Goal: Task Accomplishment & Management: Use online tool/utility

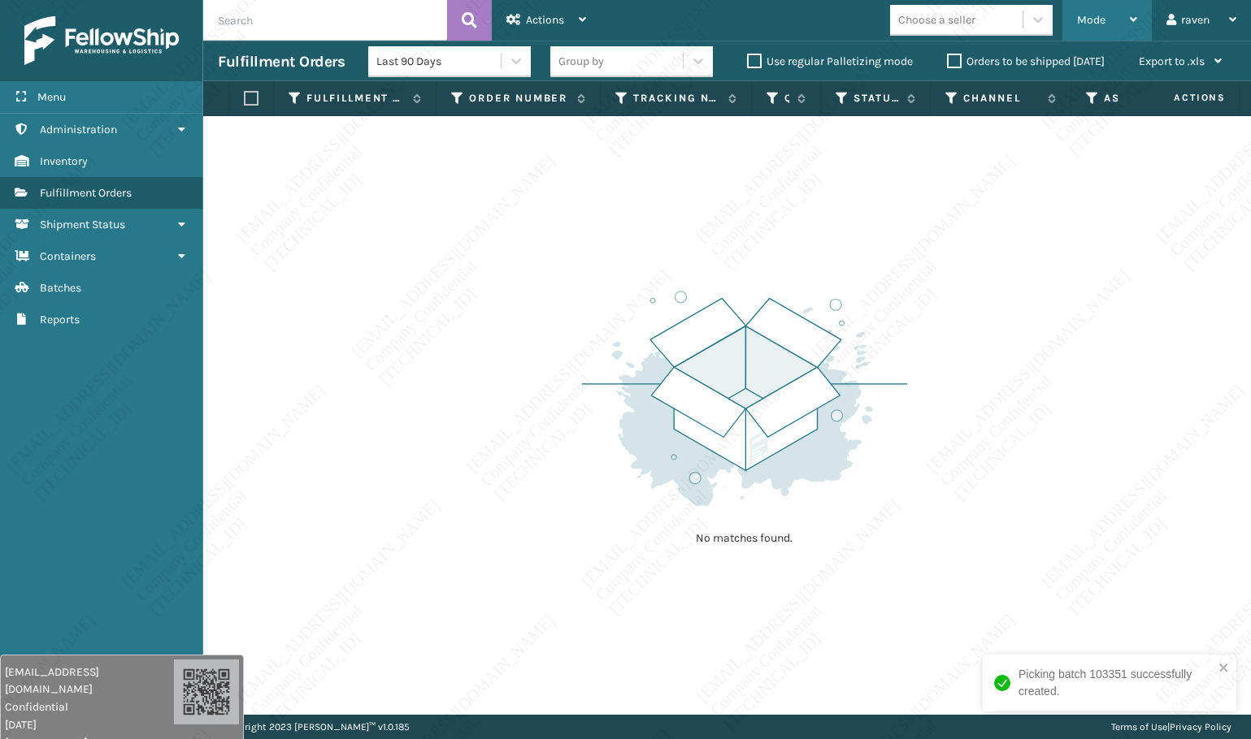
click at [1064, 7] on div "Mode Regular Mode Picking Mode Labeling Mode Exit Scan Mode" at bounding box center [1106, 20] width 89 height 41
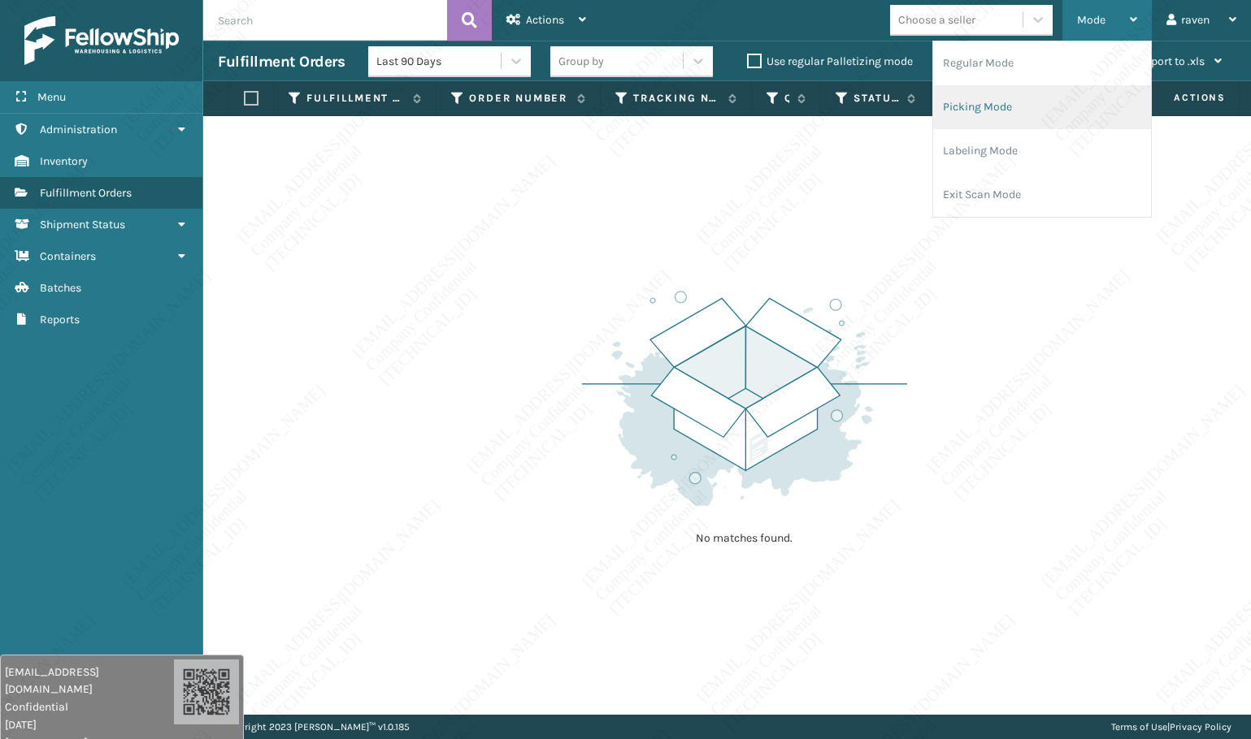
click at [1046, 112] on li "Picking Mode" at bounding box center [1042, 107] width 218 height 44
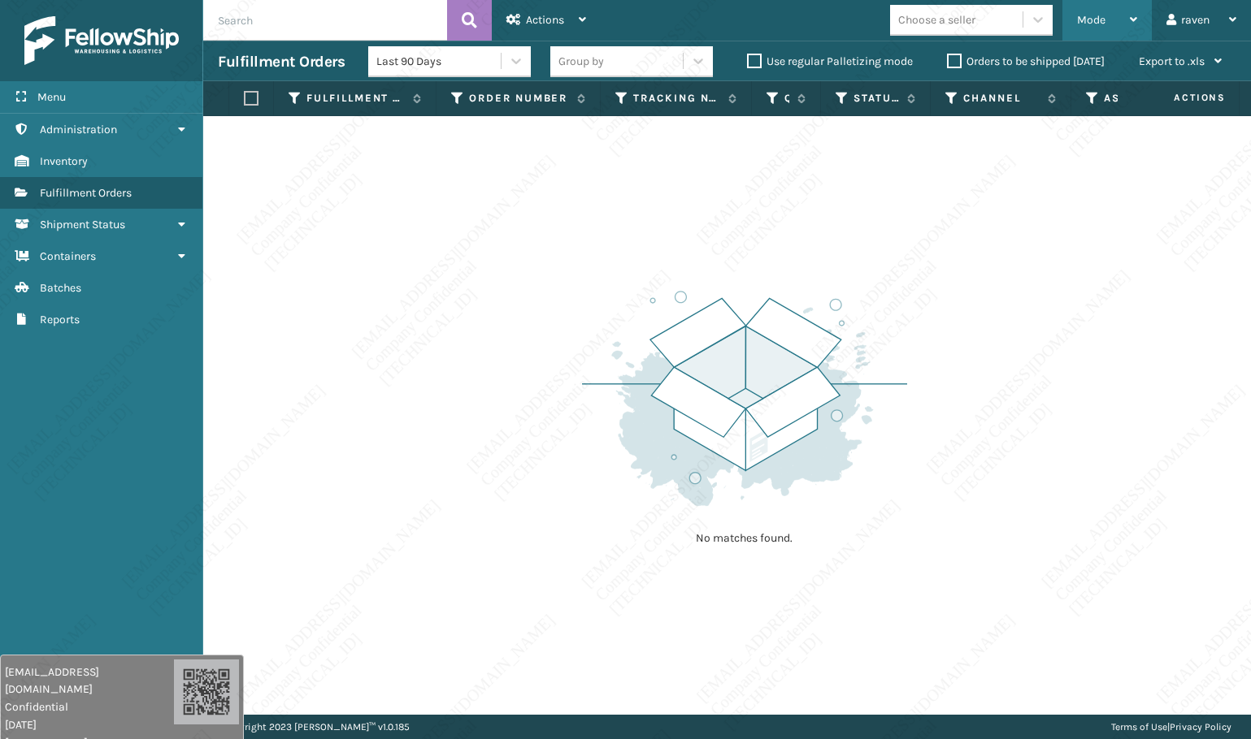
click at [1083, 19] on span "Mode" at bounding box center [1091, 20] width 28 height 14
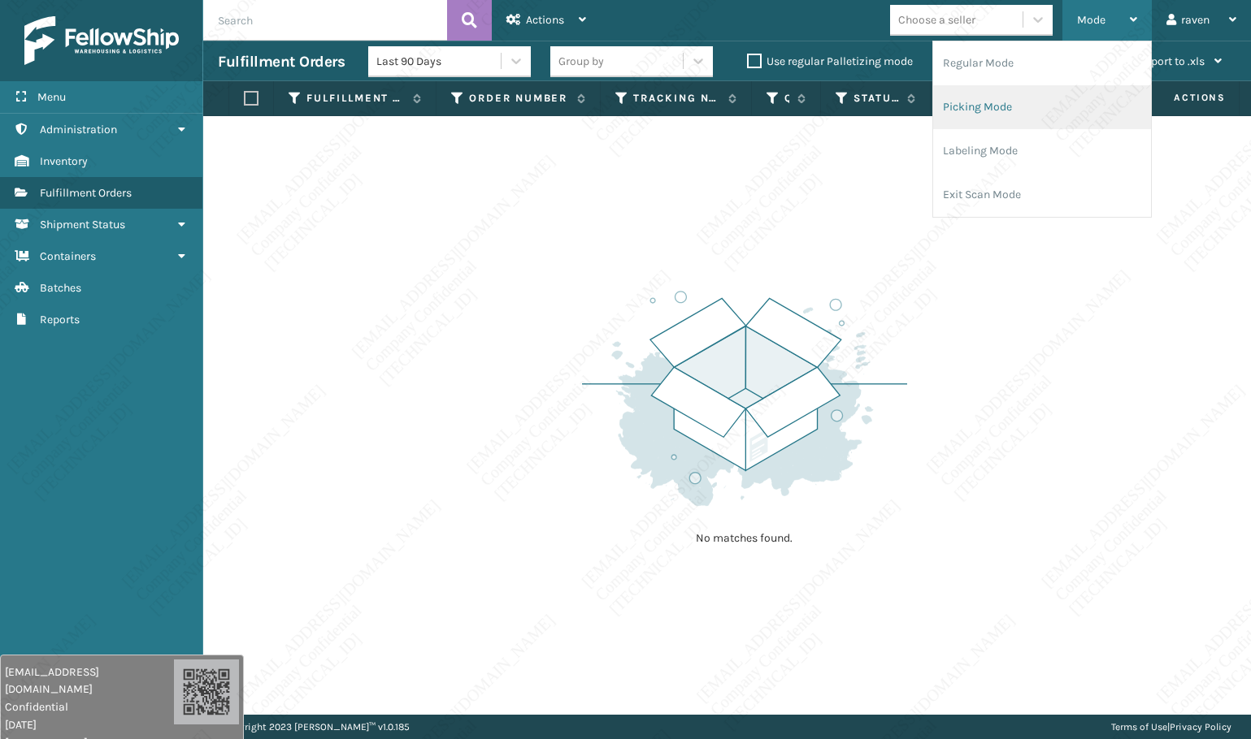
click at [1001, 102] on li "Picking Mode" at bounding box center [1042, 107] width 218 height 44
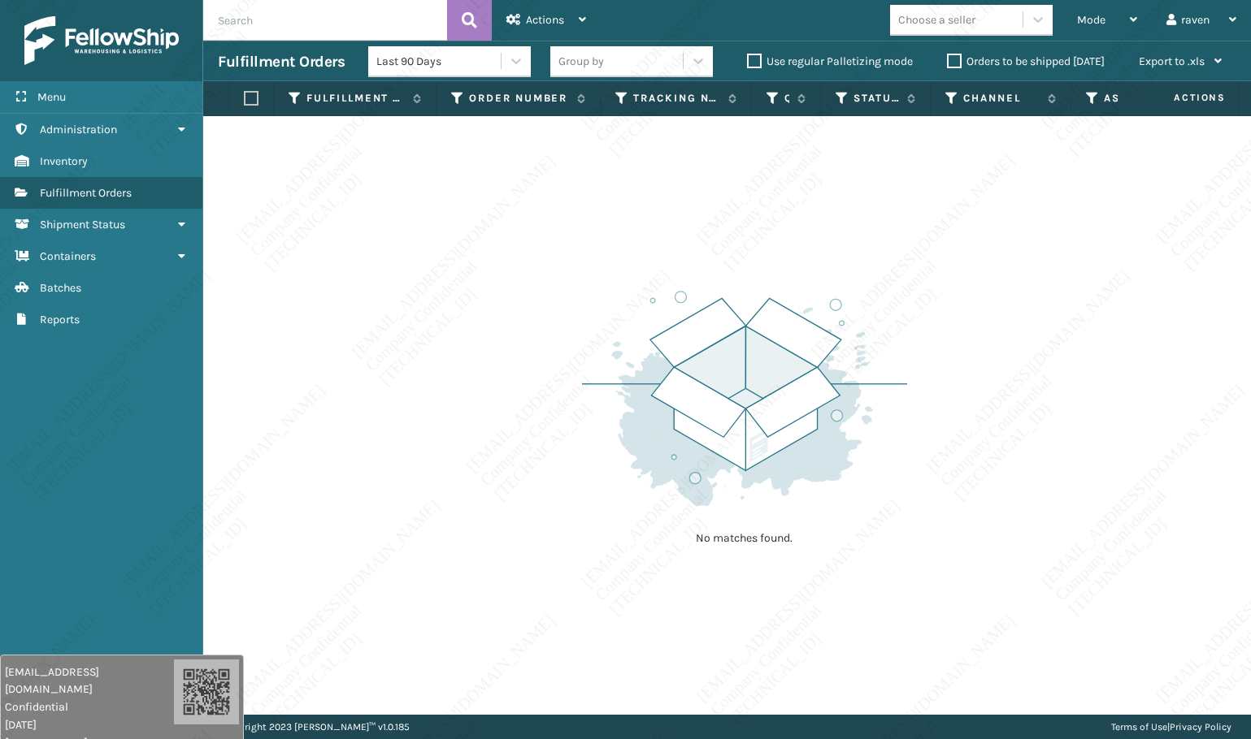
drag, startPoint x: 371, startPoint y: 241, endPoint x: 405, endPoint y: 241, distance: 34.1
click at [389, 239] on div "No matches found." at bounding box center [726, 415] width 1047 height 599
click at [1098, 23] on span "Mode" at bounding box center [1091, 20] width 28 height 14
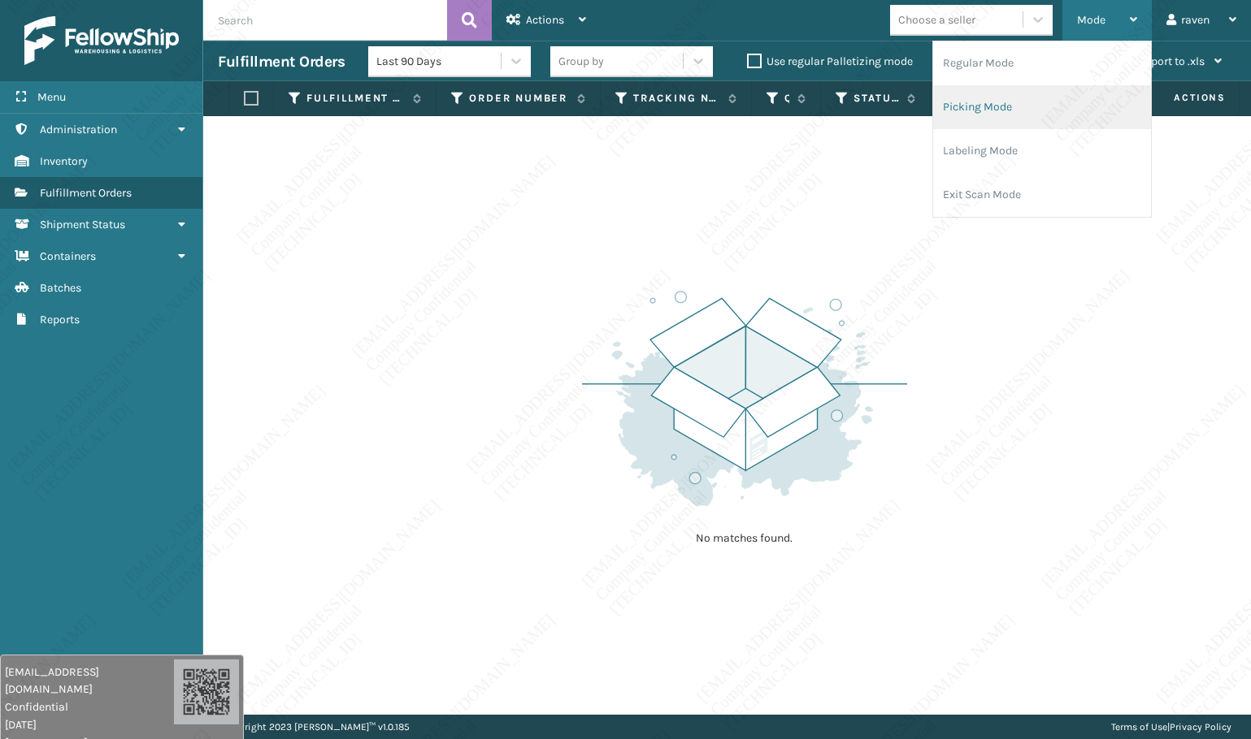
click at [1036, 102] on li "Picking Mode" at bounding box center [1042, 107] width 218 height 44
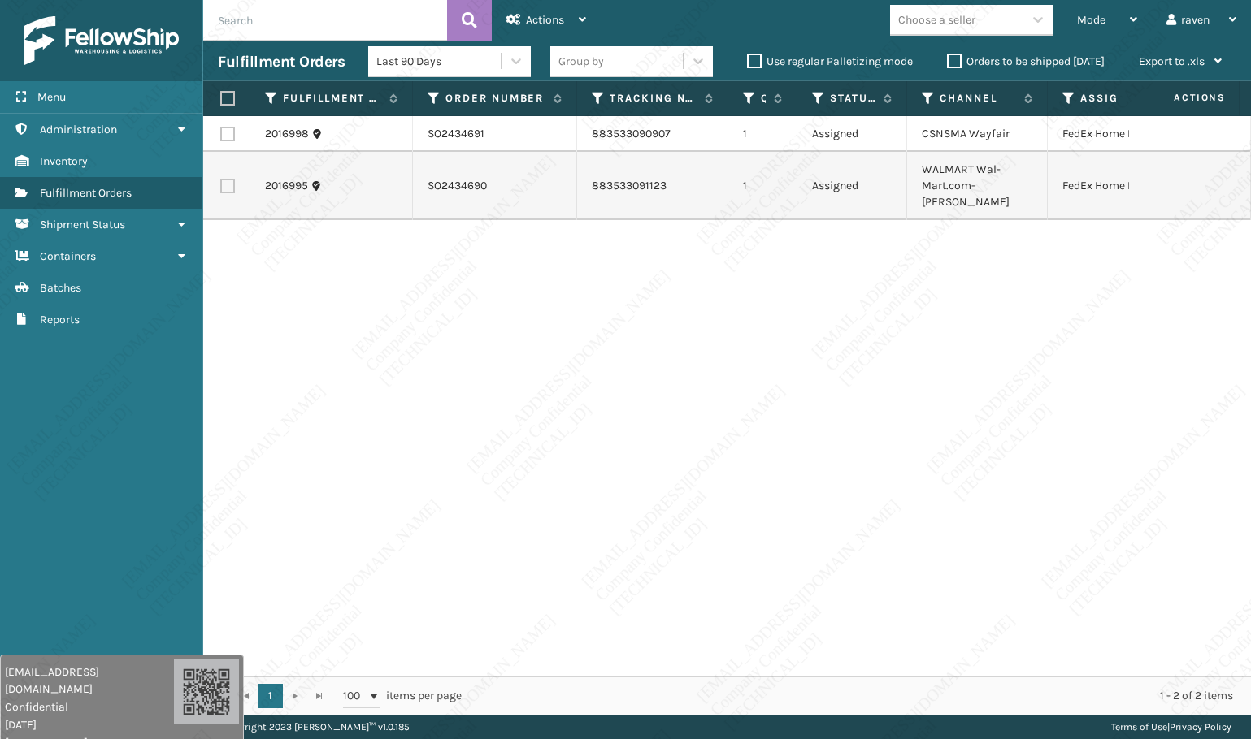
scroll to position [0, 109]
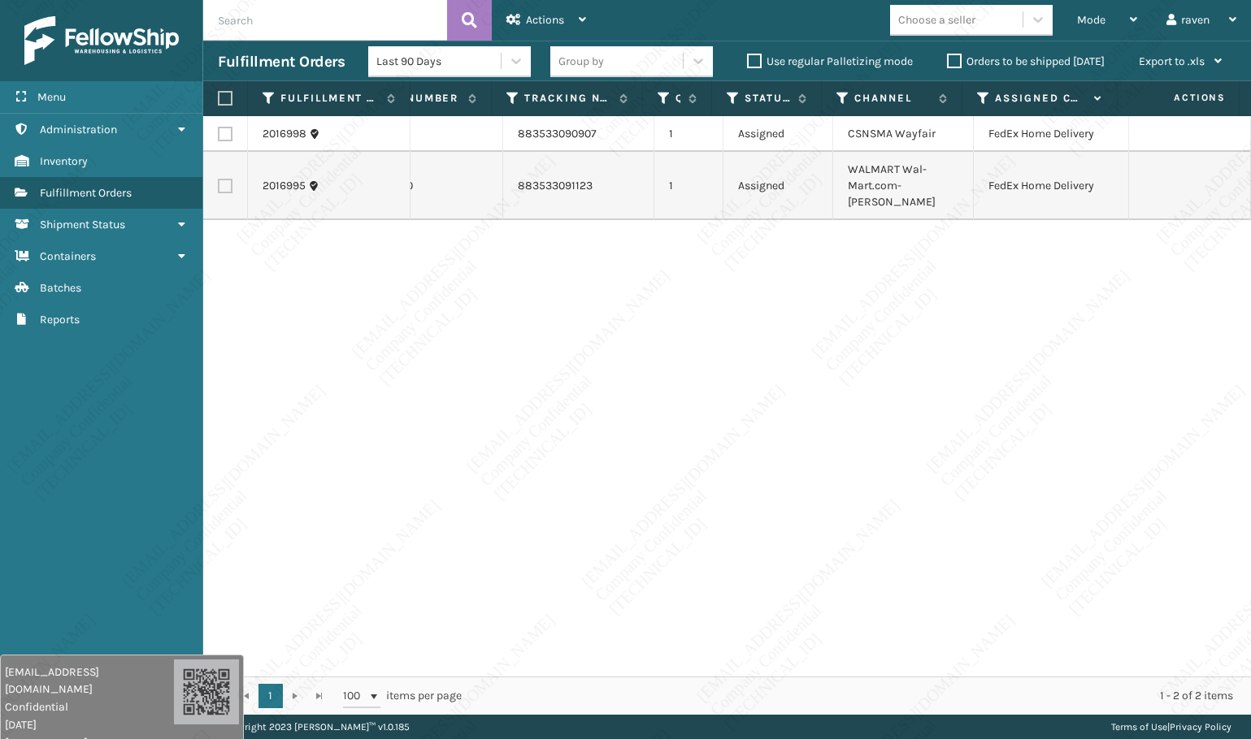
click at [869, 358] on div "2016998 SO2434691 883533090907 1 Assigned CSNSMA Wayfair FedEx Home Delivery 20…" at bounding box center [726, 396] width 1047 height 561
click at [223, 93] on label at bounding box center [223, 98] width 10 height 15
click at [219, 93] on input "checkbox" at bounding box center [218, 98] width 1 height 11
checkbox input "true"
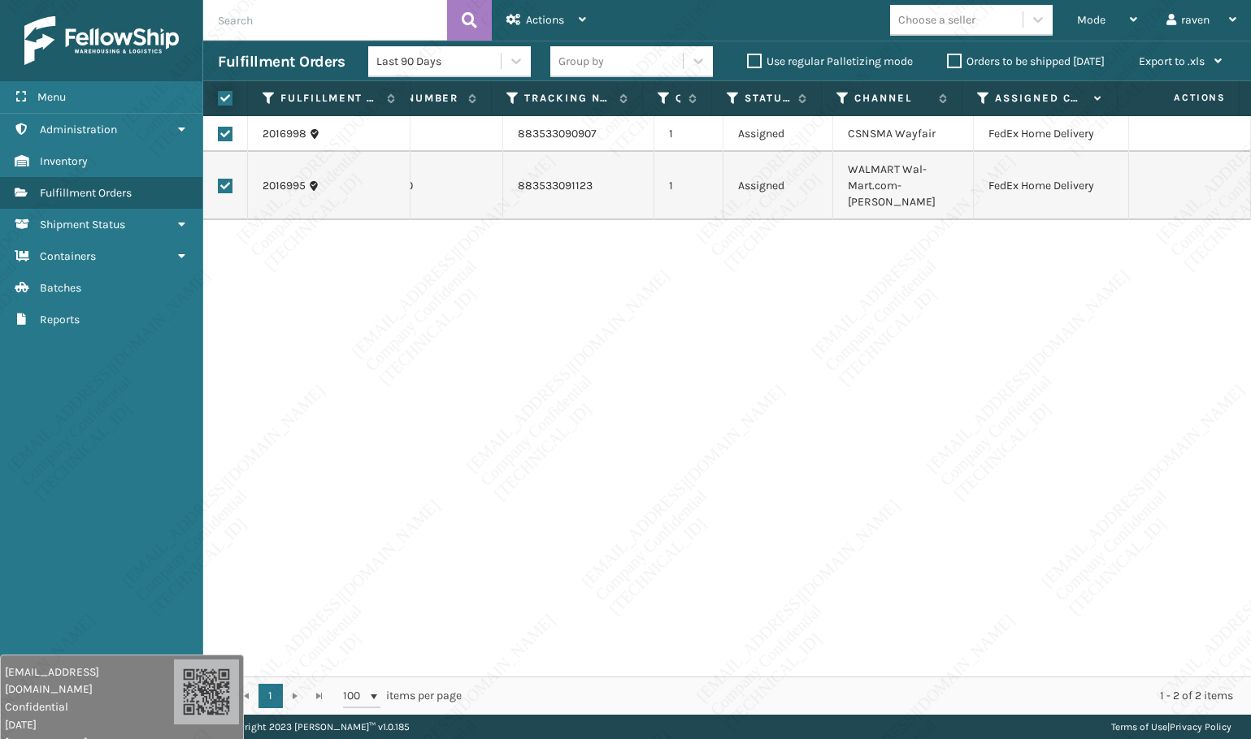
checkbox input "true"
click at [569, 13] on div "Actions" at bounding box center [546, 20] width 80 height 41
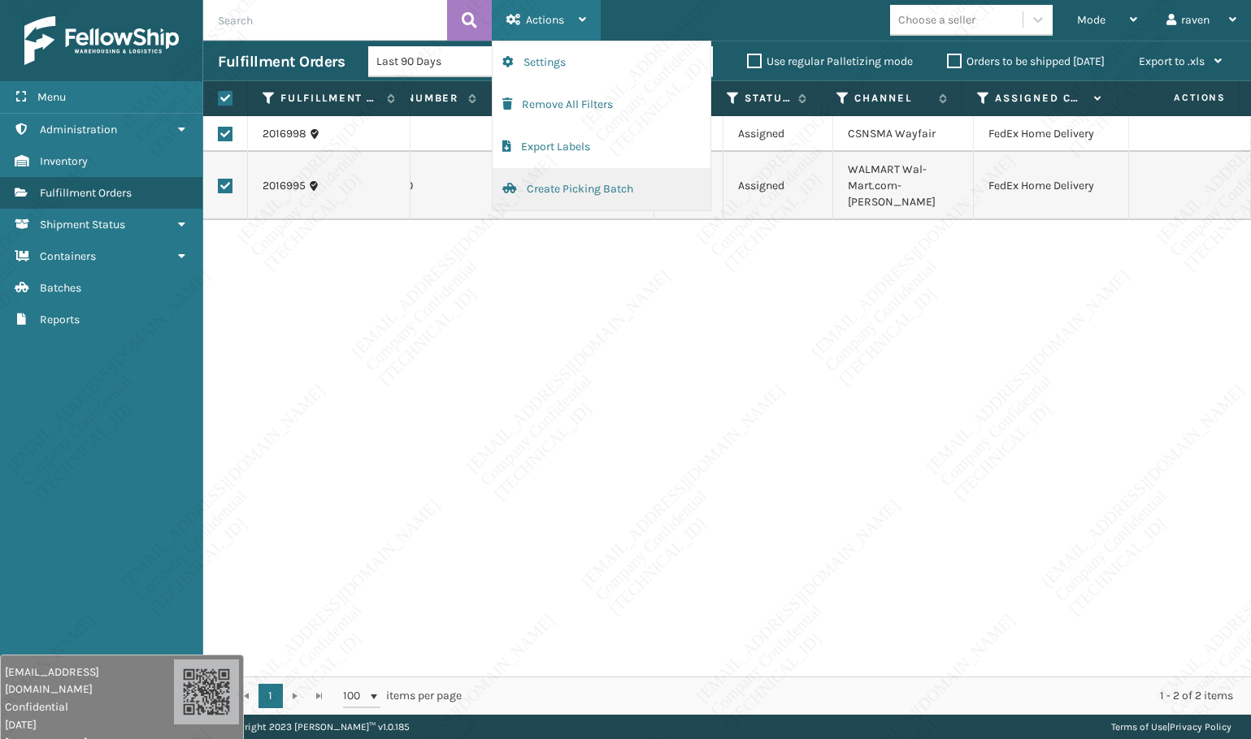
click at [569, 184] on button "Create Picking Batch" at bounding box center [601, 189] width 218 height 42
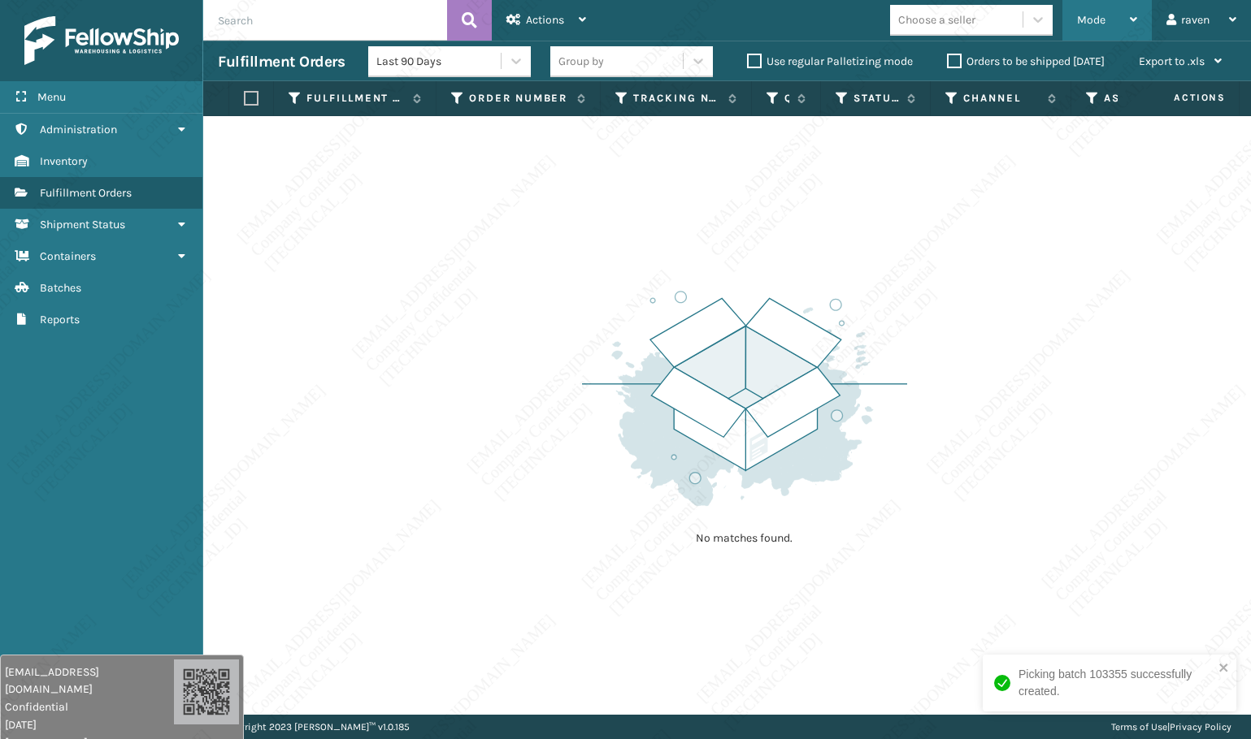
drag, startPoint x: 1103, startPoint y: 25, endPoint x: 1099, endPoint y: 50, distance: 24.7
click at [1103, 24] on span "Mode" at bounding box center [1091, 20] width 28 height 14
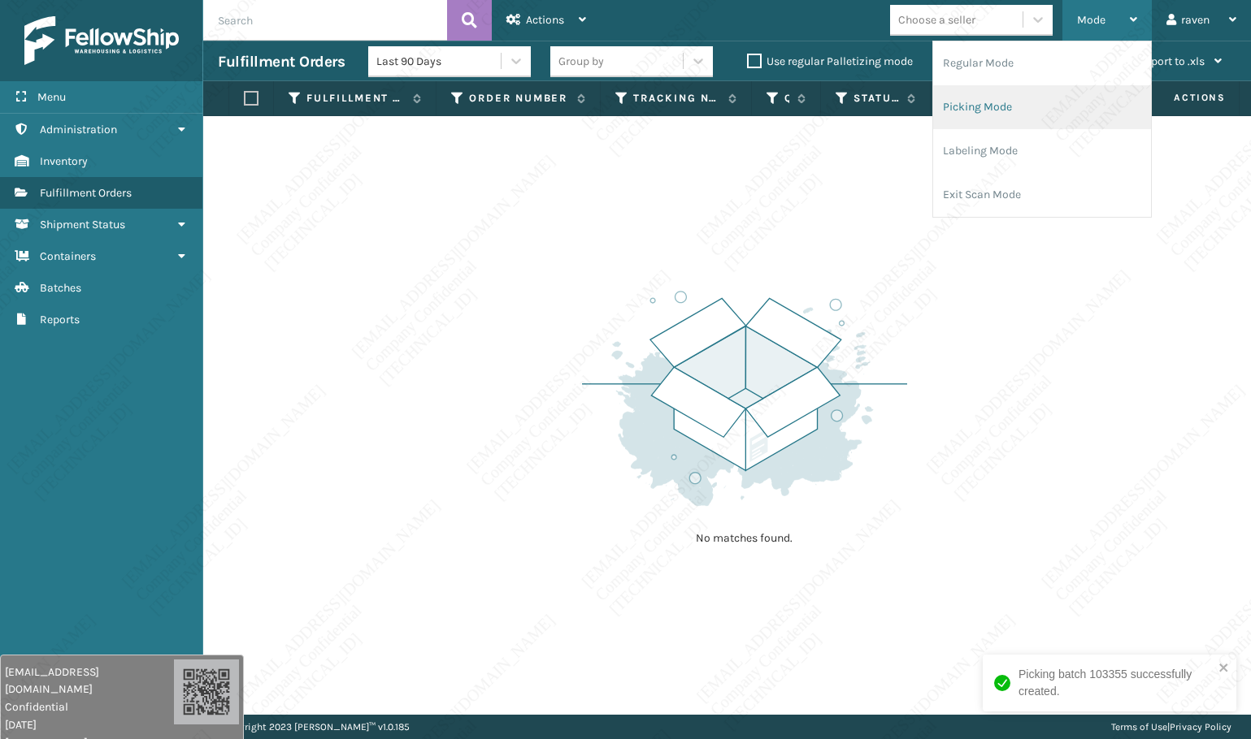
click at [1065, 102] on li "Picking Mode" at bounding box center [1042, 107] width 218 height 44
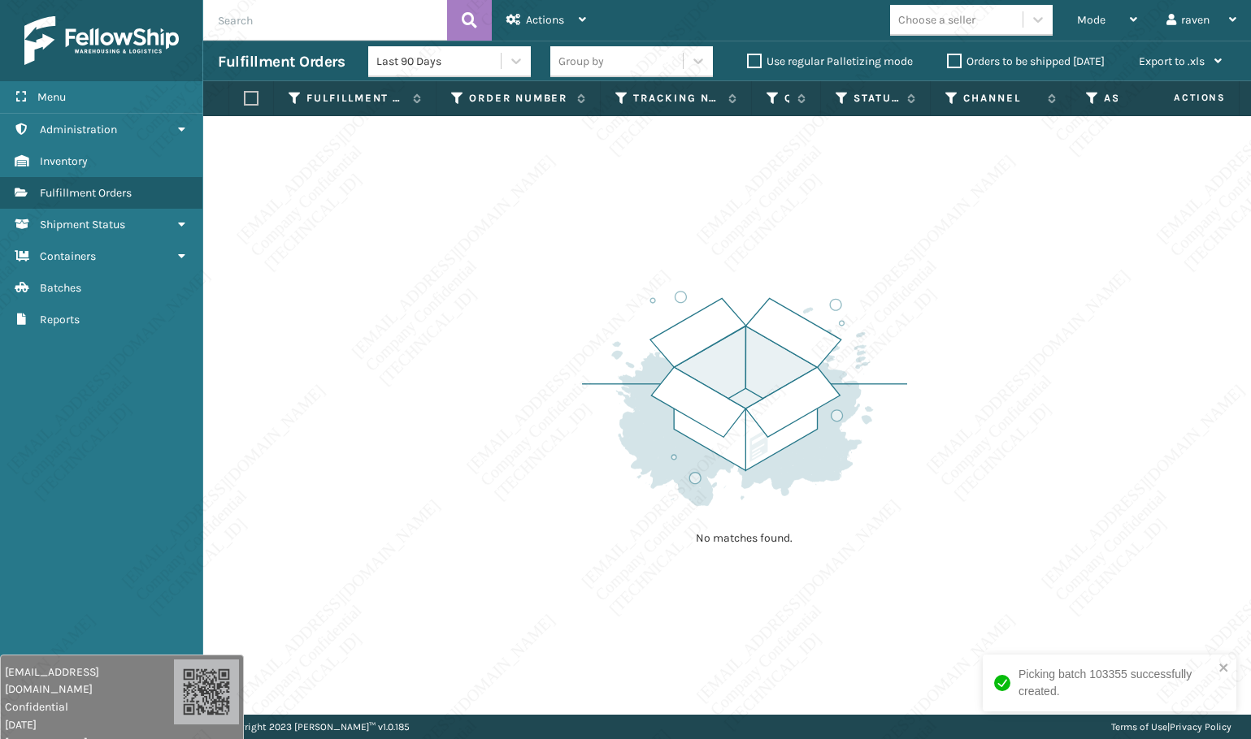
click at [946, 379] on div "No matches found." at bounding box center [726, 415] width 1047 height 599
click at [1228, 667] on icon "close" at bounding box center [1223, 667] width 11 height 13
click at [1004, 518] on div "No matches found." at bounding box center [726, 415] width 1047 height 599
click at [988, 465] on div "No matches found." at bounding box center [726, 415] width 1047 height 599
click at [985, 461] on div "No matches found." at bounding box center [726, 415] width 1047 height 599
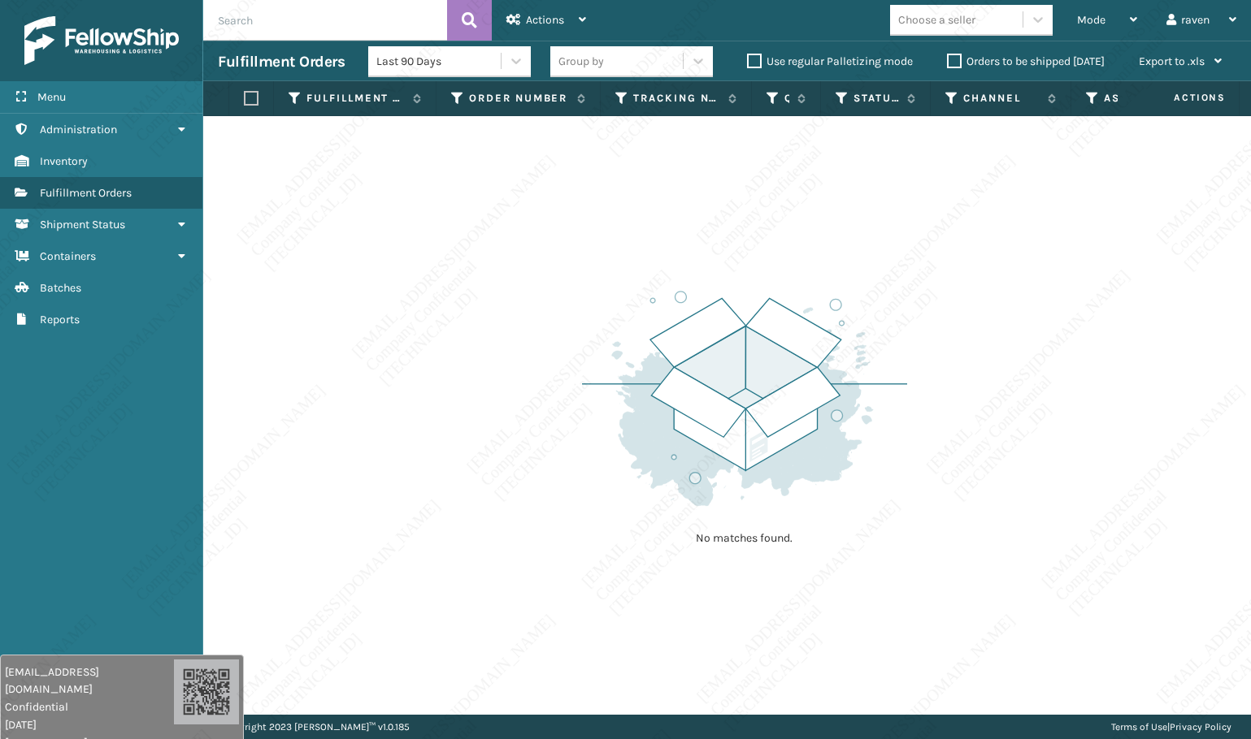
drag, startPoint x: 1074, startPoint y: 452, endPoint x: 1038, endPoint y: 503, distance: 62.4
click at [1066, 444] on div "No matches found." at bounding box center [726, 415] width 1047 height 599
click at [1038, 504] on div "No matches found." at bounding box center [726, 415] width 1047 height 599
click at [955, 468] on div "No matches found." at bounding box center [726, 415] width 1047 height 599
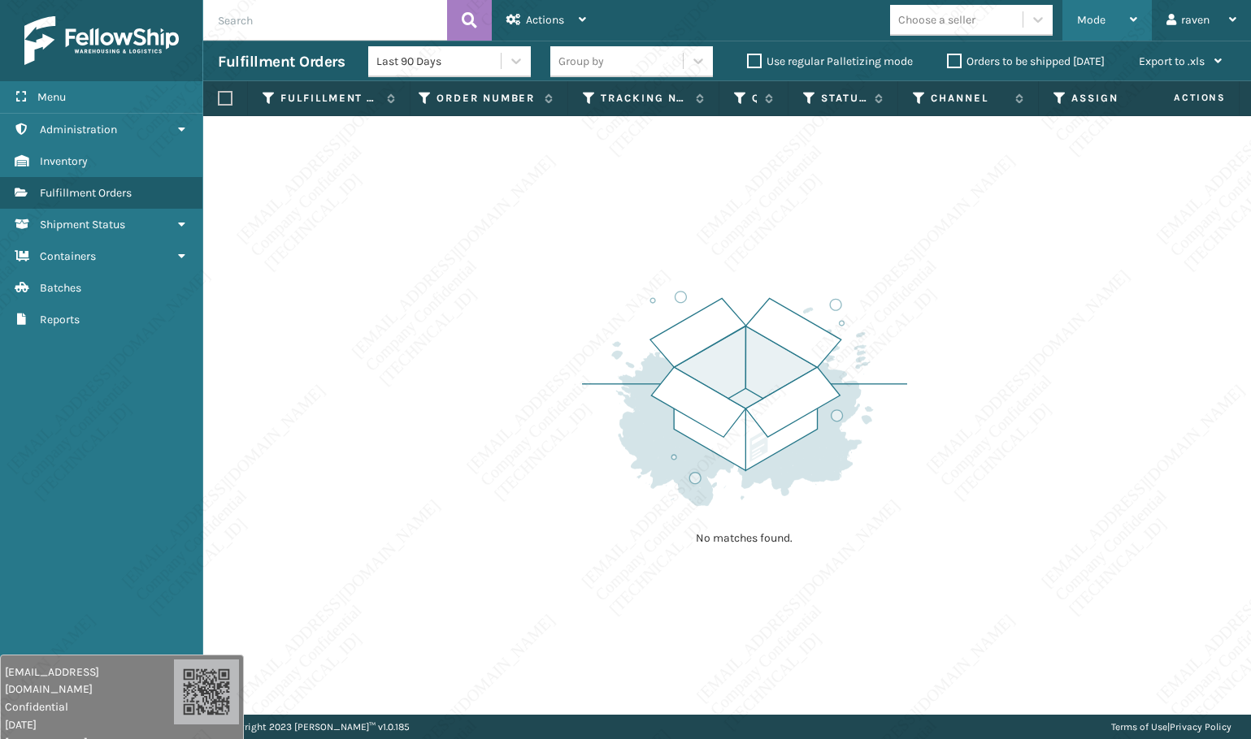
click at [1095, 15] on span "Mode" at bounding box center [1091, 20] width 28 height 14
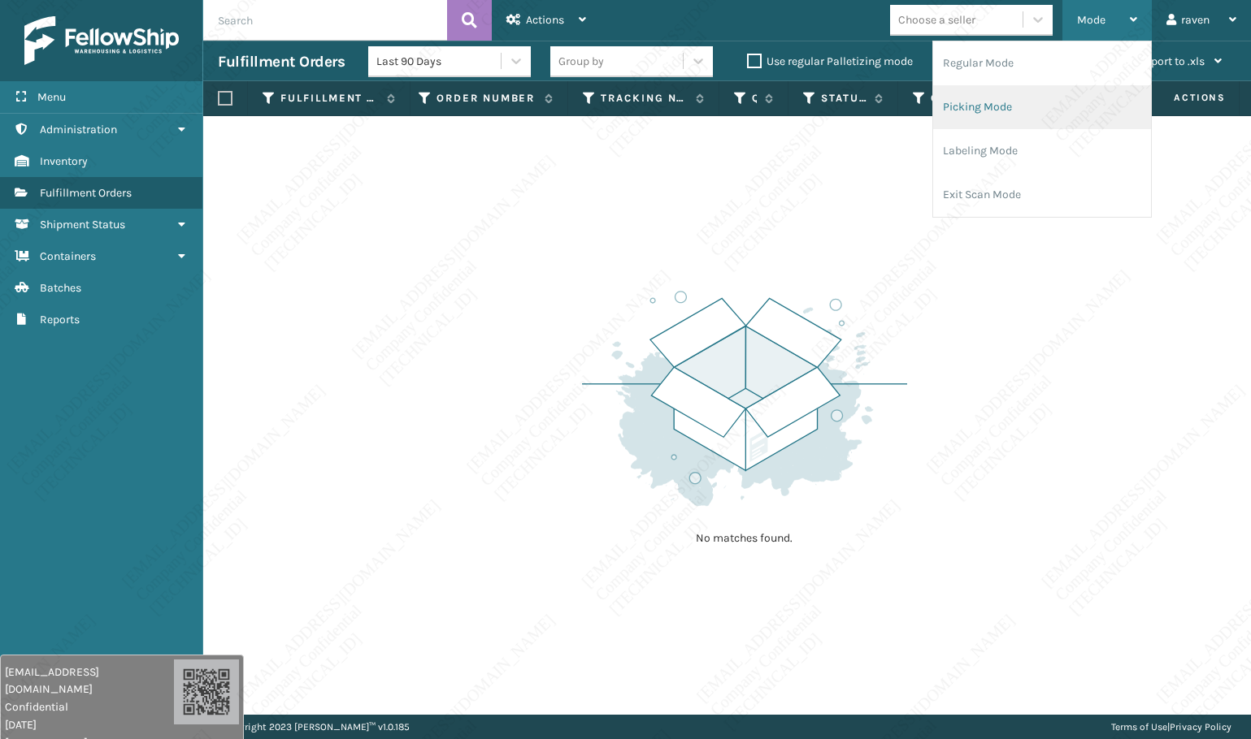
click at [1051, 101] on li "Picking Mode" at bounding box center [1042, 107] width 218 height 44
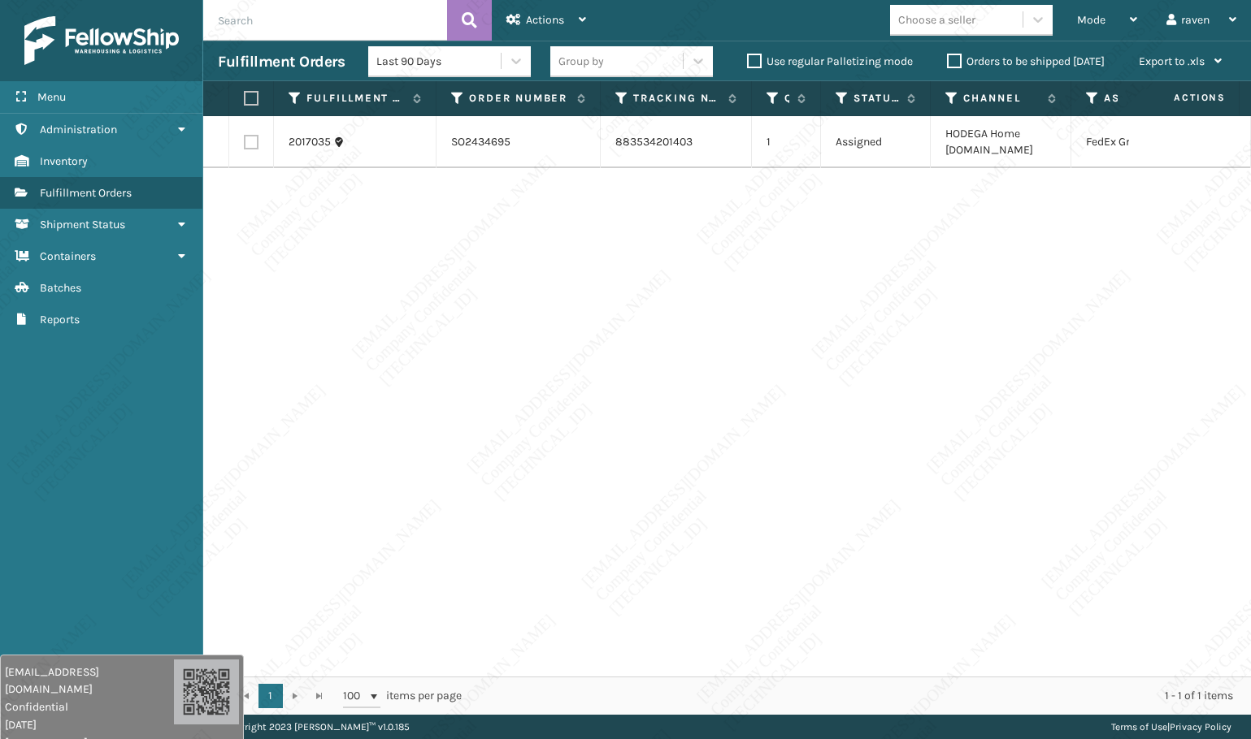
click at [1021, 293] on div "2017035 SO2434695 883534201403 1 Assigned HODEGA Home [DOMAIN_NAME] FedEx Ground" at bounding box center [726, 396] width 1047 height 561
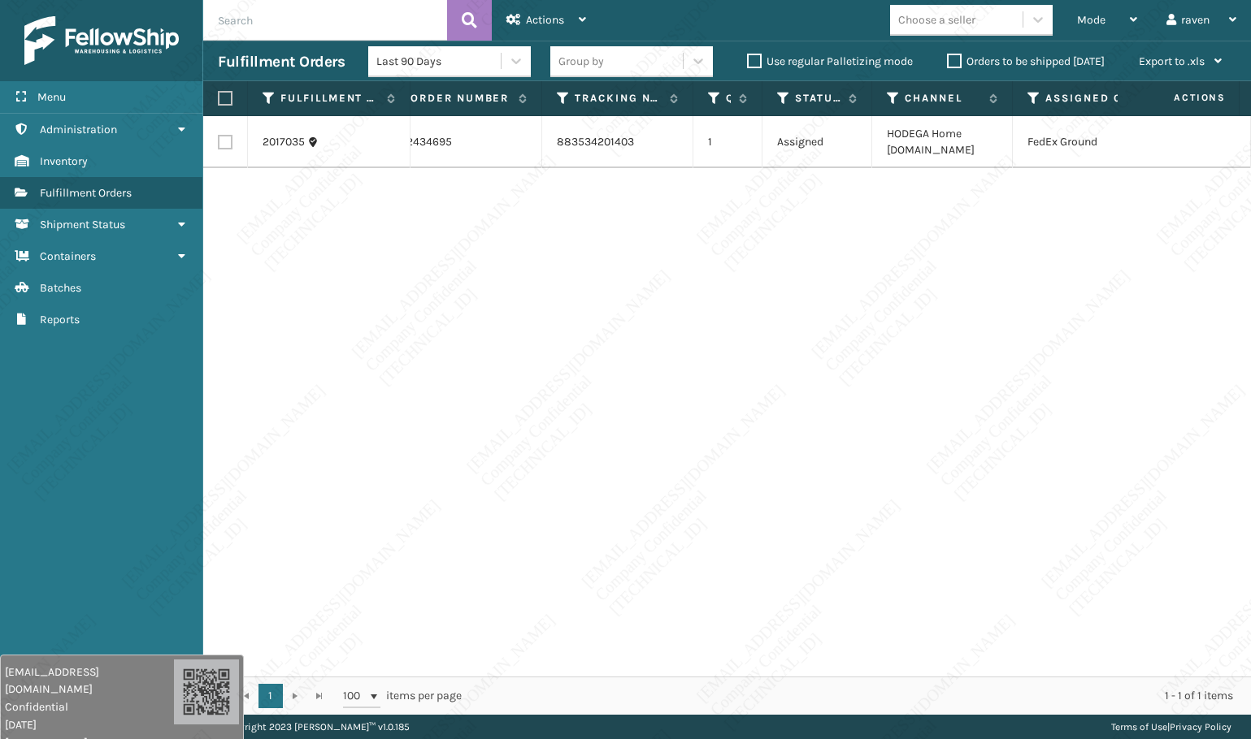
scroll to position [0, 101]
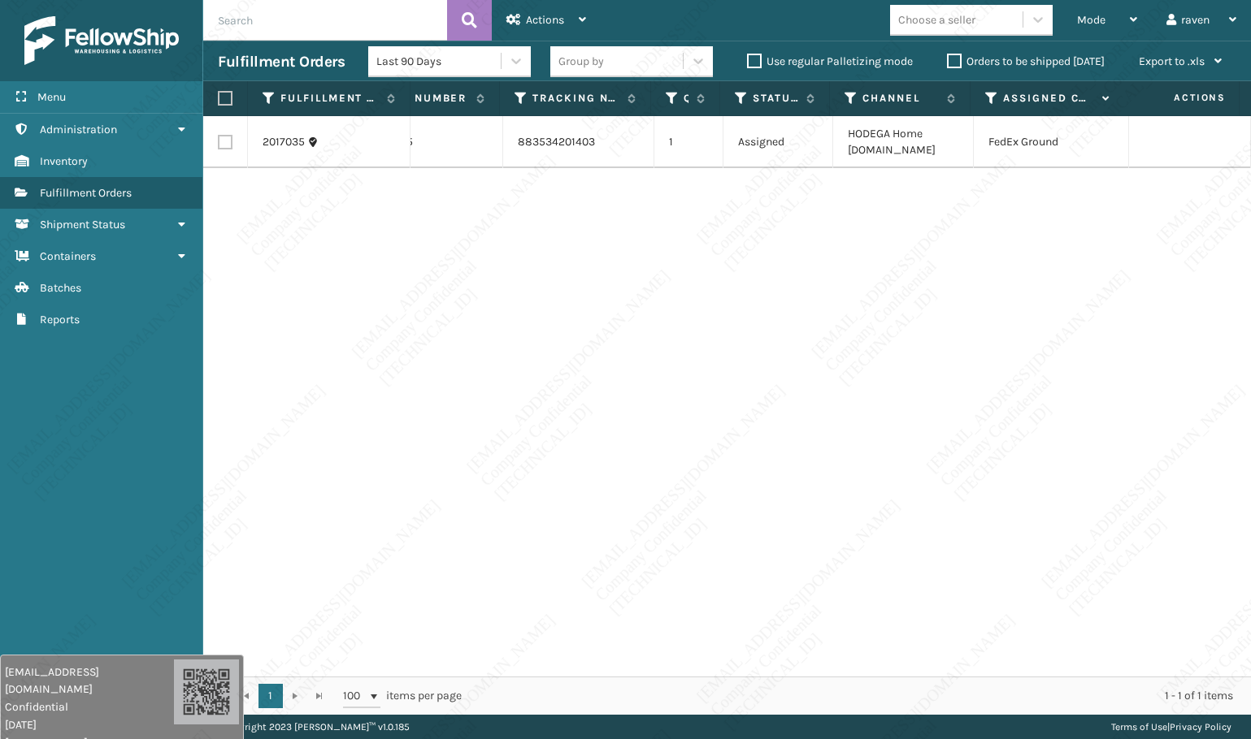
click at [220, 96] on label at bounding box center [223, 98] width 10 height 15
click at [219, 96] on input "checkbox" at bounding box center [218, 98] width 1 height 11
checkbox input "true"
click at [537, 20] on span "Actions" at bounding box center [545, 20] width 38 height 14
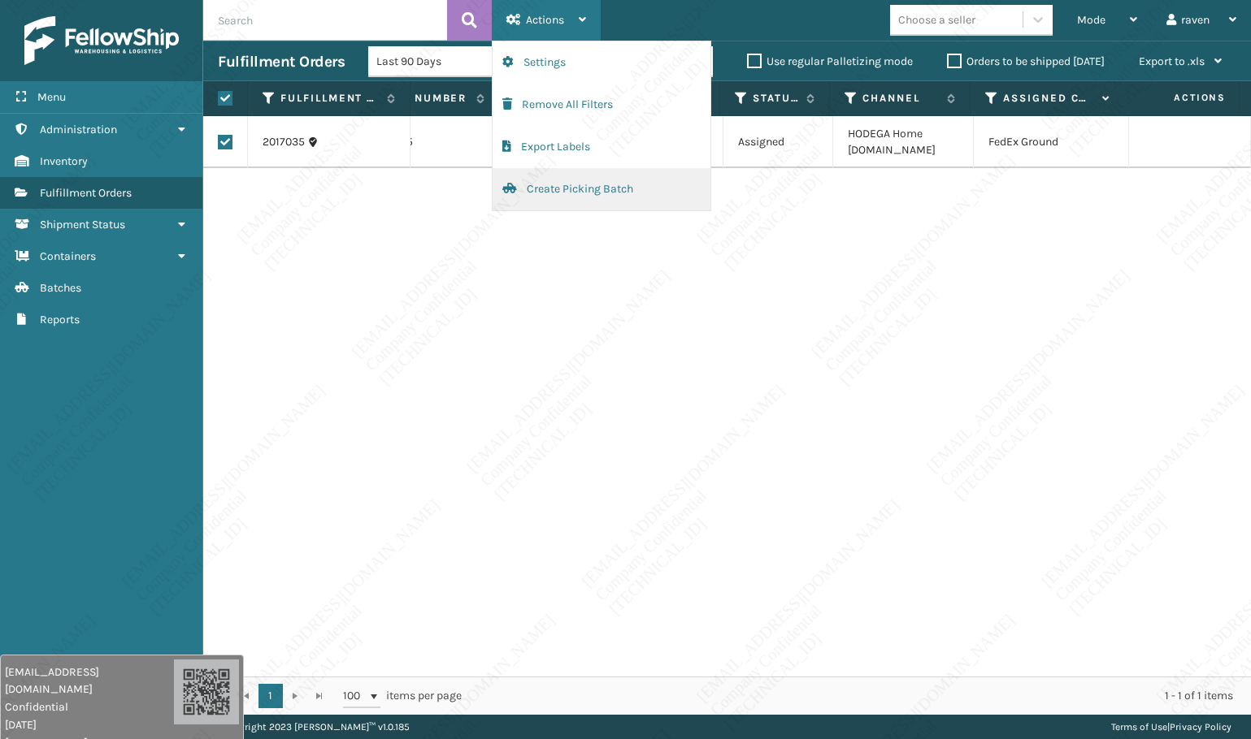
click at [556, 184] on button "Create Picking Batch" at bounding box center [601, 189] width 218 height 42
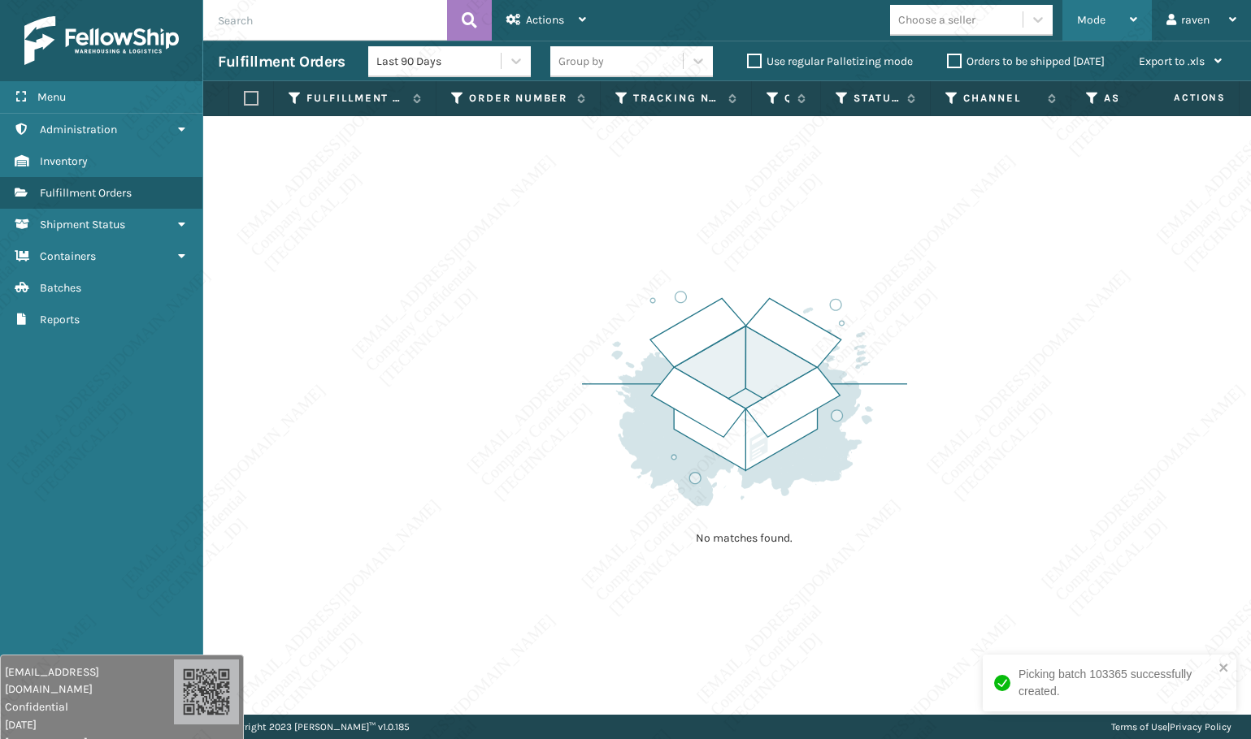
click at [1085, 26] on span "Mode" at bounding box center [1091, 20] width 28 height 14
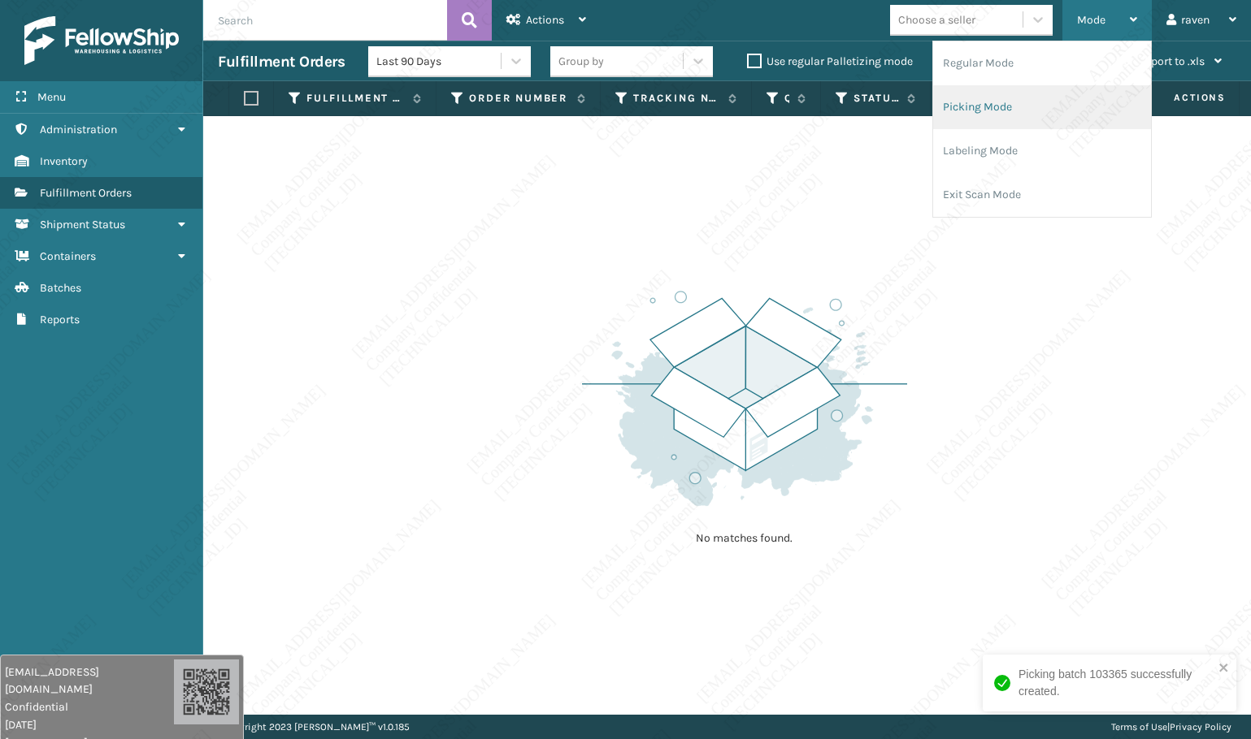
click at [1021, 92] on li "Picking Mode" at bounding box center [1042, 107] width 218 height 44
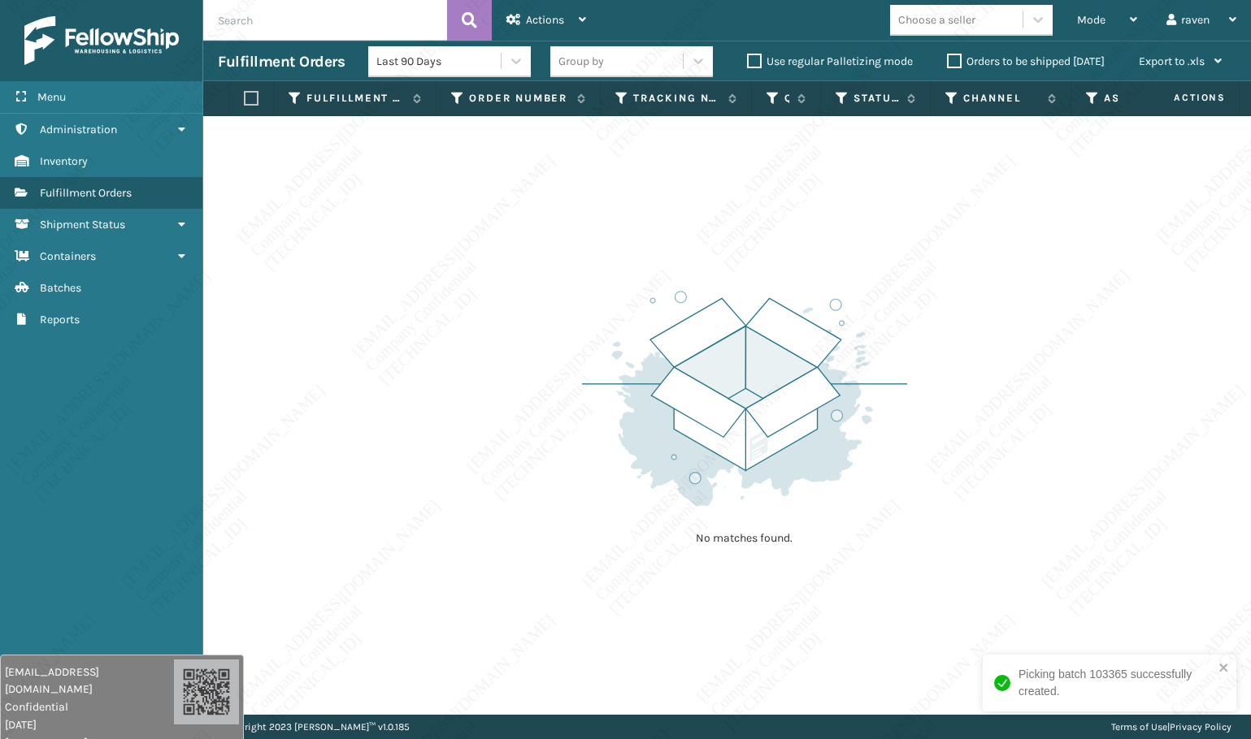
click at [1008, 390] on div "No matches found." at bounding box center [726, 415] width 1047 height 599
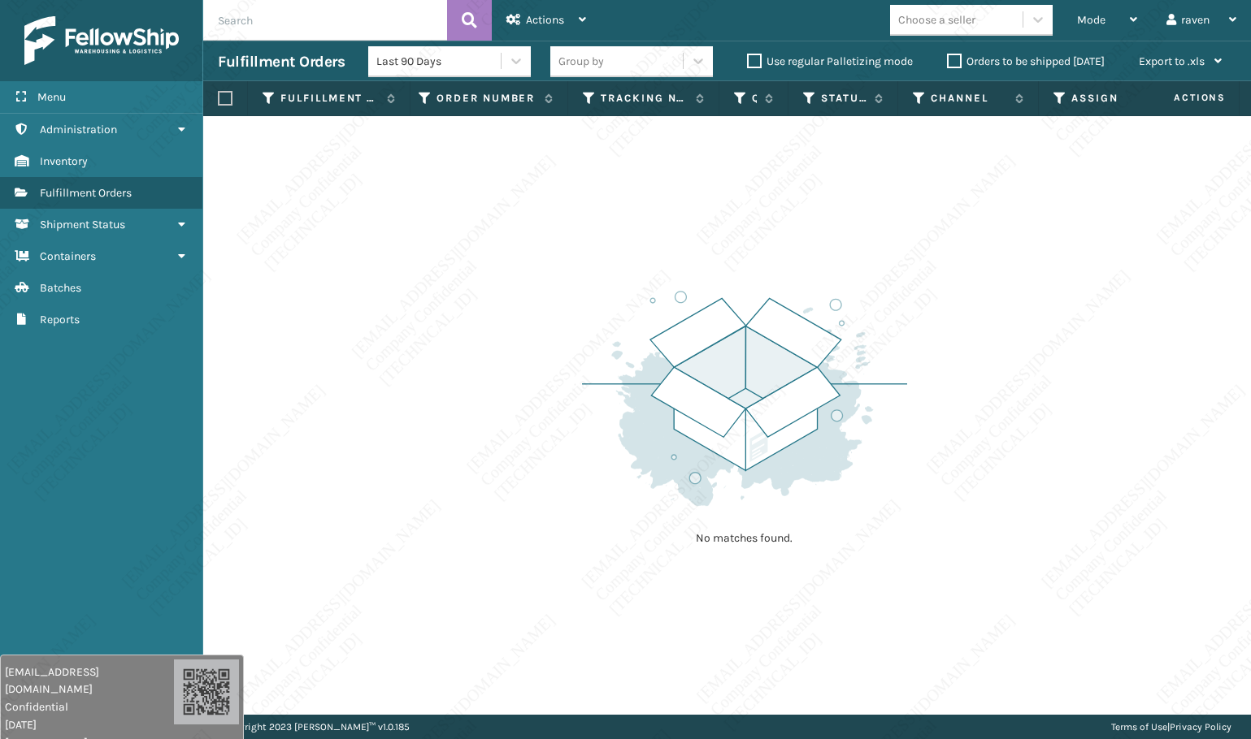
click at [291, 19] on input "text" at bounding box center [325, 20] width 244 height 41
paste input "SO2433082"
click at [1085, 14] on span "Mode" at bounding box center [1091, 20] width 28 height 14
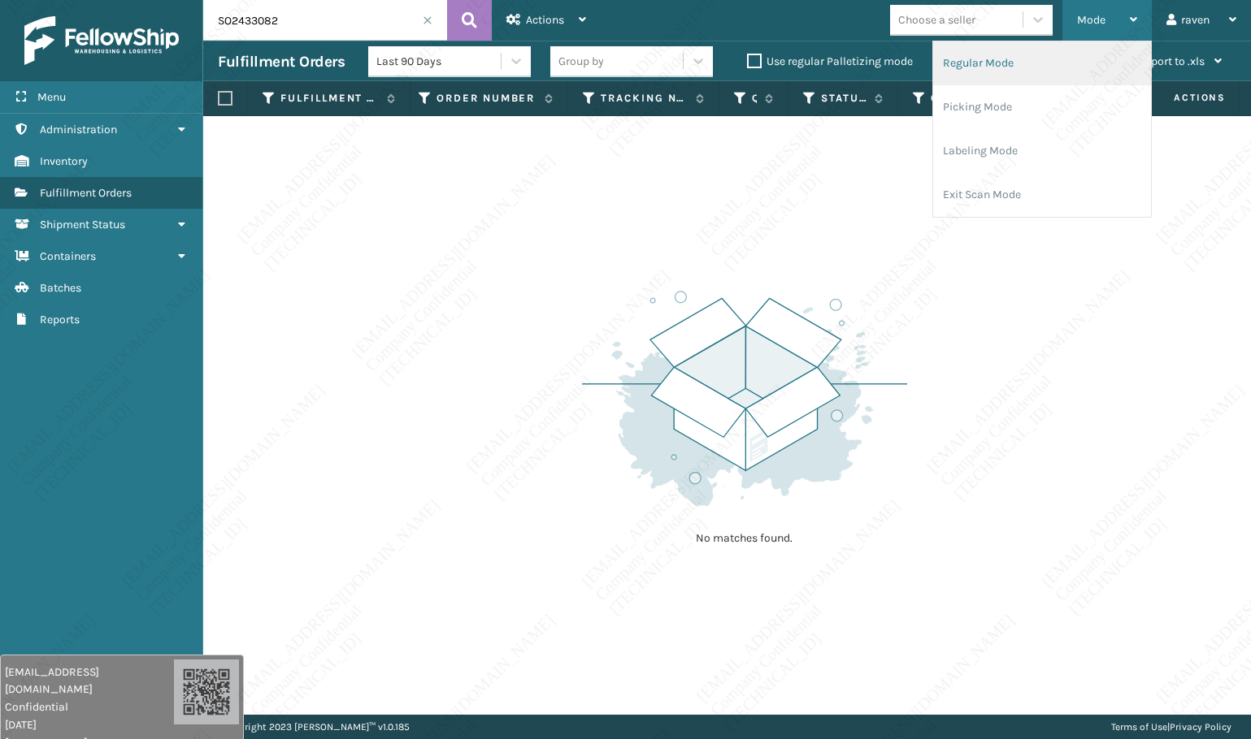
click at [1027, 68] on li "Regular Mode" at bounding box center [1042, 63] width 218 height 44
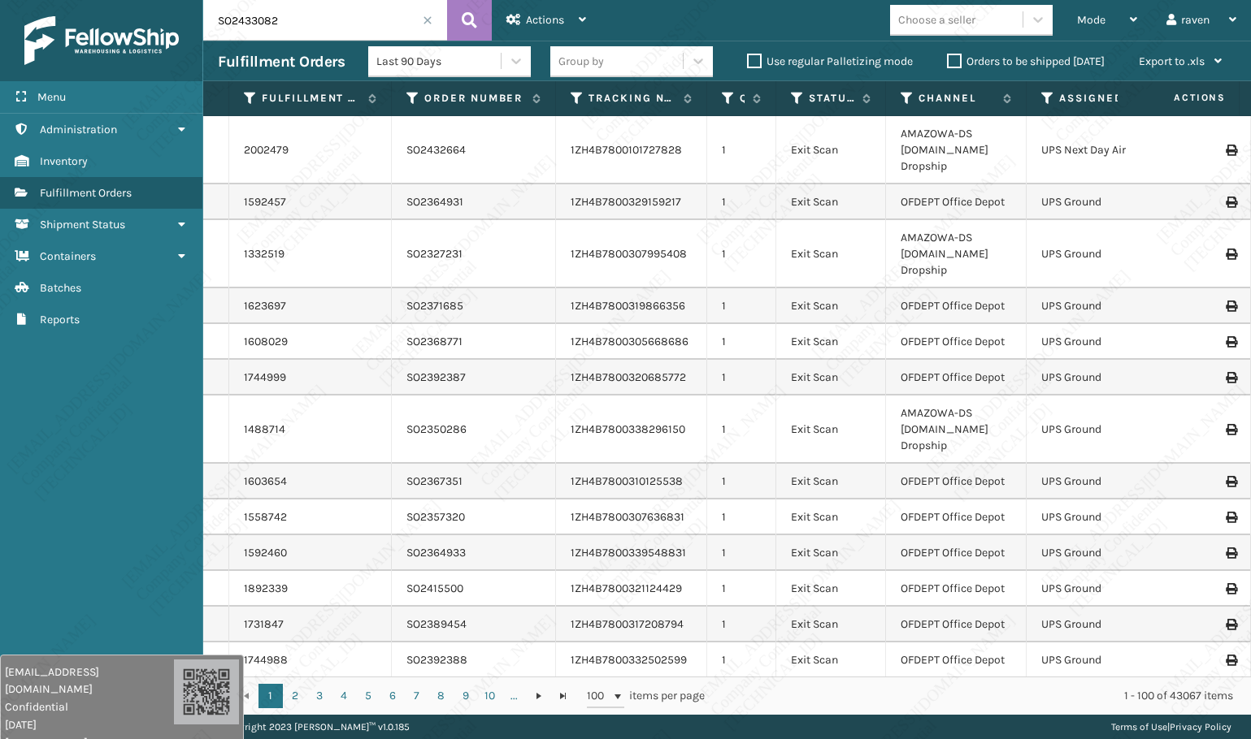
click at [307, 26] on input "SO2433082" at bounding box center [325, 20] width 244 height 41
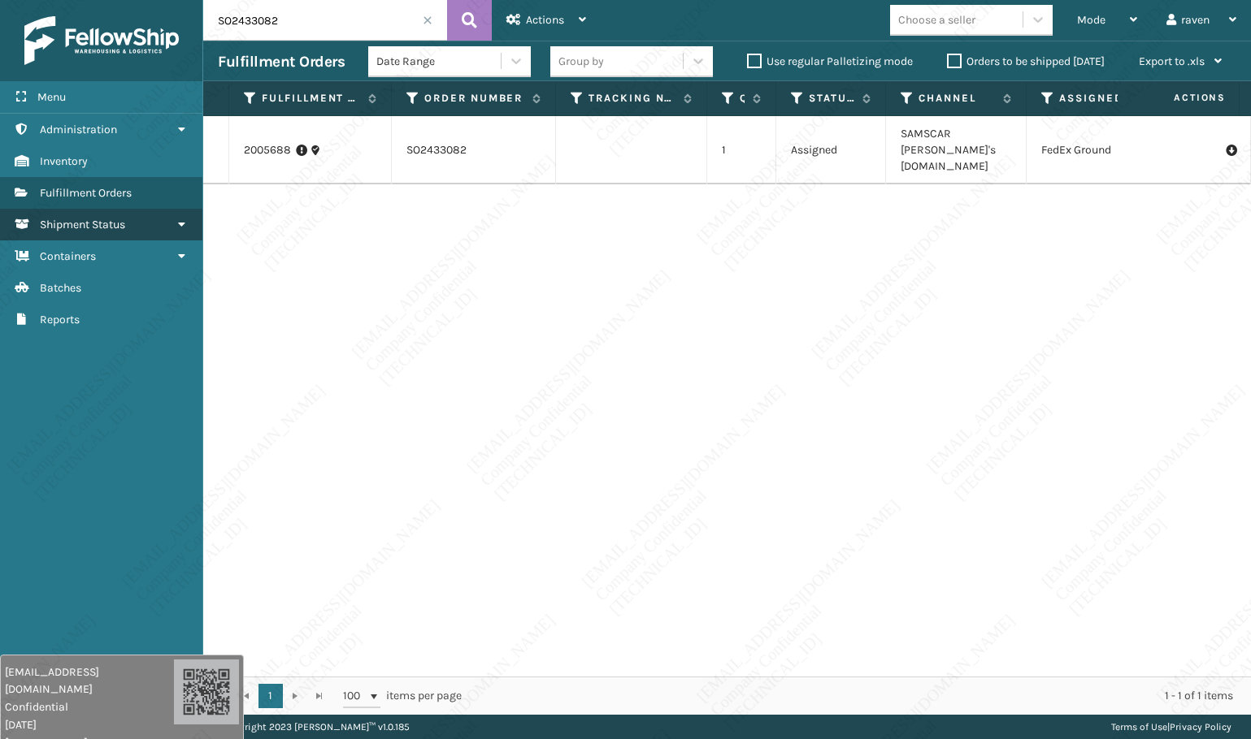
click at [118, 227] on span "Shipment Status" at bounding box center [82, 225] width 85 height 14
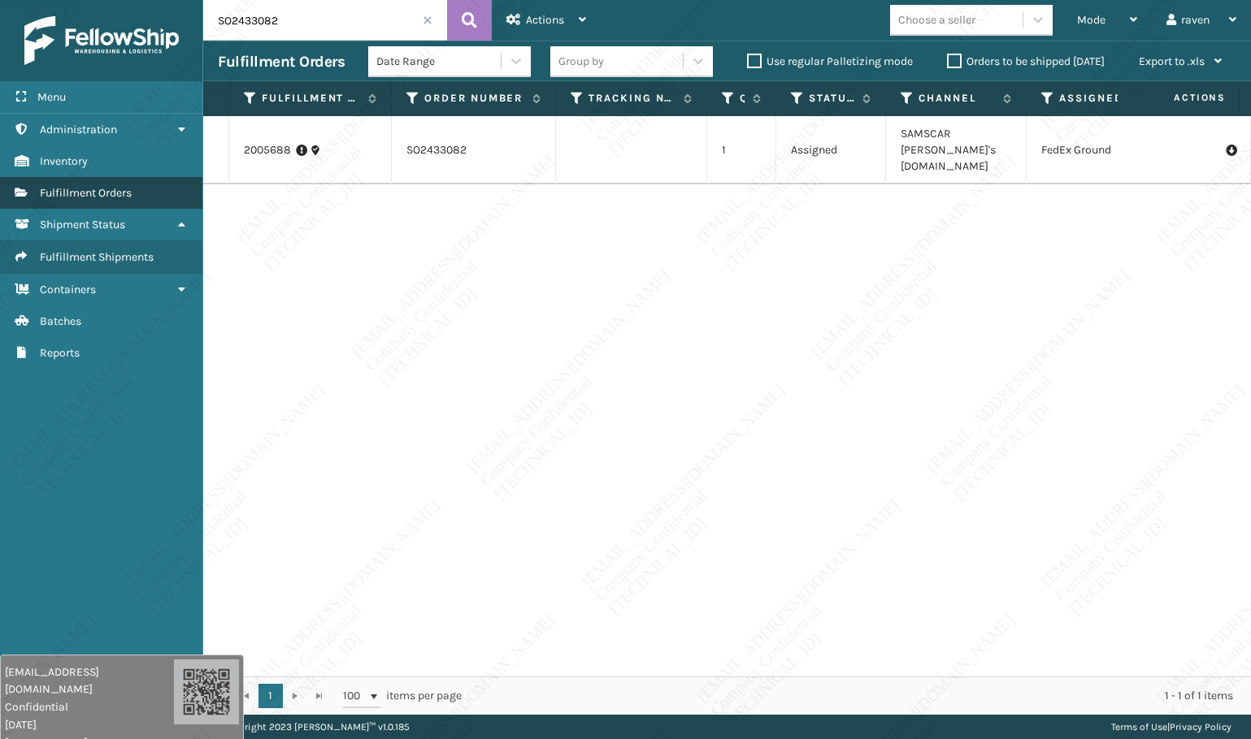
click at [79, 188] on span "Fulfillment Orders" at bounding box center [86, 193] width 92 height 14
click at [1085, 24] on span "Mode" at bounding box center [1091, 20] width 28 height 14
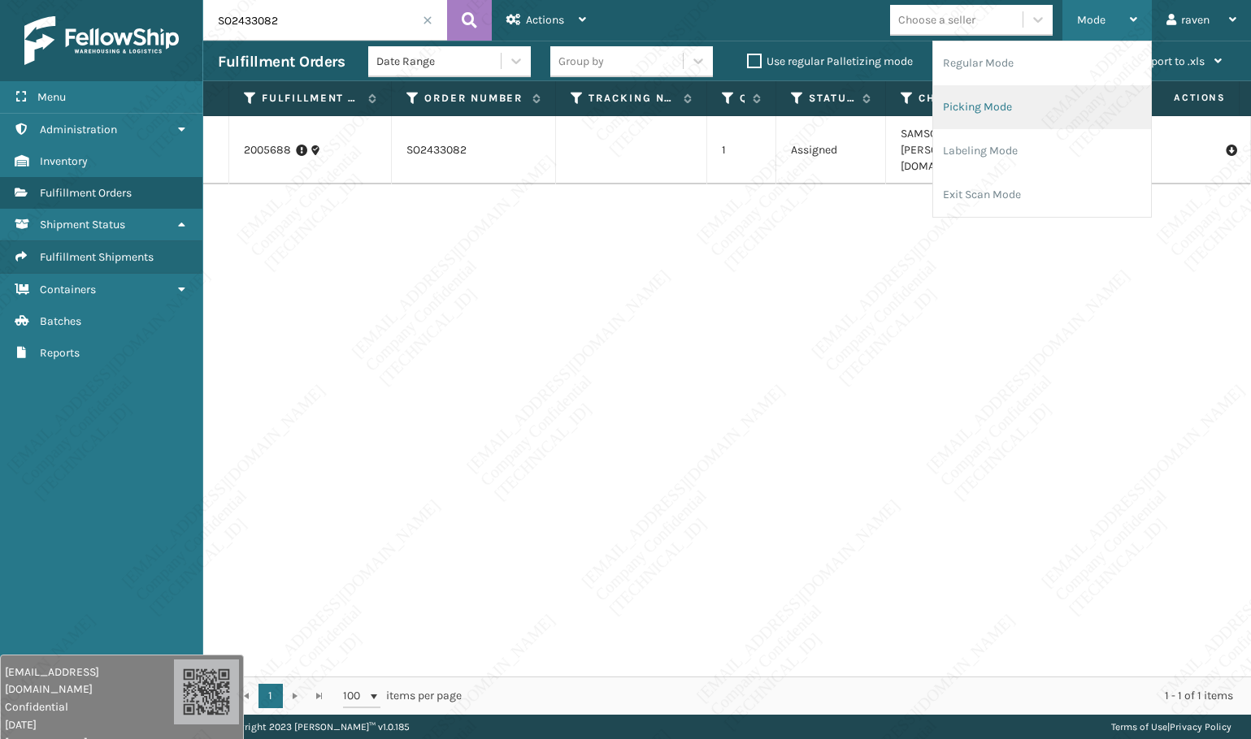
click at [1010, 106] on li "Picking Mode" at bounding box center [1042, 107] width 218 height 44
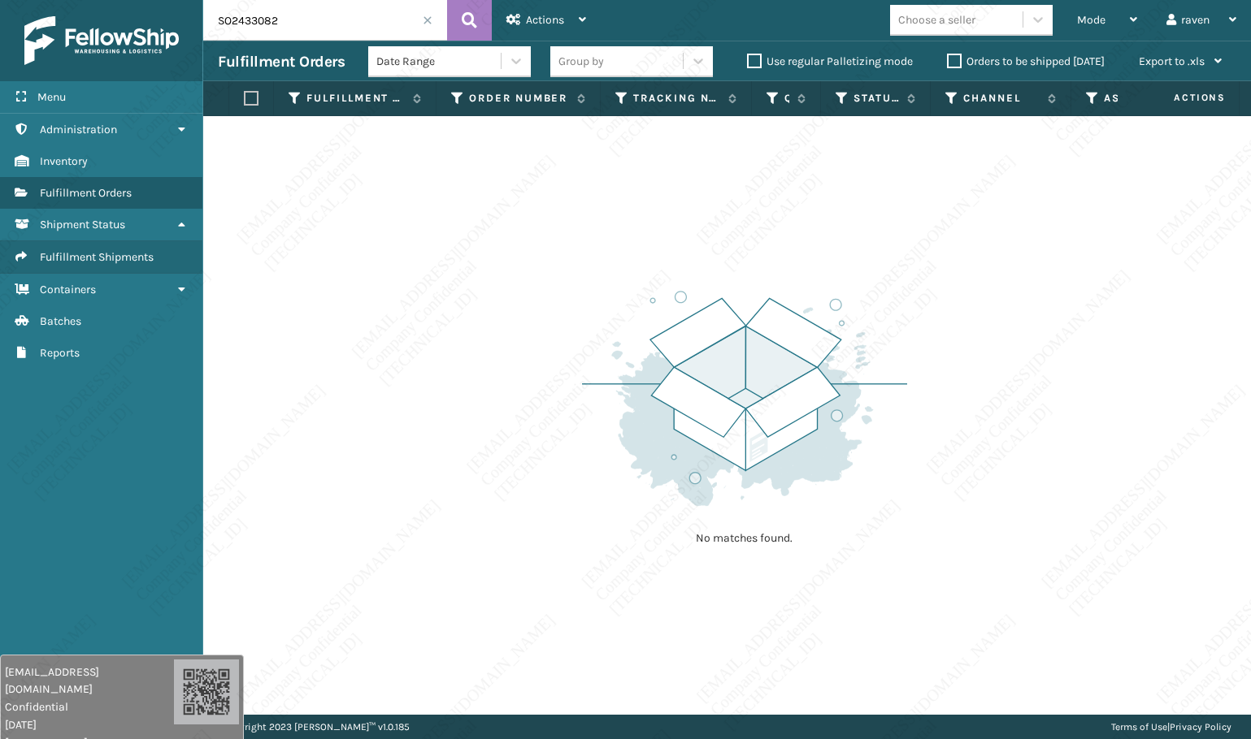
click at [319, 20] on input "SO2433082" at bounding box center [325, 20] width 244 height 41
click at [333, 12] on input "SO2433082" at bounding box center [325, 20] width 244 height 41
paste input "180"
type input "SO2433180"
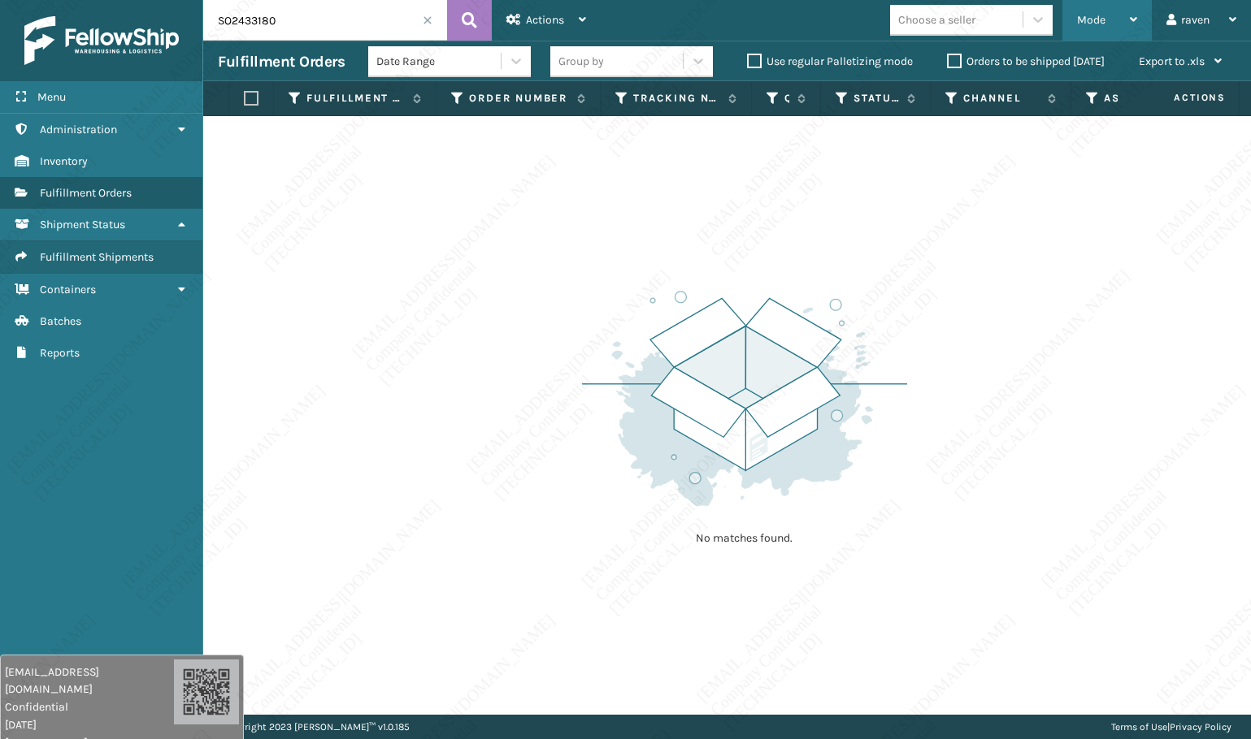
click at [1079, 13] on span "Mode" at bounding box center [1091, 20] width 28 height 14
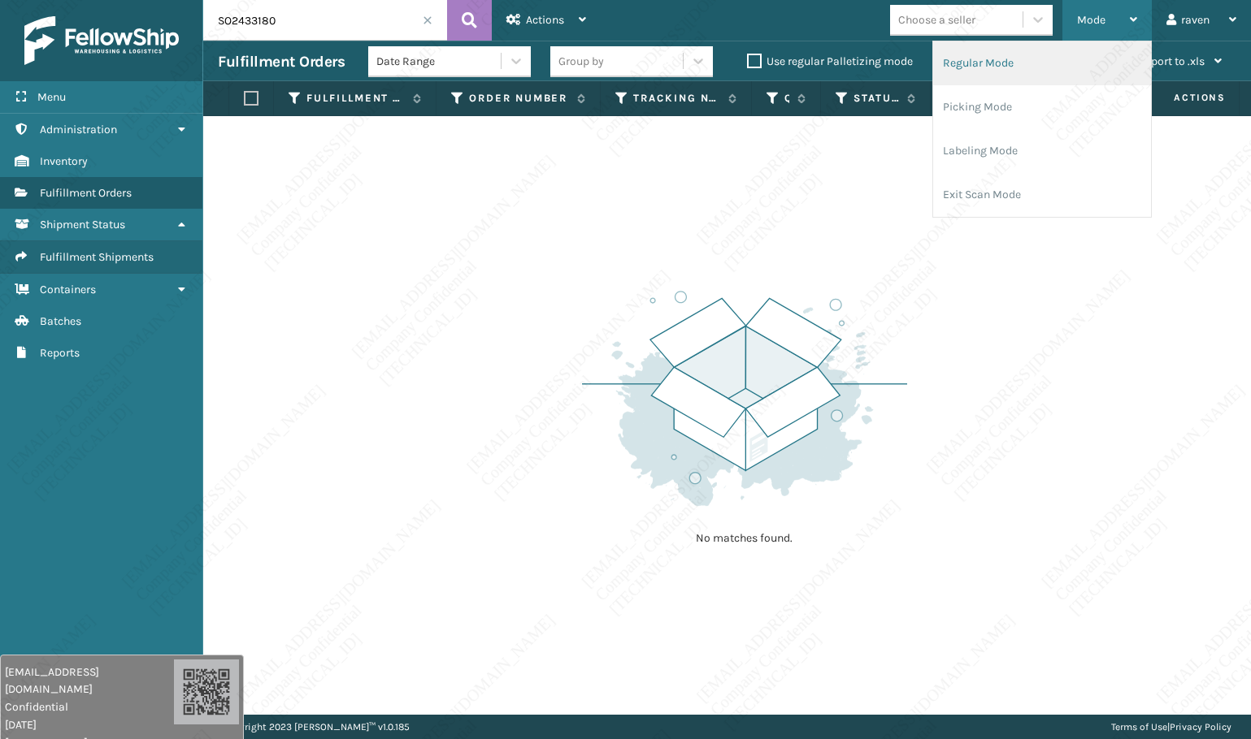
click at [1028, 65] on li "Regular Mode" at bounding box center [1042, 63] width 218 height 44
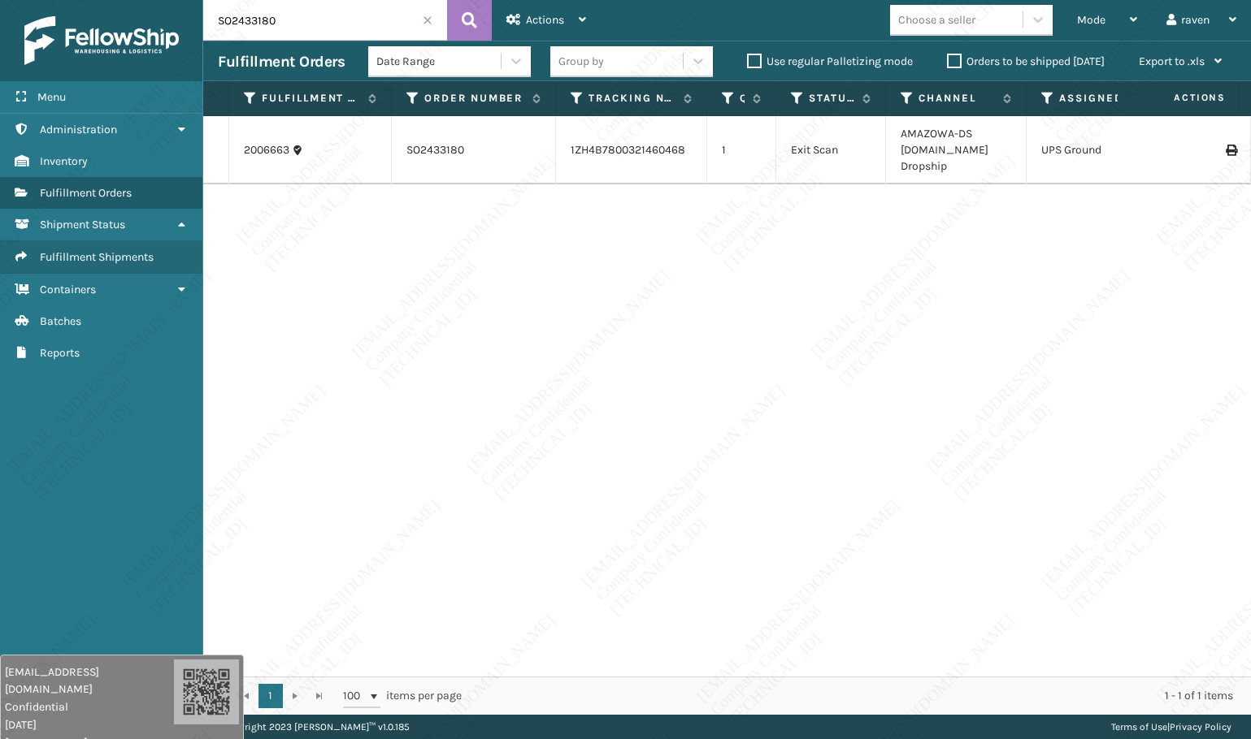
click at [911, 330] on div "2006663 SO2433180 1ZH4B7800321460468 1 Exit Scan AMAZOWA-DS [DOMAIN_NAME] Drops…" at bounding box center [726, 396] width 1047 height 561
click at [752, 314] on div "2006663 SO2433180 1ZH4B7800321460468 1 Exit Scan AMAZOWA-DS [DOMAIN_NAME] Drops…" at bounding box center [726, 396] width 1047 height 561
click at [440, 155] on td "SO2433180" at bounding box center [474, 150] width 164 height 68
click at [275, 150] on link "2006663" at bounding box center [267, 150] width 46 height 16
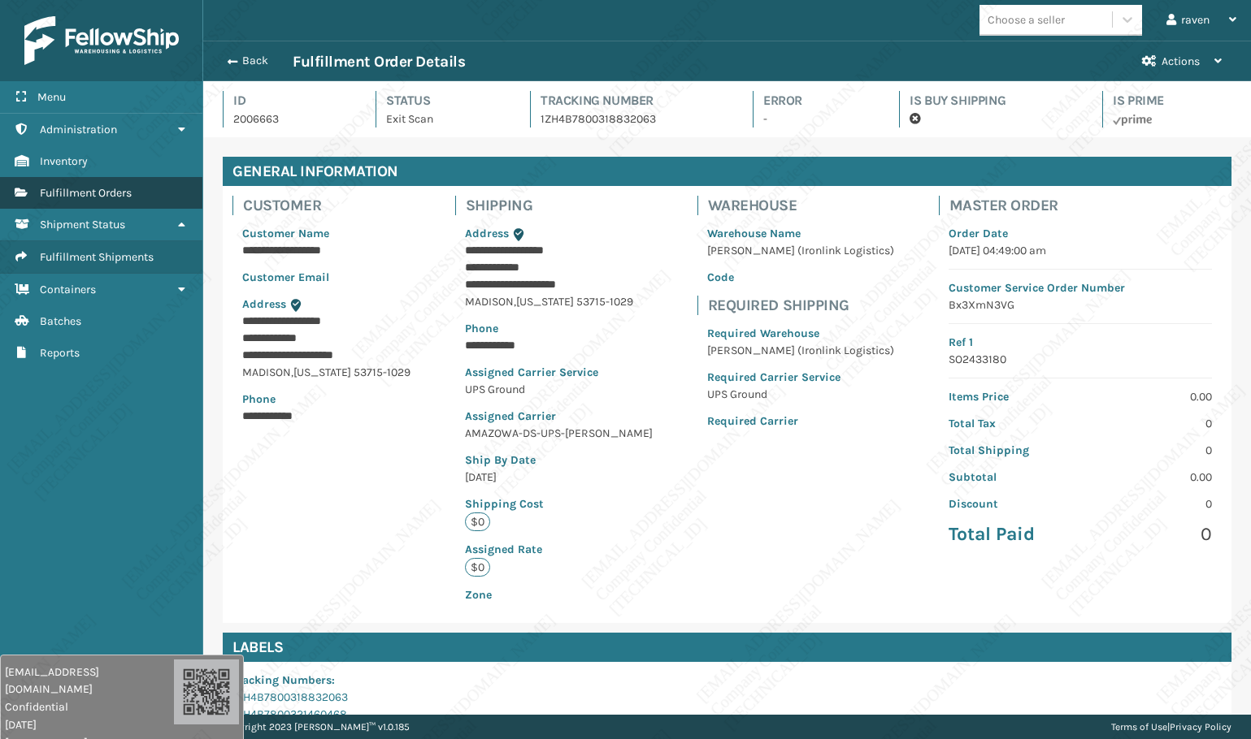
click at [102, 188] on span "Fulfillment Orders" at bounding box center [86, 193] width 92 height 14
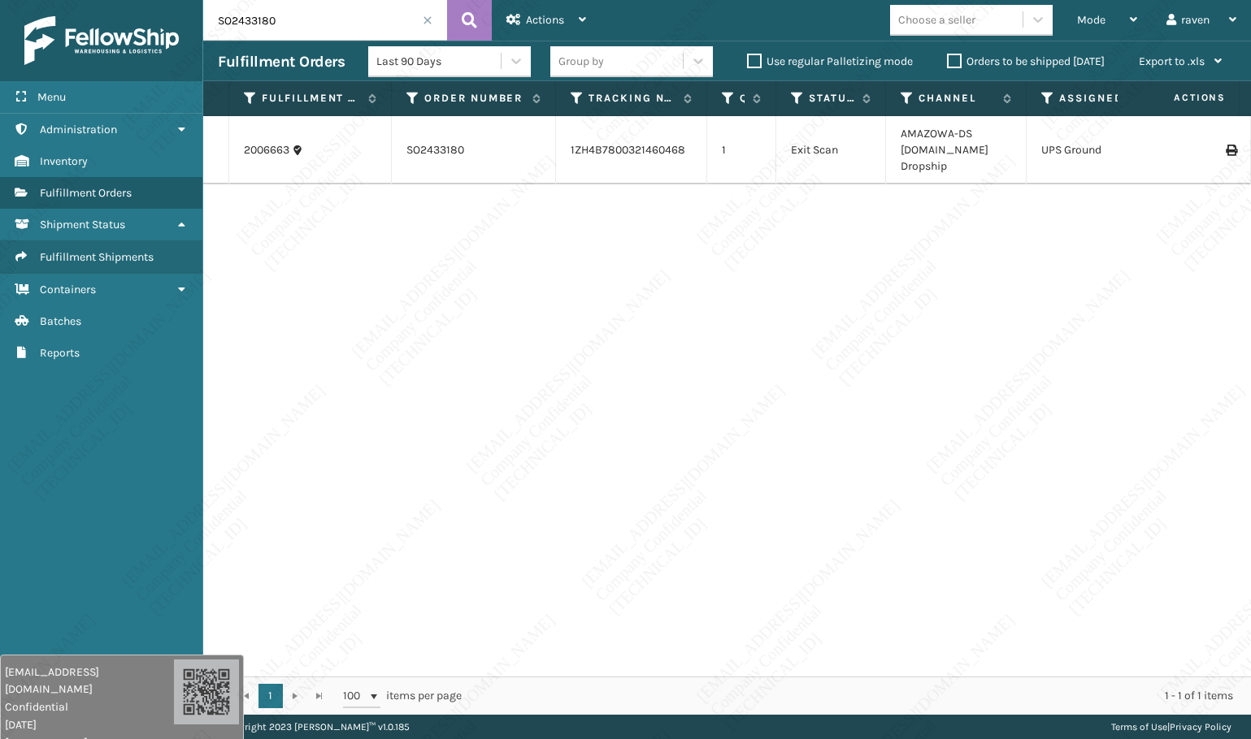
click at [424, 20] on span at bounding box center [428, 20] width 10 height 10
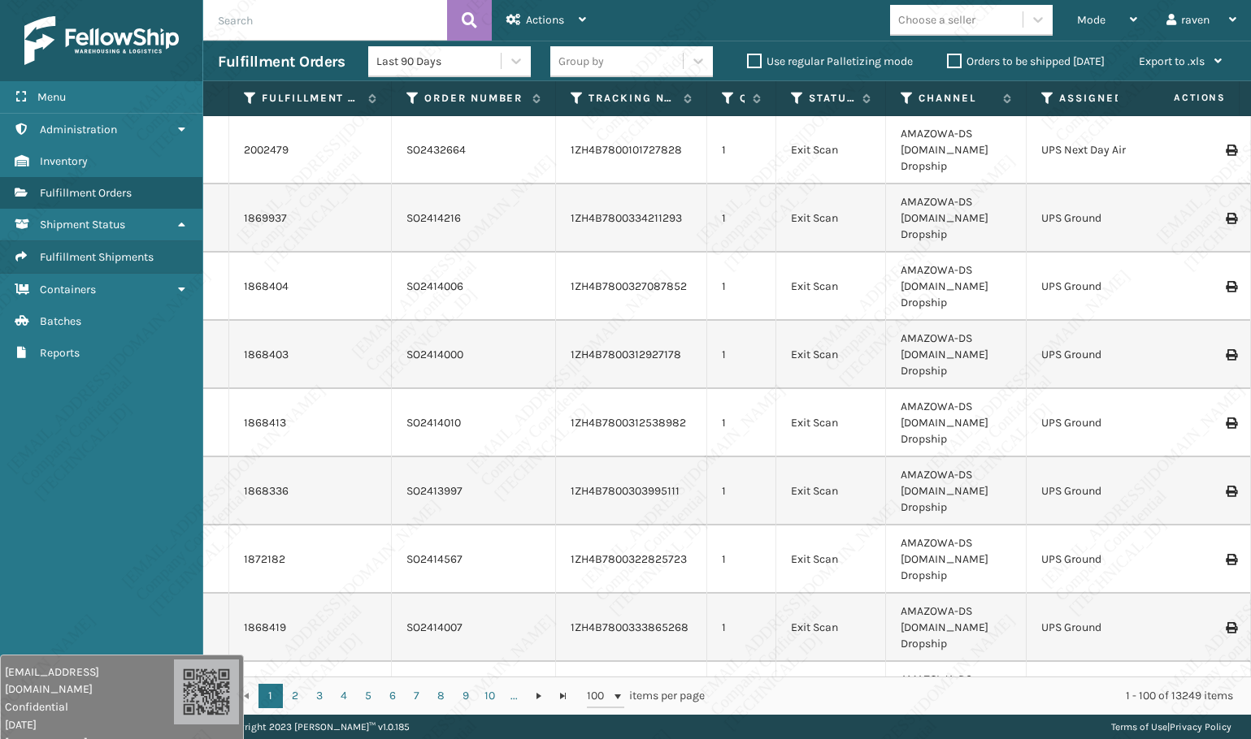
click at [345, 20] on input "text" at bounding box center [325, 20] width 244 height 41
paste input "SO2433082"
type input "SO2433082"
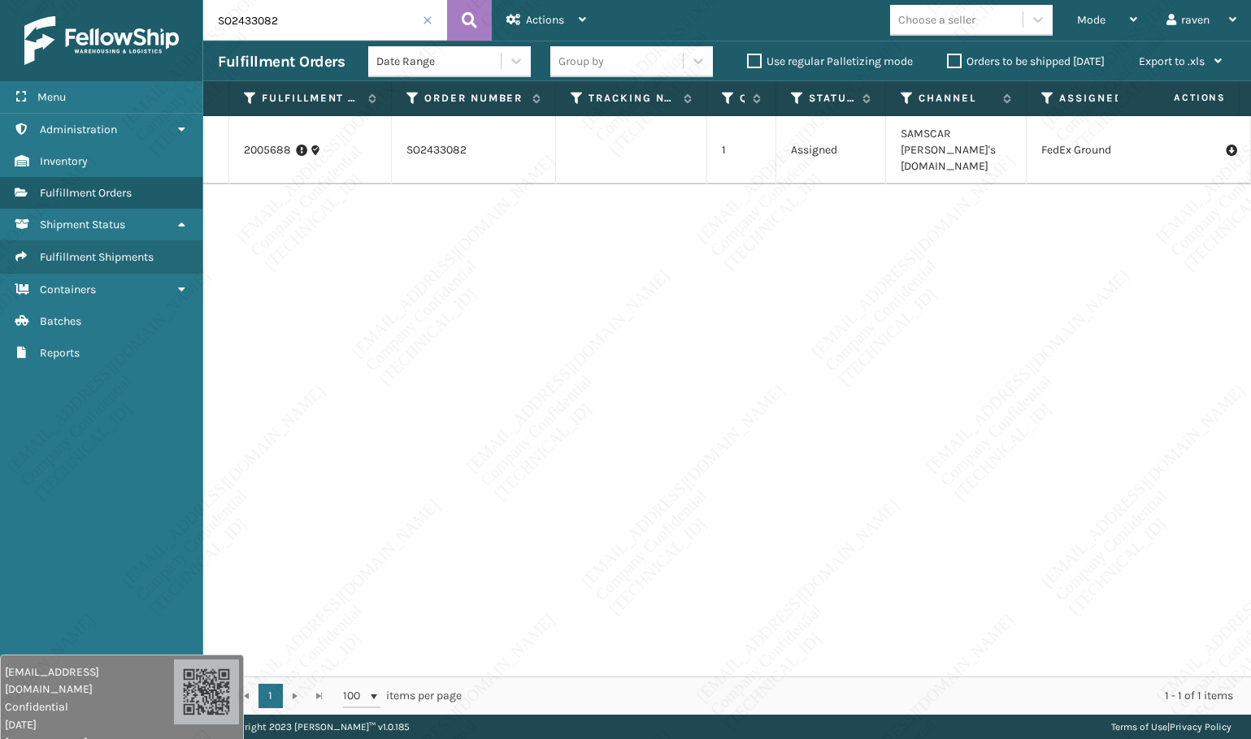
click at [817, 144] on td "Assigned" at bounding box center [831, 150] width 110 height 68
click at [913, 137] on td "SAMSCAR [PERSON_NAME]'s [DOMAIN_NAME]" at bounding box center [956, 150] width 141 height 68
click at [1084, 152] on td "FedEx Ground" at bounding box center [1103, 150] width 155 height 68
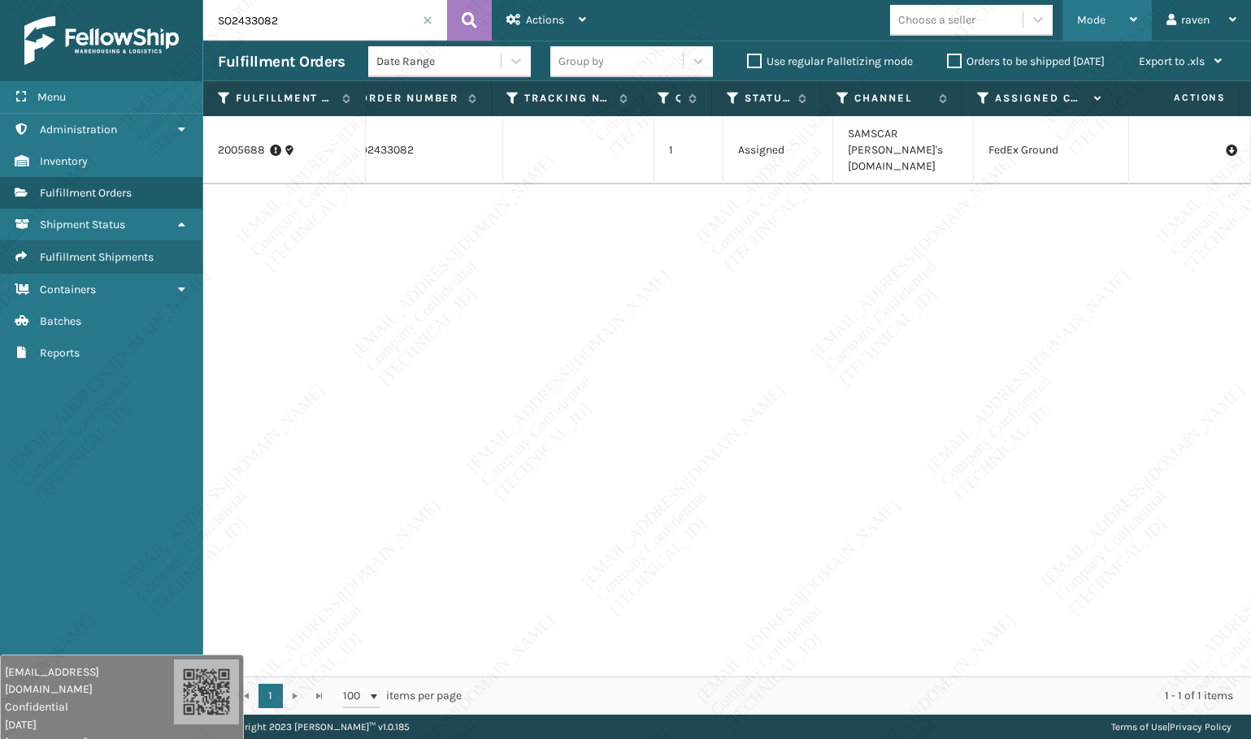
click at [1089, 15] on span "Mode" at bounding box center [1091, 20] width 28 height 14
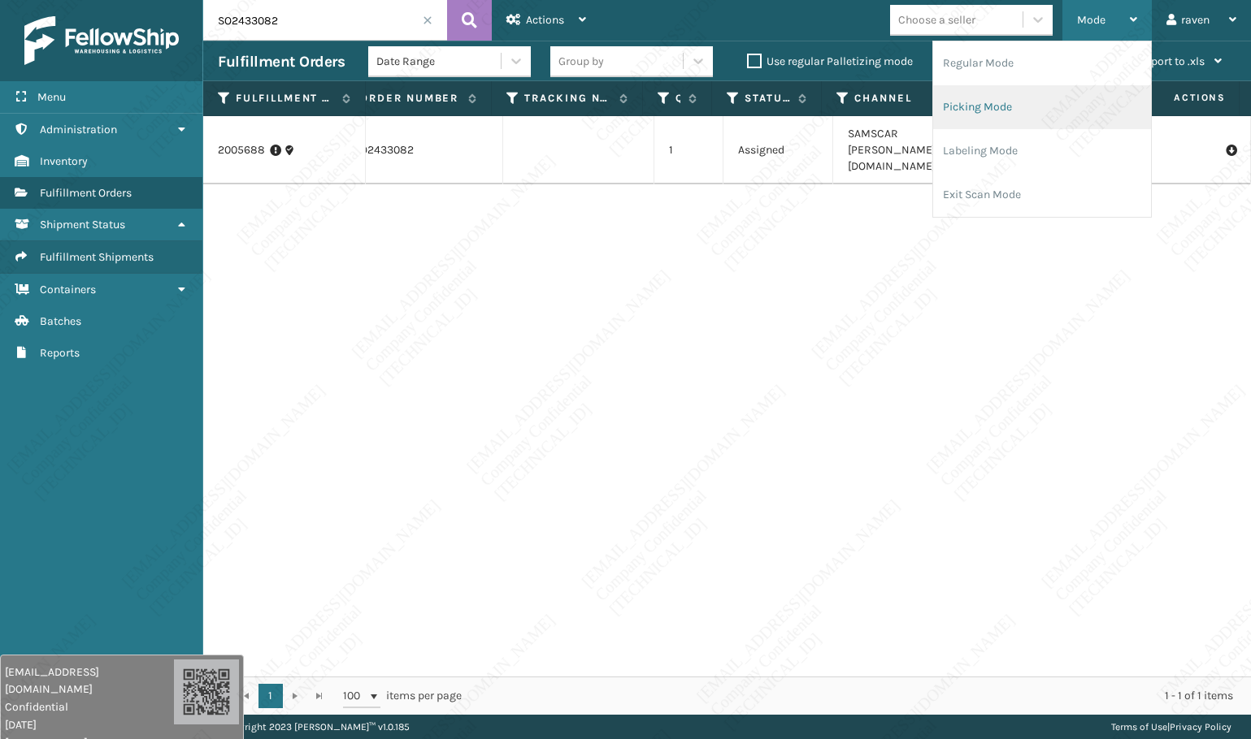
click at [1017, 107] on li "Picking Mode" at bounding box center [1042, 107] width 218 height 44
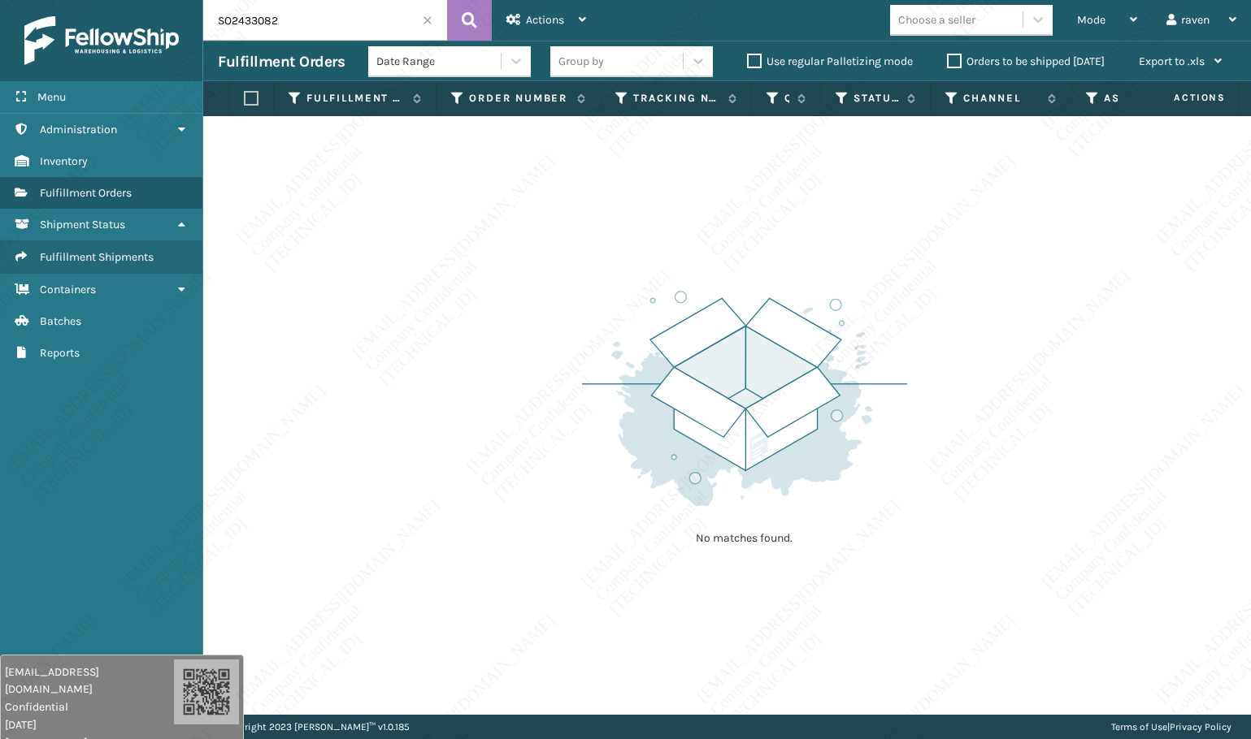
drag, startPoint x: 587, startPoint y: 145, endPoint x: 577, endPoint y: 138, distance: 11.7
click at [587, 145] on div "No matches found." at bounding box center [726, 415] width 1047 height 599
click at [430, 15] on span at bounding box center [428, 20] width 10 height 10
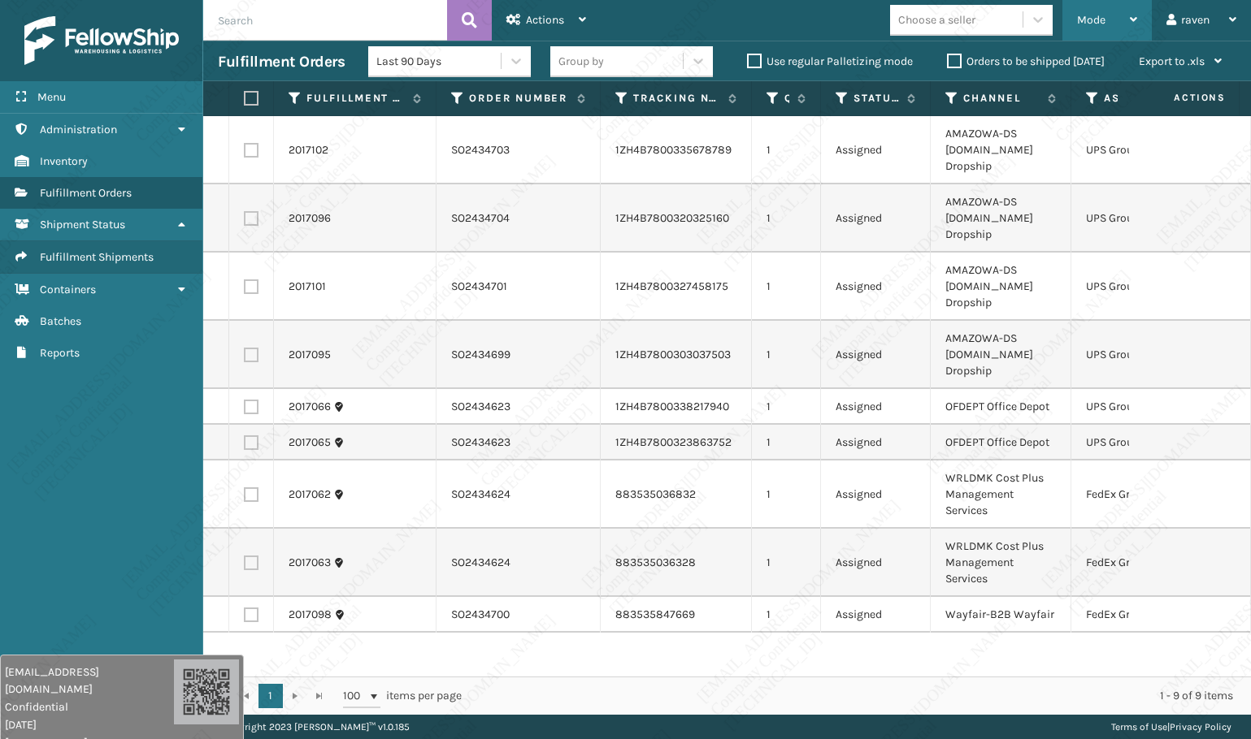
click at [1093, 21] on span "Mode" at bounding box center [1091, 20] width 28 height 14
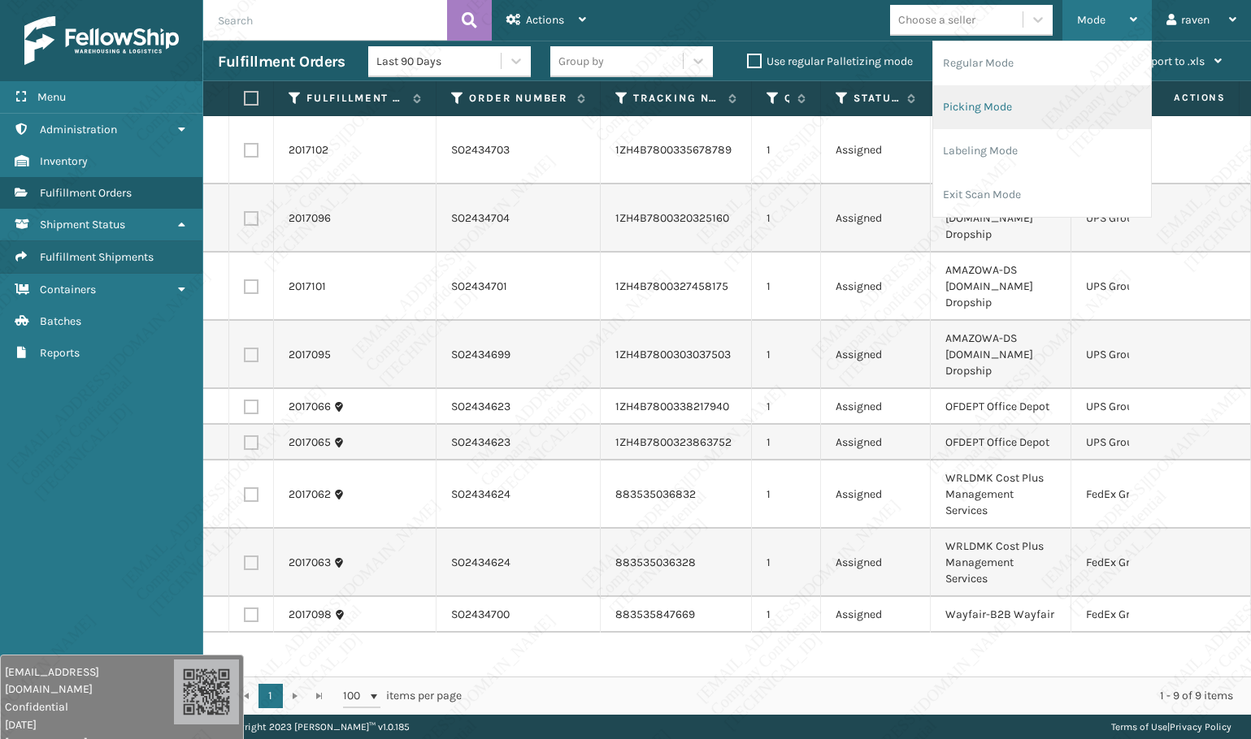
click at [1021, 101] on li "Picking Mode" at bounding box center [1042, 107] width 218 height 44
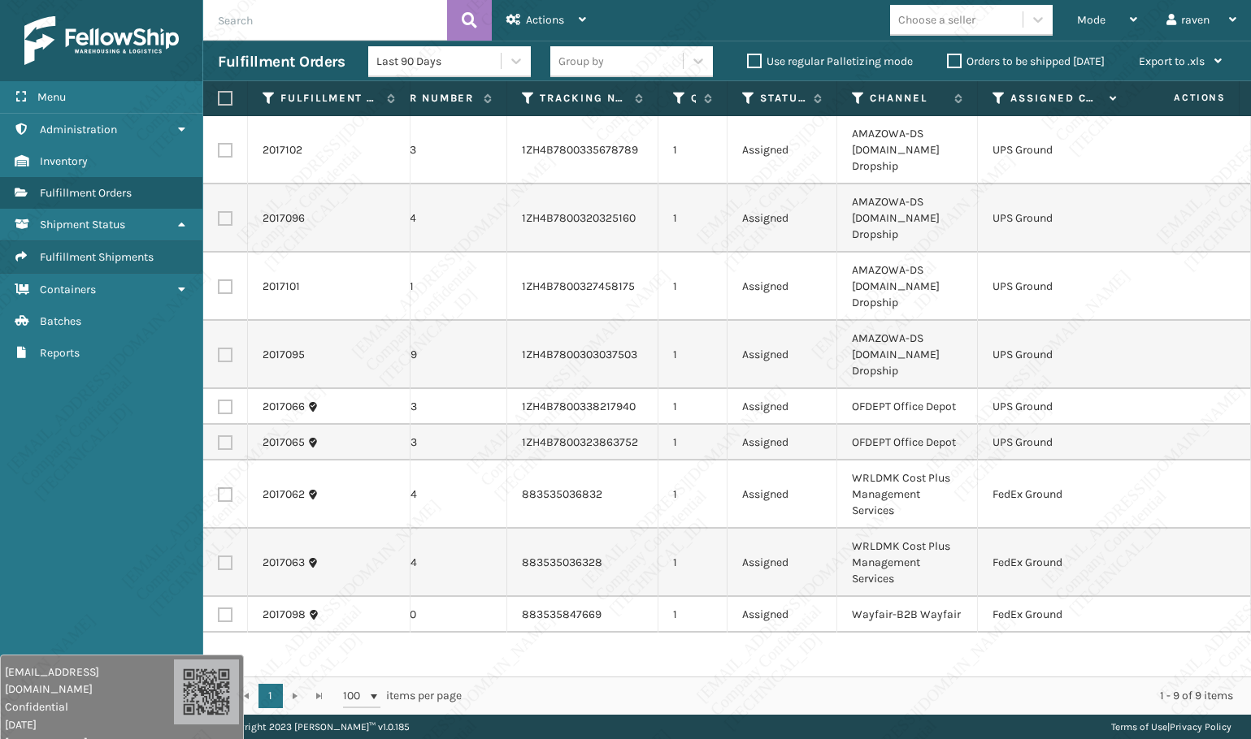
scroll to position [0, 109]
click at [984, 102] on icon at bounding box center [983, 98] width 13 height 15
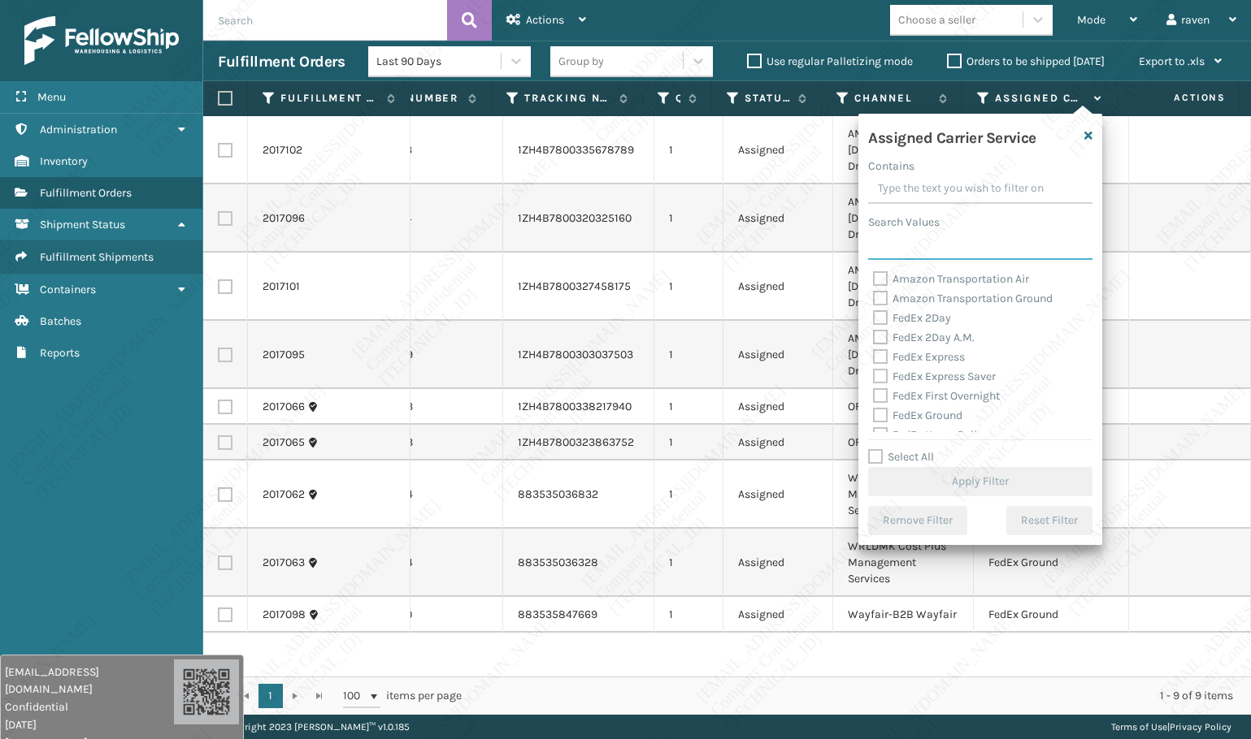
click at [943, 251] on input "Search Values" at bounding box center [980, 245] width 224 height 29
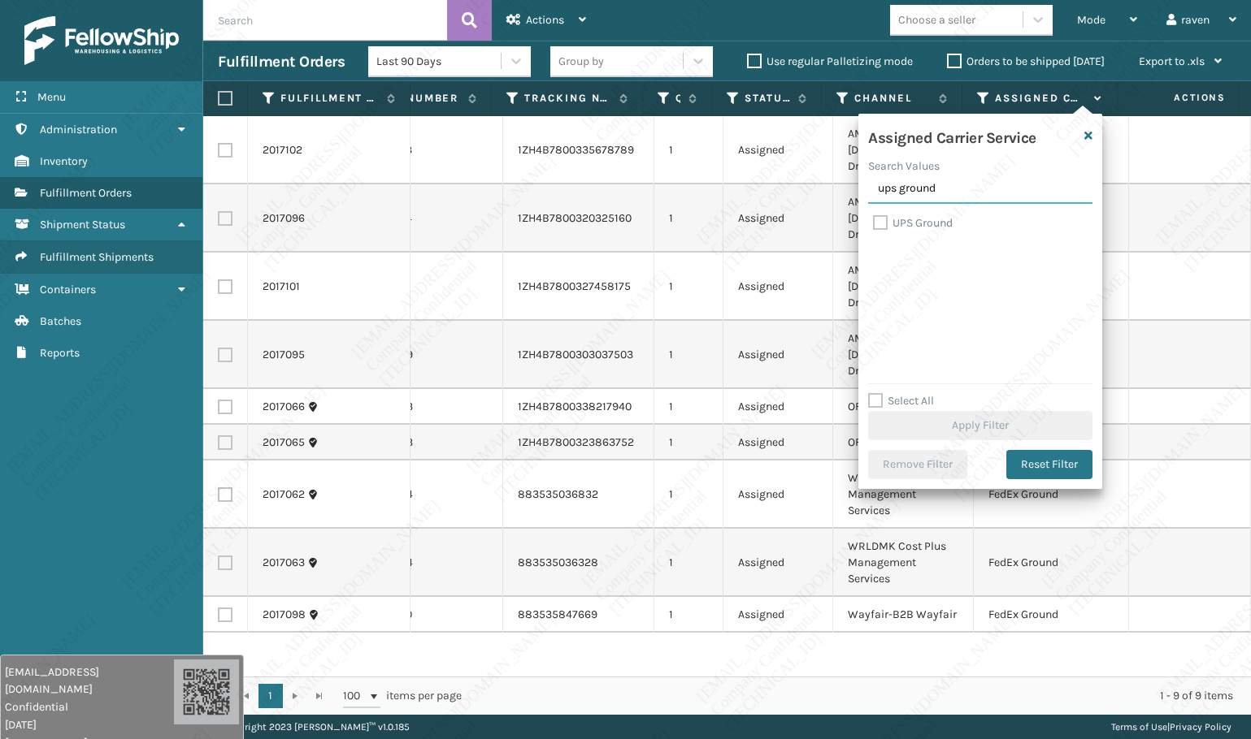
type input "ups ground"
click at [918, 216] on label "UPS Ground" at bounding box center [913, 223] width 80 height 14
click at [874, 216] on input "UPS Ground" at bounding box center [873, 219] width 1 height 11
checkbox input "true"
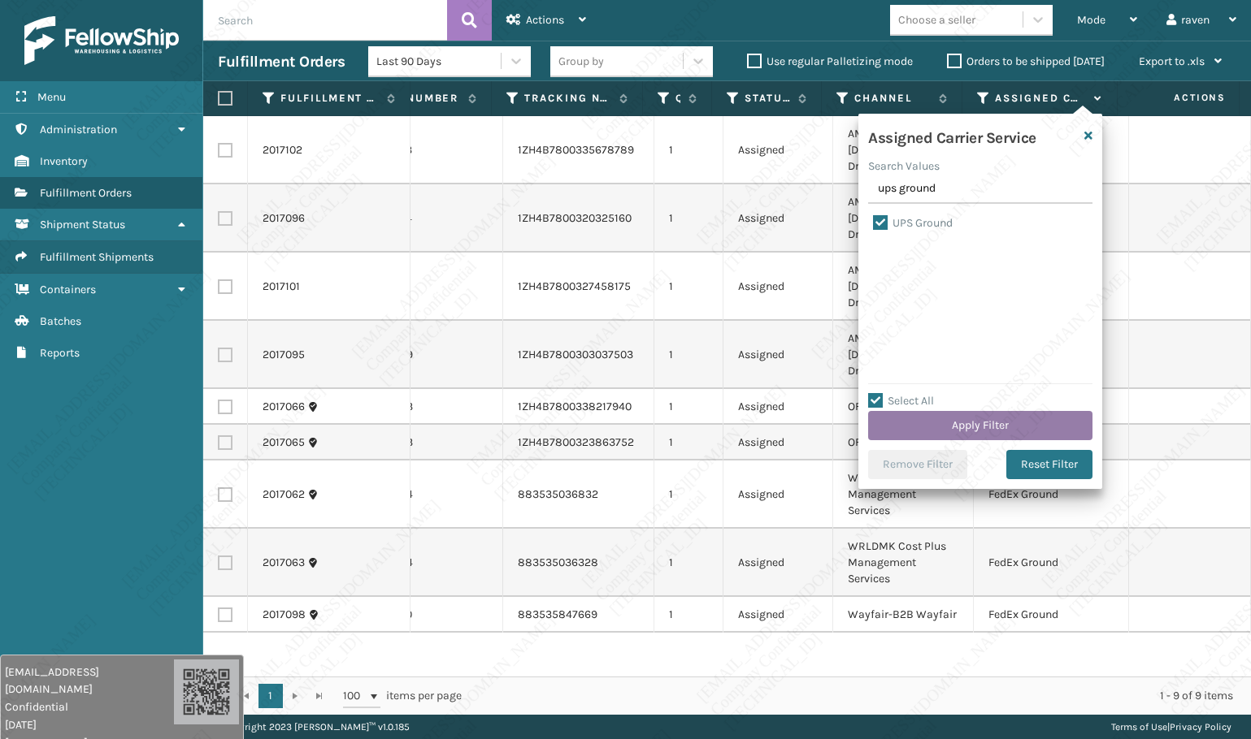
click at [998, 426] on button "Apply Filter" at bounding box center [980, 425] width 224 height 29
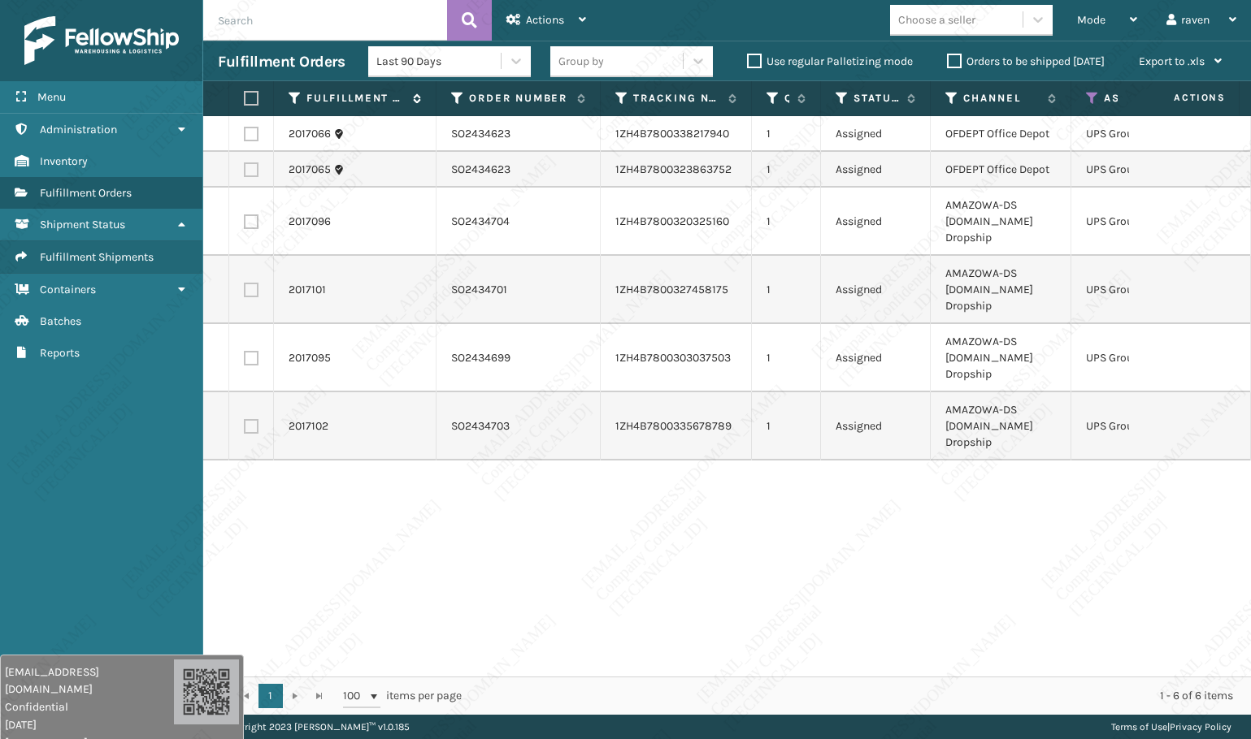
drag, startPoint x: 251, startPoint y: 98, endPoint x: 304, endPoint y: 93, distance: 53.0
click at [251, 98] on label at bounding box center [249, 98] width 10 height 15
click at [245, 98] on input "checkbox" at bounding box center [244, 98] width 1 height 11
checkbox input "true"
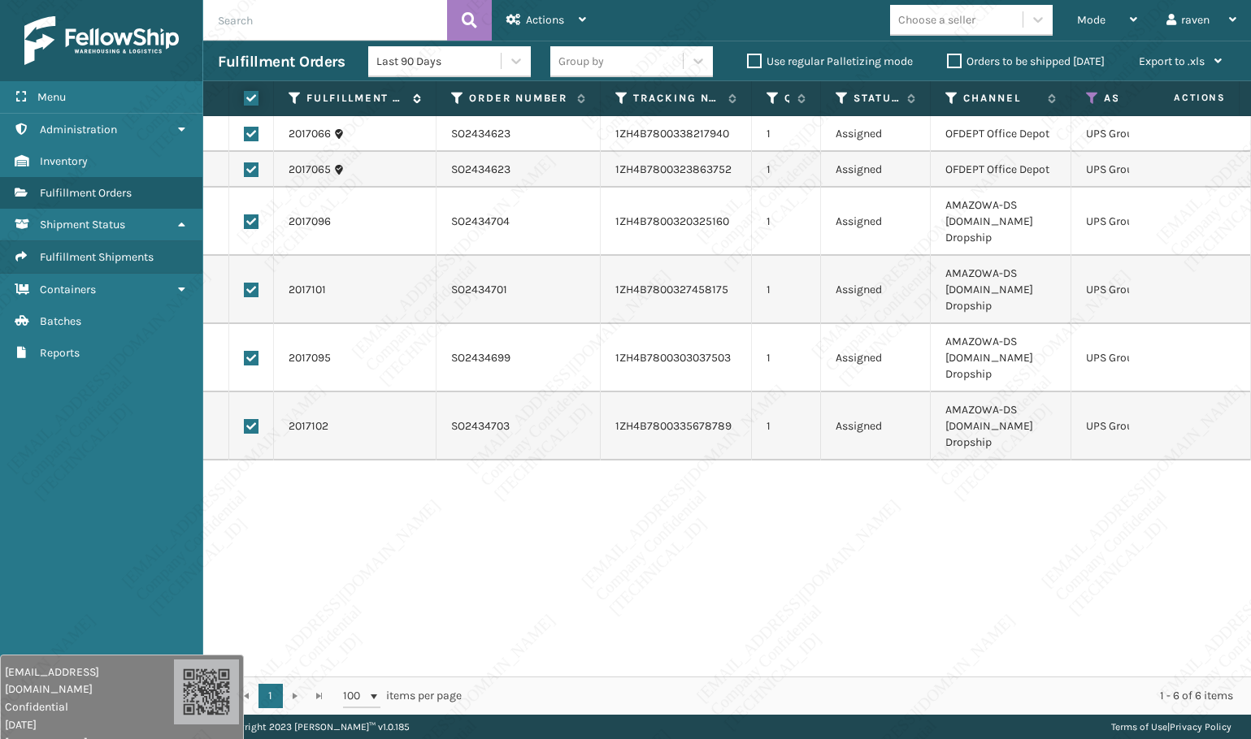
checkbox input "true"
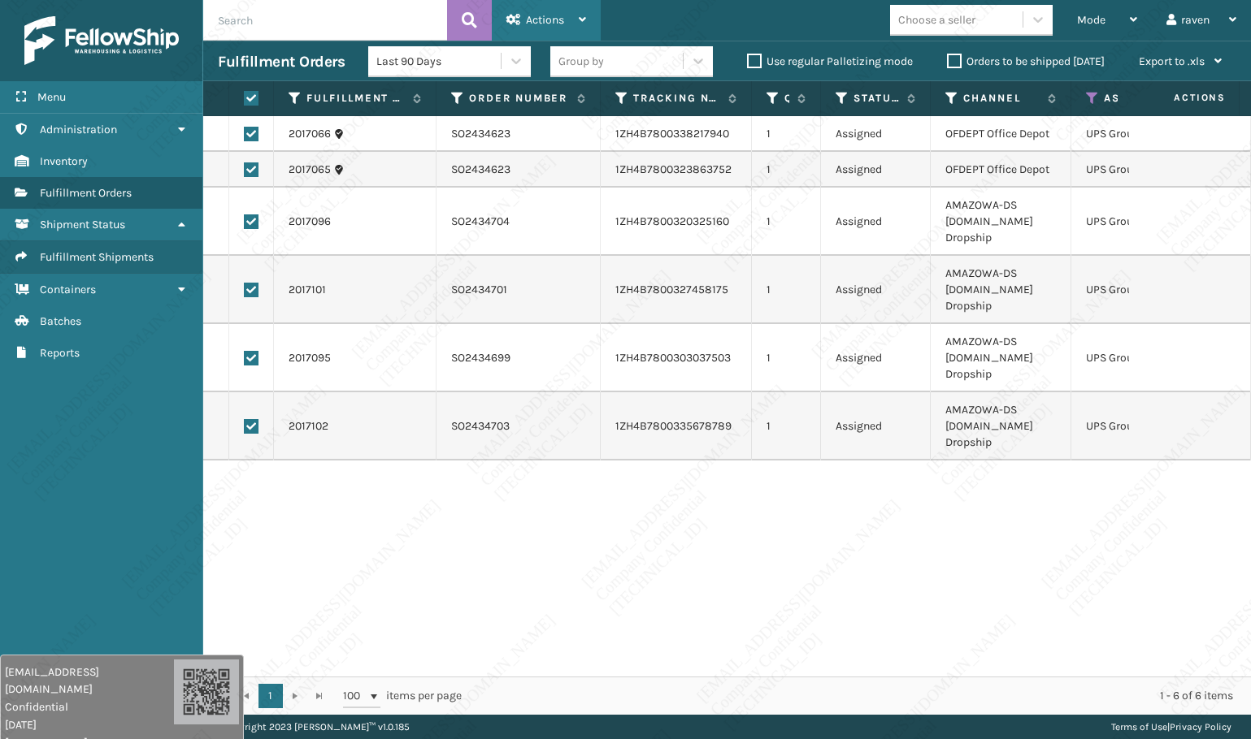
click at [524, 34] on div "Actions" at bounding box center [546, 20] width 80 height 41
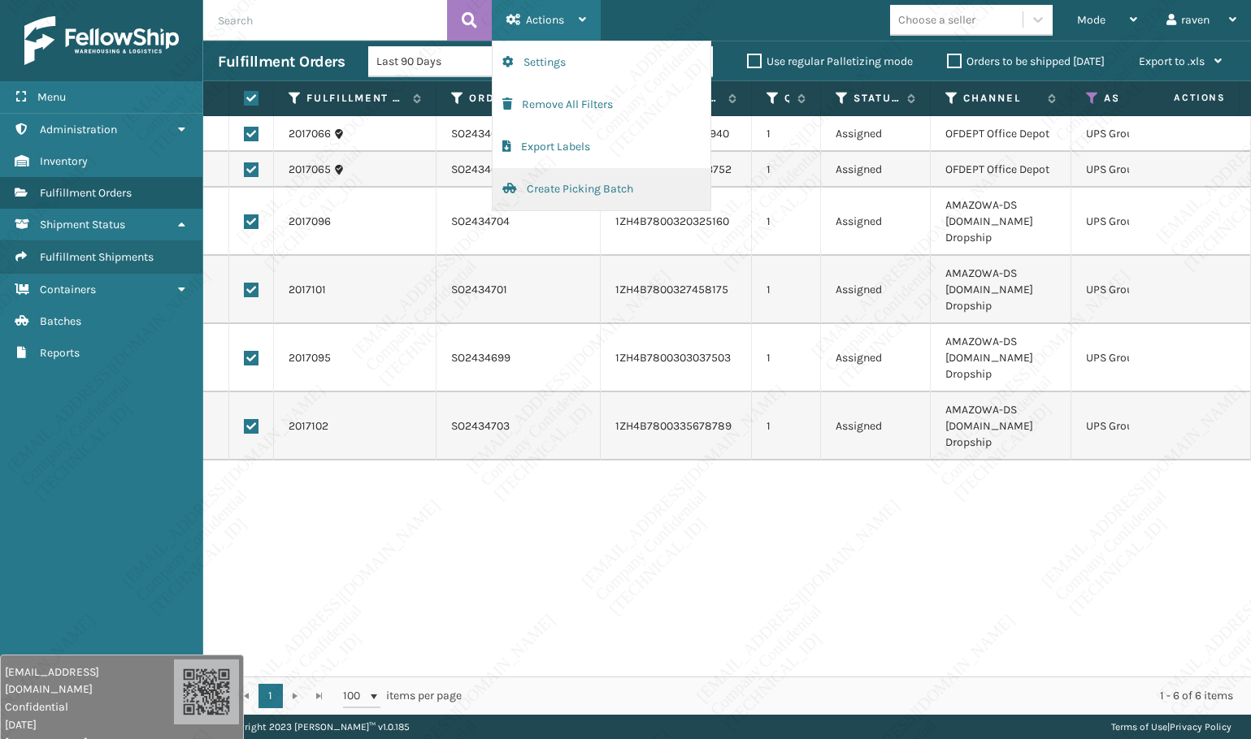
click at [566, 191] on button "Create Picking Batch" at bounding box center [601, 189] width 218 height 42
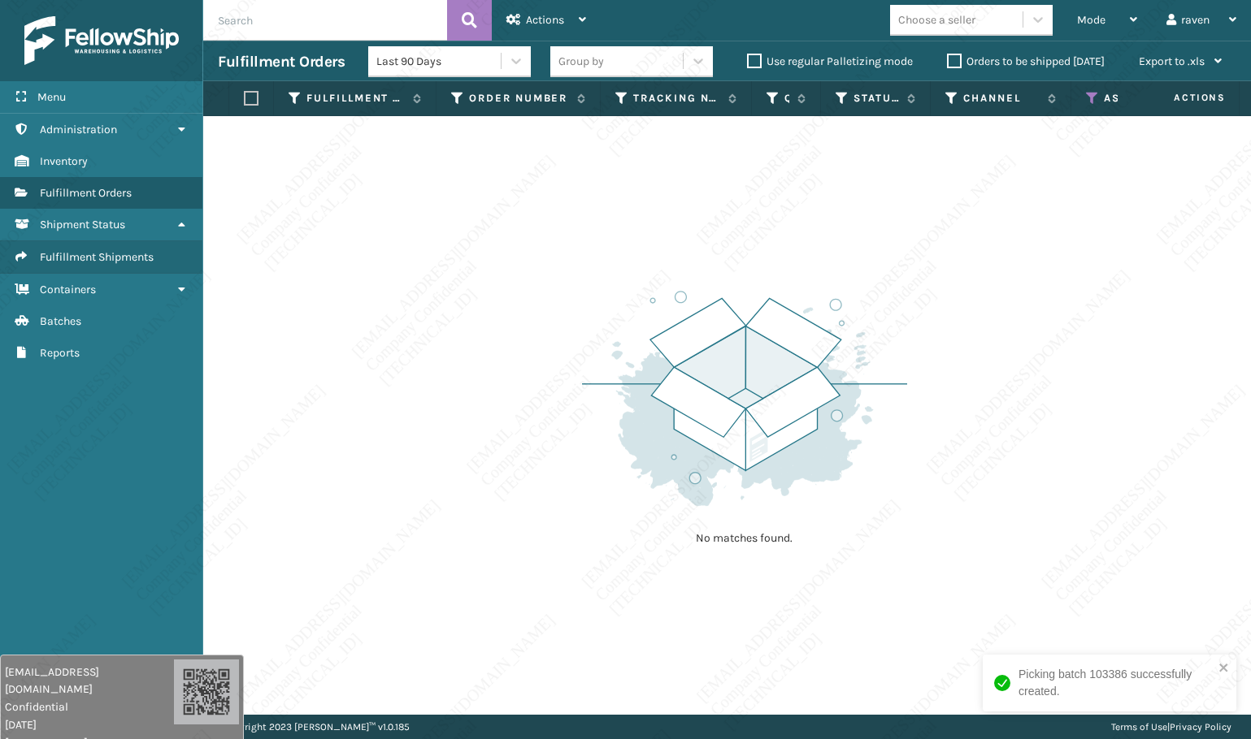
click at [1093, 96] on icon at bounding box center [1092, 98] width 13 height 15
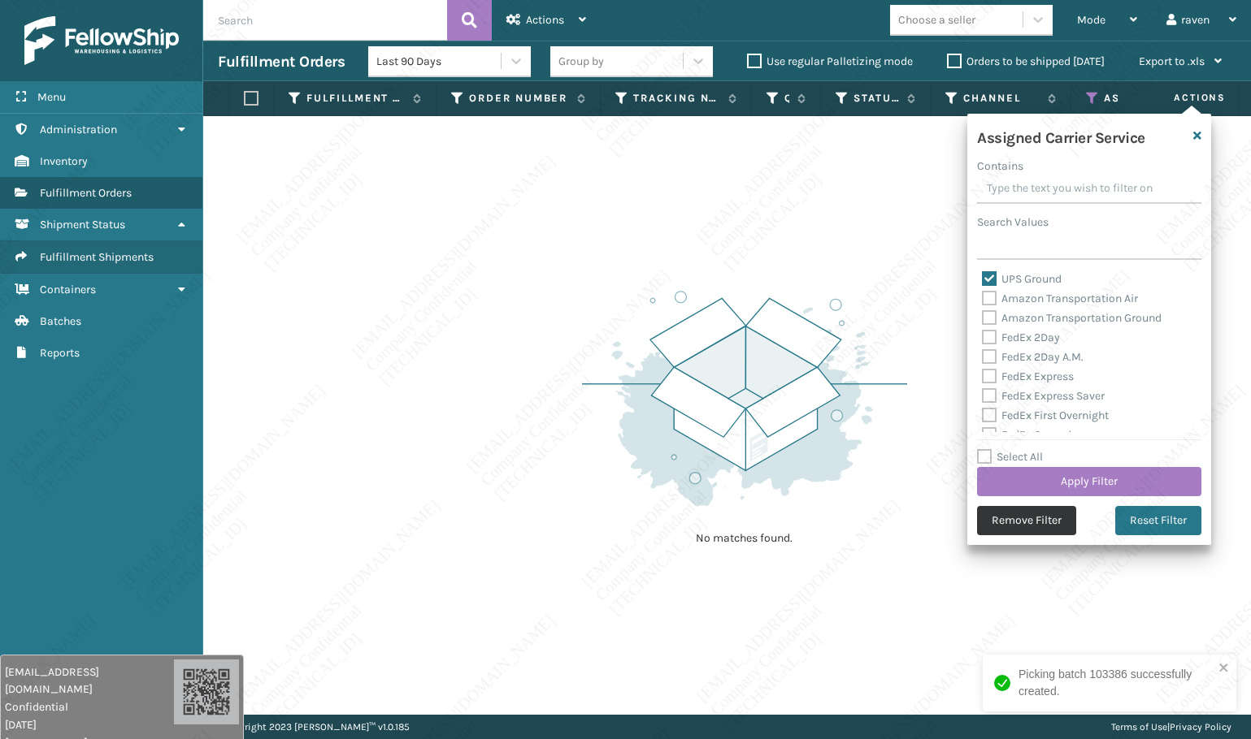
click at [1020, 530] on button "Remove Filter" at bounding box center [1026, 520] width 99 height 29
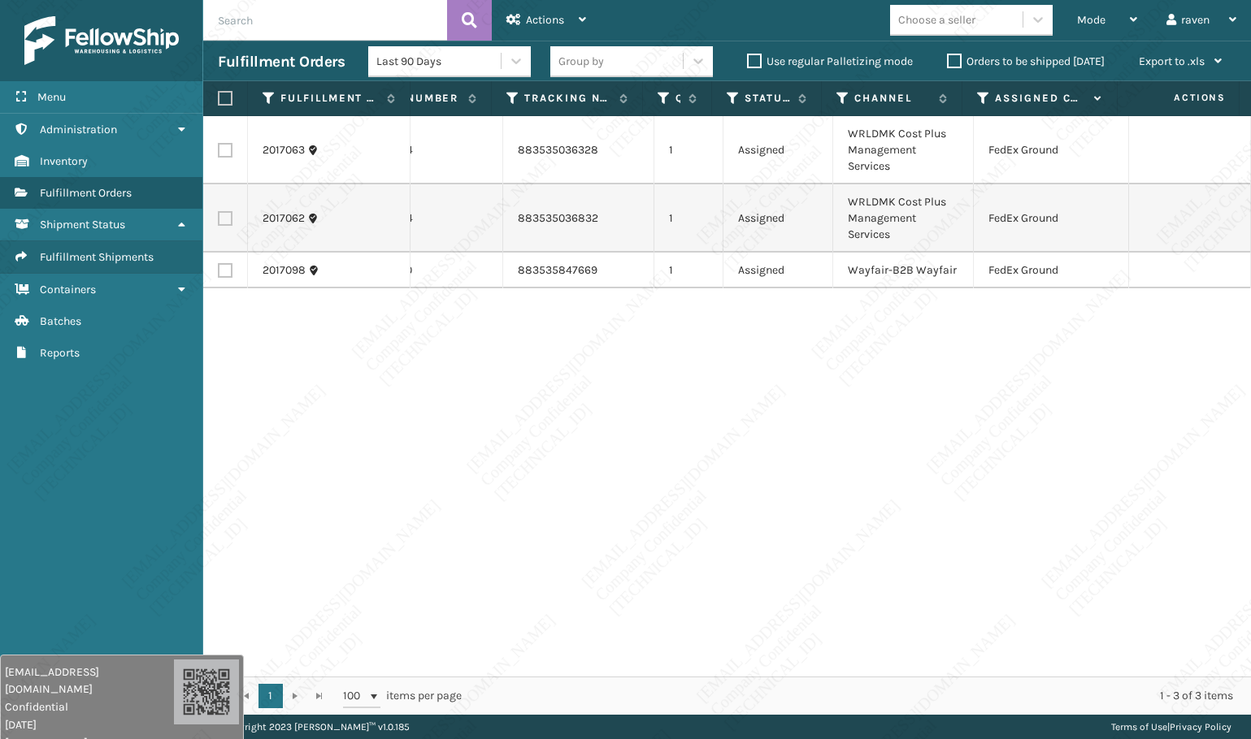
scroll to position [0, 0]
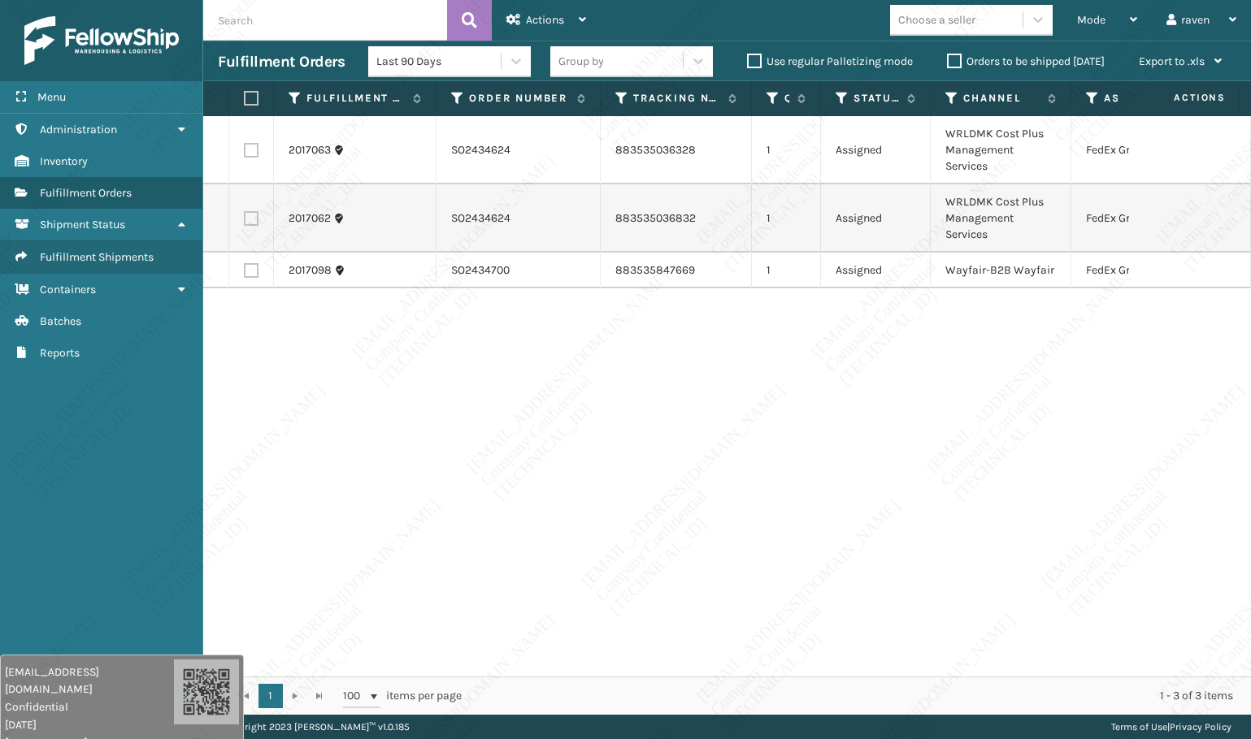
click at [254, 95] on label at bounding box center [249, 98] width 10 height 15
click at [245, 95] on input "checkbox" at bounding box center [244, 98] width 1 height 11
checkbox input "true"
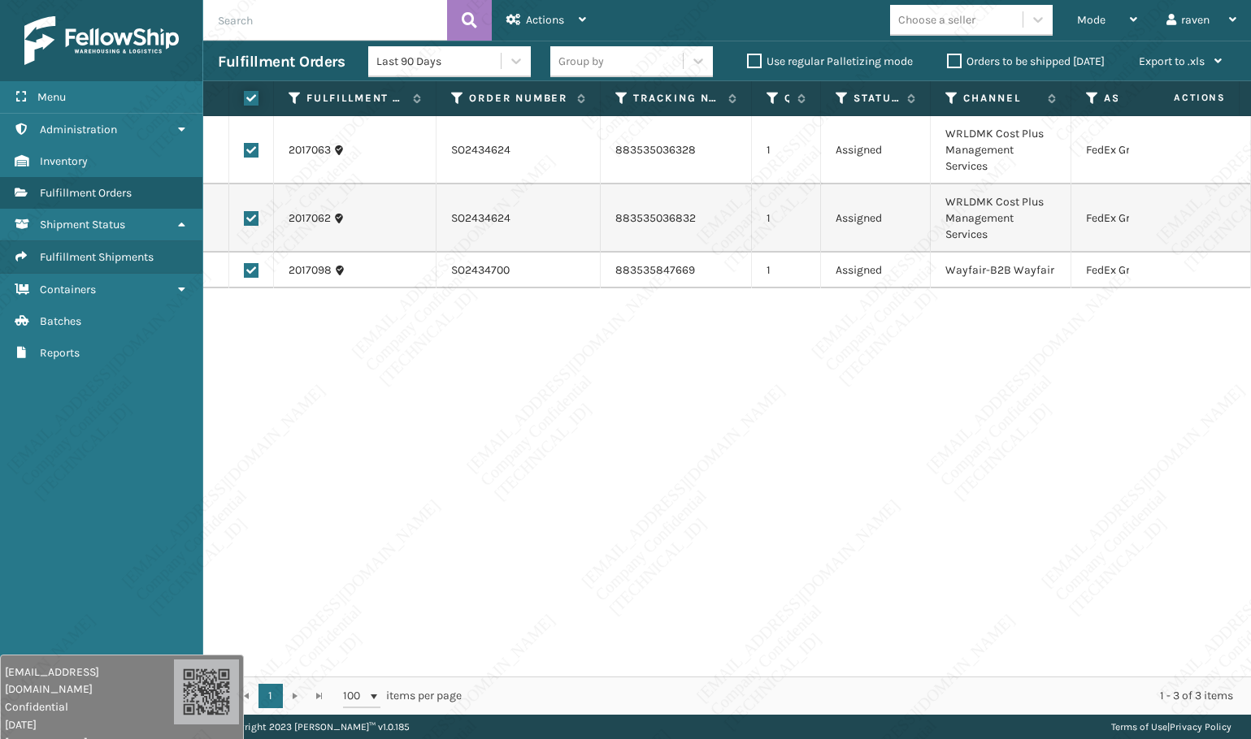
checkbox input "true"
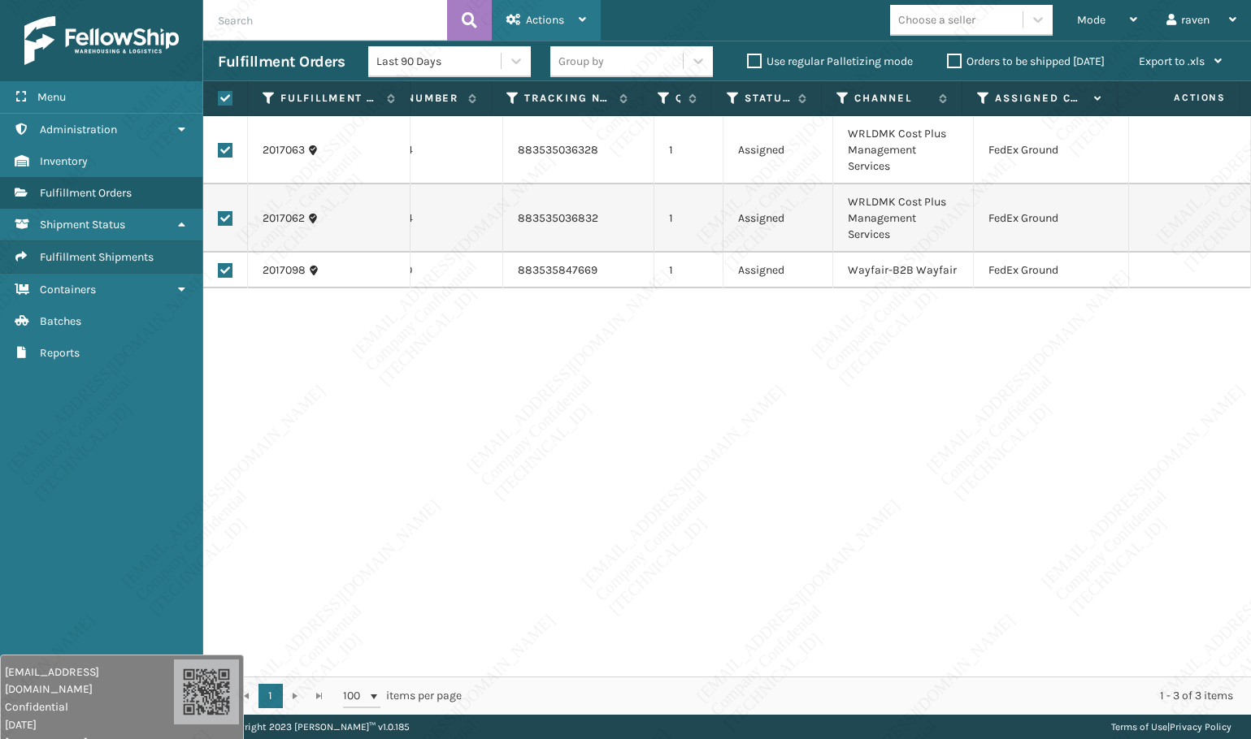
click at [569, 11] on div "Actions" at bounding box center [546, 20] width 80 height 41
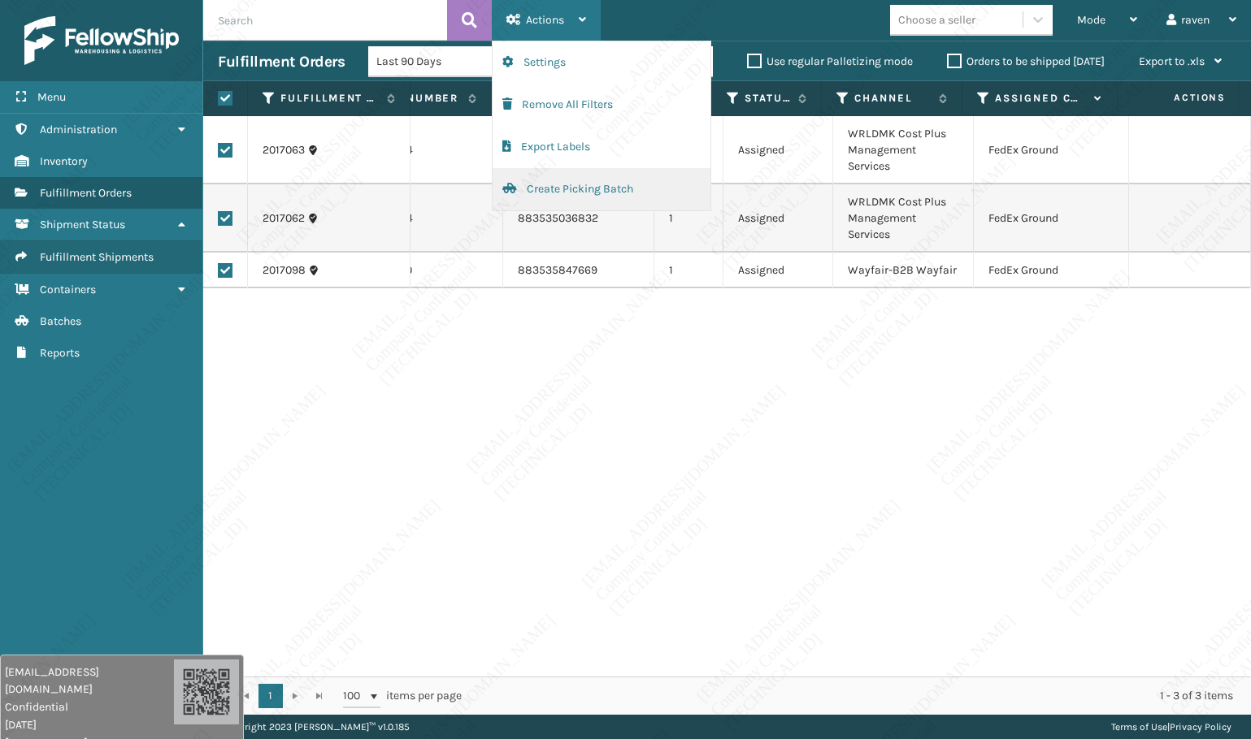
click at [566, 191] on button "Create Picking Batch" at bounding box center [601, 189] width 218 height 42
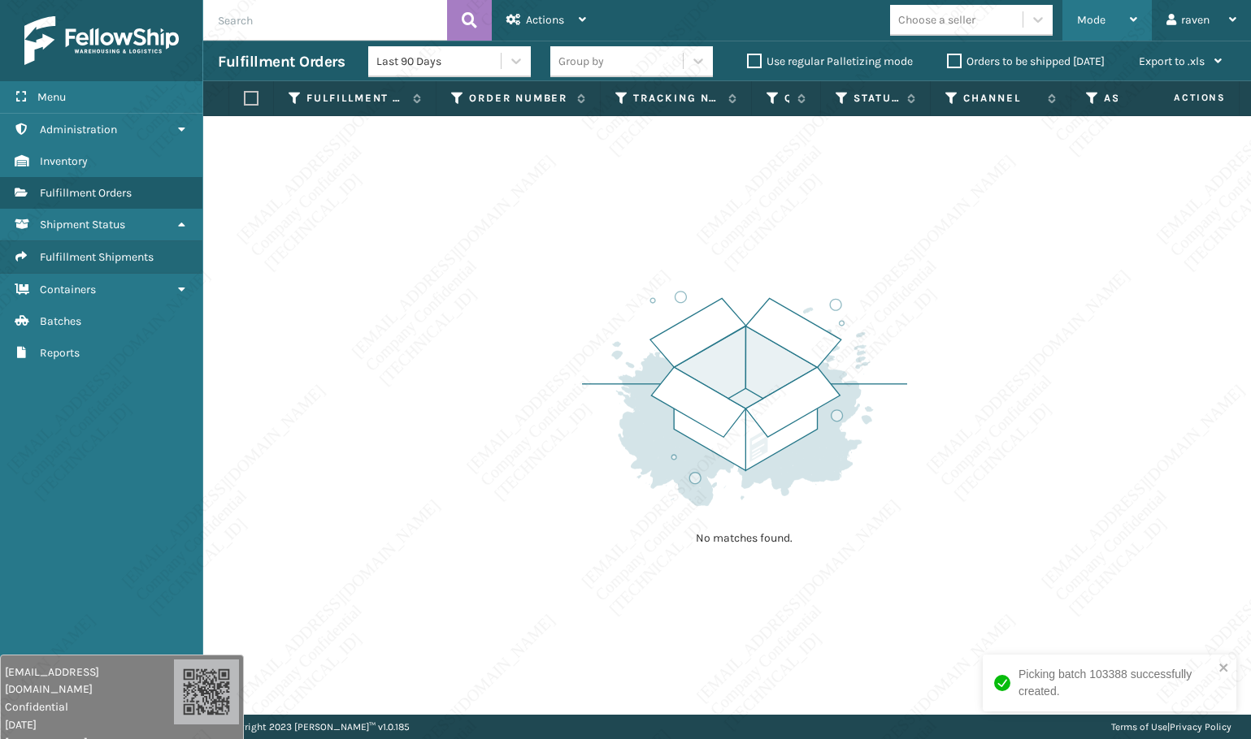
click at [1093, 20] on span "Mode" at bounding box center [1091, 20] width 28 height 14
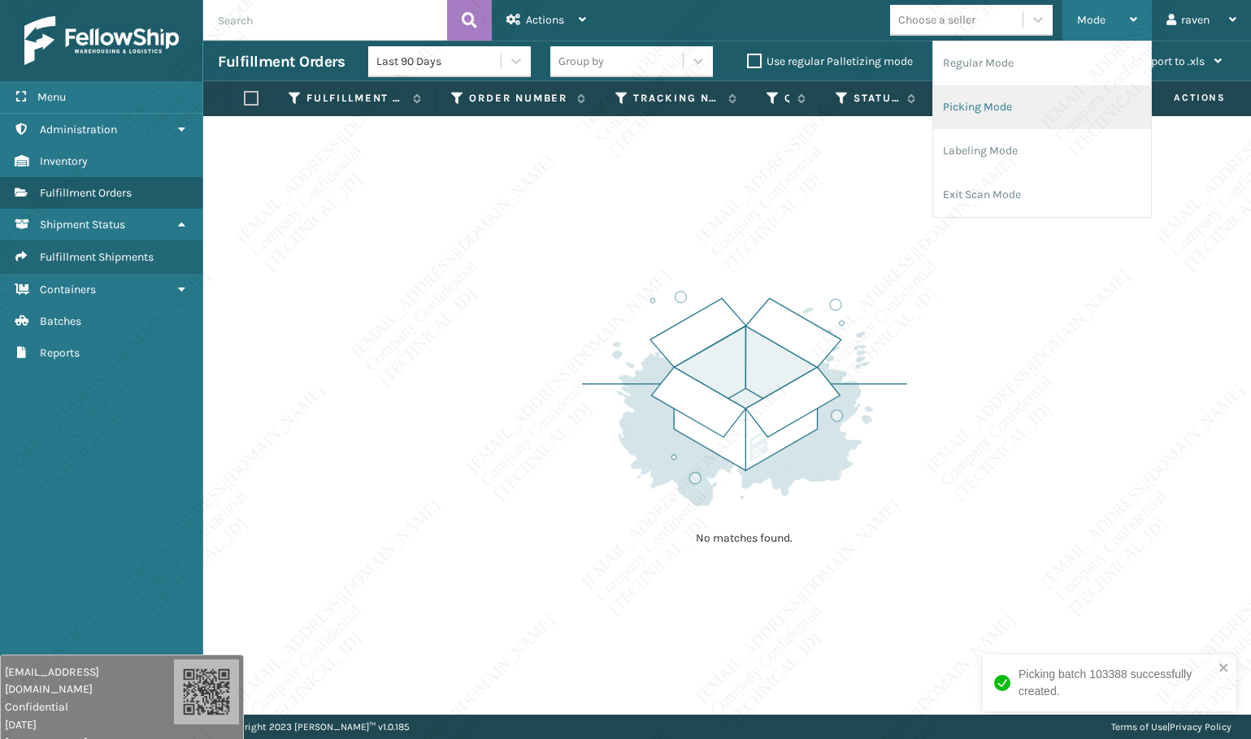
click at [1041, 92] on li "Picking Mode" at bounding box center [1042, 107] width 218 height 44
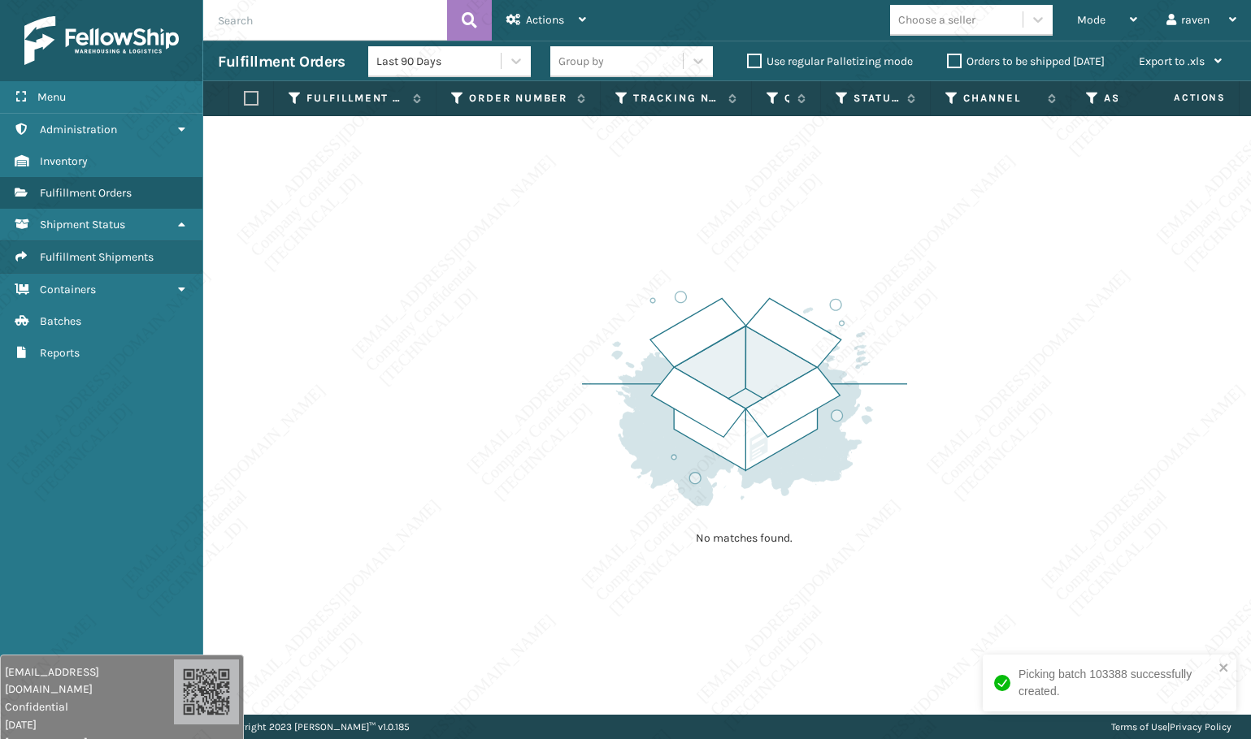
click at [699, 256] on div "No matches found." at bounding box center [726, 415] width 1047 height 599
click at [642, 519] on div "No matches found." at bounding box center [744, 417] width 325 height 300
drag, startPoint x: 1086, startPoint y: 25, endPoint x: 1083, endPoint y: 36, distance: 10.8
click at [1086, 25] on span "Mode" at bounding box center [1091, 20] width 28 height 14
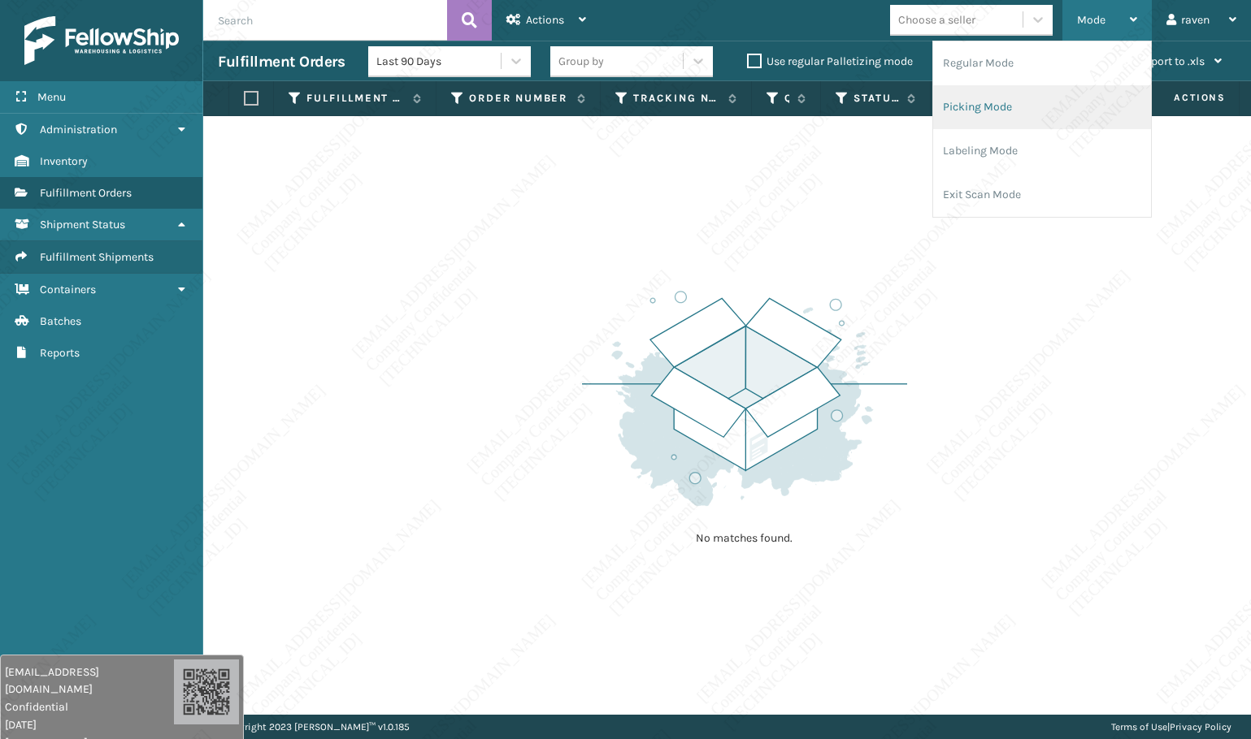
click at [1026, 108] on li "Picking Mode" at bounding box center [1042, 107] width 218 height 44
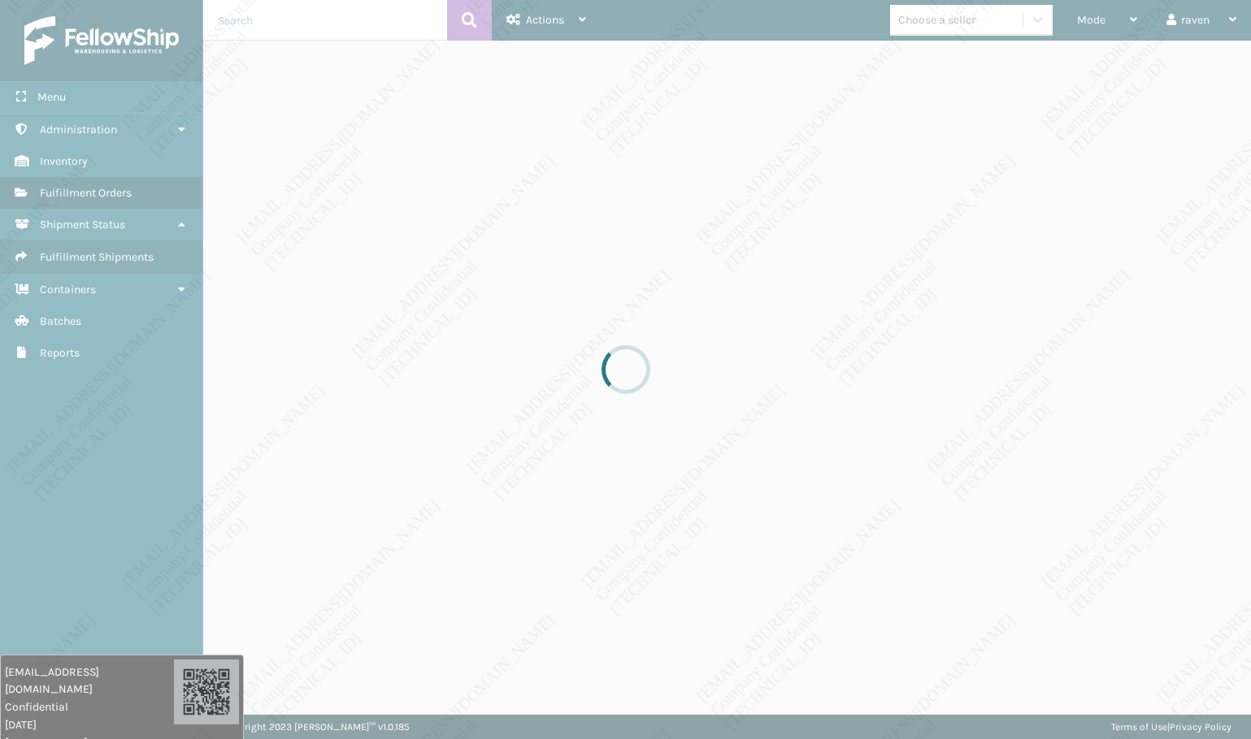
click at [899, 321] on div at bounding box center [625, 369] width 1251 height 739
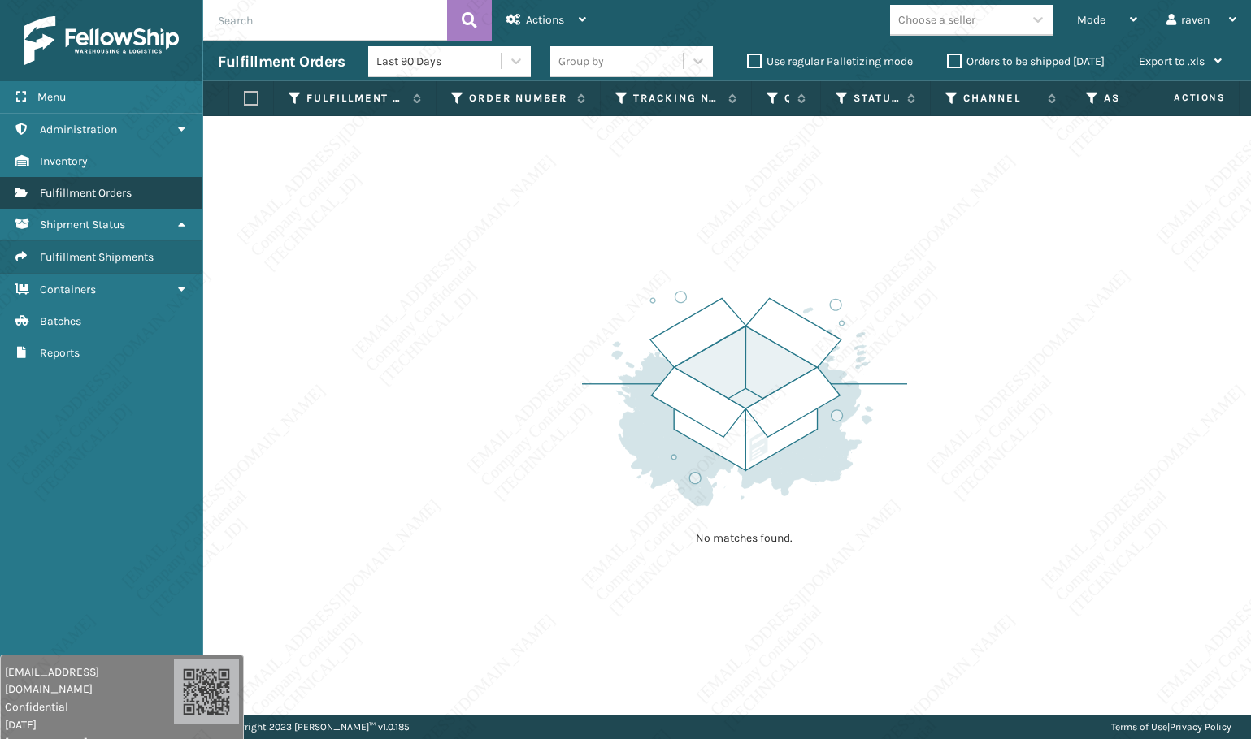
click at [69, 187] on span "Fulfillment Orders" at bounding box center [86, 193] width 92 height 14
click at [86, 202] on link "Shipment Status Fulfillment Orders" at bounding box center [101, 193] width 202 height 32
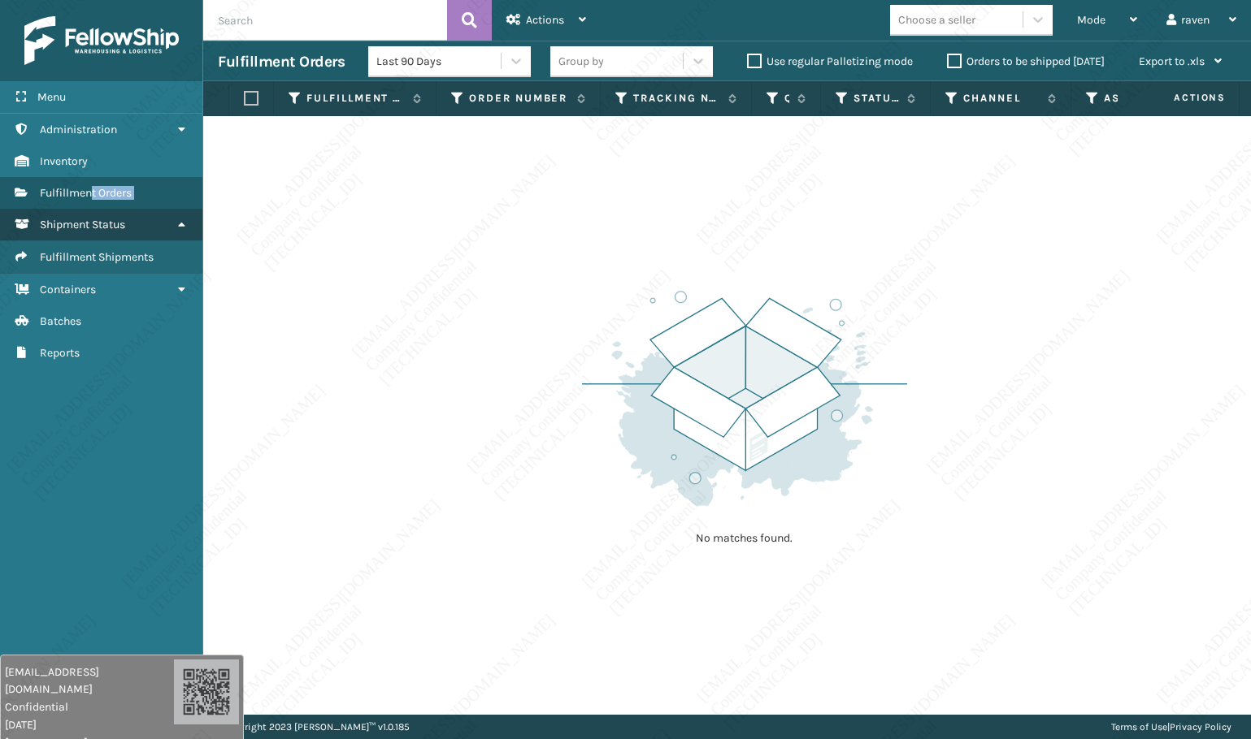
drag, startPoint x: 90, startPoint y: 207, endPoint x: 97, endPoint y: 221, distance: 15.3
click at [96, 221] on ul "Shipment Status Administration Shipment Status Inventory Shipment Status Fulfil…" at bounding box center [101, 241] width 202 height 255
click at [97, 221] on span "Shipment Status" at bounding box center [82, 225] width 85 height 14
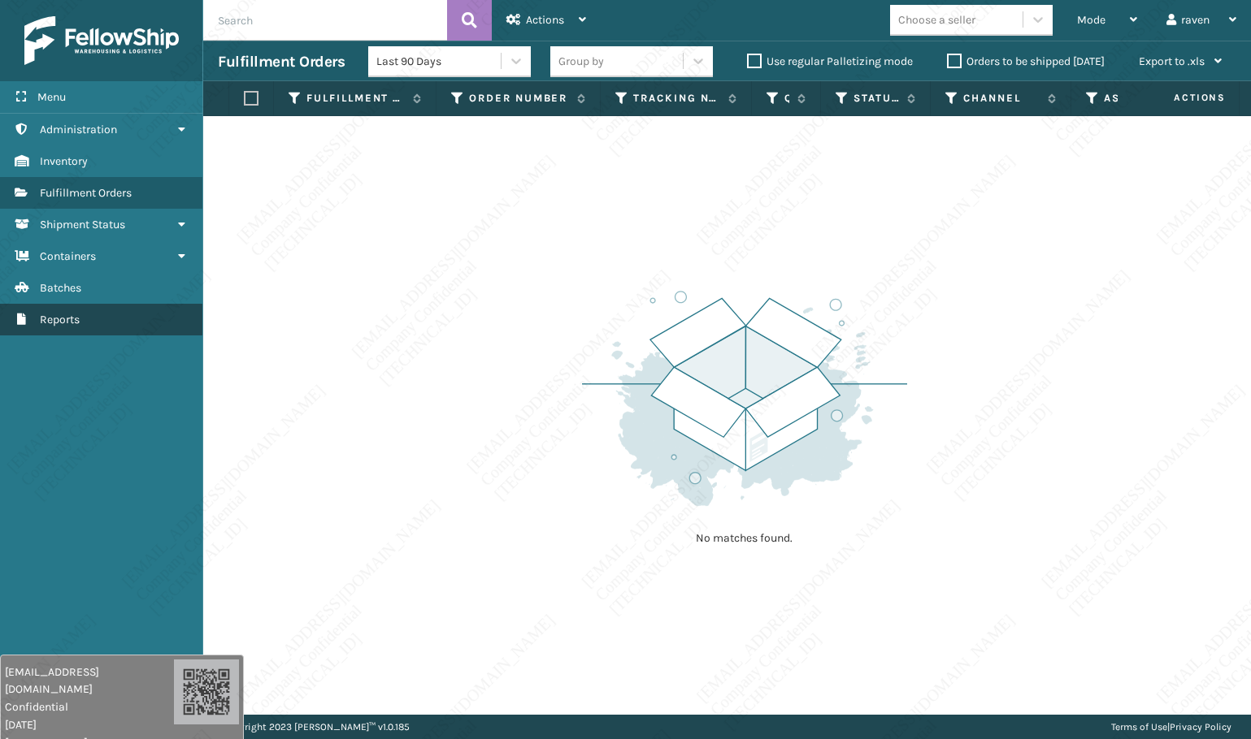
drag, startPoint x: 145, startPoint y: 319, endPoint x: 158, endPoint y: 333, distance: 19.0
click at [158, 333] on link "Shipment Status Reports" at bounding box center [101, 320] width 202 height 32
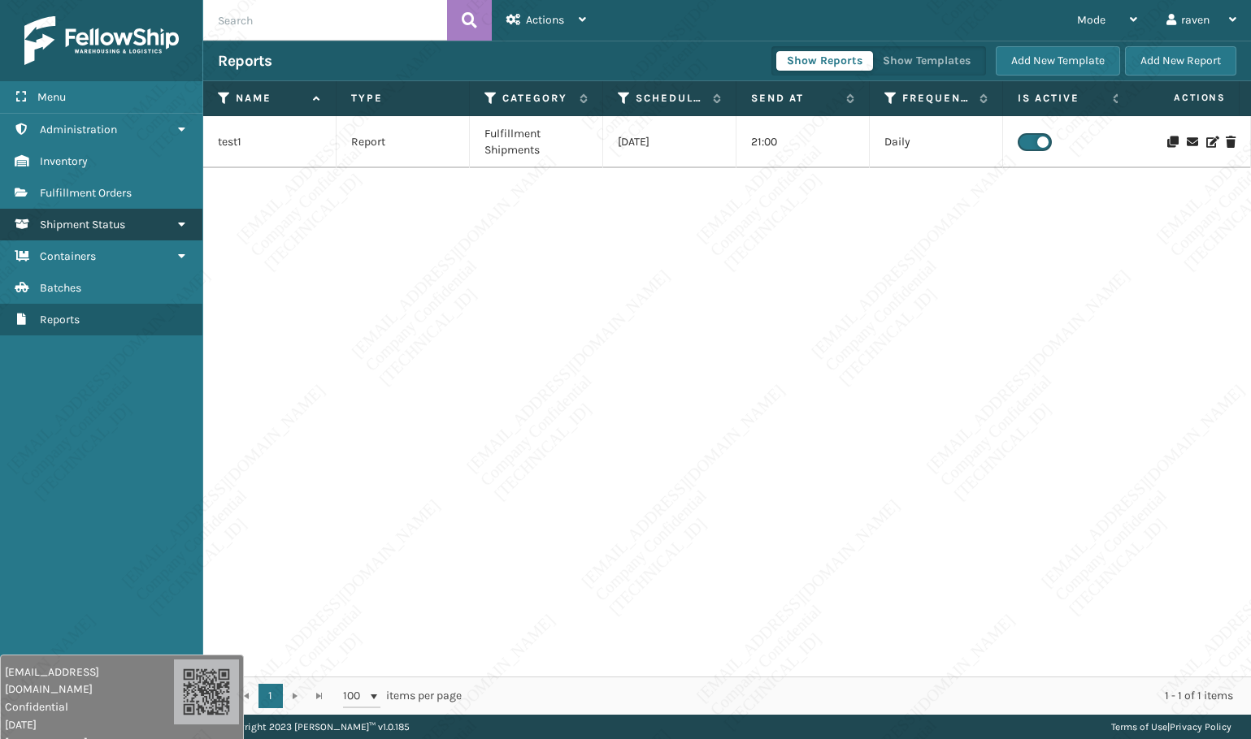
click at [68, 217] on link "Shipment Status" at bounding box center [101, 225] width 202 height 32
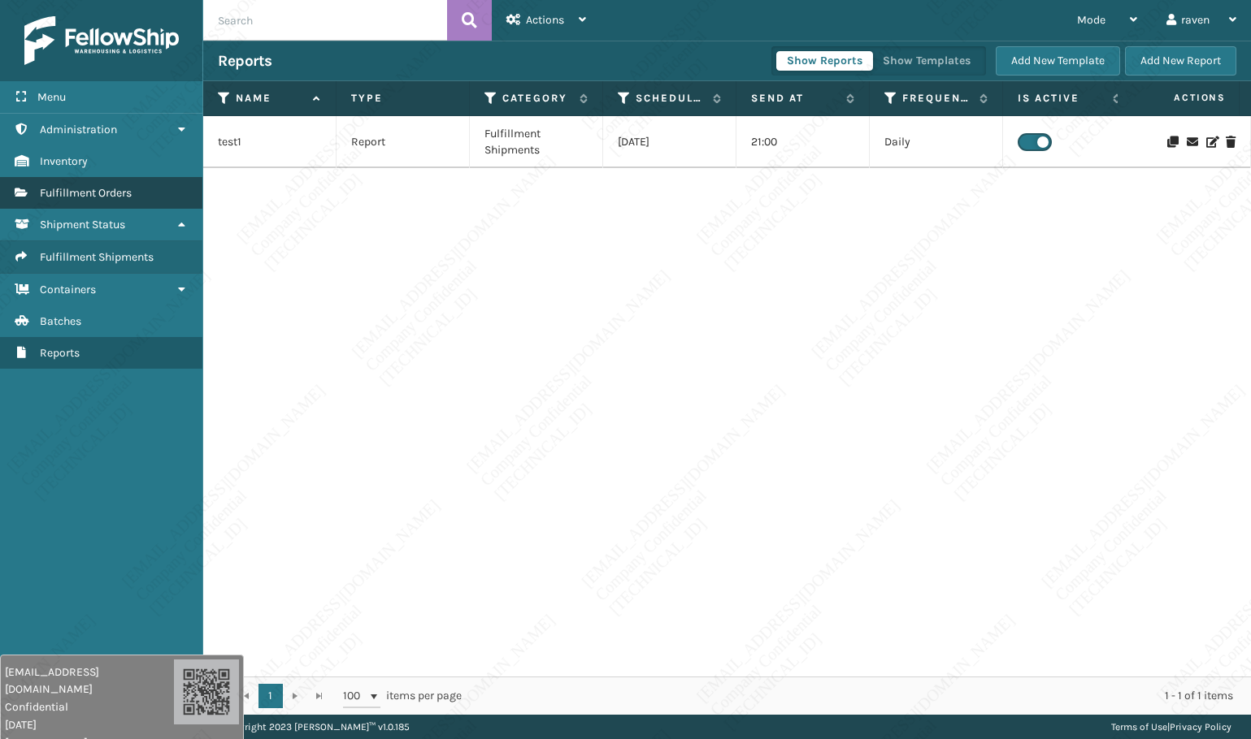
click at [85, 191] on span "Fulfillment Orders" at bounding box center [86, 193] width 92 height 14
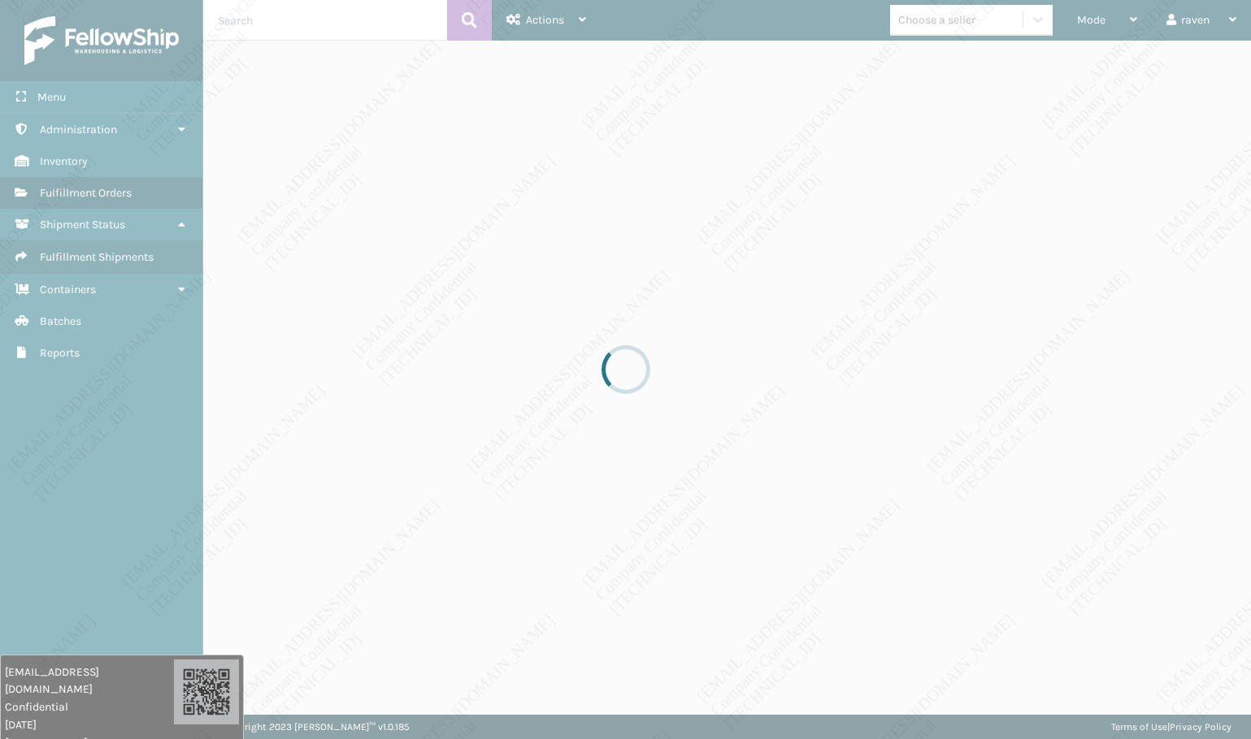
click at [876, 134] on div at bounding box center [625, 369] width 1251 height 739
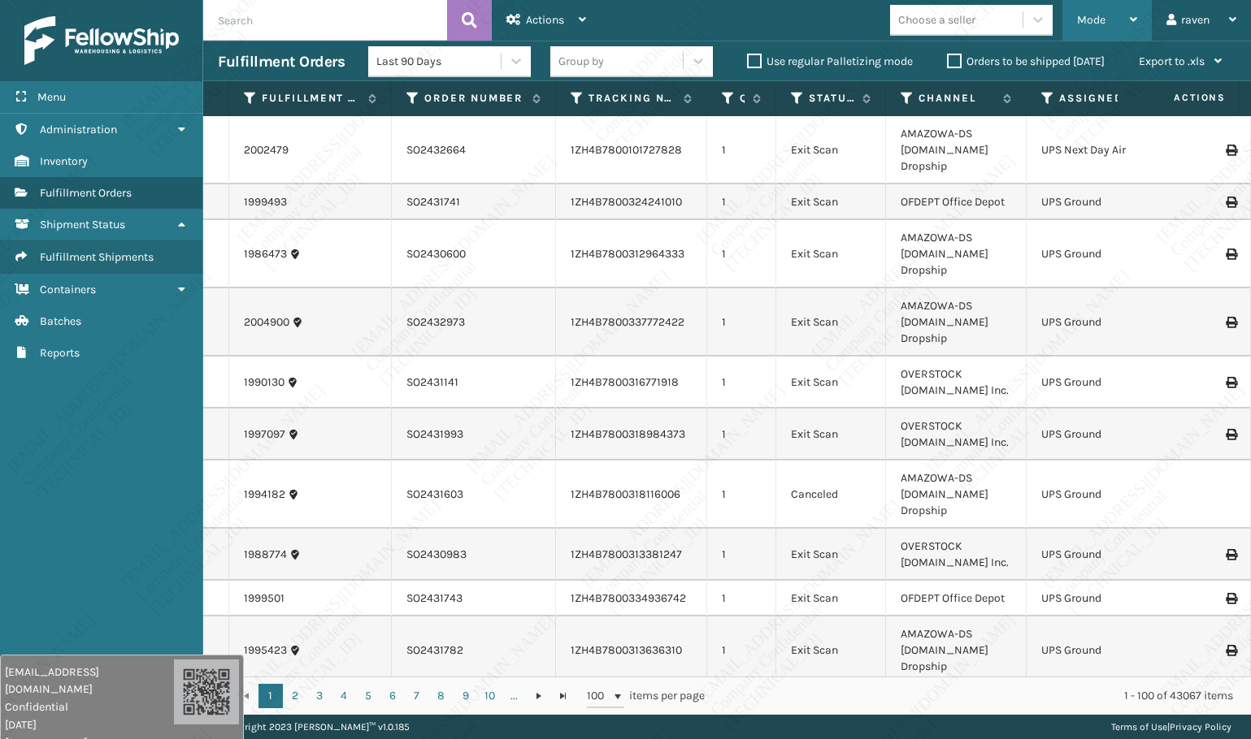
click at [1079, 20] on span "Mode" at bounding box center [1091, 20] width 28 height 14
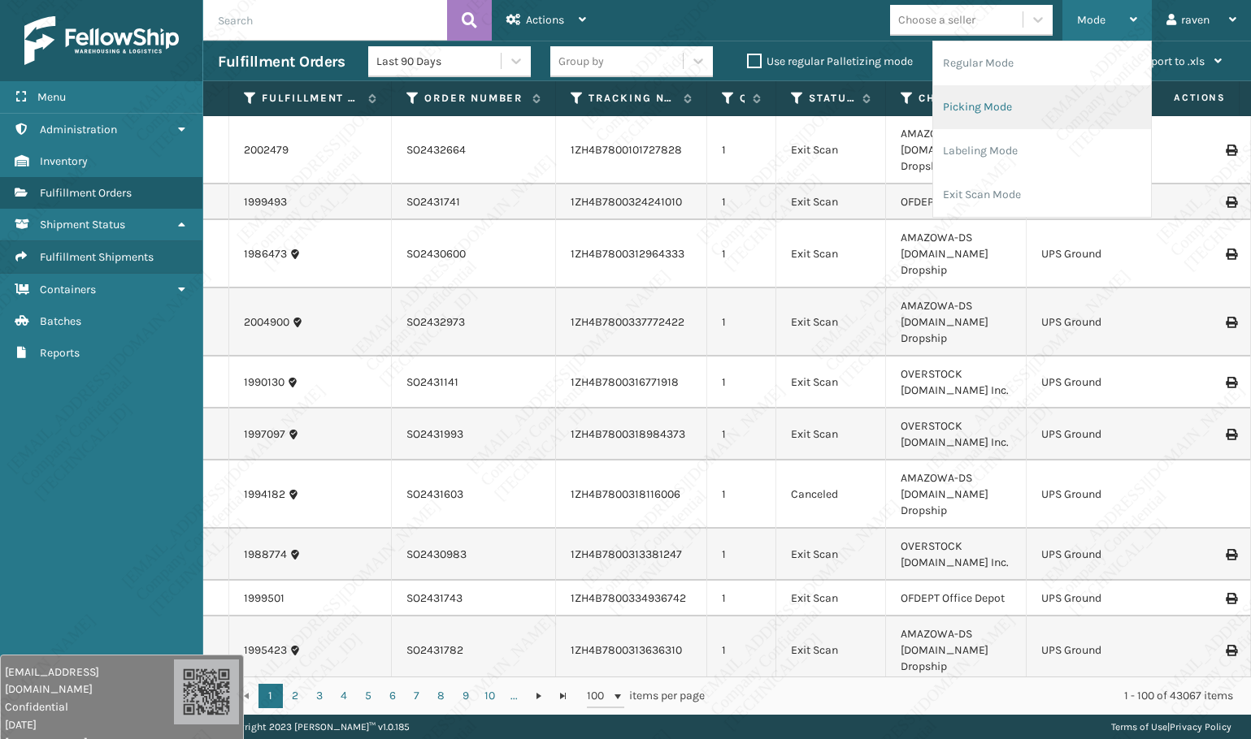
click at [1038, 98] on li "Picking Mode" at bounding box center [1042, 107] width 218 height 44
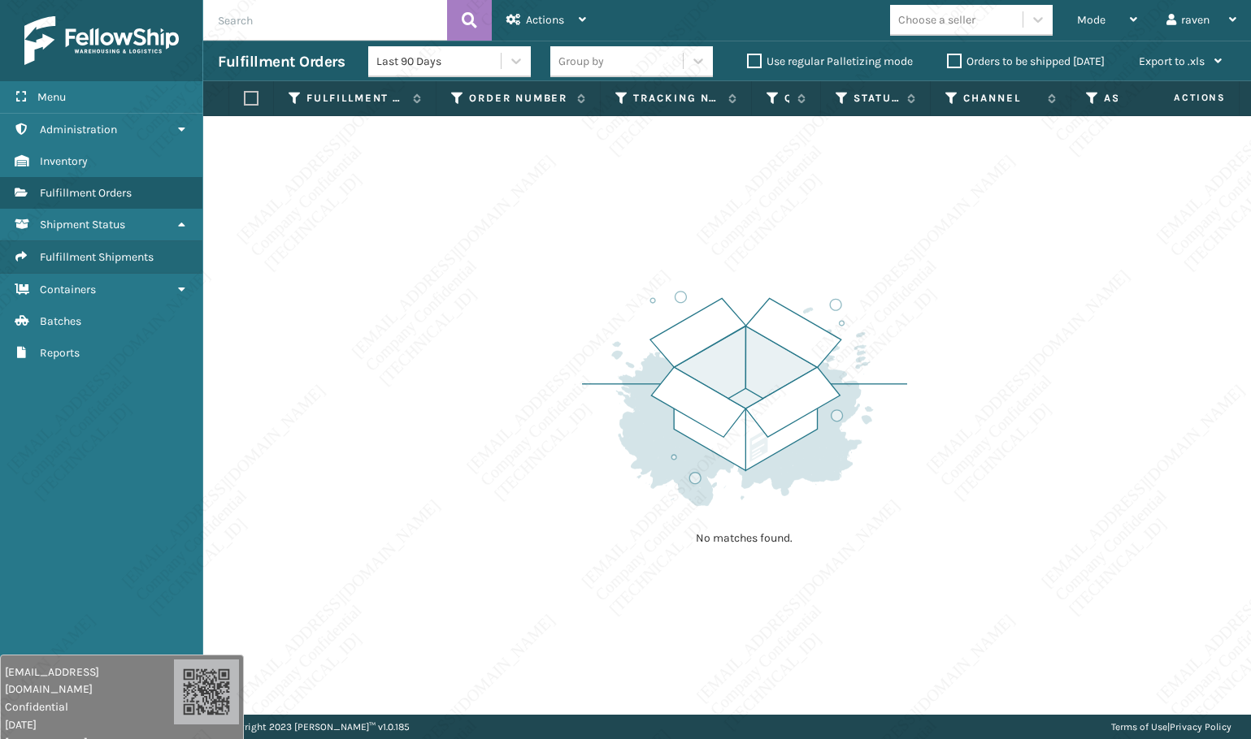
click at [576, 262] on div "No matches found." at bounding box center [726, 415] width 1047 height 599
click at [488, 364] on div "No matches found." at bounding box center [726, 415] width 1047 height 599
click at [468, 310] on div "No matches found." at bounding box center [726, 415] width 1047 height 599
click at [469, 310] on div "No matches found." at bounding box center [726, 415] width 1047 height 599
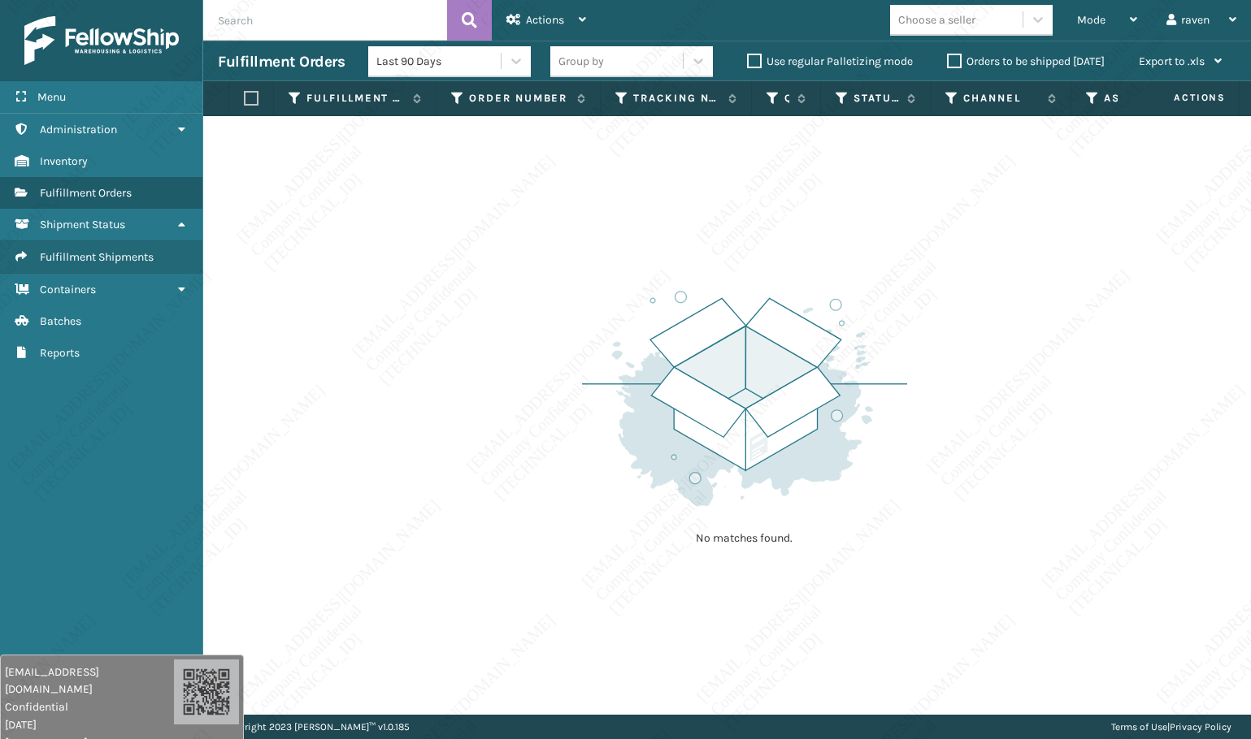
click at [470, 310] on div "No matches found." at bounding box center [726, 415] width 1047 height 599
click at [719, 211] on div "No matches found." at bounding box center [726, 415] width 1047 height 599
click at [1112, 22] on div "Mode" at bounding box center [1107, 20] width 60 height 41
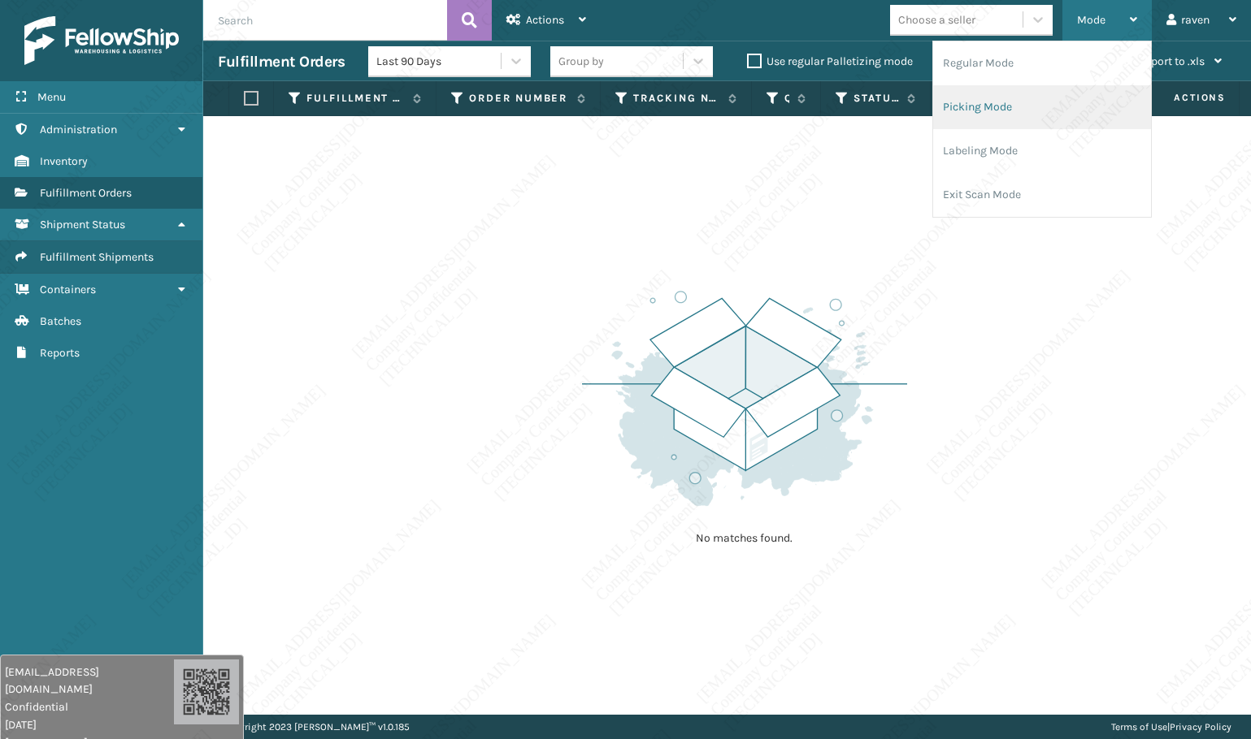
click at [1017, 119] on li "Picking Mode" at bounding box center [1042, 107] width 218 height 44
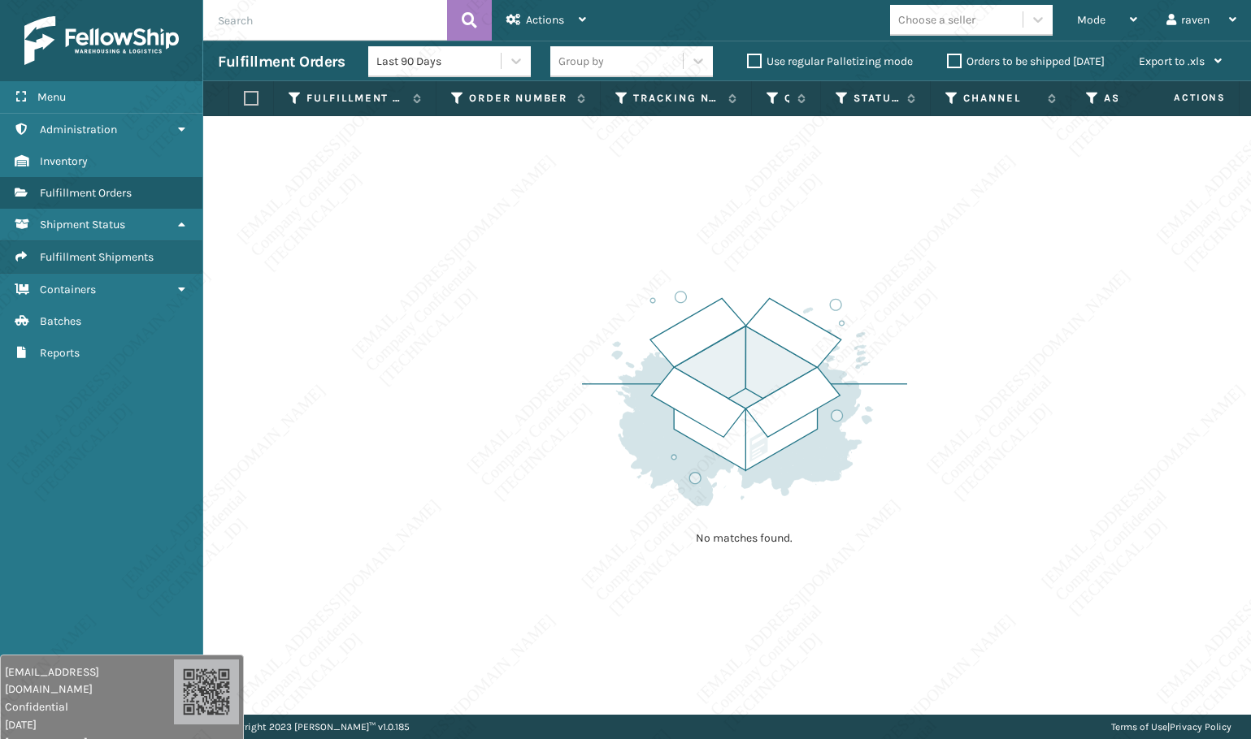
click at [895, 300] on img at bounding box center [744, 398] width 325 height 225
click at [1115, 22] on div "Mode" at bounding box center [1107, 20] width 60 height 41
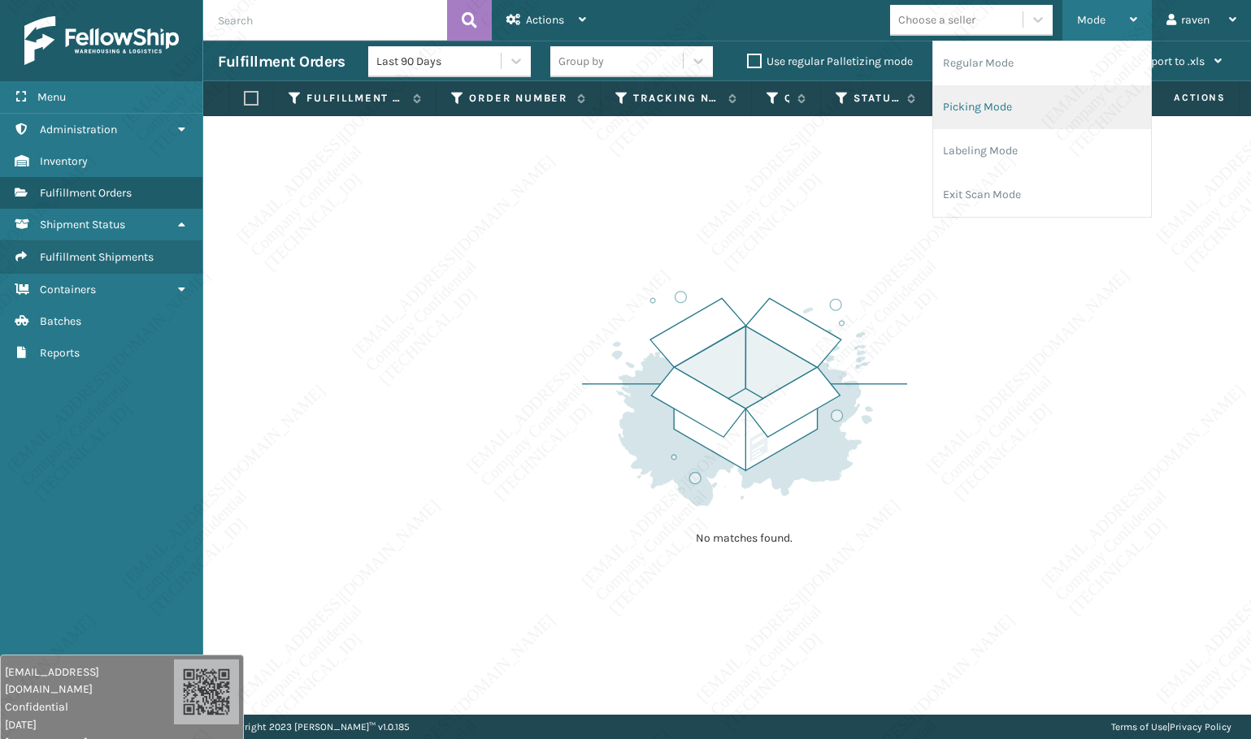
click at [1060, 106] on li "Picking Mode" at bounding box center [1042, 107] width 218 height 44
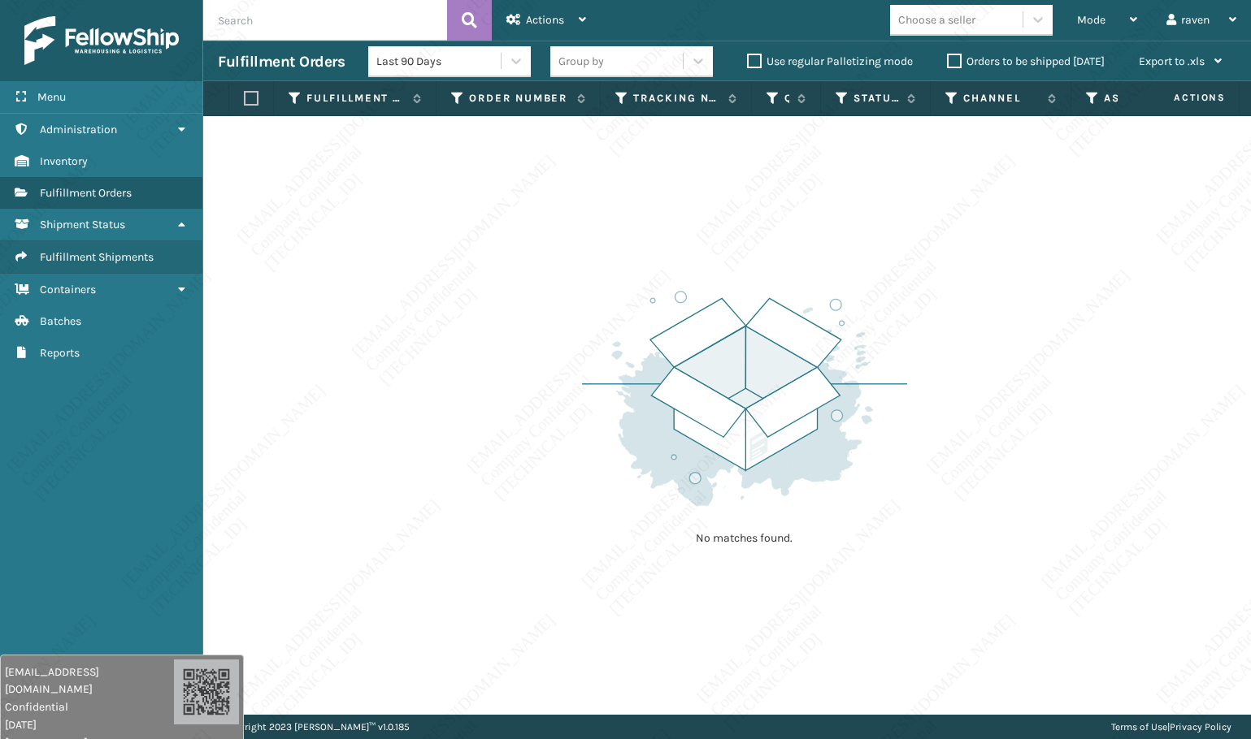
click at [856, 286] on img at bounding box center [744, 398] width 325 height 225
click at [1123, 534] on div "No matches found." at bounding box center [726, 415] width 1047 height 599
click at [1081, 19] on span "Mode" at bounding box center [1091, 20] width 28 height 14
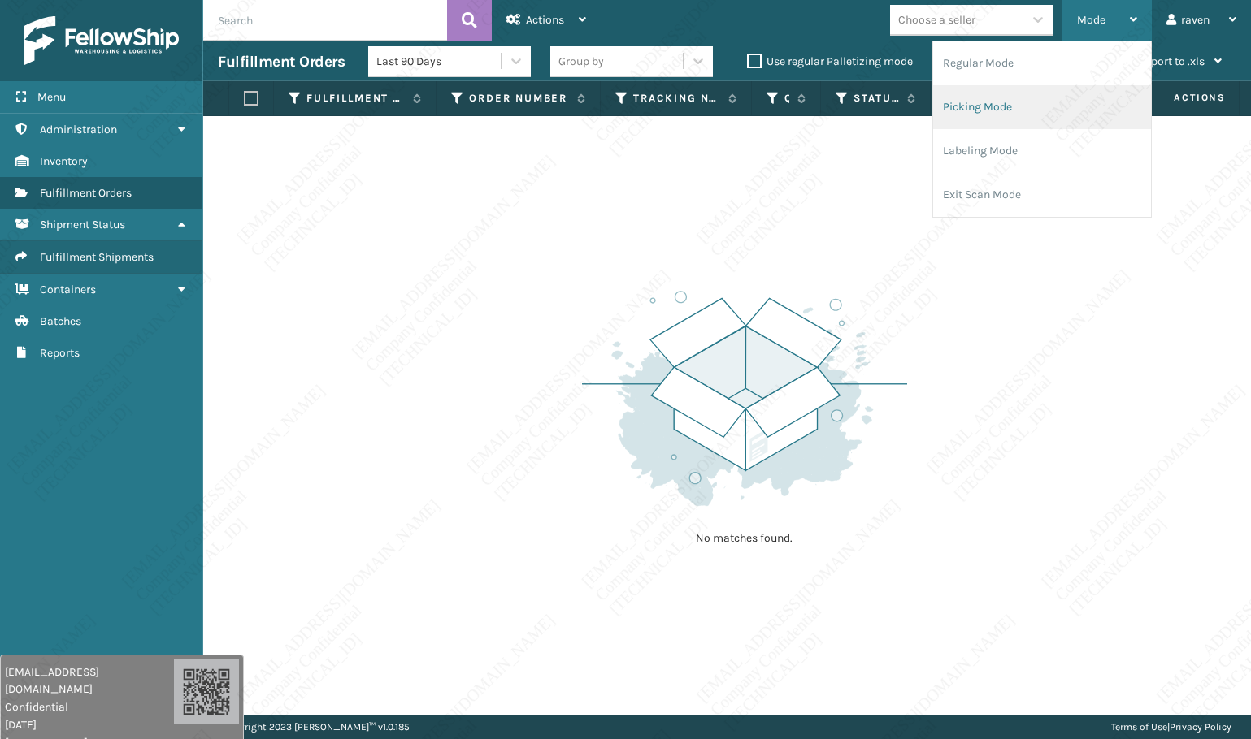
click at [1034, 106] on li "Picking Mode" at bounding box center [1042, 107] width 218 height 44
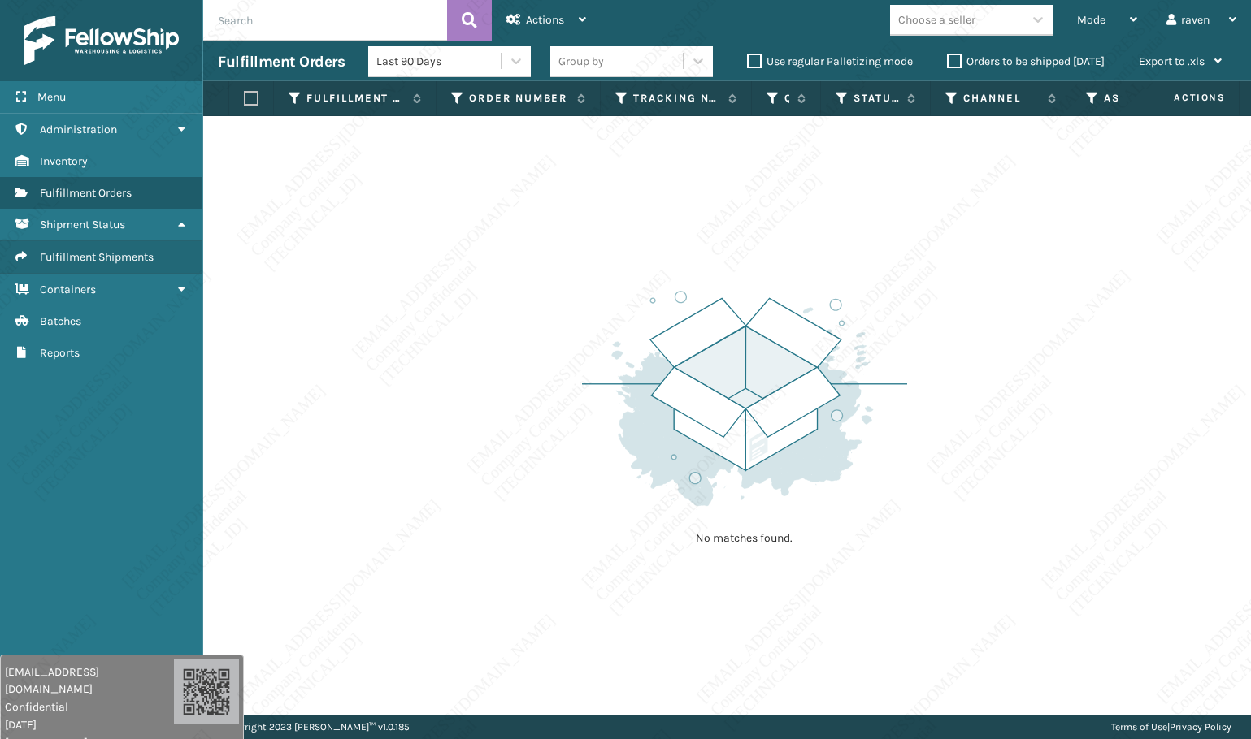
click at [1077, 311] on div "No matches found." at bounding box center [726, 415] width 1047 height 599
drag, startPoint x: 1112, startPoint y: 429, endPoint x: 497, endPoint y: 373, distance: 617.7
click at [1094, 429] on div "No matches found." at bounding box center [726, 415] width 1047 height 599
drag, startPoint x: 919, startPoint y: 361, endPoint x: 1062, endPoint y: 171, distance: 237.3
click at [963, 358] on div "No matches found." at bounding box center [726, 415] width 1047 height 599
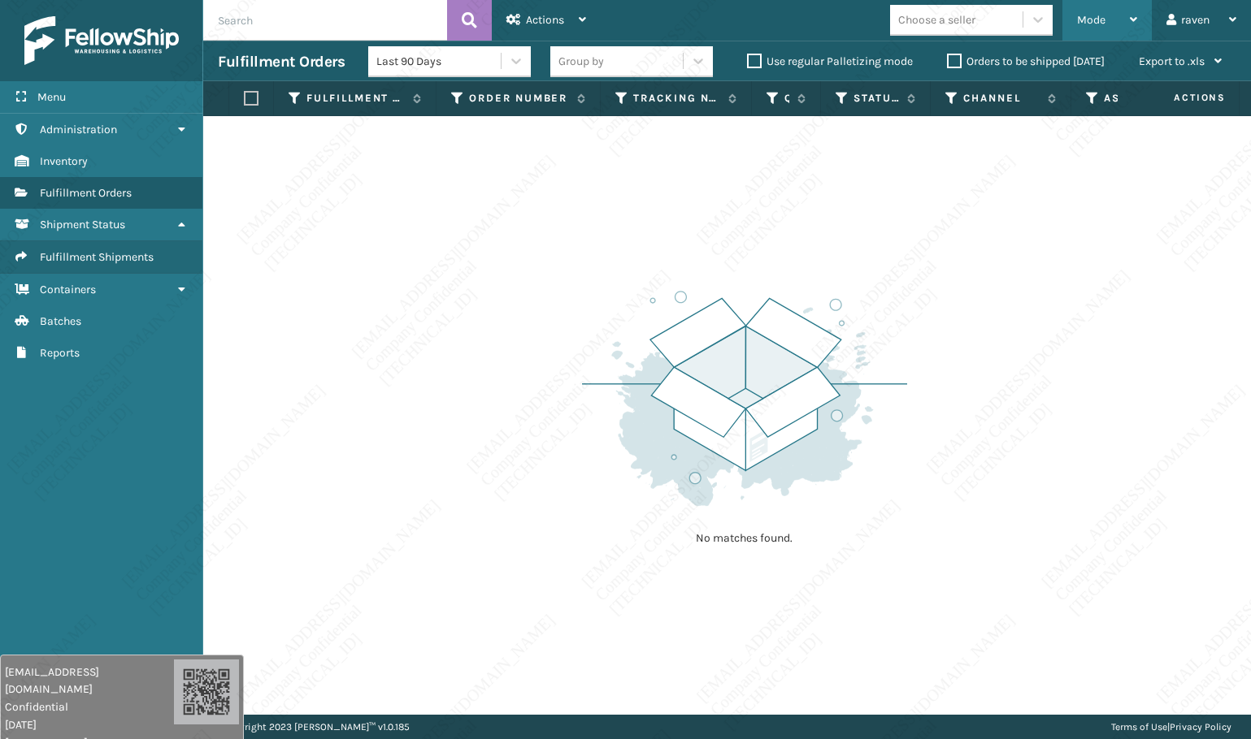
click at [1090, 24] on span "Mode" at bounding box center [1091, 20] width 28 height 14
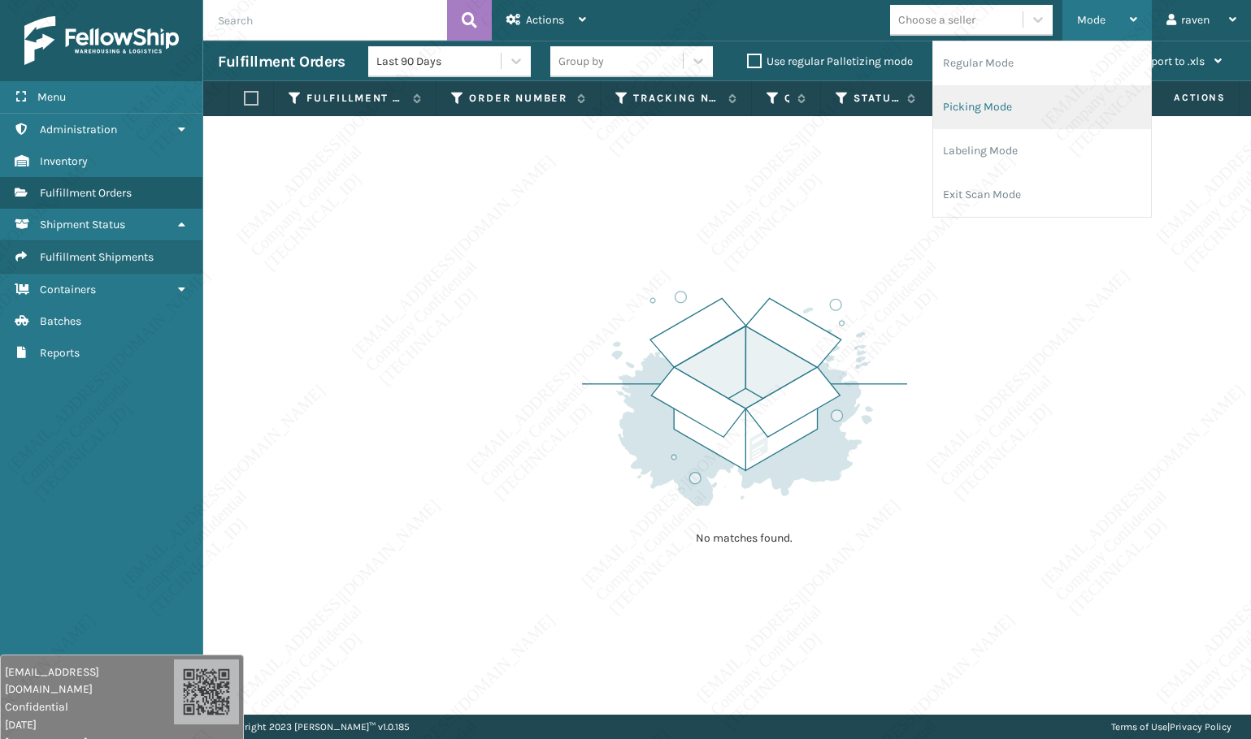
click at [989, 109] on li "Picking Mode" at bounding box center [1042, 107] width 218 height 44
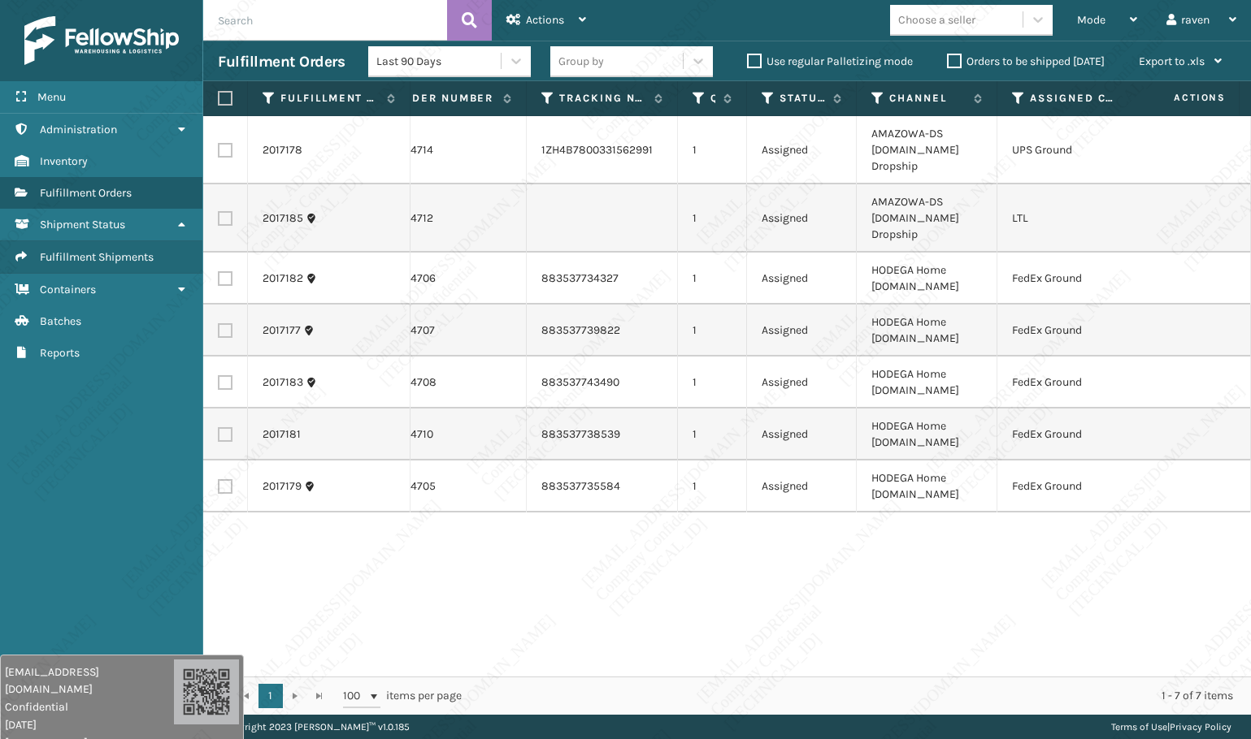
scroll to position [0, 93]
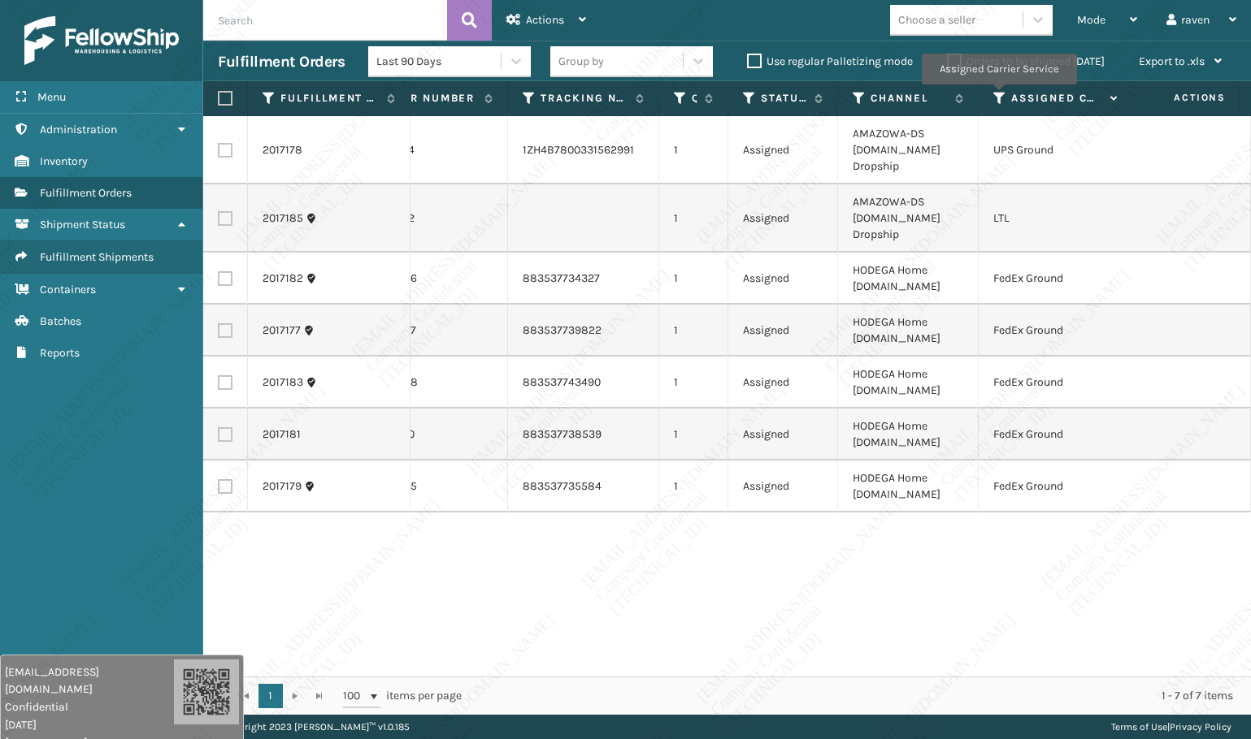
click at [998, 96] on icon at bounding box center [999, 98] width 13 height 15
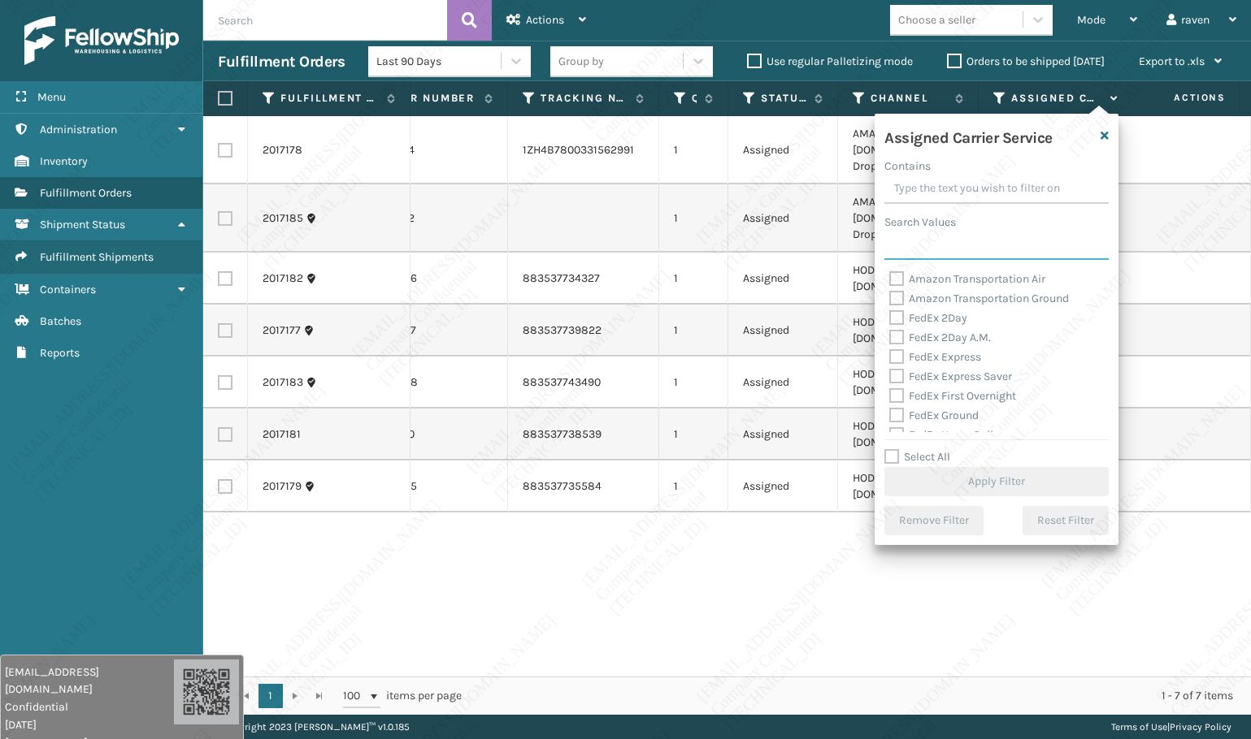
click at [960, 248] on input "Search Values" at bounding box center [996, 245] width 224 height 29
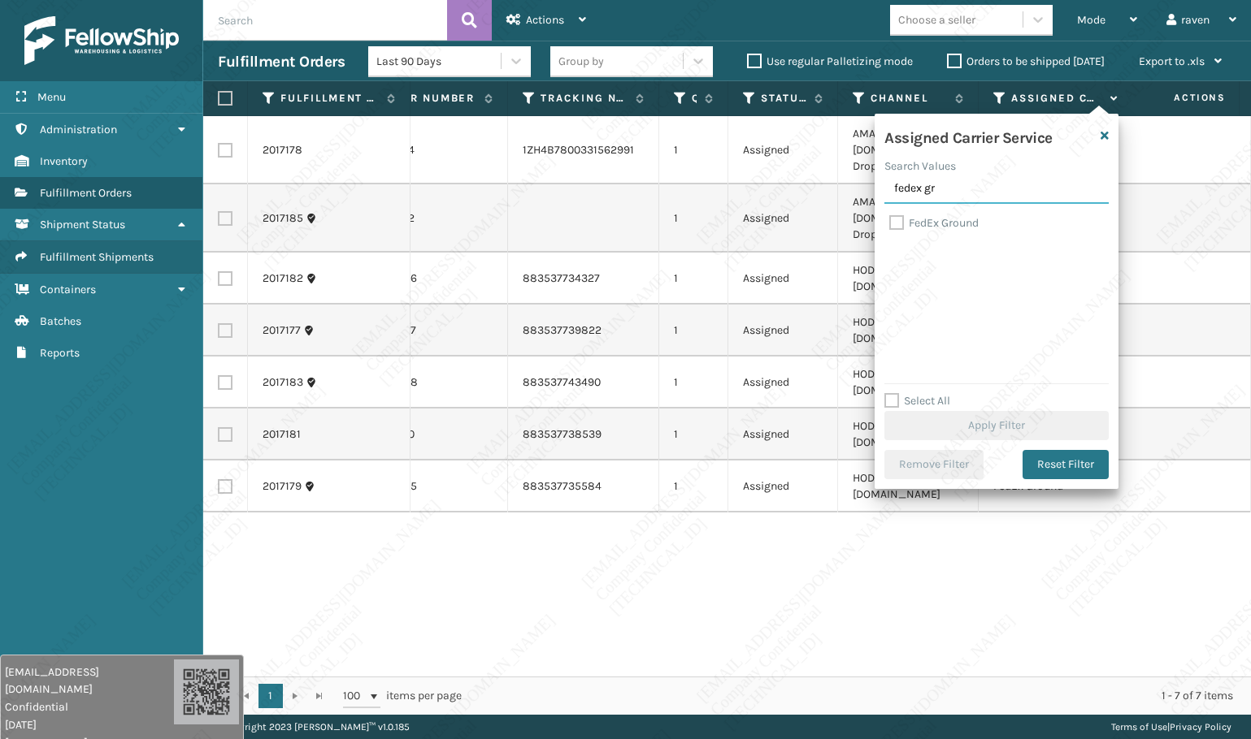
type input "fedex gr"
drag, startPoint x: 952, startPoint y: 227, endPoint x: 982, endPoint y: 319, distance: 97.4
click at [951, 223] on label "FedEx Ground" at bounding box center [933, 223] width 89 height 14
click at [890, 223] on input "FedEx Ground" at bounding box center [889, 219] width 1 height 11
checkbox input "true"
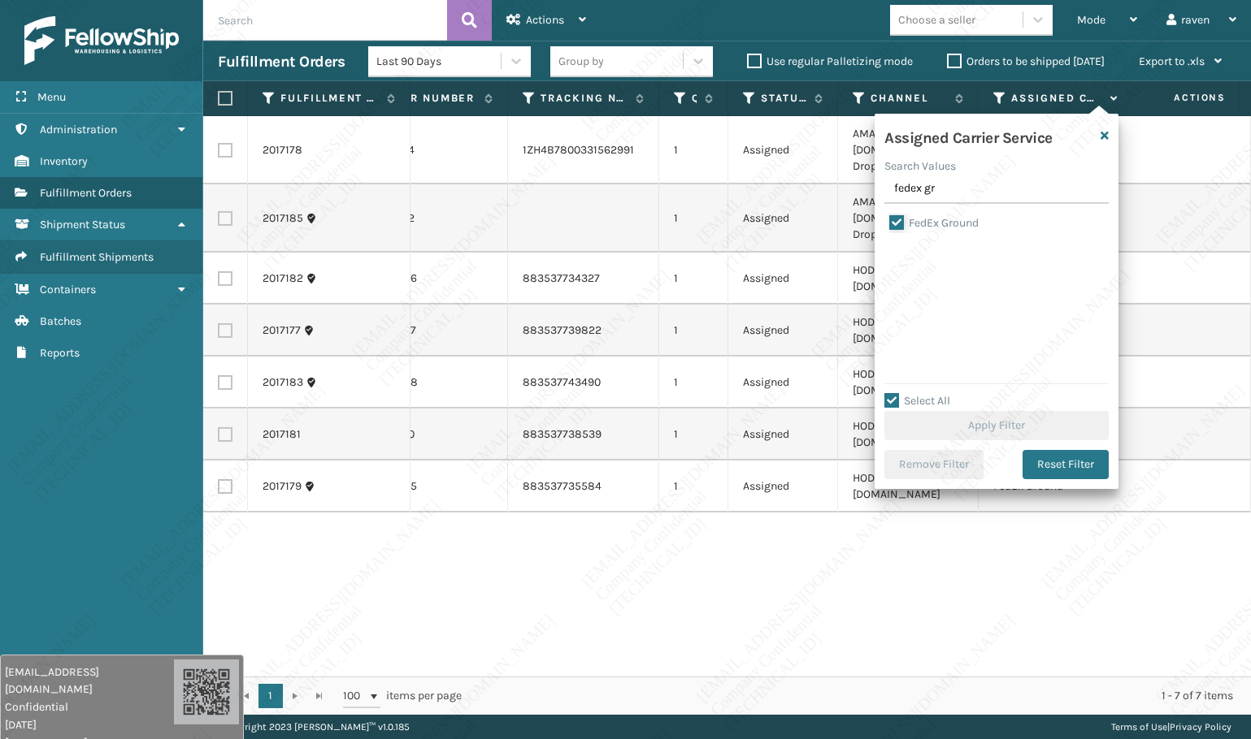
checkbox input "true"
click at [1005, 421] on button "Apply Filter" at bounding box center [996, 425] width 224 height 29
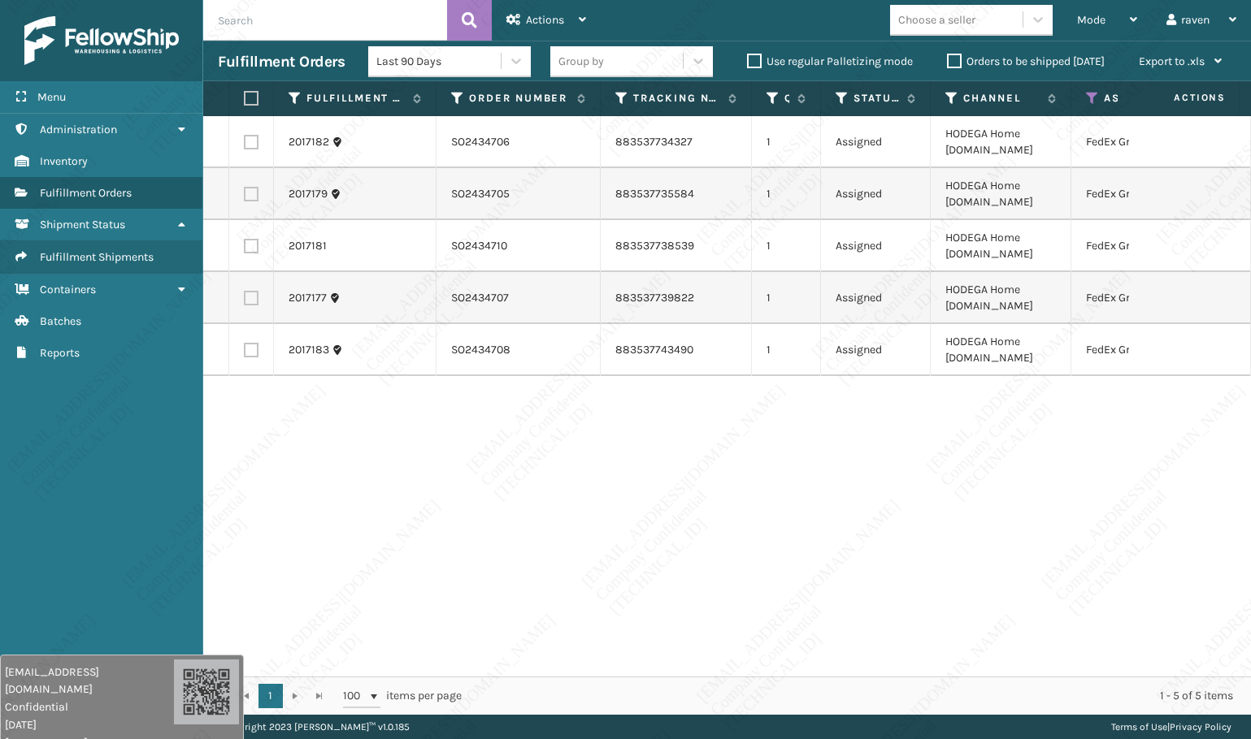
click at [254, 96] on label at bounding box center [249, 98] width 10 height 15
click at [245, 96] on input "checkbox" at bounding box center [244, 98] width 1 height 11
checkbox input "true"
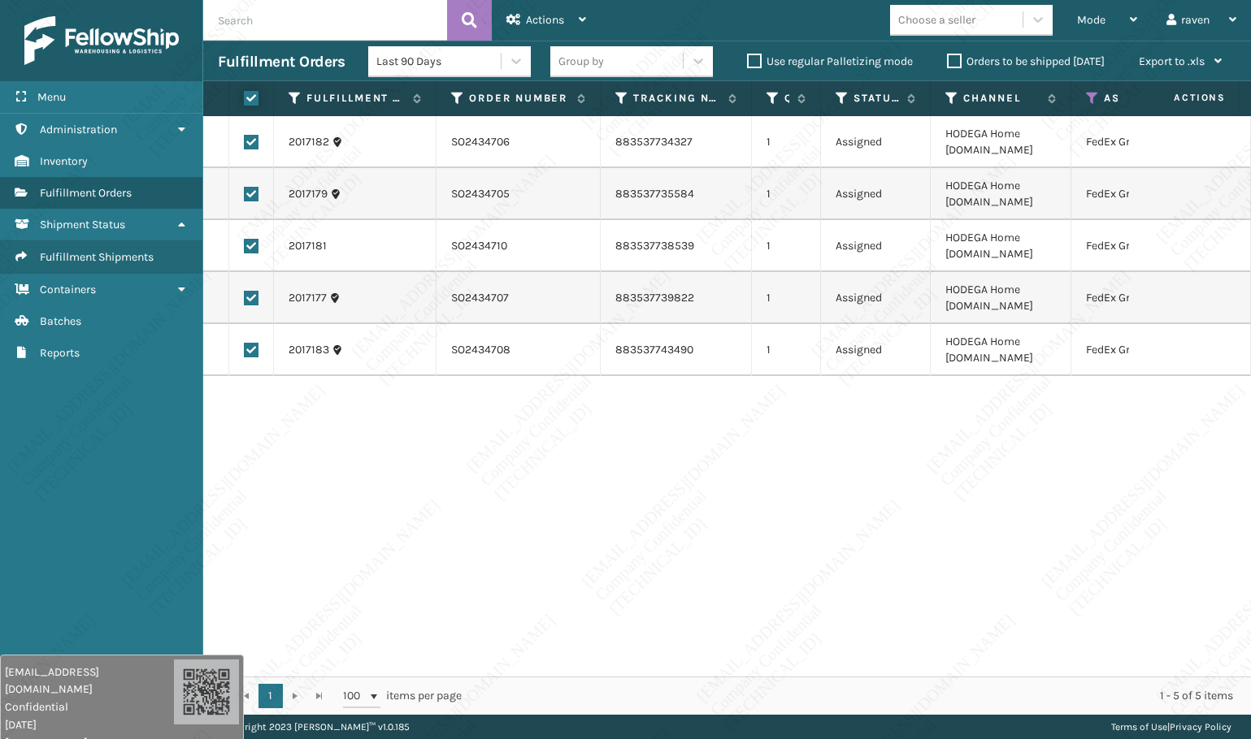
checkbox input "true"
click at [567, 7] on div "Actions" at bounding box center [546, 20] width 80 height 41
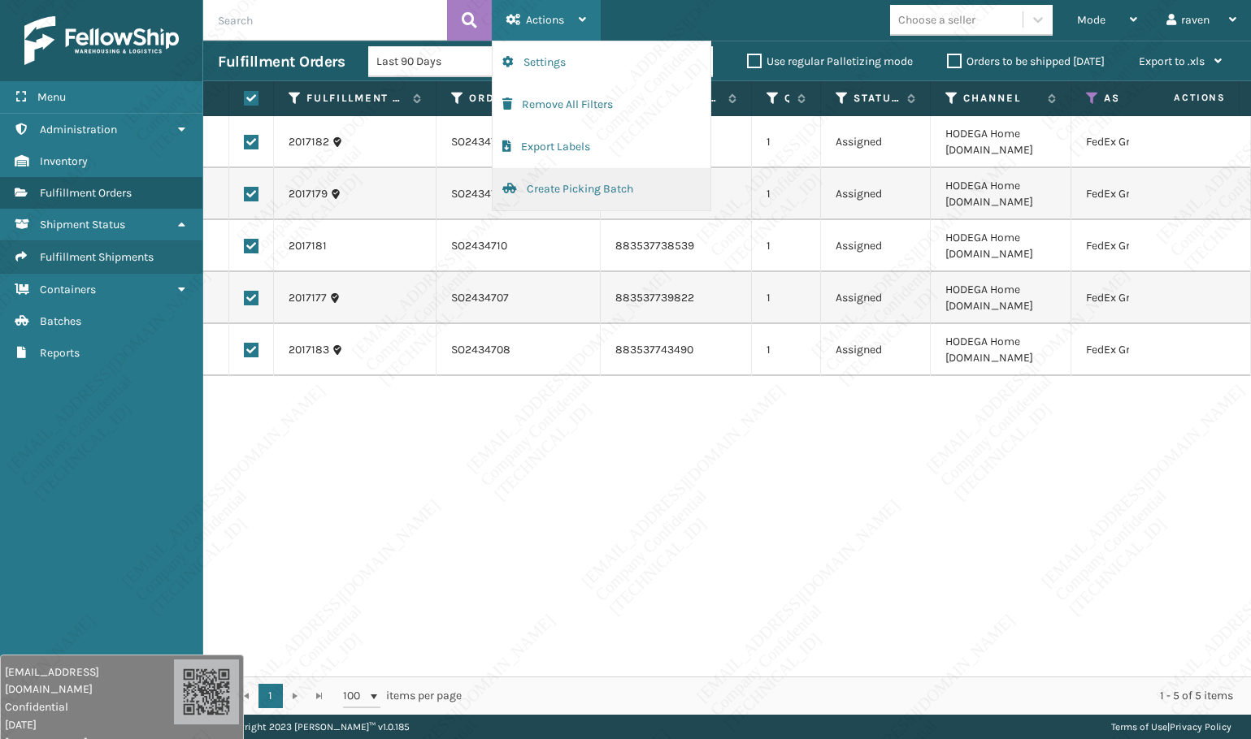
click at [553, 180] on button "Create Picking Batch" at bounding box center [601, 189] width 218 height 42
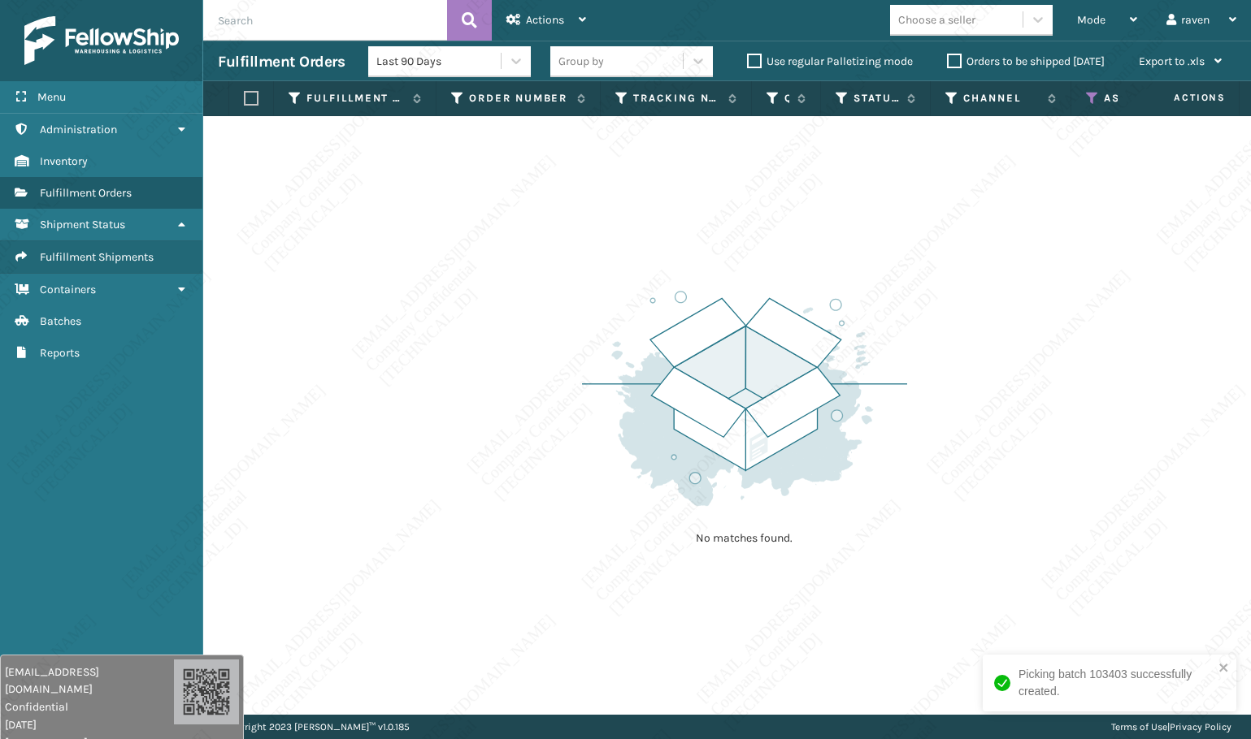
click at [1092, 95] on icon at bounding box center [1092, 98] width 13 height 15
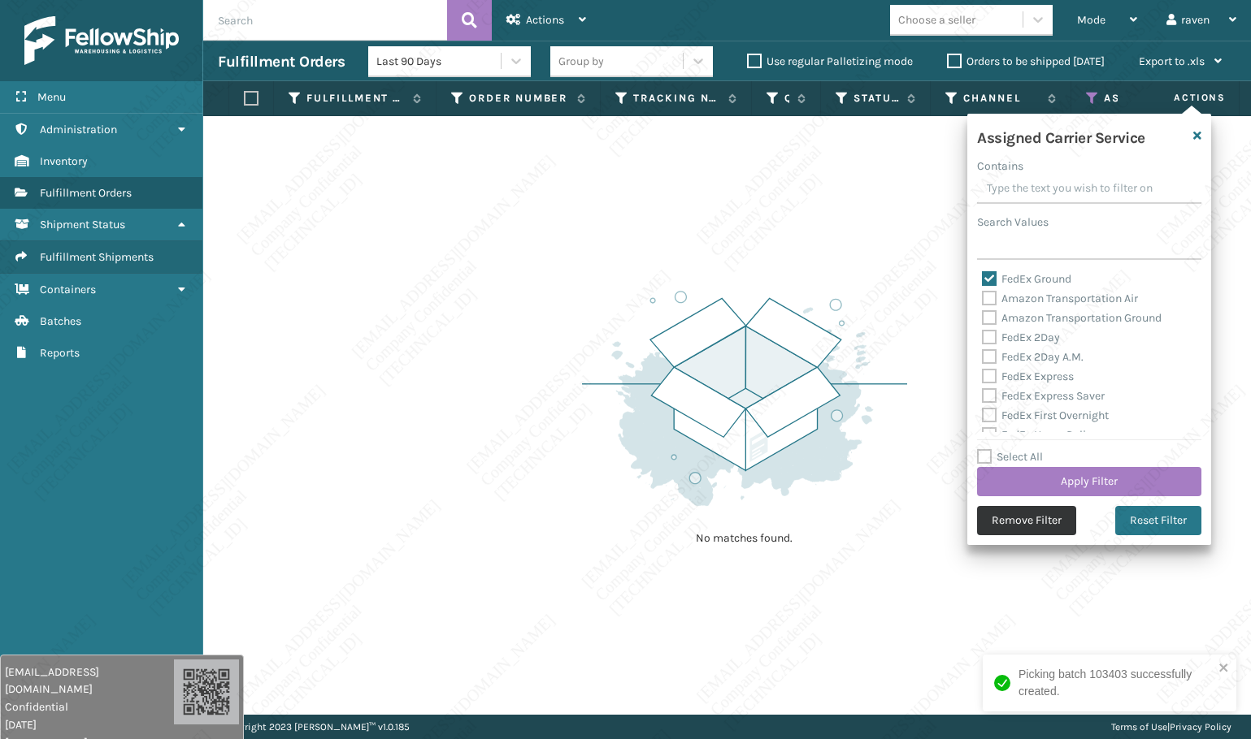
click at [1039, 522] on button "Remove Filter" at bounding box center [1026, 520] width 99 height 29
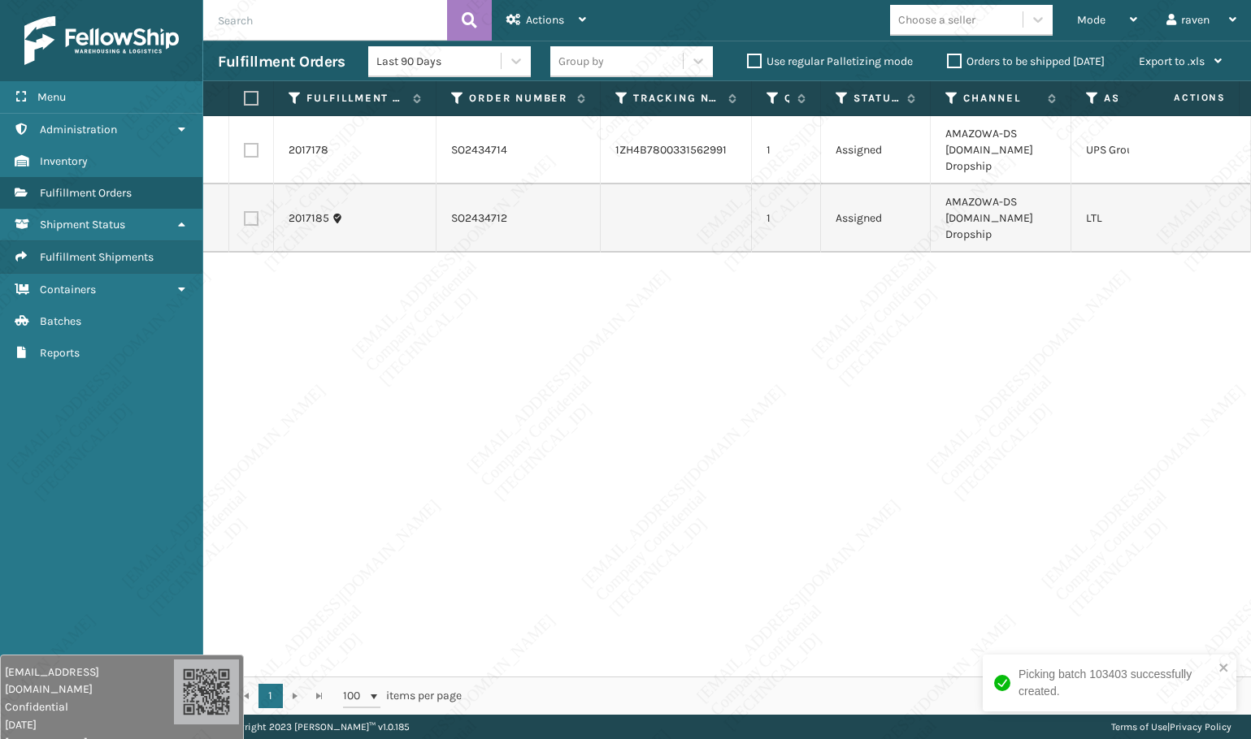
click at [252, 148] on label at bounding box center [251, 150] width 15 height 15
click at [245, 148] on input "checkbox" at bounding box center [244, 148] width 1 height 11
checkbox input "true"
click at [559, 19] on span "Actions" at bounding box center [545, 20] width 38 height 14
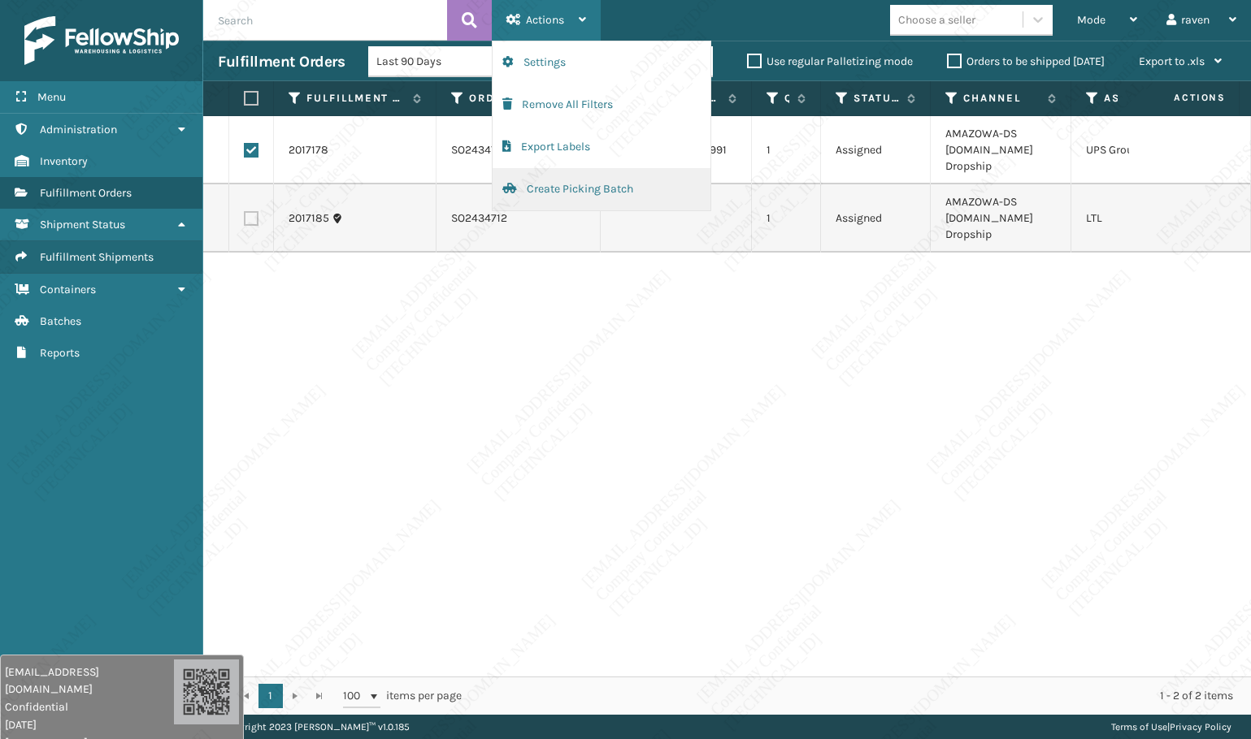
click at [575, 186] on button "Create Picking Batch" at bounding box center [601, 189] width 218 height 42
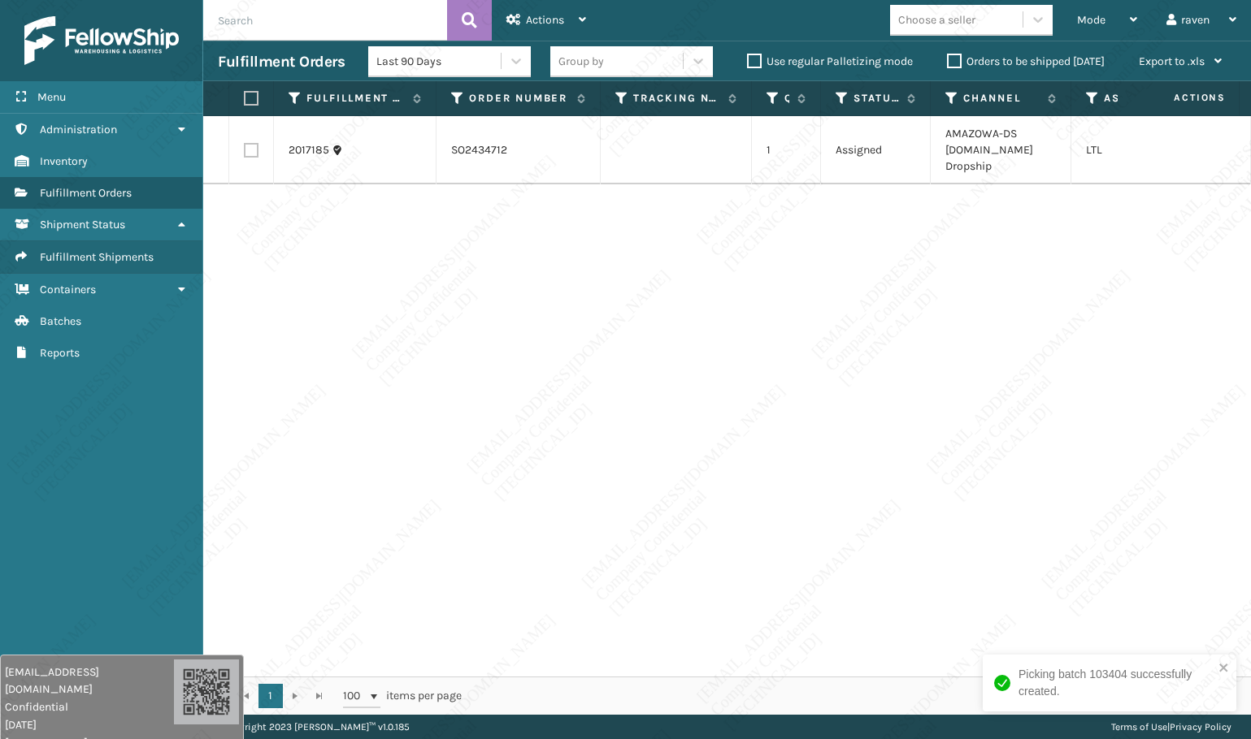
click at [248, 96] on label at bounding box center [249, 98] width 10 height 15
click at [245, 96] on input "checkbox" at bounding box center [244, 98] width 1 height 11
checkbox input "true"
click at [514, 20] on icon at bounding box center [513, 19] width 15 height 11
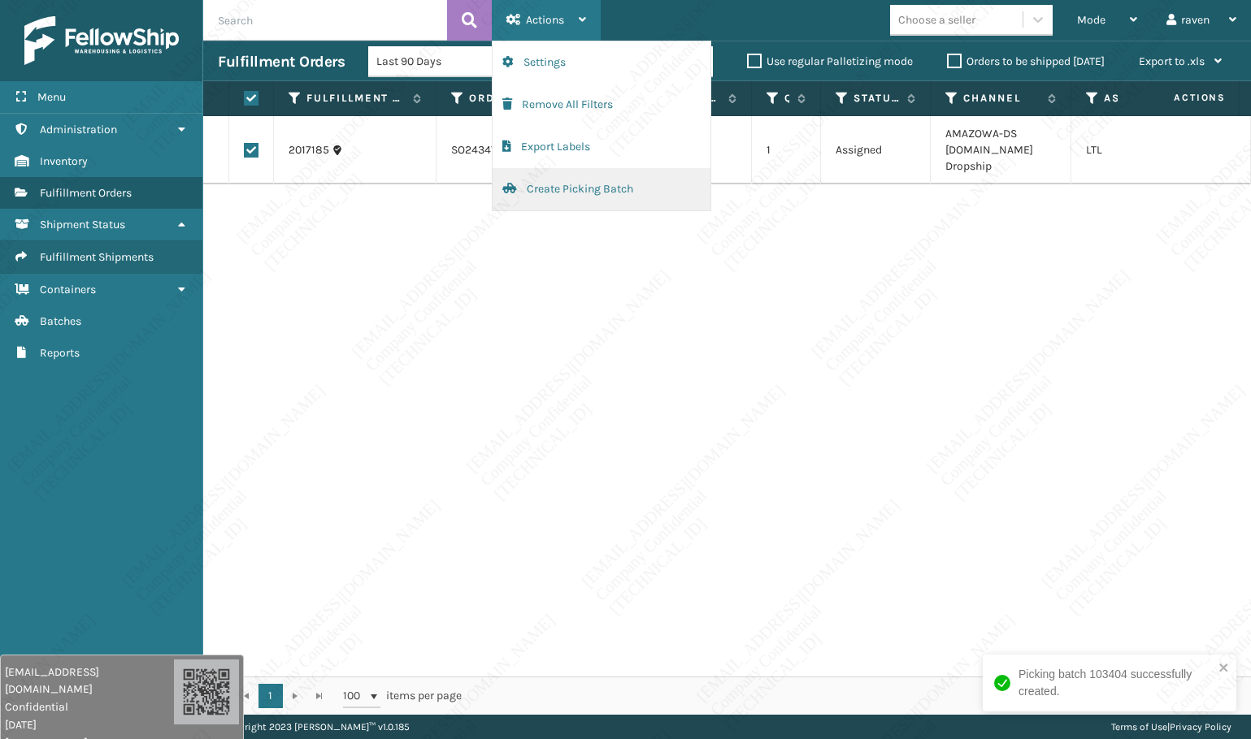
click at [572, 183] on button "Create Picking Batch" at bounding box center [601, 189] width 218 height 42
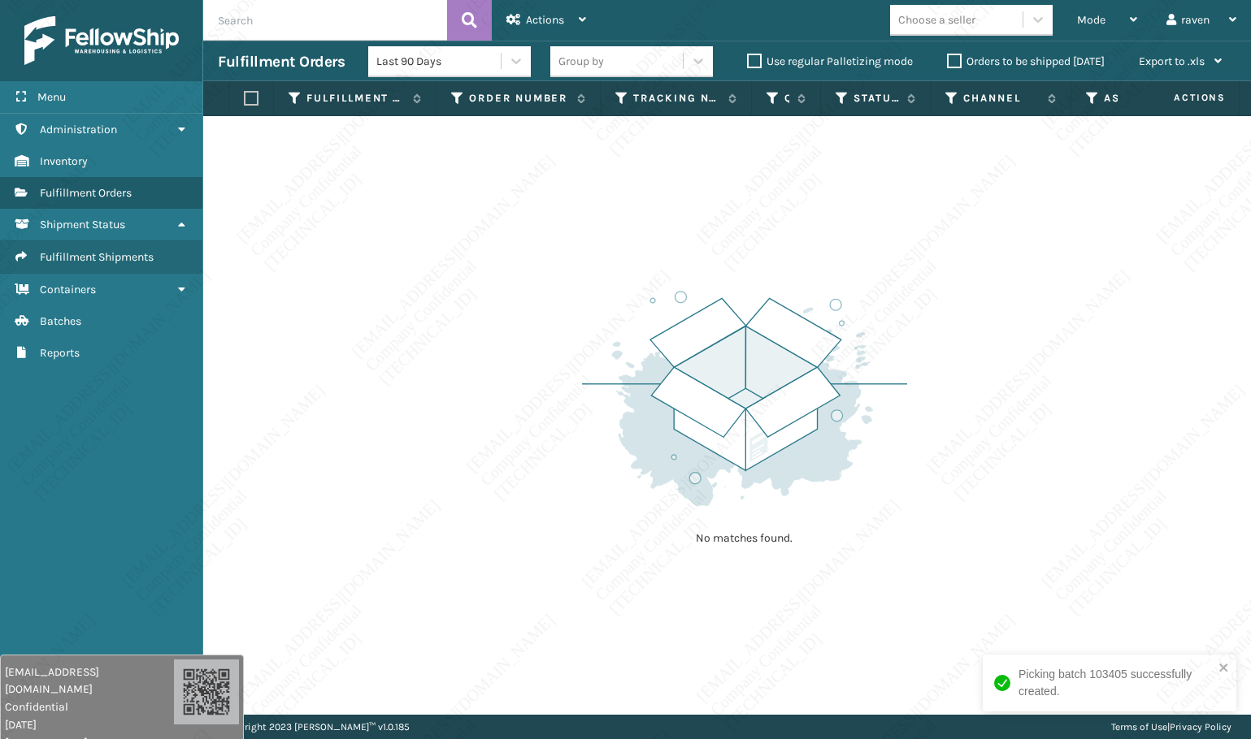
click at [1134, 386] on div "No matches found." at bounding box center [726, 415] width 1047 height 599
click at [1086, 24] on span "Mode" at bounding box center [1091, 20] width 28 height 14
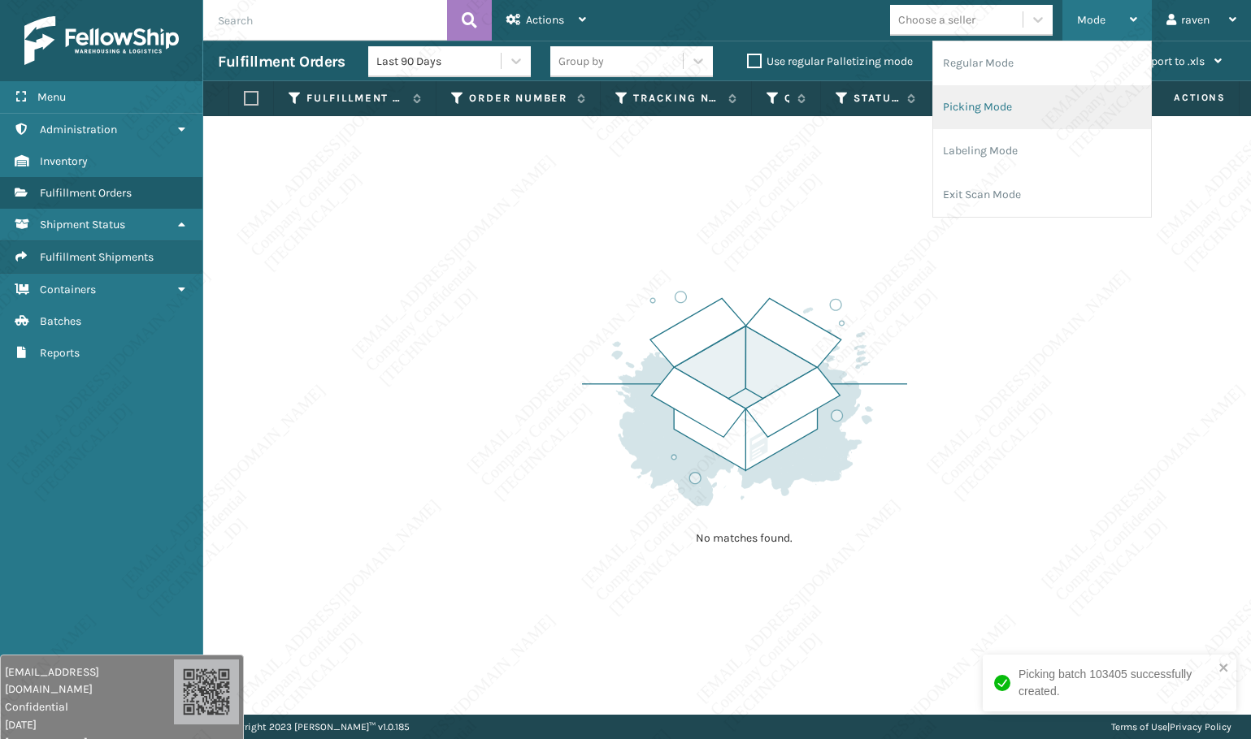
click at [1036, 109] on li "Picking Mode" at bounding box center [1042, 107] width 218 height 44
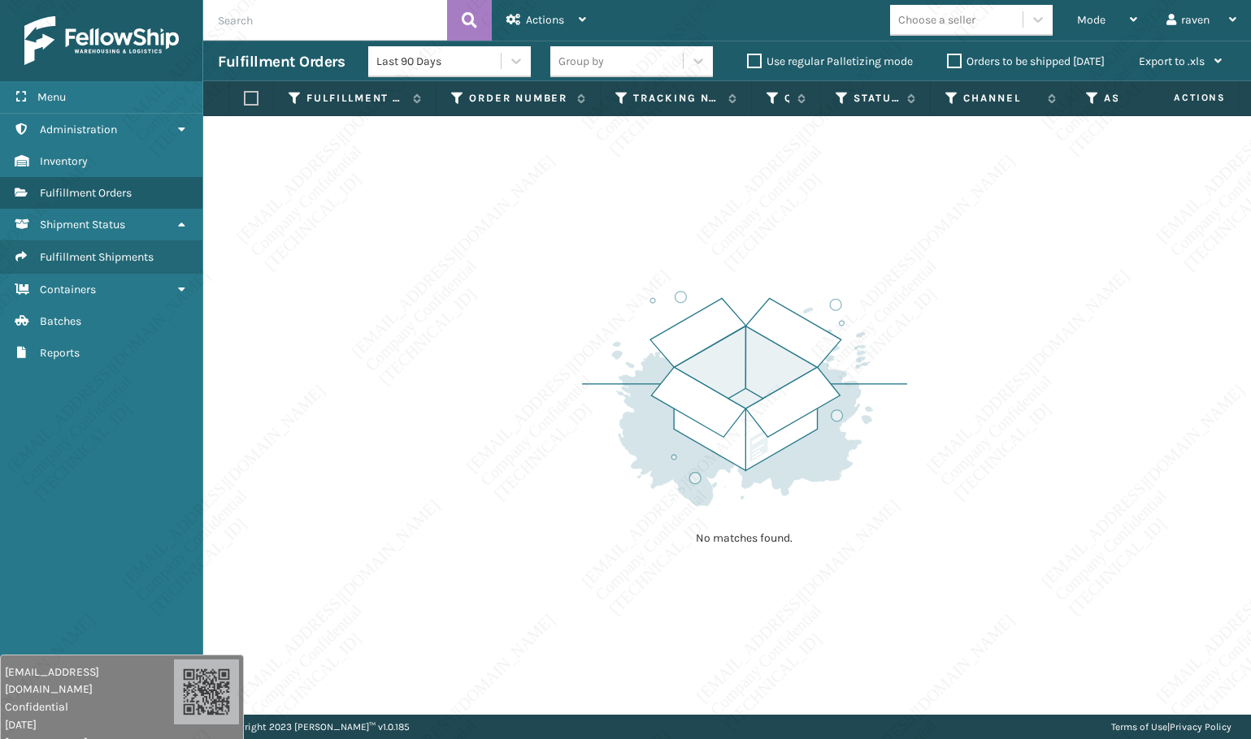
click at [721, 323] on img at bounding box center [744, 398] width 325 height 225
click at [804, 306] on img at bounding box center [744, 398] width 325 height 225
click at [792, 317] on img at bounding box center [744, 398] width 325 height 225
click at [1093, 18] on span "Mode" at bounding box center [1091, 20] width 28 height 14
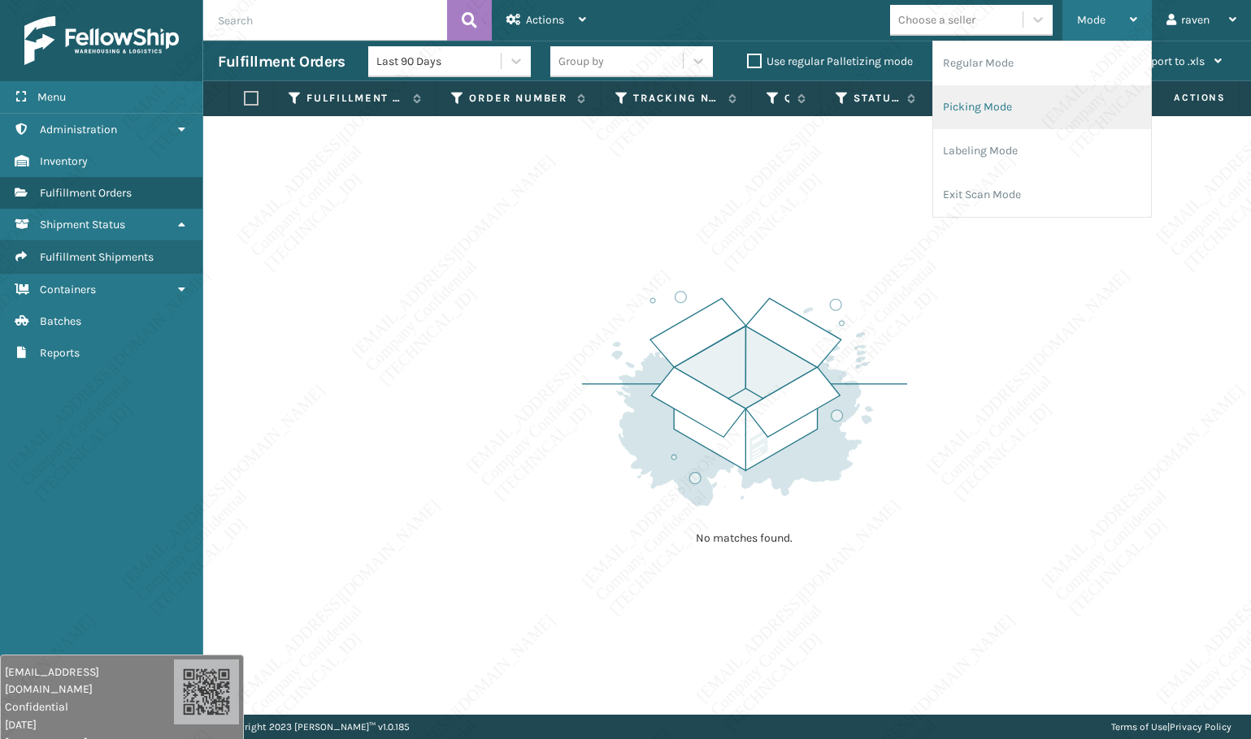
click at [1029, 109] on li "Picking Mode" at bounding box center [1042, 107] width 218 height 44
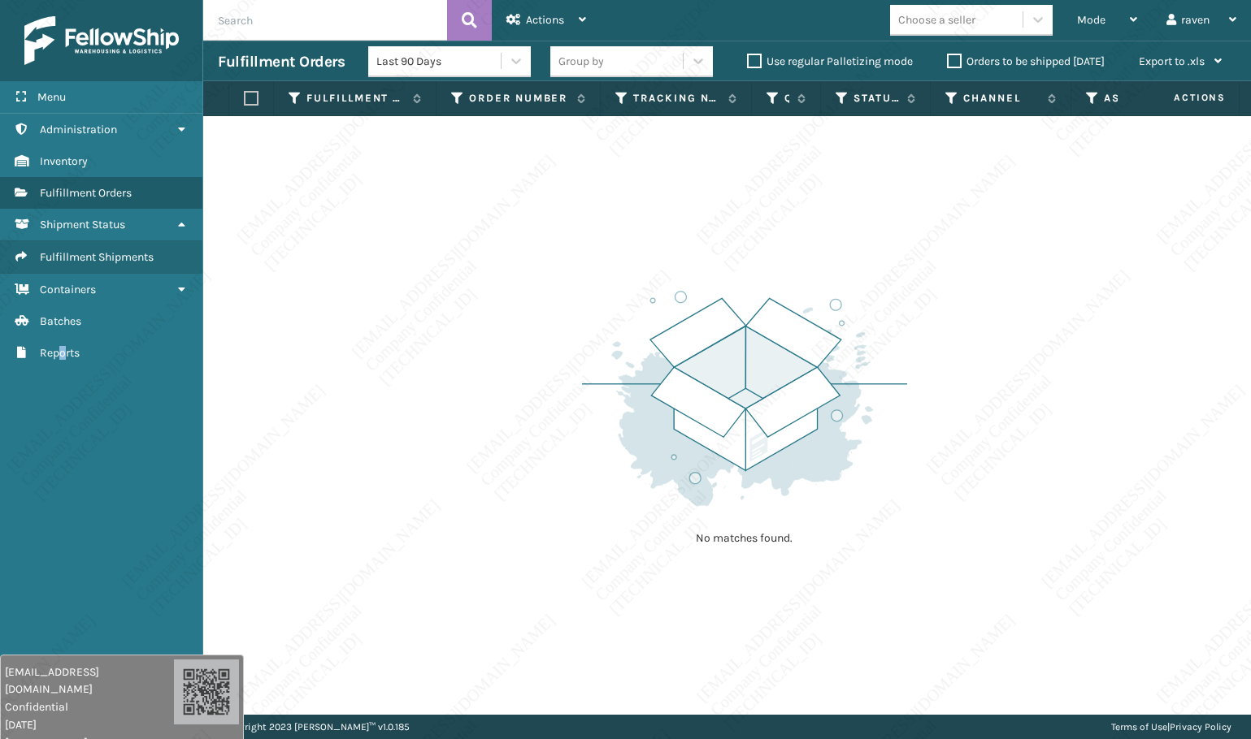
click at [66, 418] on div "Menu Administration Inventory Fulfillment Orders Shipment Status Fulfillment Sh…" at bounding box center [101, 369] width 203 height 739
click at [418, 450] on div "No matches found." at bounding box center [726, 415] width 1047 height 599
click at [385, 462] on div "No matches found." at bounding box center [726, 415] width 1047 height 599
click at [271, 479] on div "No matches found." at bounding box center [726, 415] width 1047 height 599
click at [1099, 316] on div "No matches found." at bounding box center [726, 415] width 1047 height 599
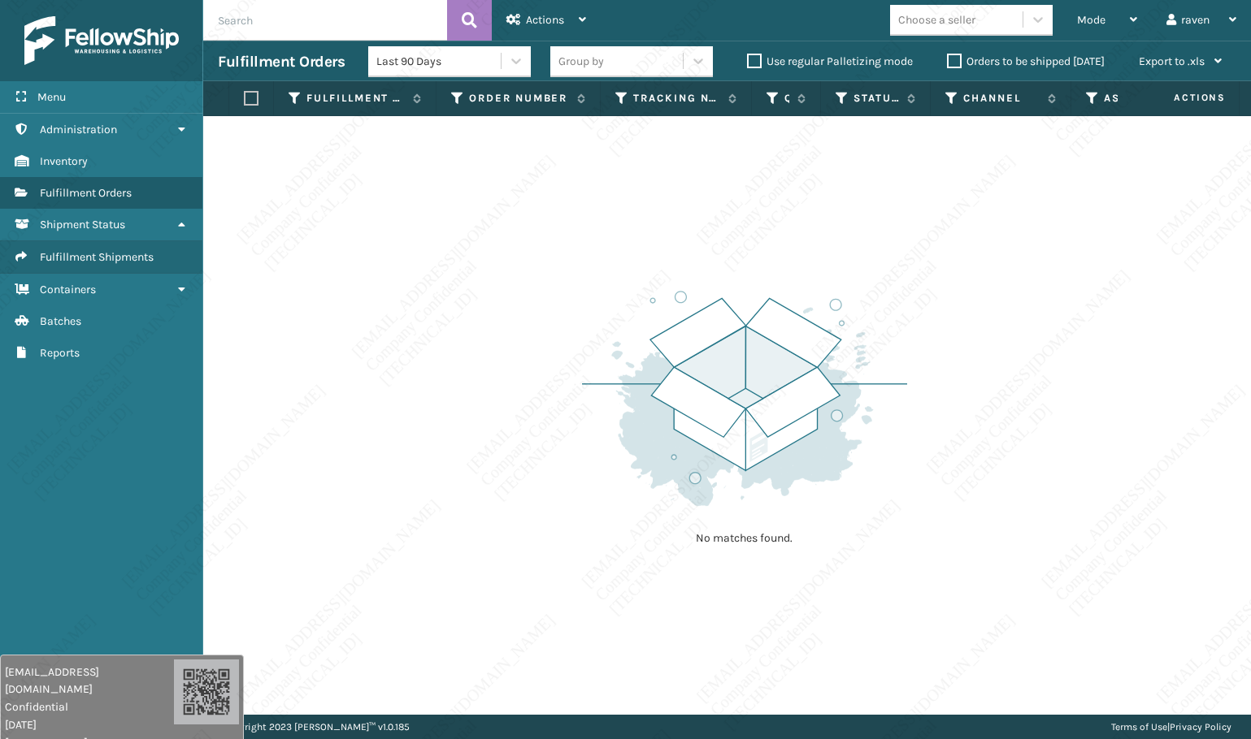
click at [1099, 316] on div "No matches found." at bounding box center [726, 415] width 1047 height 599
click at [1089, 364] on div "No matches found." at bounding box center [726, 415] width 1047 height 599
click at [1090, 364] on div "No matches found." at bounding box center [726, 415] width 1047 height 599
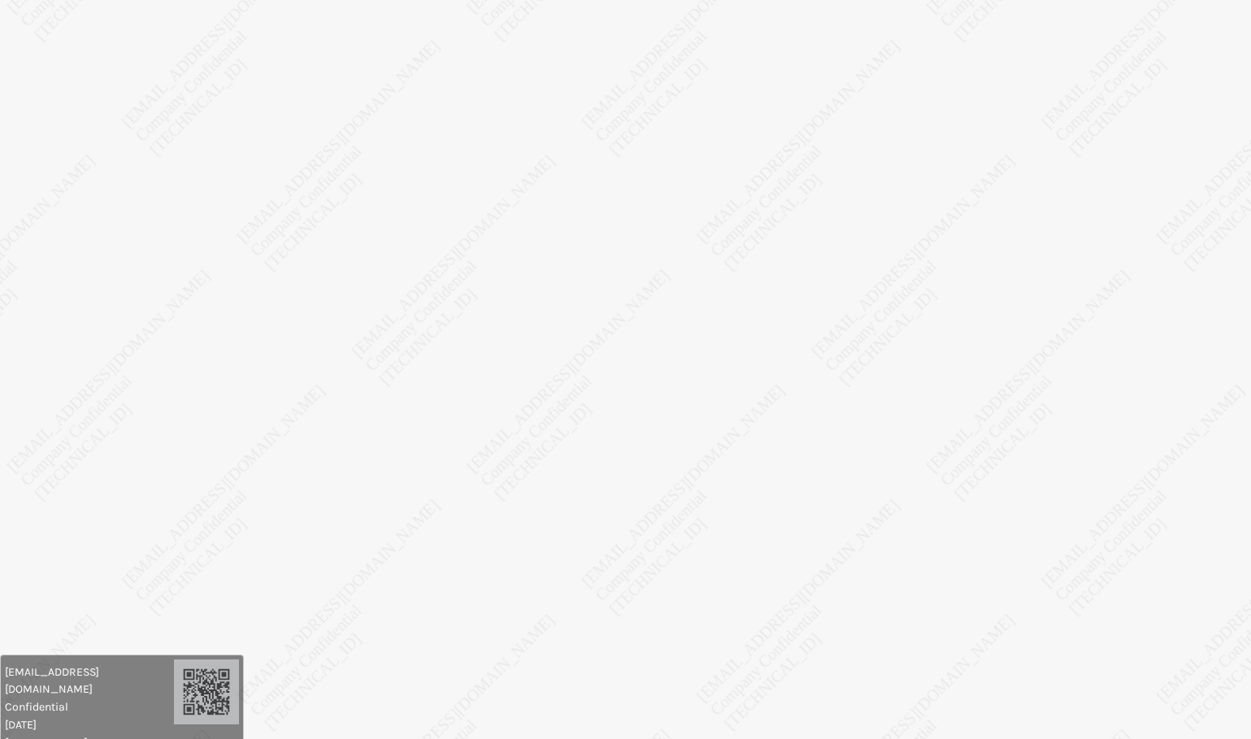
drag, startPoint x: 353, startPoint y: 135, endPoint x: 348, endPoint y: 103, distance: 32.1
click at [353, 125] on body "[EMAIL_ADDRESS][DOMAIN_NAME] Confidential [DATE] [TECHNICAL_ID] [EMAIL_ADDRESS]…" at bounding box center [625, 369] width 1251 height 739
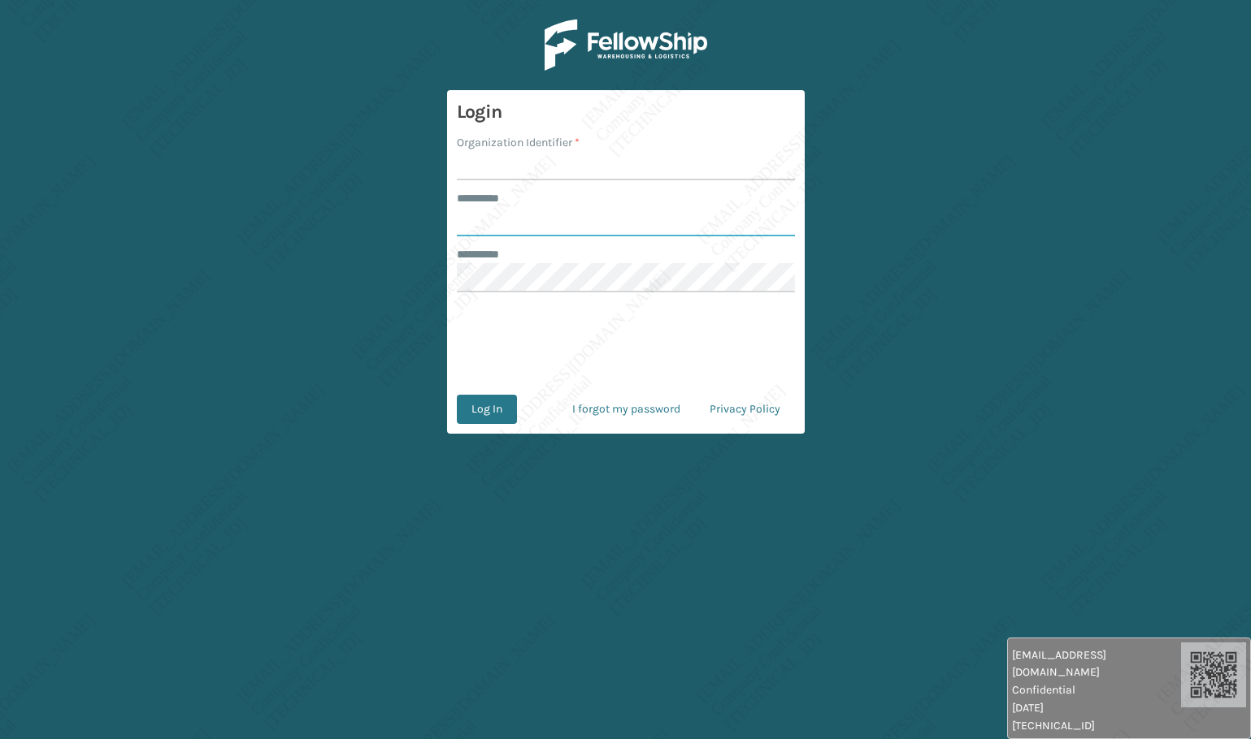
type input "******"
click at [533, 168] on input "Organization Identifier *" at bounding box center [626, 165] width 338 height 29
type input "Ladson"
click at [512, 219] on input "******" at bounding box center [626, 221] width 338 height 29
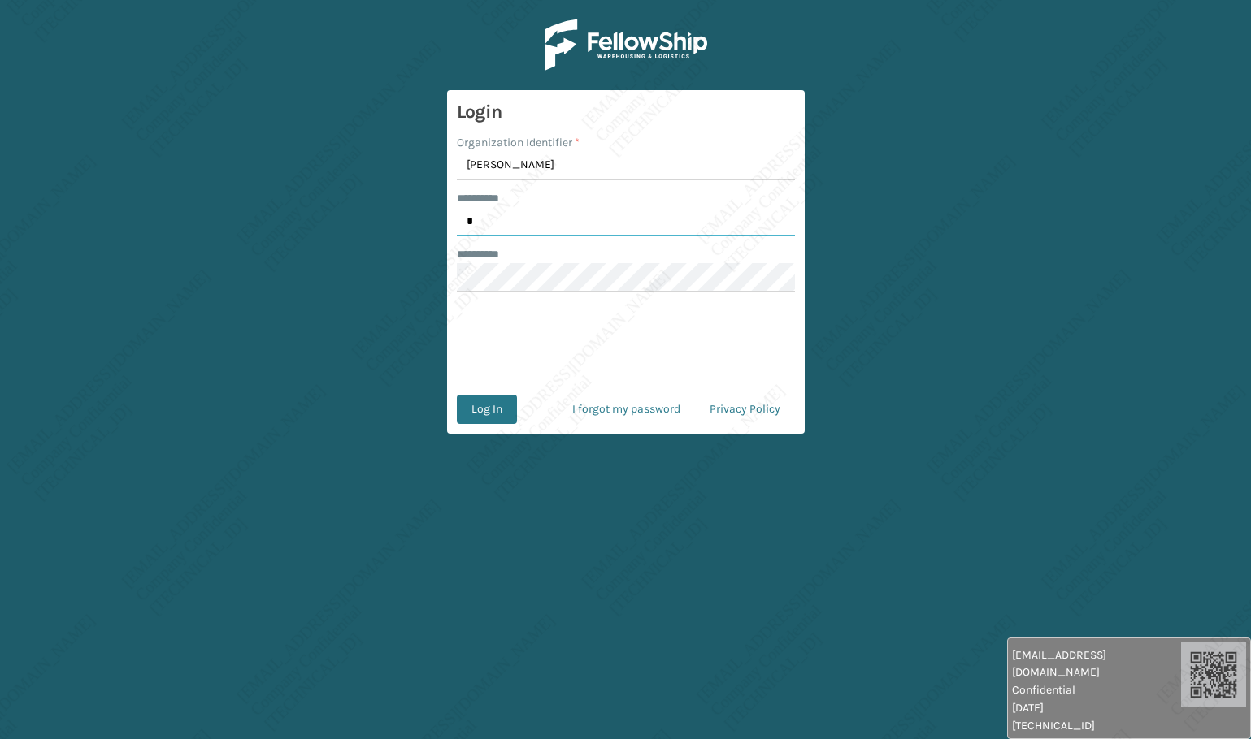
type input "*****"
click at [464, 317] on div at bounding box center [626, 343] width 338 height 63
click at [484, 411] on button "Log In" at bounding box center [487, 409] width 60 height 29
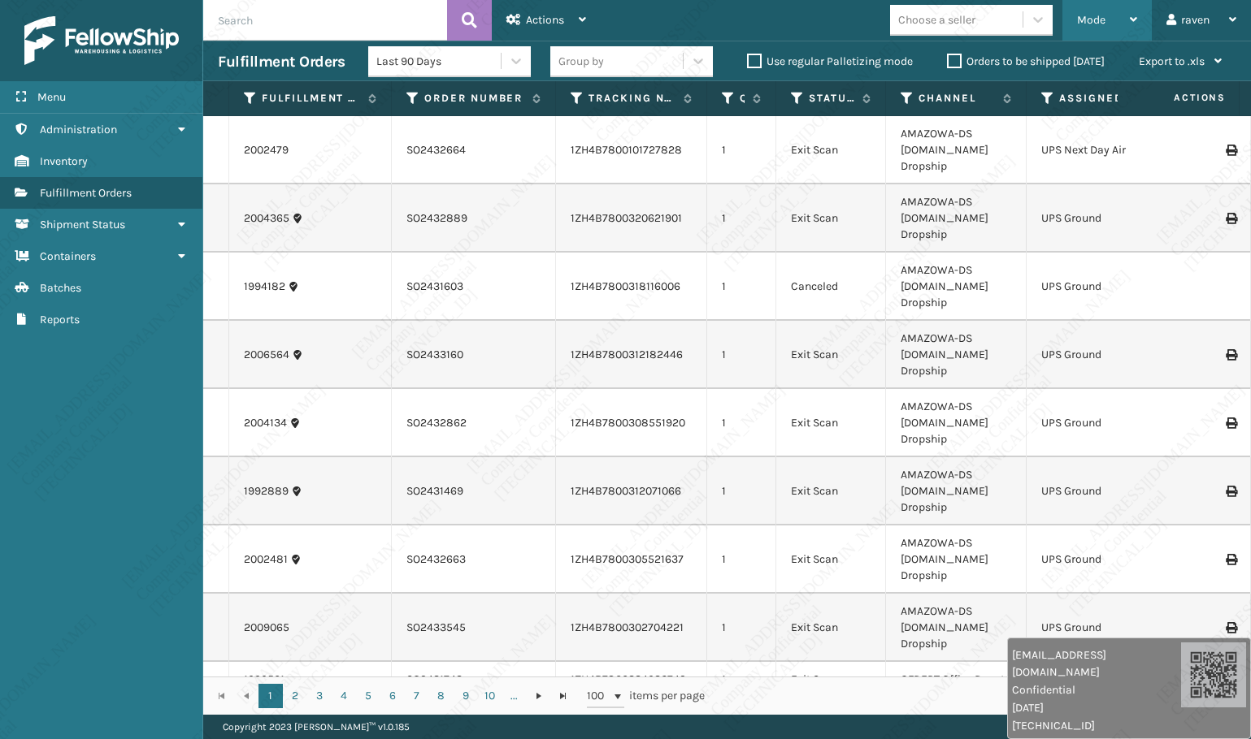
click at [1092, 20] on span "Mode" at bounding box center [1091, 20] width 28 height 14
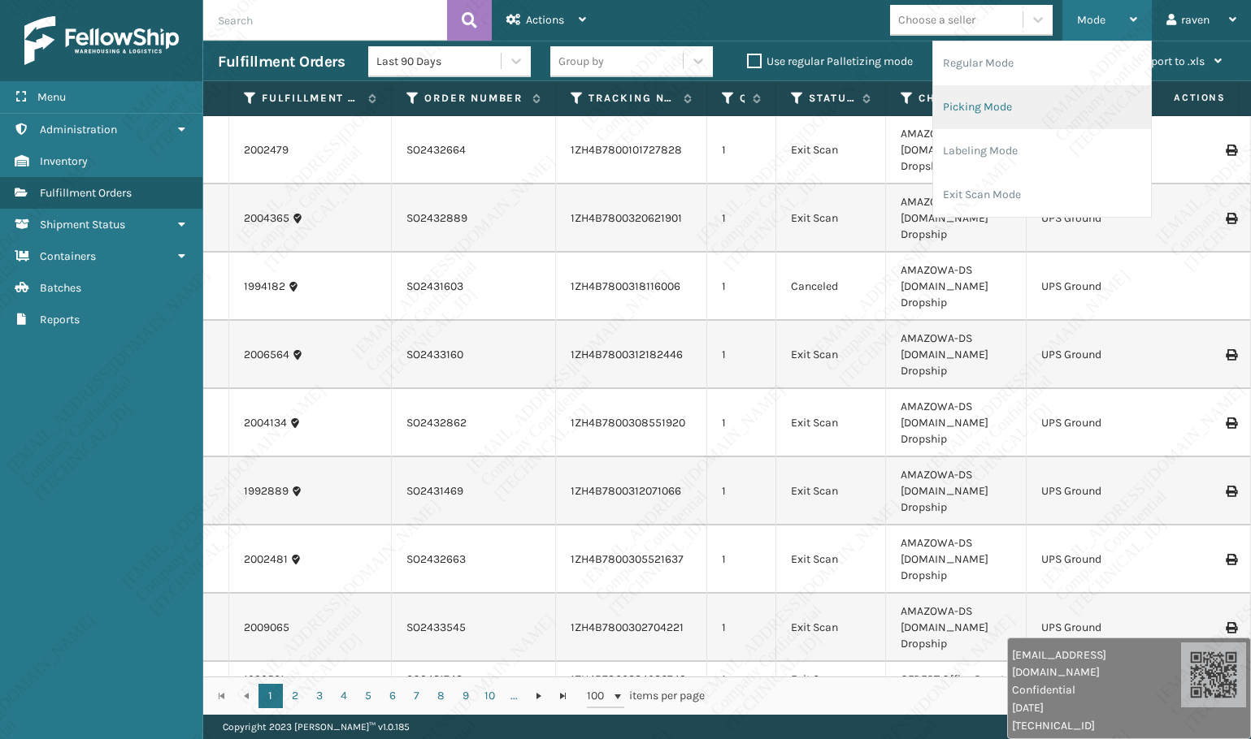
click at [1065, 111] on li "Picking Mode" at bounding box center [1042, 107] width 218 height 44
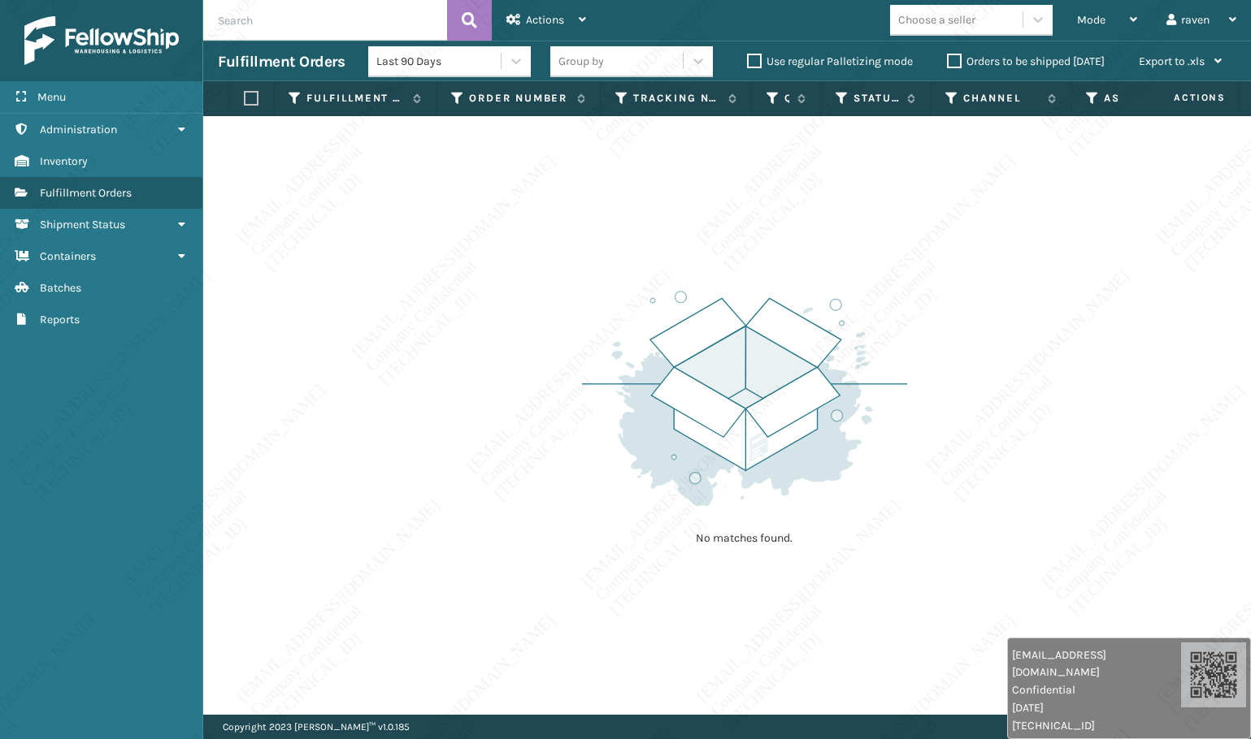
drag, startPoint x: 1010, startPoint y: 316, endPoint x: 406, endPoint y: 228, distance: 610.2
click at [991, 310] on div "No matches found." at bounding box center [726, 415] width 1047 height 599
drag, startPoint x: 440, startPoint y: 380, endPoint x: 501, endPoint y: 315, distance: 88.6
click at [440, 380] on div "No matches found." at bounding box center [726, 415] width 1047 height 599
click at [1110, 23] on div "Mode" at bounding box center [1107, 20] width 60 height 41
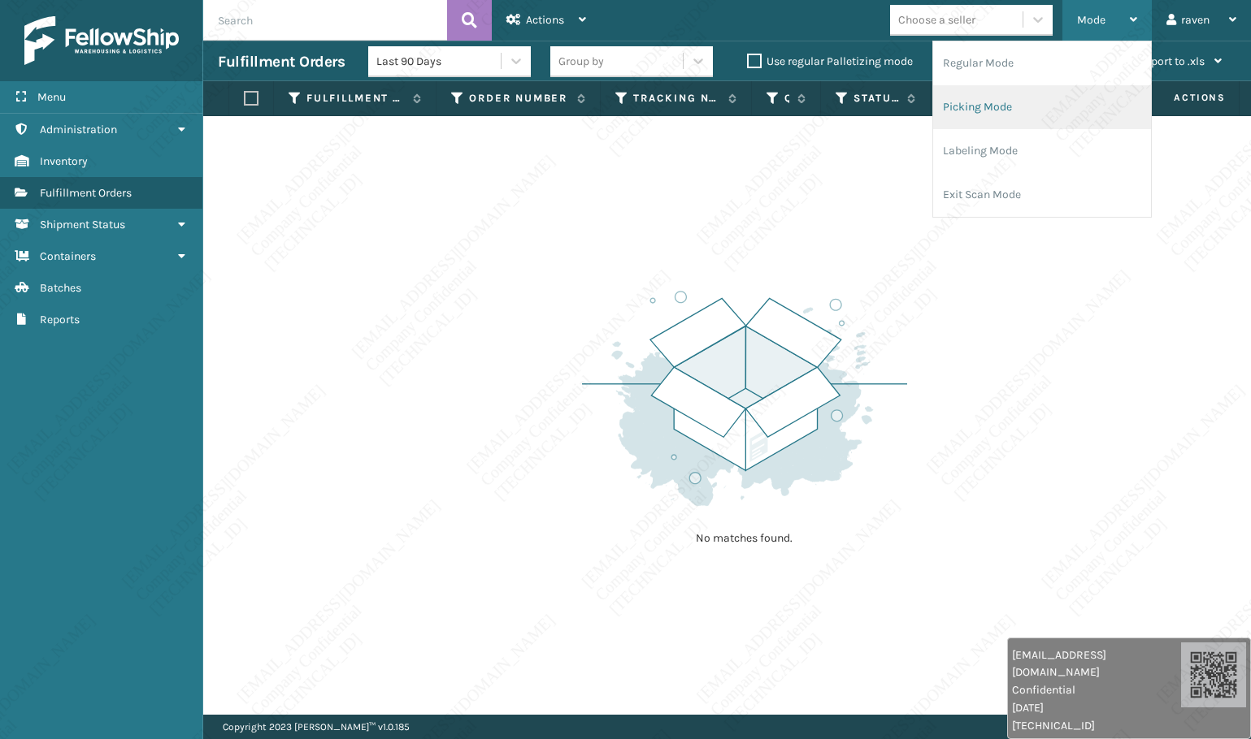
click at [1032, 106] on li "Picking Mode" at bounding box center [1042, 107] width 218 height 44
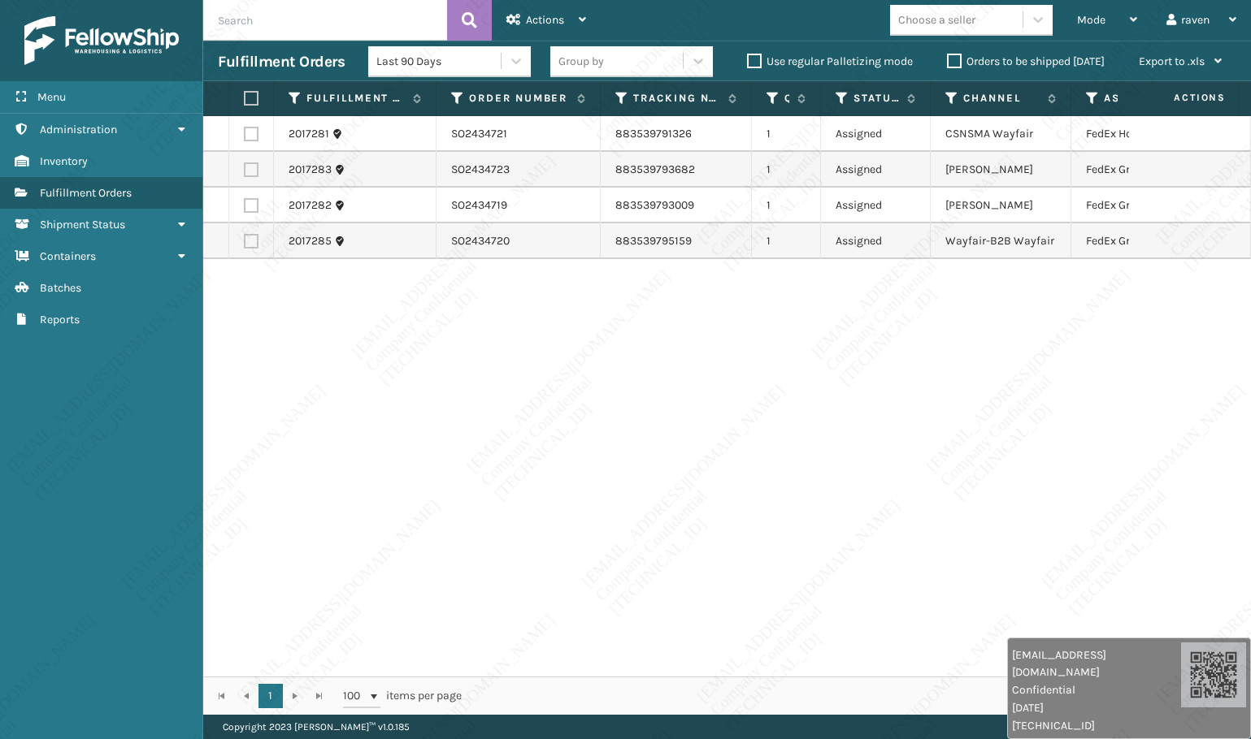
click at [950, 348] on div "2017281 SO2434721 883539791326 1 Assigned CSNSMA Wayfair FedEx Home Delivery 20…" at bounding box center [726, 396] width 1047 height 561
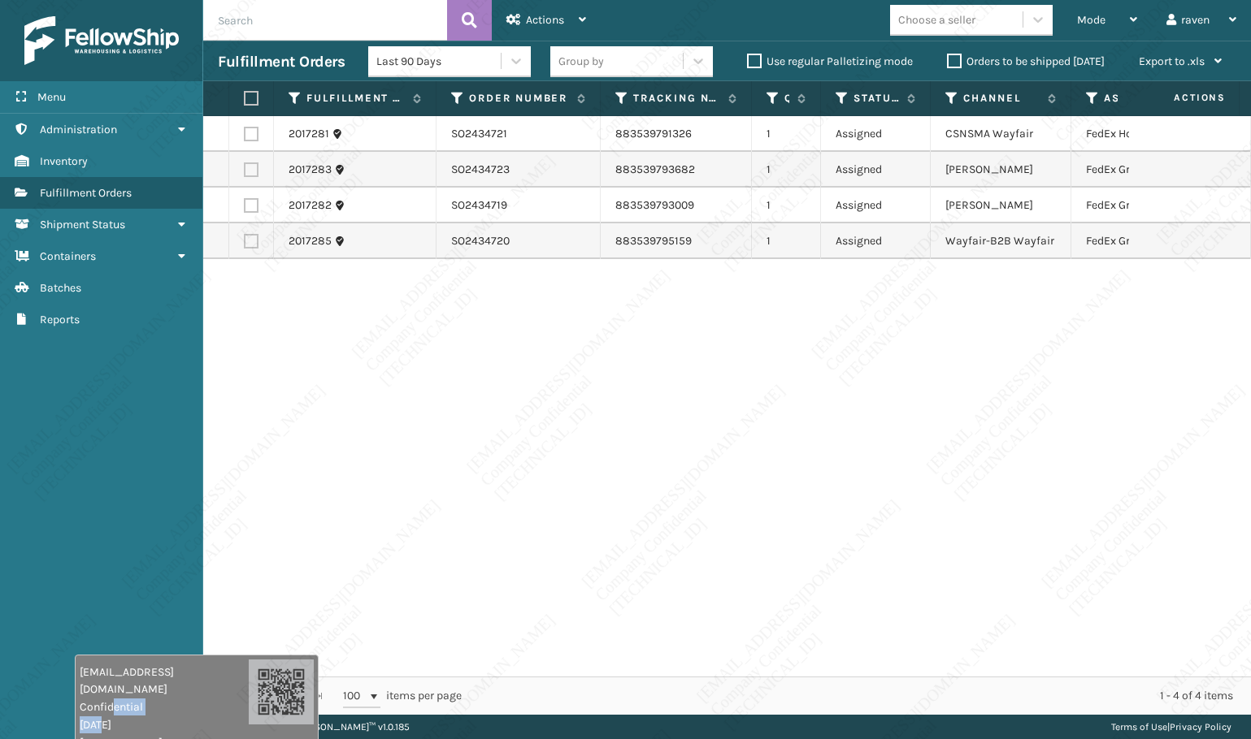
drag, startPoint x: 987, startPoint y: 699, endPoint x: 38, endPoint y: 692, distance: 949.1
click at [80, 705] on div "raven.urot@valoroo.com Confidential 8/13/2025 136.158.32.112" at bounding box center [164, 708] width 169 height 88
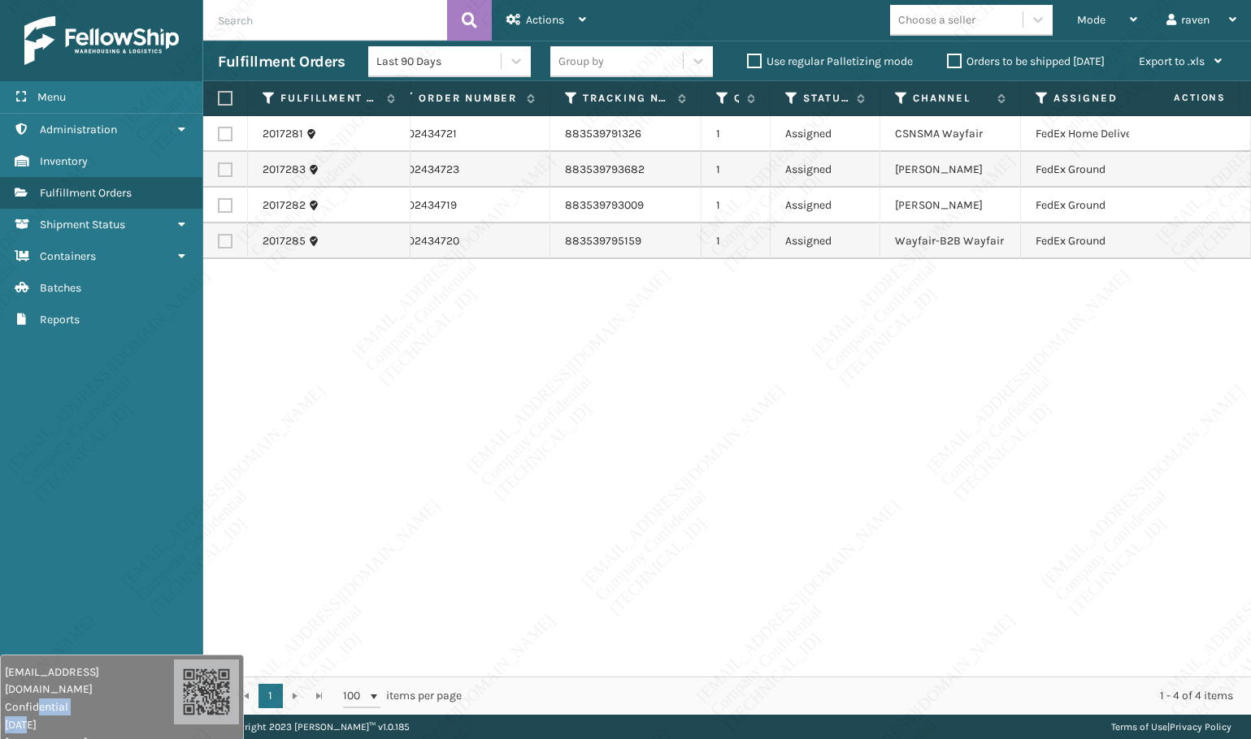
scroll to position [0, 109]
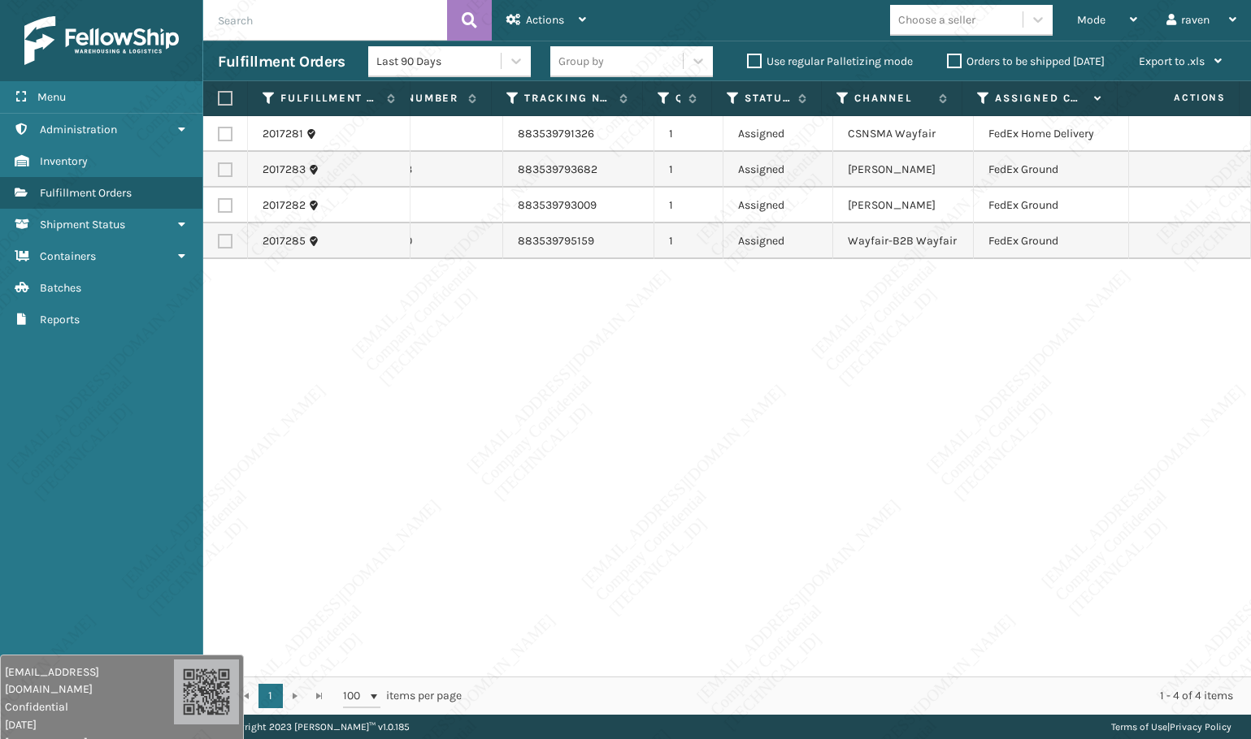
click at [915, 464] on div "2017281 SO2434721 883539791326 1 Assigned CSNSMA Wayfair FedEx Home Delivery 20…" at bounding box center [726, 396] width 1047 height 561
click at [236, 166] on td at bounding box center [225, 170] width 45 height 36
click at [226, 173] on label at bounding box center [225, 170] width 15 height 15
click at [219, 173] on input "checkbox" at bounding box center [218, 168] width 1 height 11
checkbox input "true"
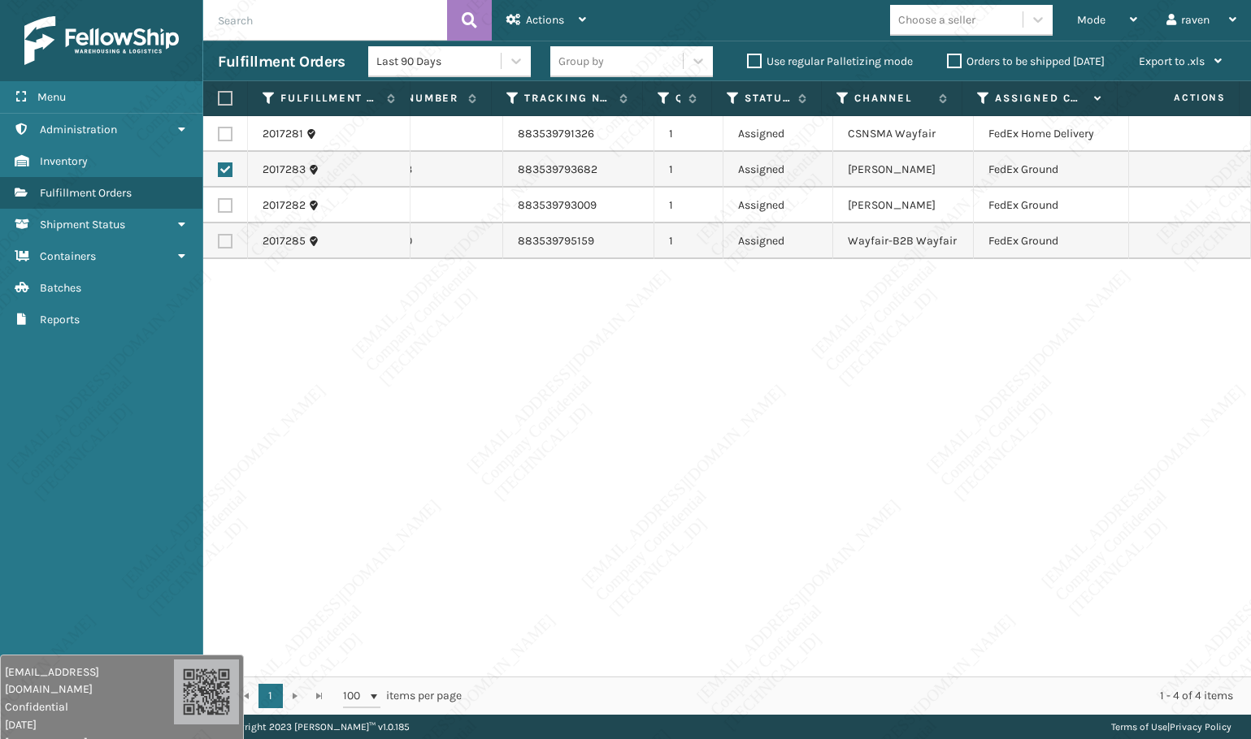
click at [225, 215] on td at bounding box center [225, 206] width 45 height 36
drag, startPoint x: 224, startPoint y: 202, endPoint x: 225, endPoint y: 215, distance: 13.0
click at [225, 202] on label at bounding box center [225, 205] width 15 height 15
click at [219, 202] on input "checkbox" at bounding box center [218, 203] width 1 height 11
checkbox input "true"
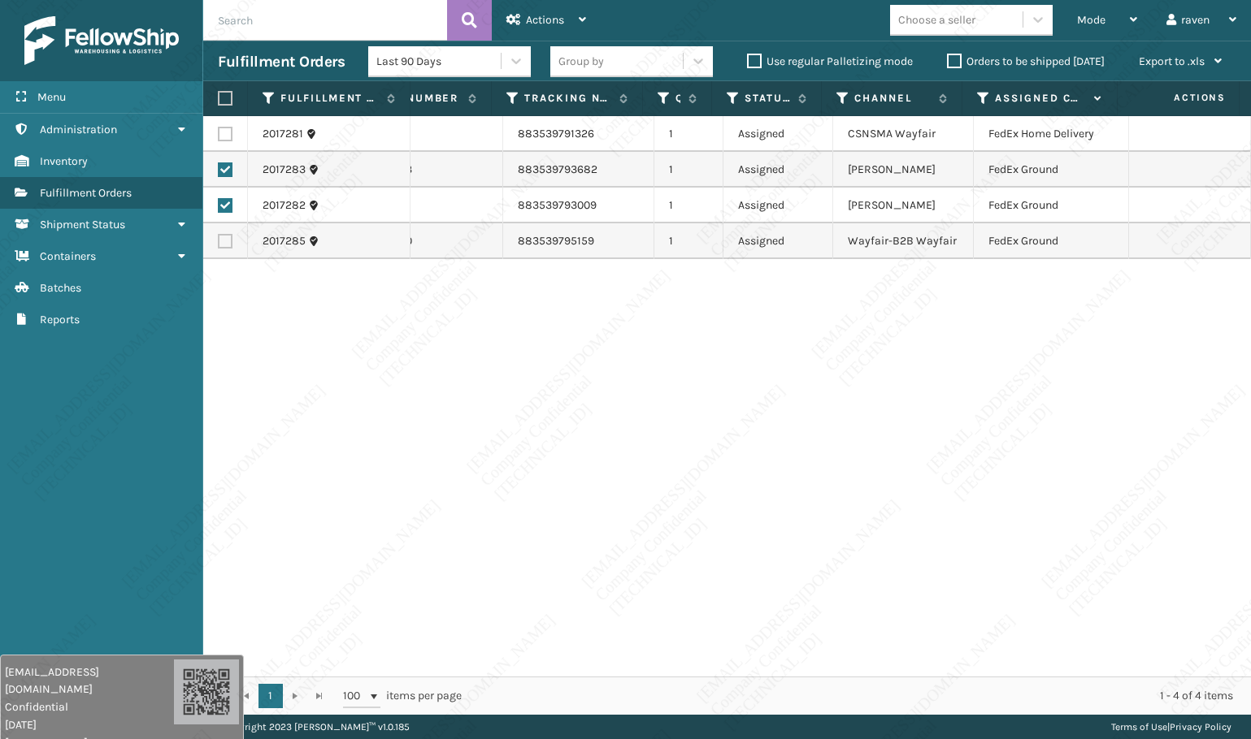
click at [225, 238] on label at bounding box center [225, 241] width 15 height 15
click at [219, 238] on input "checkbox" at bounding box center [218, 239] width 1 height 11
checkbox input "true"
click at [553, 14] on span "Actions" at bounding box center [545, 20] width 38 height 14
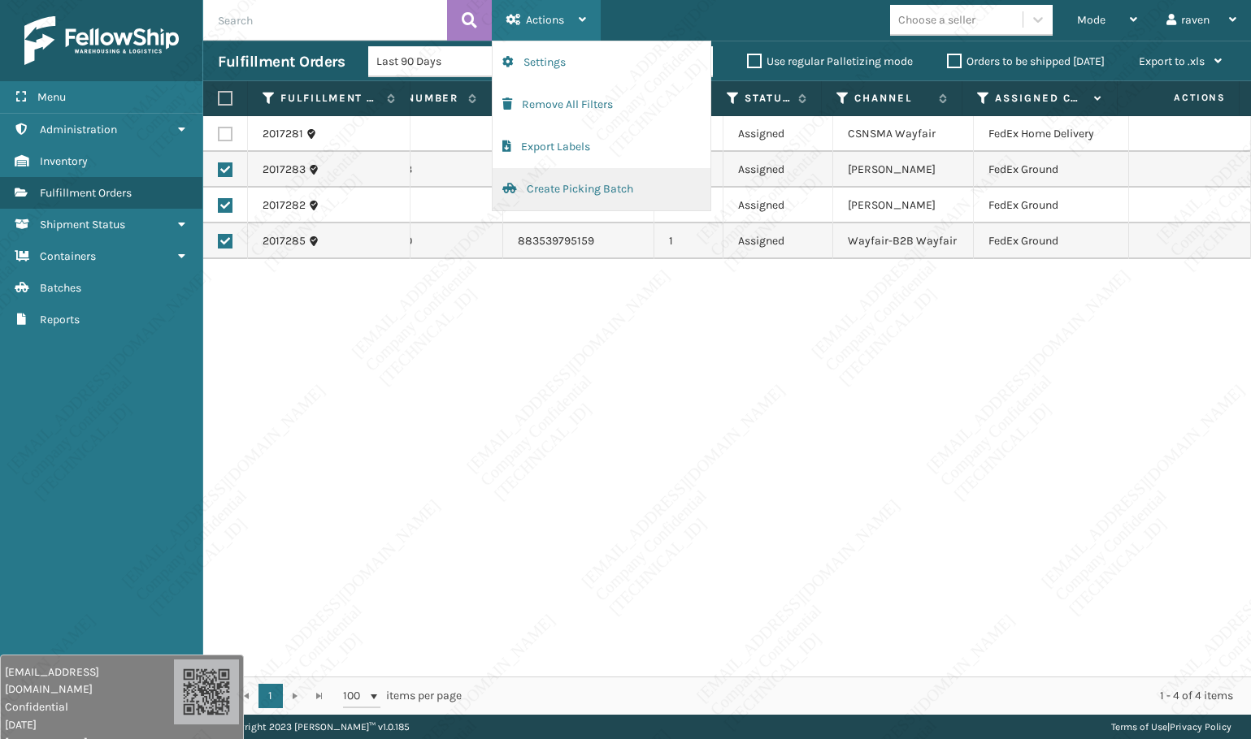
click at [566, 187] on button "Create Picking Batch" at bounding box center [601, 189] width 218 height 42
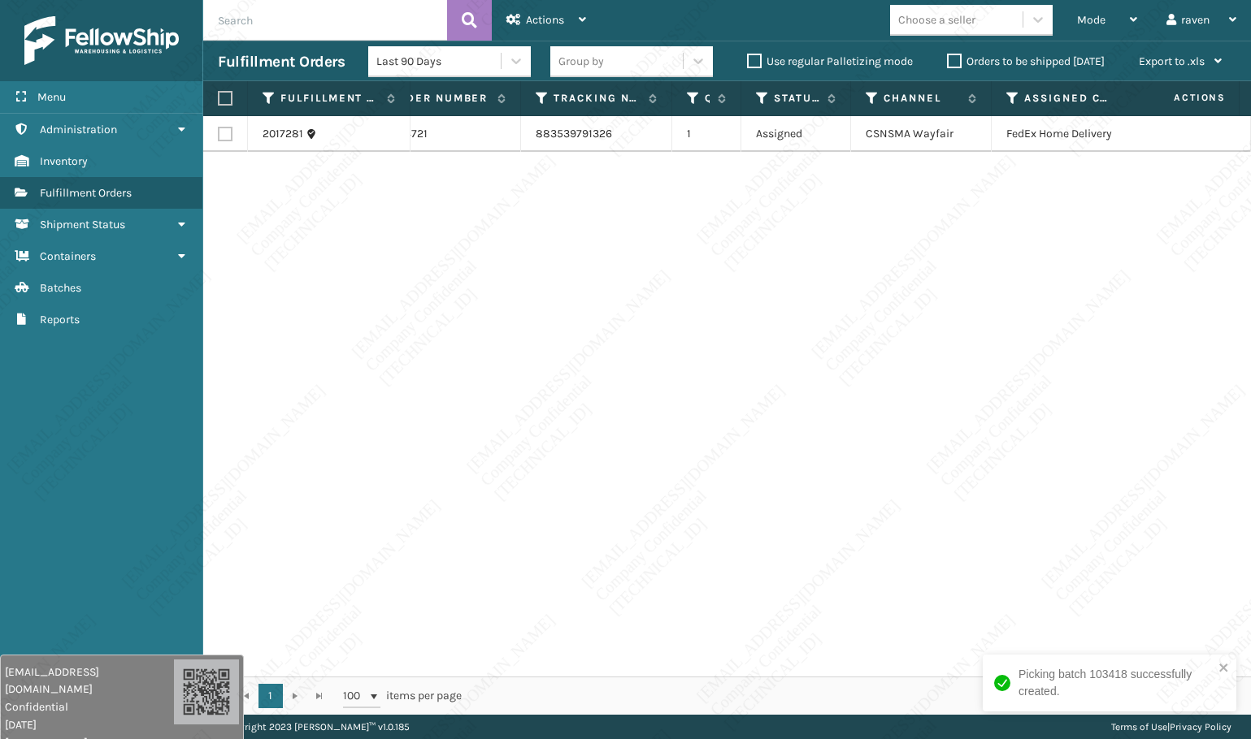
scroll to position [0, 19]
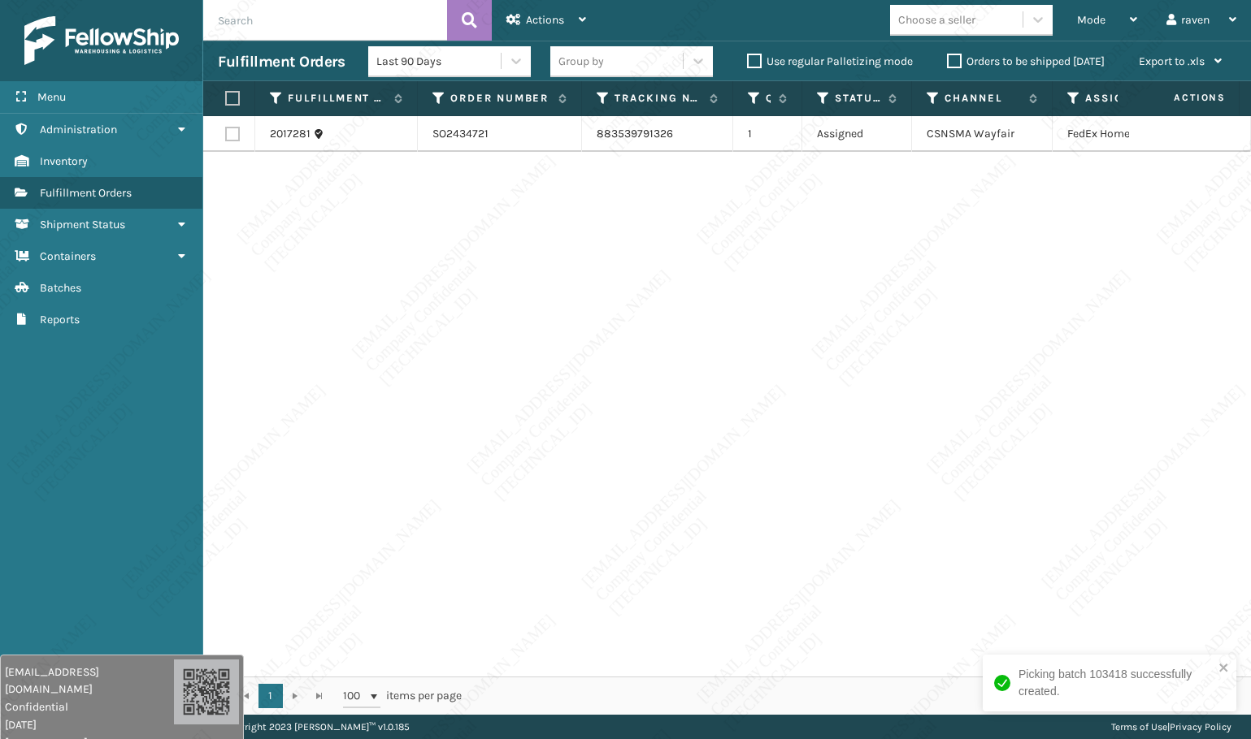
click at [234, 100] on label at bounding box center [230, 98] width 10 height 15
click at [226, 100] on input "checkbox" at bounding box center [225, 98] width 1 height 11
checkbox input "true"
click at [517, 24] on icon at bounding box center [513, 19] width 15 height 11
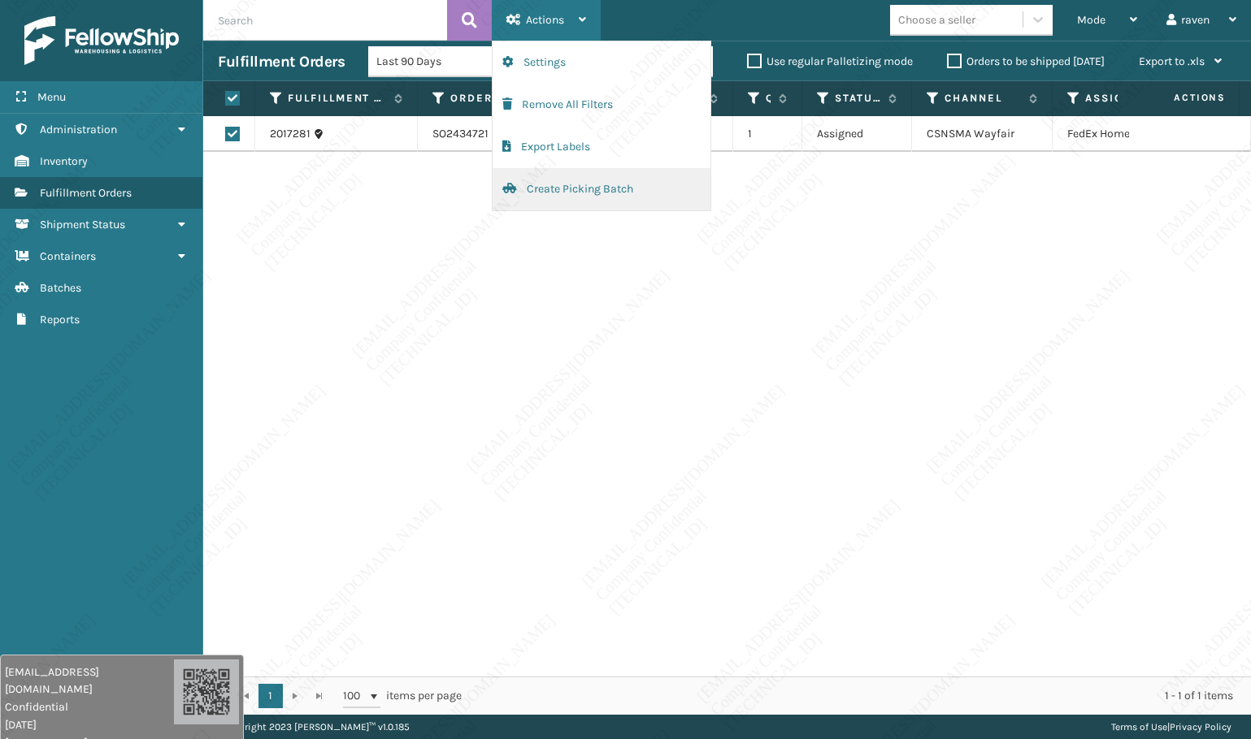
click at [550, 196] on button "Create Picking Batch" at bounding box center [601, 189] width 218 height 42
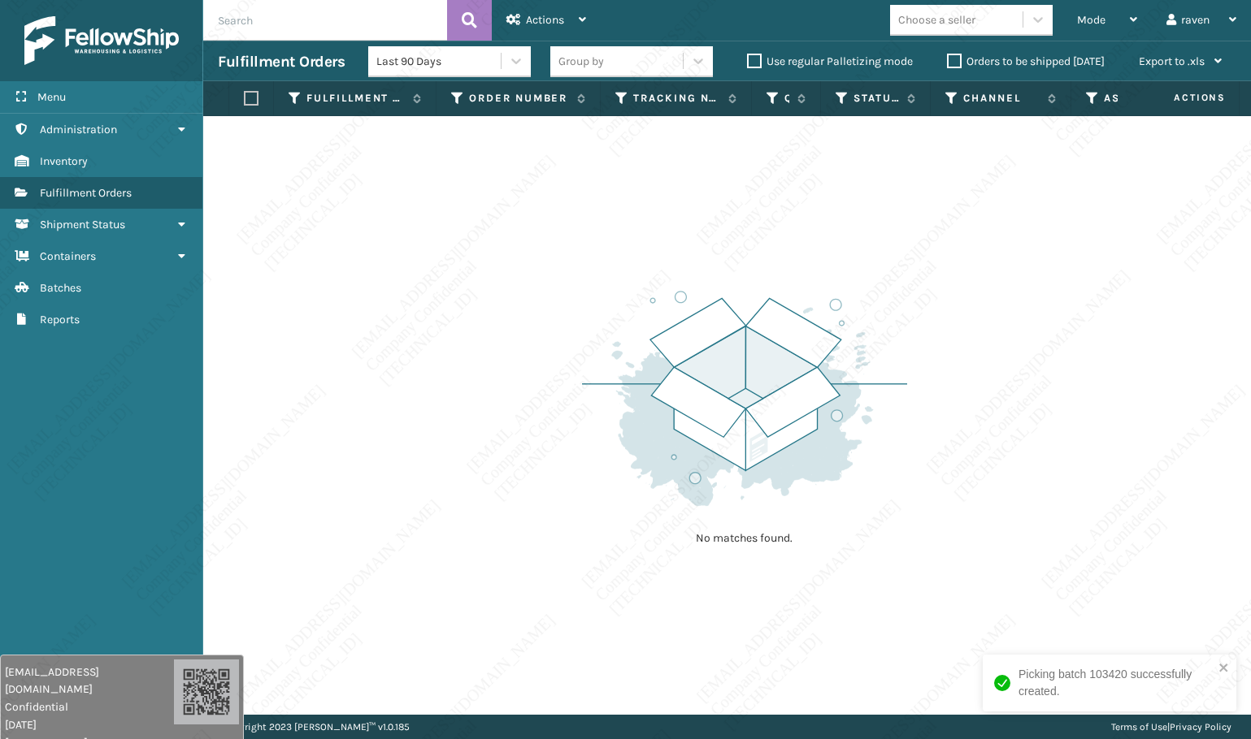
click at [886, 469] on img at bounding box center [744, 398] width 325 height 225
click at [886, 462] on img at bounding box center [744, 398] width 325 height 225
click at [447, 485] on div "No matches found." at bounding box center [726, 415] width 1047 height 599
click at [439, 491] on div "No matches found." at bounding box center [726, 415] width 1047 height 599
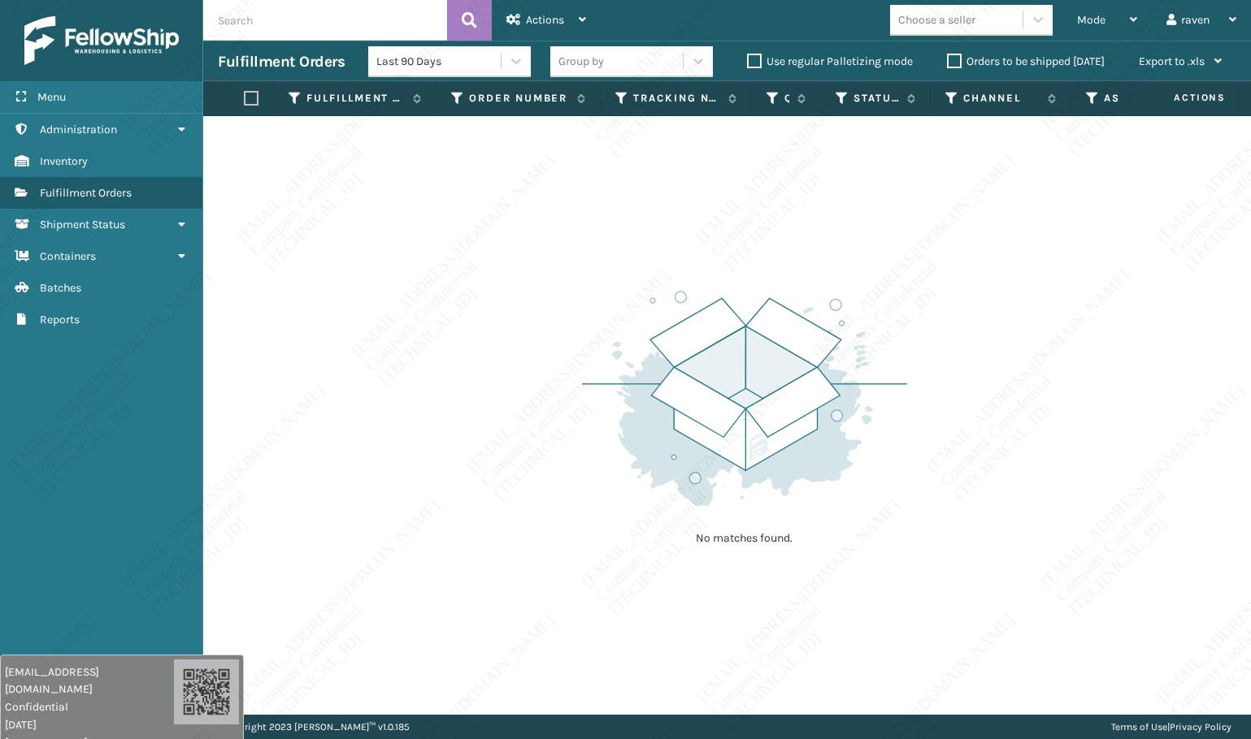
click at [439, 491] on div "No matches found." at bounding box center [726, 415] width 1047 height 599
click at [444, 490] on div "No matches found." at bounding box center [726, 415] width 1047 height 599
click at [528, 418] on div "No matches found." at bounding box center [726, 415] width 1047 height 599
click at [1160, 404] on div "No matches found." at bounding box center [726, 415] width 1047 height 599
click at [1160, 407] on div "No matches found." at bounding box center [726, 415] width 1047 height 599
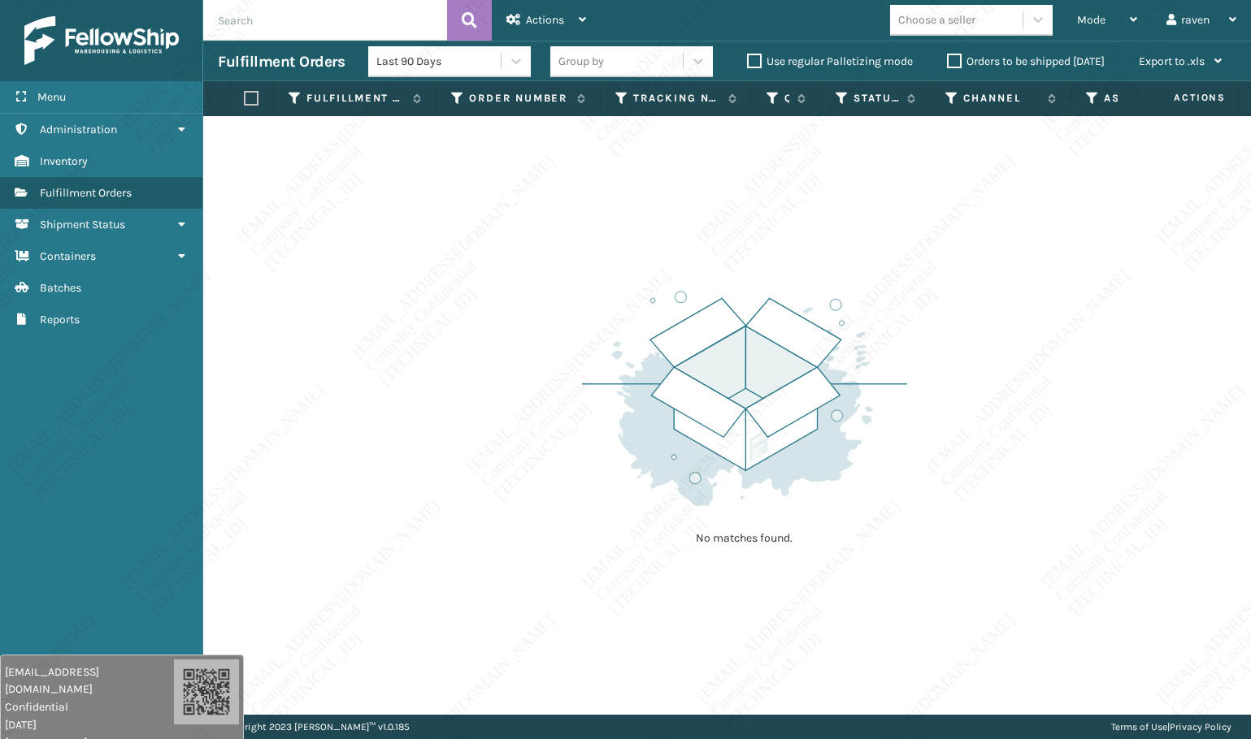
drag, startPoint x: 547, startPoint y: 206, endPoint x: 776, endPoint y: 123, distance: 243.7
click at [548, 206] on div "No matches found." at bounding box center [726, 415] width 1047 height 599
click at [1077, 16] on span "Mode" at bounding box center [1091, 20] width 28 height 14
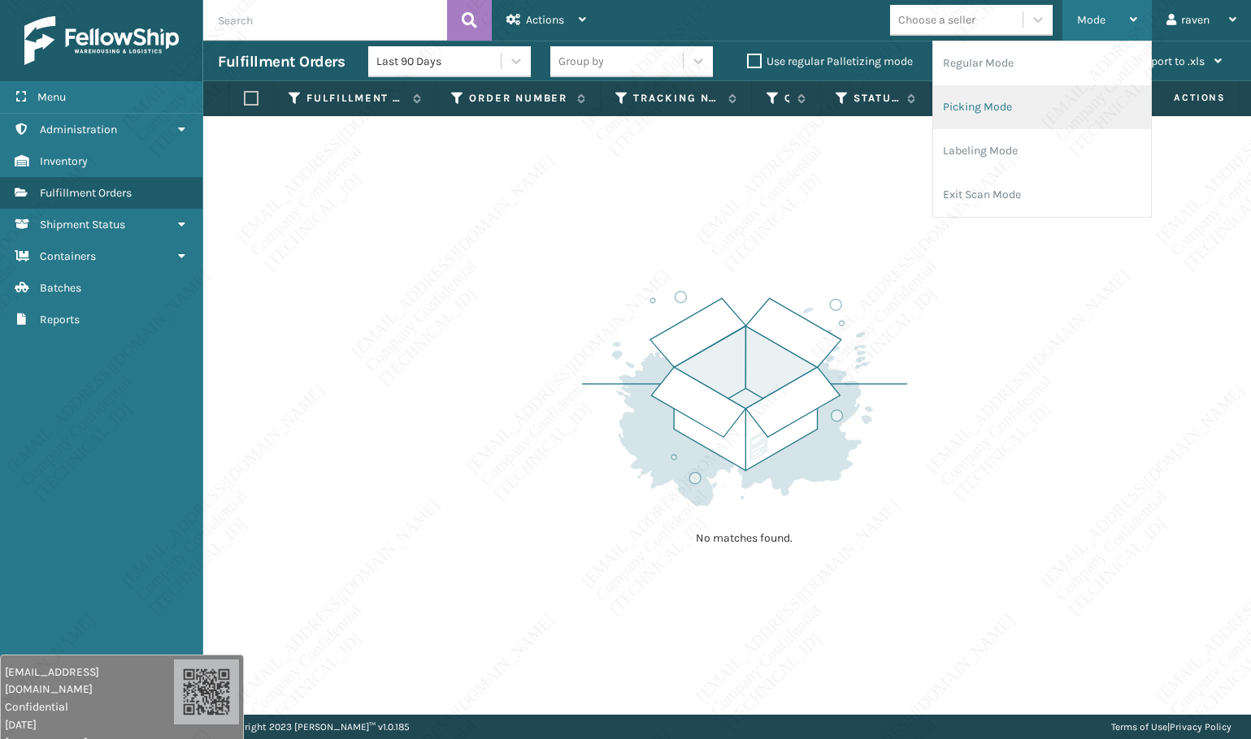
click at [1021, 124] on li "Picking Mode" at bounding box center [1042, 107] width 218 height 44
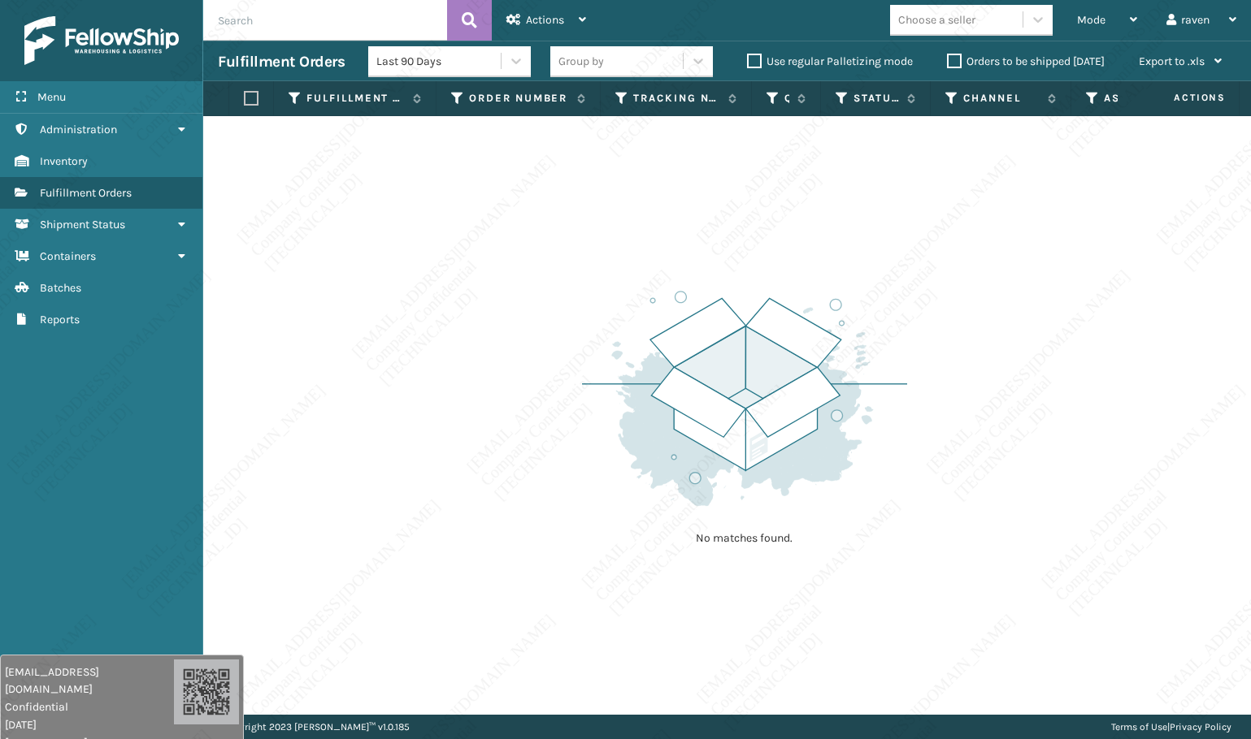
click at [982, 235] on div "No matches found." at bounding box center [726, 415] width 1047 height 599
drag, startPoint x: 1065, startPoint y: 15, endPoint x: 1069, endPoint y: 23, distance: 8.8
click at [1065, 15] on div "Mode Regular Mode Picking Mode Labeling Mode Exit Scan Mode" at bounding box center [1106, 20] width 89 height 41
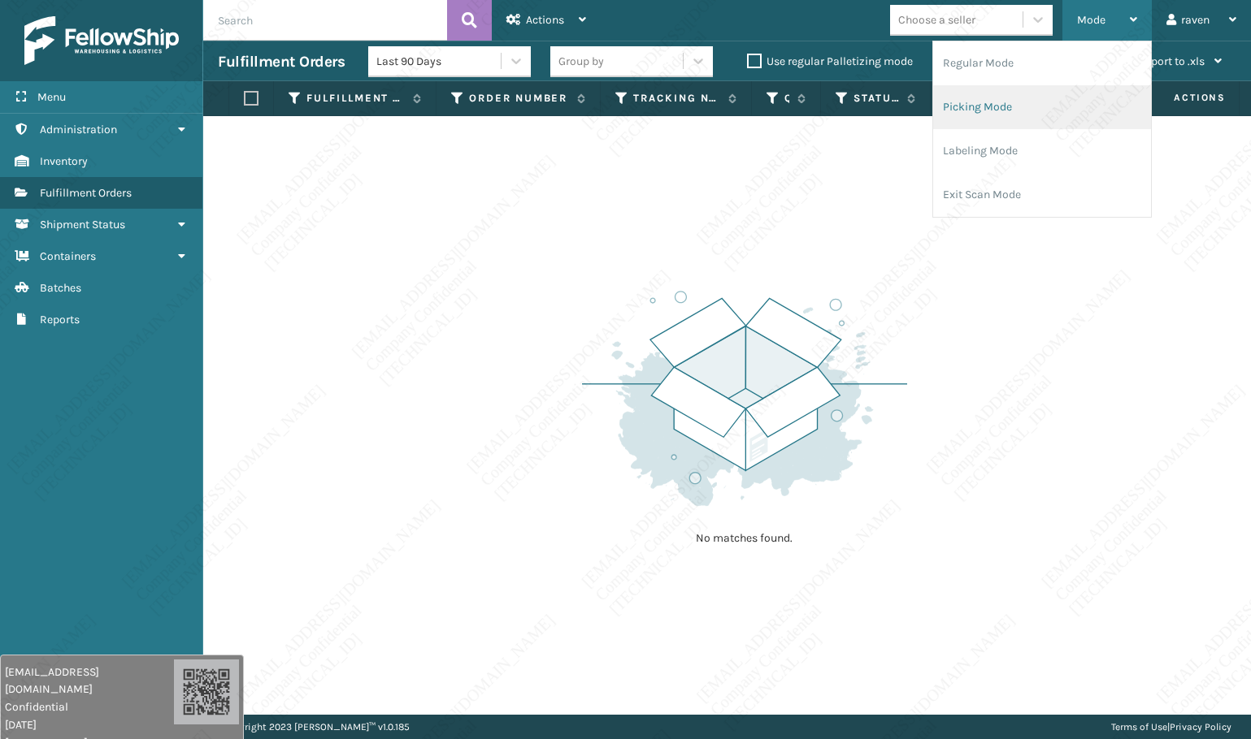
click at [1025, 105] on li "Picking Mode" at bounding box center [1042, 107] width 218 height 44
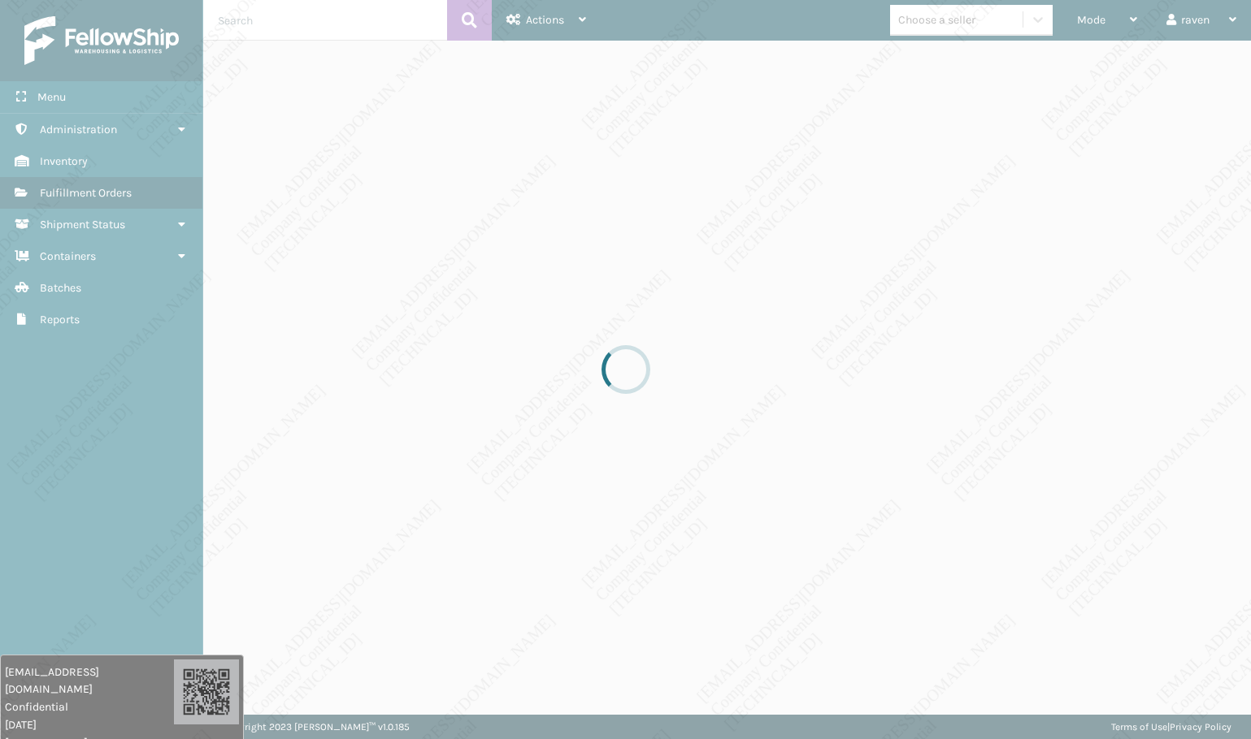
click at [947, 310] on div at bounding box center [625, 369] width 1251 height 739
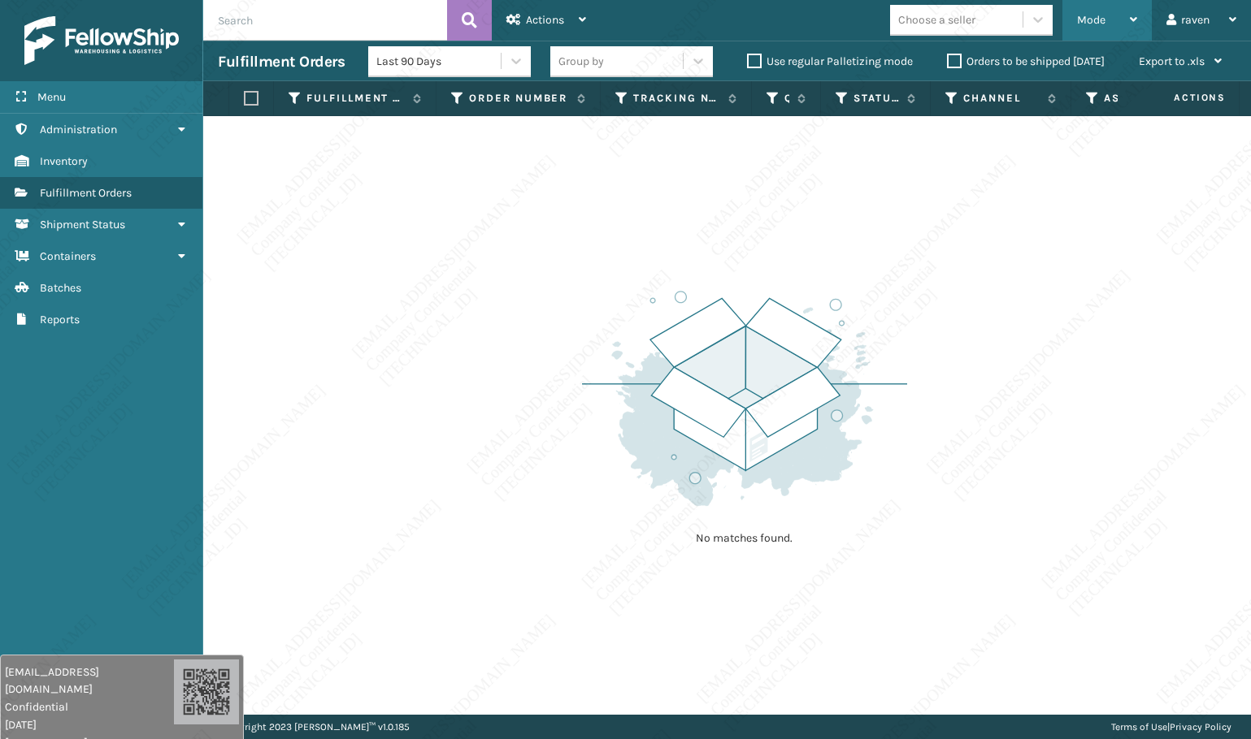
click at [1066, 22] on div "Mode Regular Mode Picking Mode Labeling Mode Exit Scan Mode" at bounding box center [1106, 20] width 89 height 41
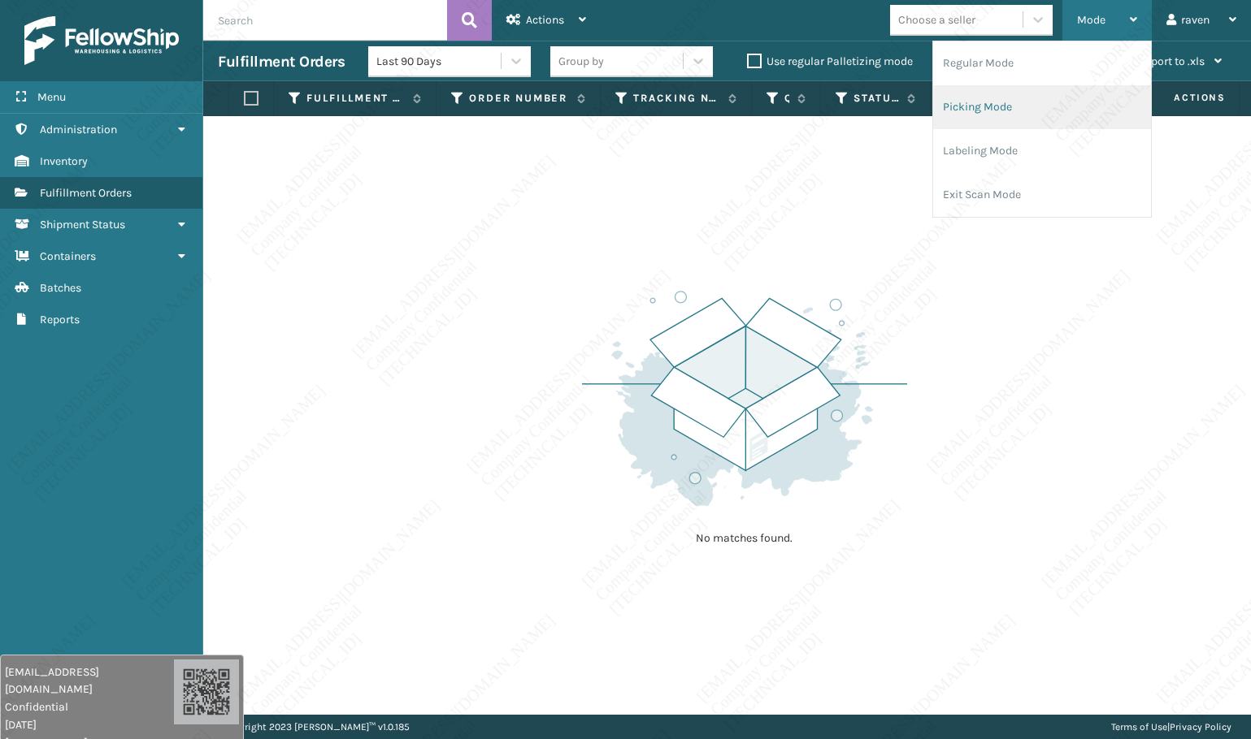
click at [1004, 111] on li "Picking Mode" at bounding box center [1042, 107] width 218 height 44
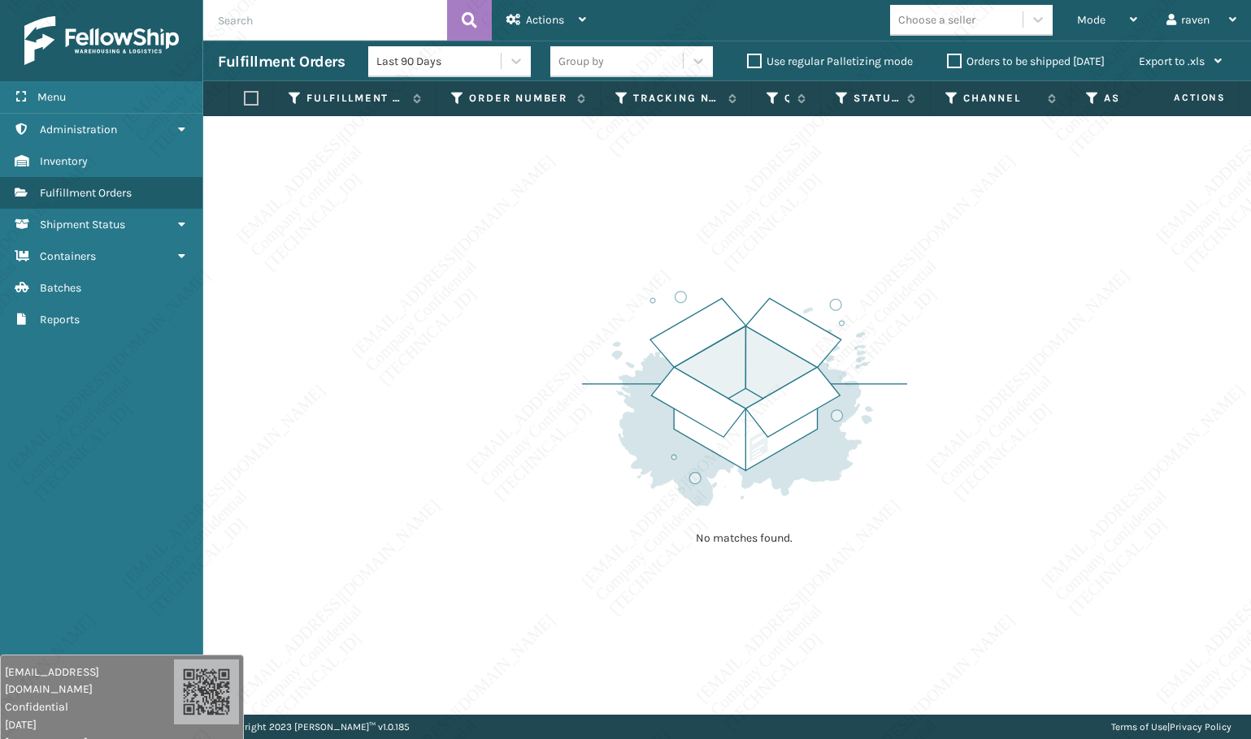
click at [907, 322] on div "No matches found." at bounding box center [726, 415] width 1047 height 599
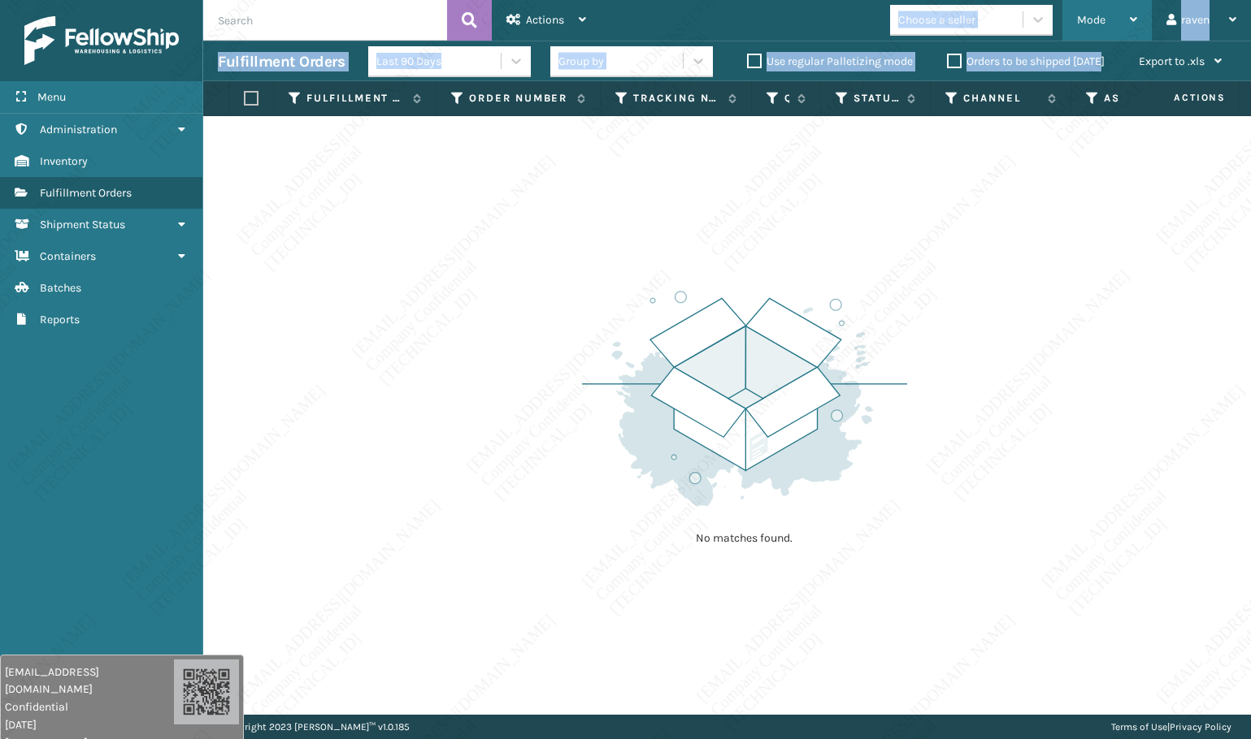
click at [1105, 36] on div "Actions Settings Remove All Filters Export Labels Create Picking Batch Mode Reg…" at bounding box center [726, 357] width 1047 height 715
click at [1105, 24] on div "Mode" at bounding box center [1107, 20] width 60 height 41
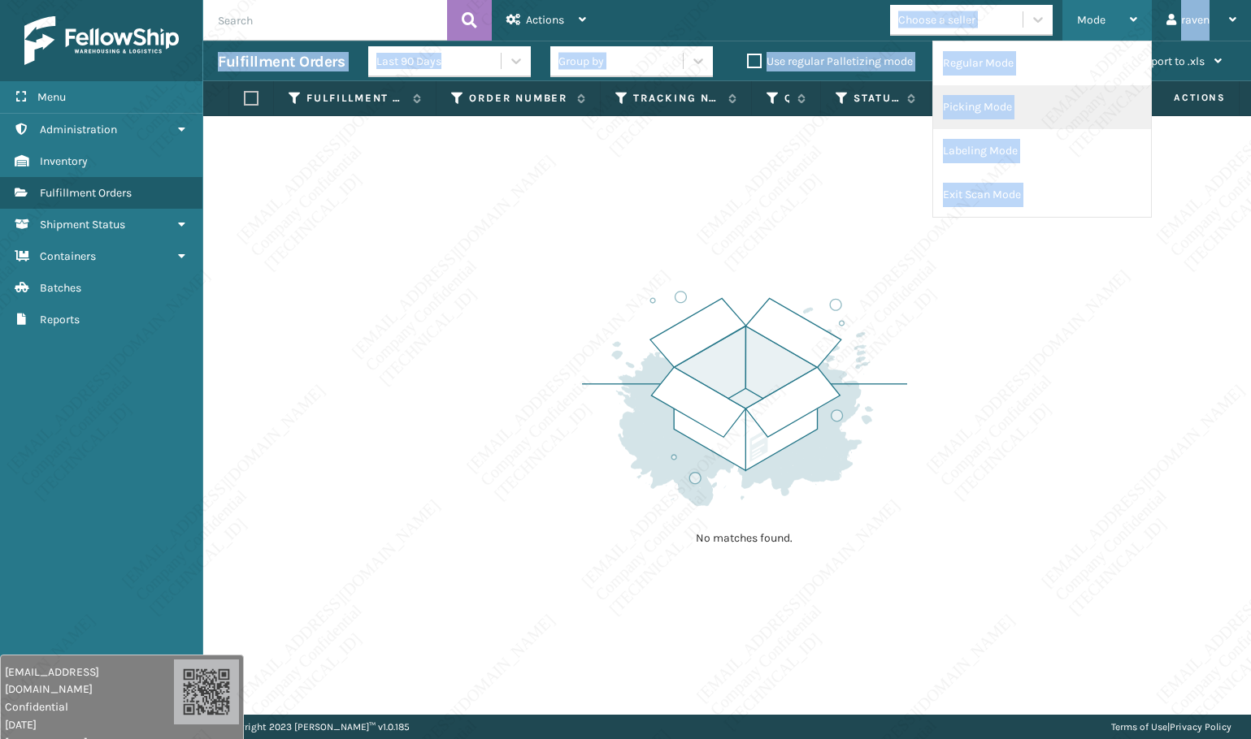
click at [1050, 106] on li "Picking Mode" at bounding box center [1042, 107] width 218 height 44
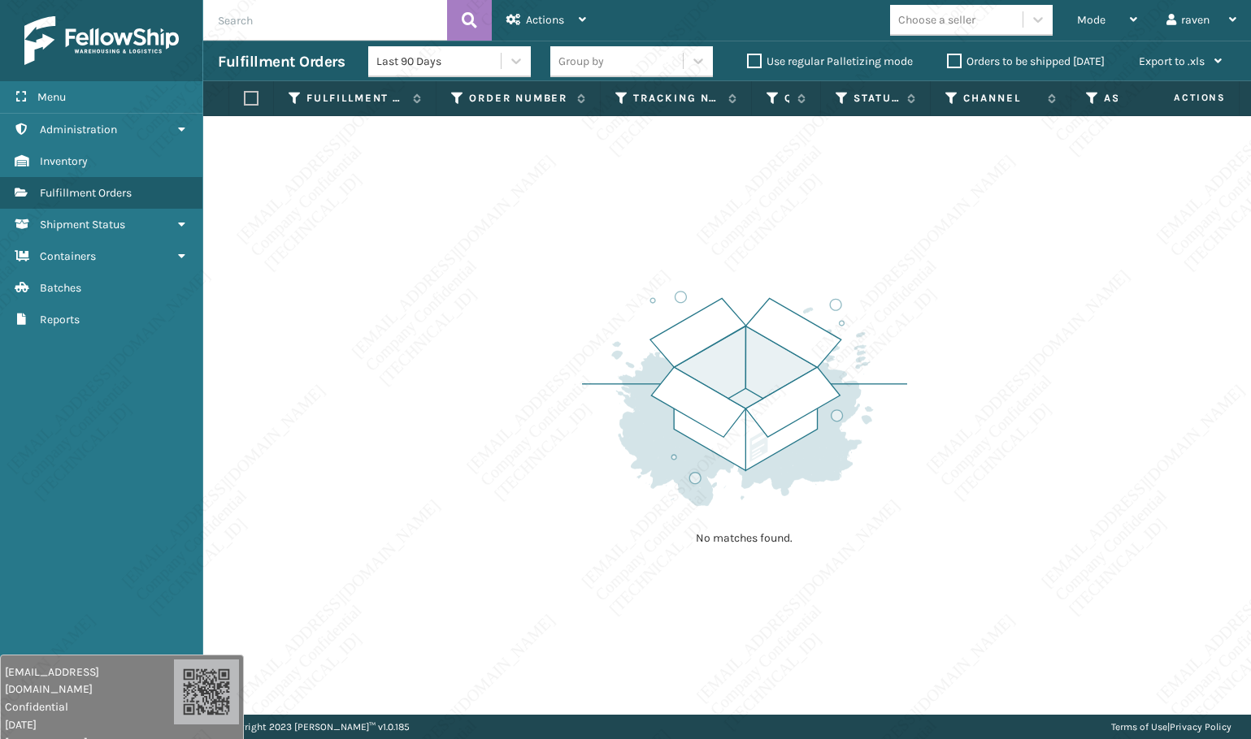
click at [1046, 234] on div "No matches found." at bounding box center [726, 415] width 1047 height 599
click at [536, 468] on div "No matches found." at bounding box center [726, 415] width 1047 height 599
click at [530, 472] on div "No matches found." at bounding box center [726, 415] width 1047 height 599
click at [622, 490] on img at bounding box center [744, 398] width 325 height 225
click at [631, 476] on img at bounding box center [744, 398] width 325 height 225
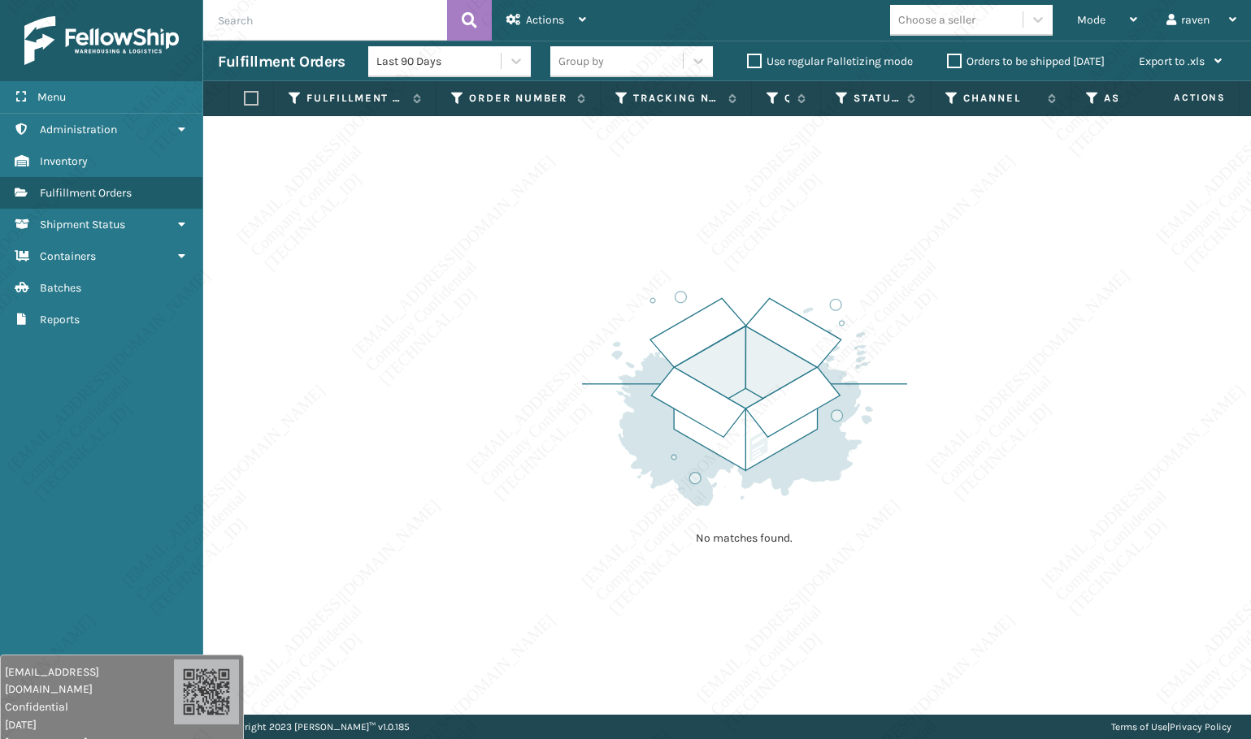
click at [637, 475] on img at bounding box center [744, 398] width 325 height 225
click at [635, 479] on img at bounding box center [744, 398] width 325 height 225
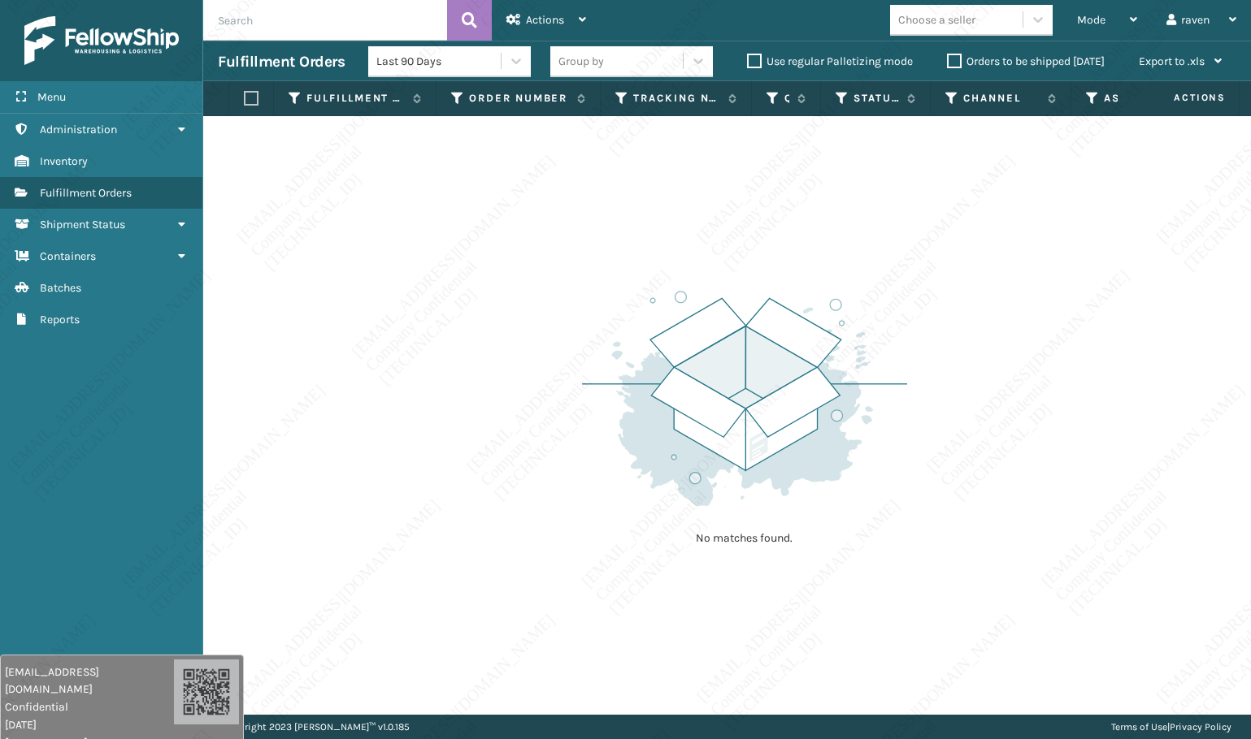
click at [635, 479] on img at bounding box center [744, 398] width 325 height 225
click at [635, 481] on img at bounding box center [744, 398] width 325 height 225
click at [628, 534] on div "No matches found." at bounding box center [744, 417] width 325 height 300
click at [1085, 15] on span "Mode" at bounding box center [1091, 20] width 28 height 14
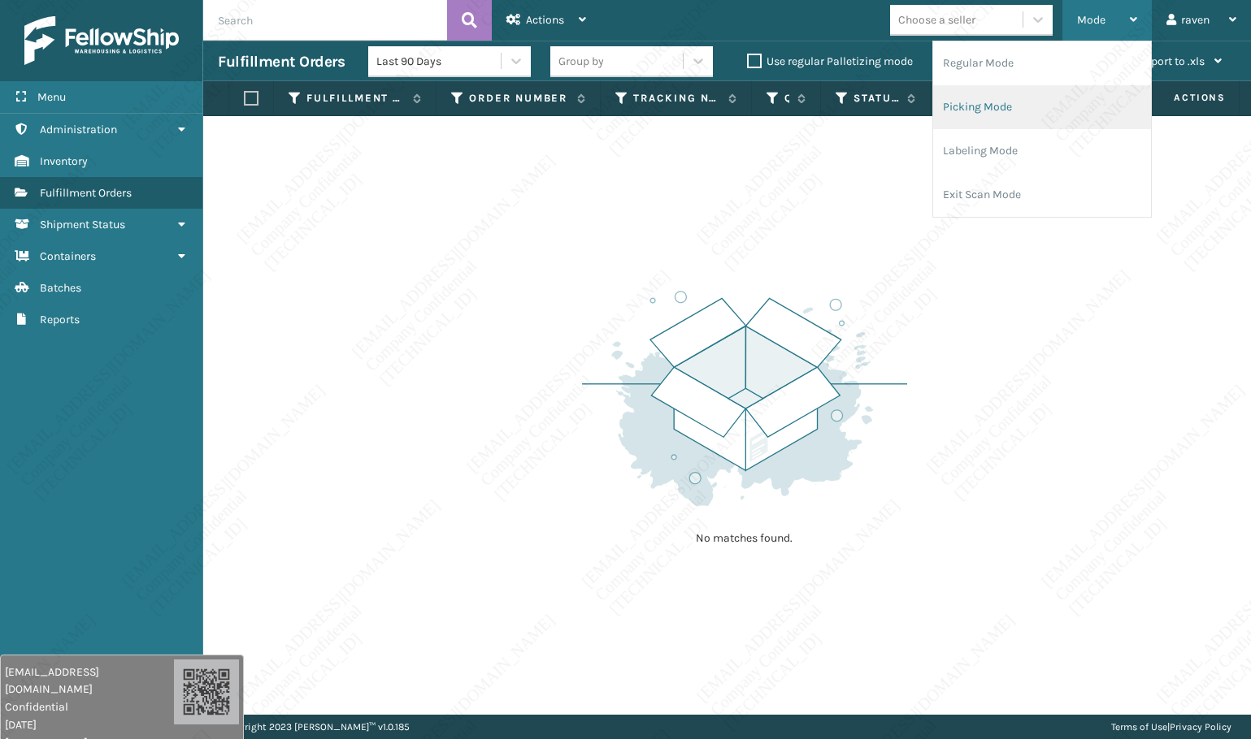
click at [1043, 103] on li "Picking Mode" at bounding box center [1042, 107] width 218 height 44
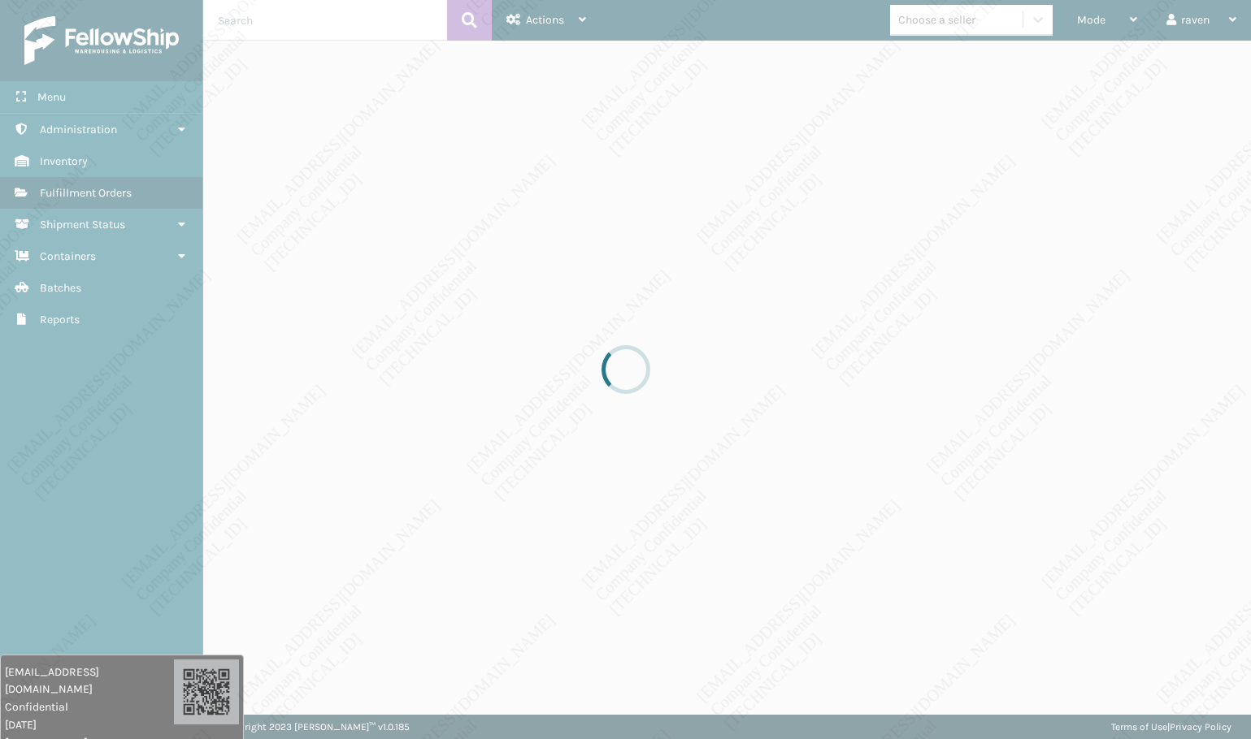
click at [965, 296] on div at bounding box center [625, 369] width 1251 height 739
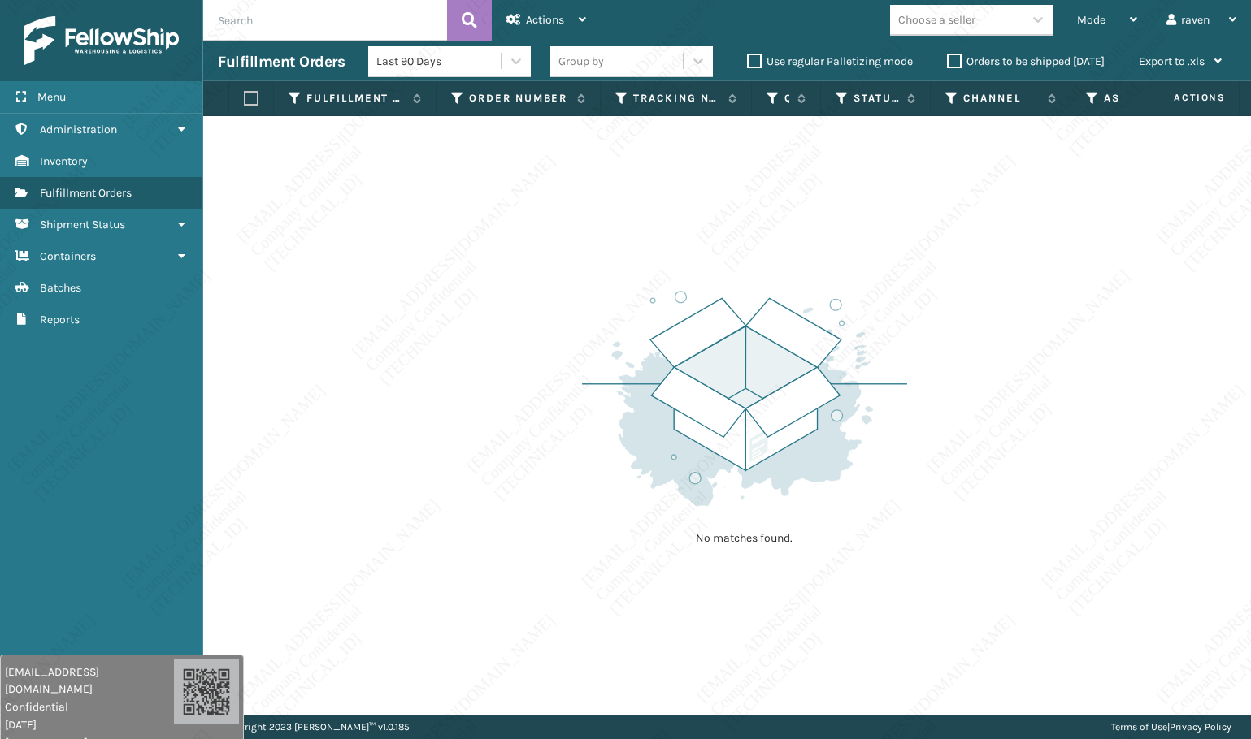
click at [400, 474] on div "No matches found." at bounding box center [726, 415] width 1047 height 599
click at [381, 399] on div "No matches found." at bounding box center [726, 415] width 1047 height 599
click at [682, 397] on img at bounding box center [744, 398] width 325 height 225
click at [1085, 20] on span "Mode" at bounding box center [1091, 20] width 28 height 14
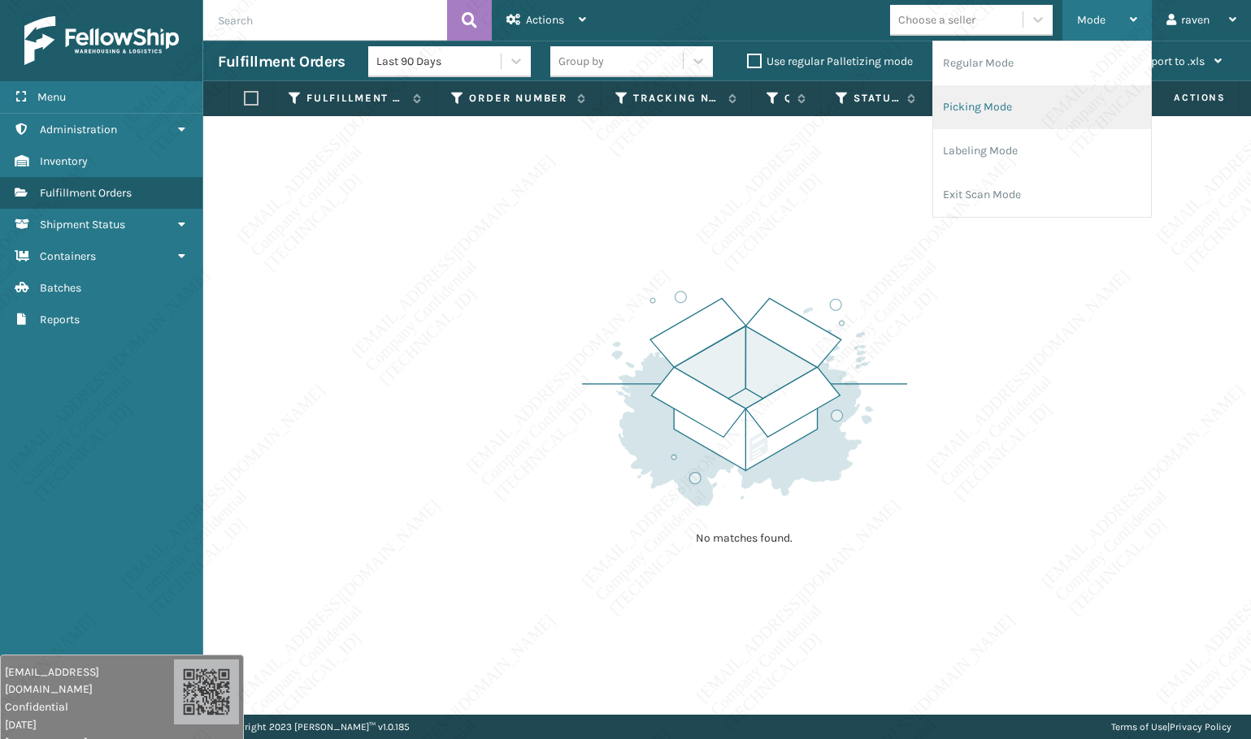
click at [986, 99] on li "Picking Mode" at bounding box center [1042, 107] width 218 height 44
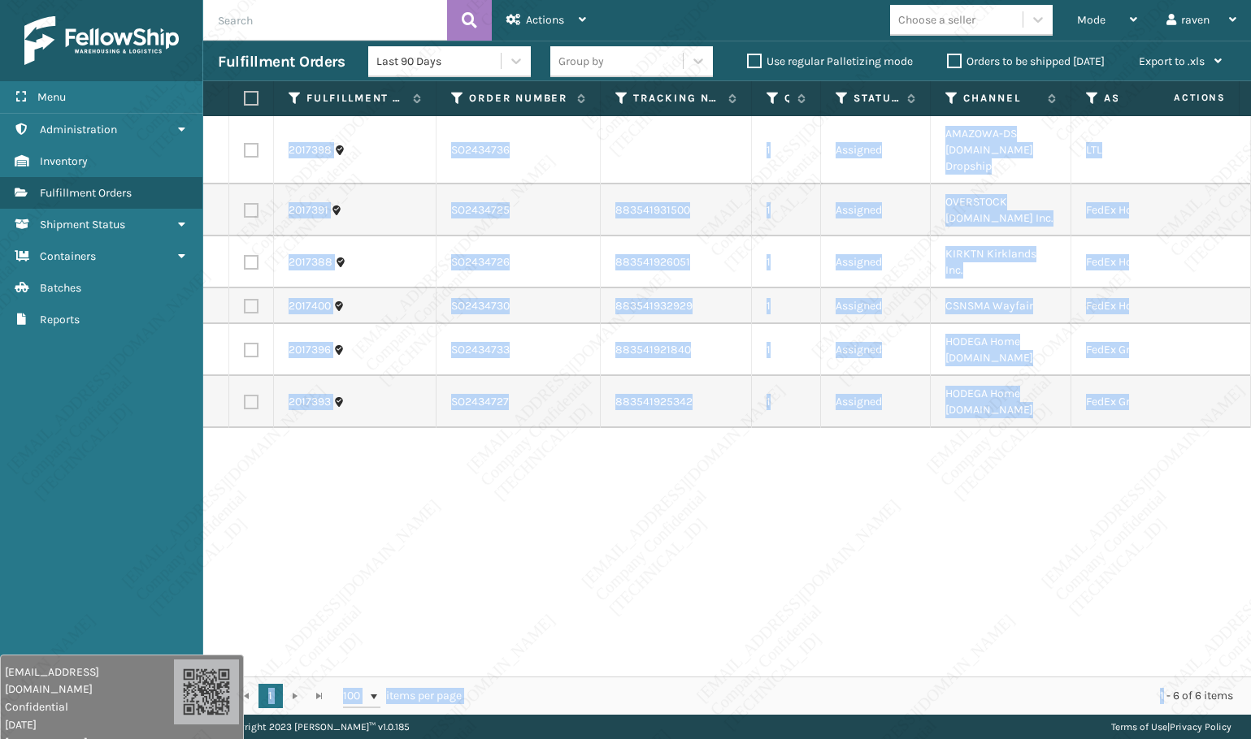
drag, startPoint x: 1038, startPoint y: 659, endPoint x: 1160, endPoint y: 679, distance: 124.4
click at [1160, 679] on div "Fulfillment Order Id Order Number Tracking Number Quantity Status Channel Assig…" at bounding box center [726, 398] width 1047 height 634
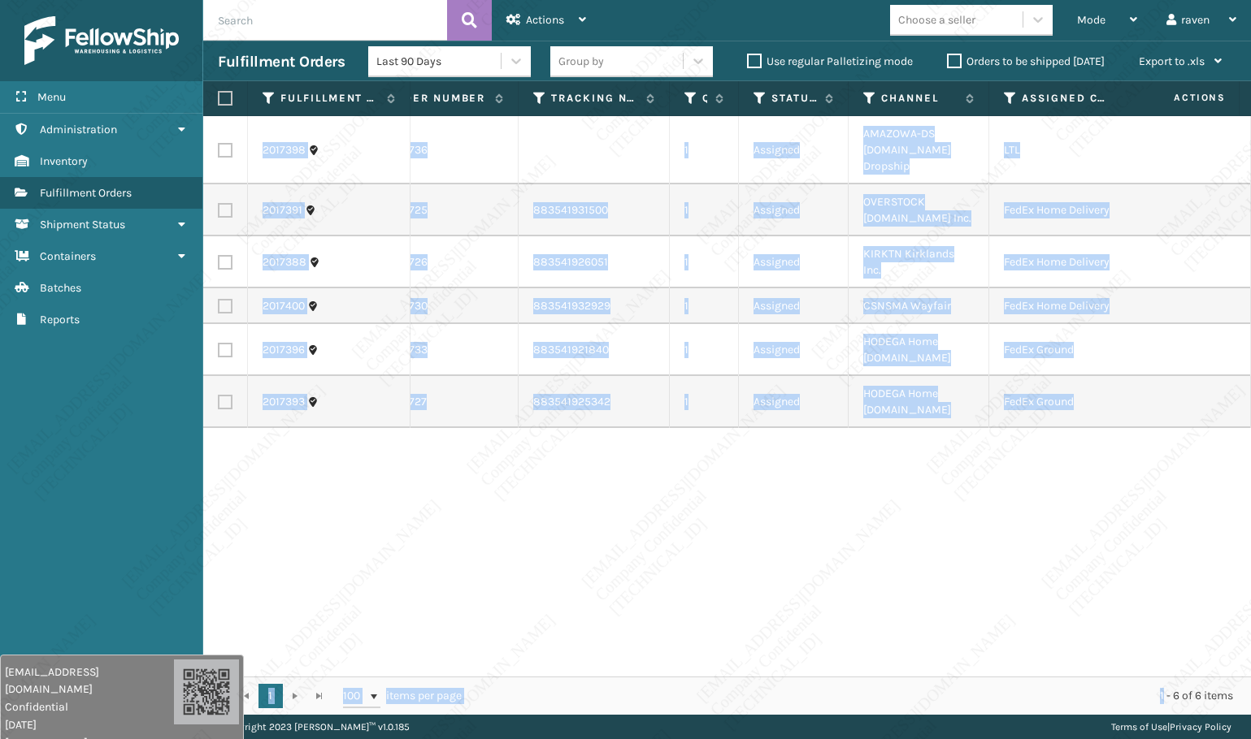
scroll to position [0, 109]
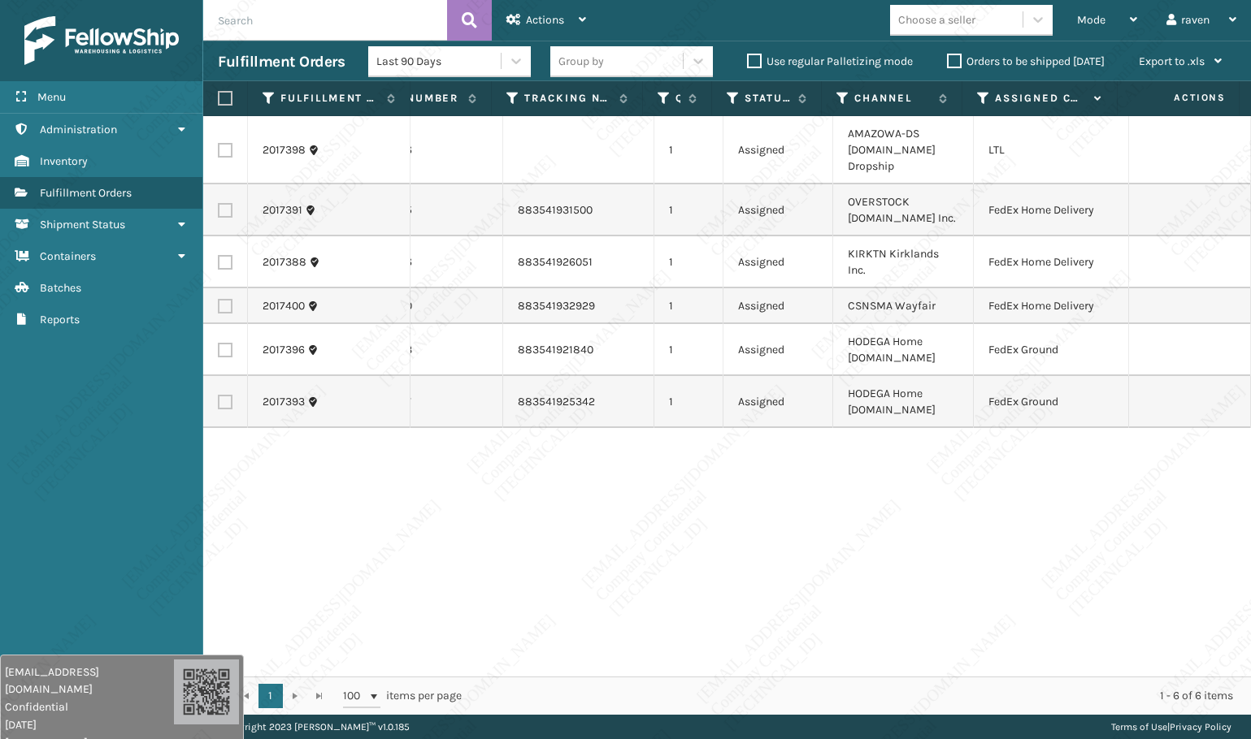
click at [229, 212] on label at bounding box center [225, 210] width 15 height 15
click at [219, 212] on input "checkbox" at bounding box center [218, 208] width 1 height 11
checkbox input "true"
click at [219, 262] on label at bounding box center [225, 262] width 15 height 15
click at [219, 262] on input "checkbox" at bounding box center [218, 260] width 1 height 11
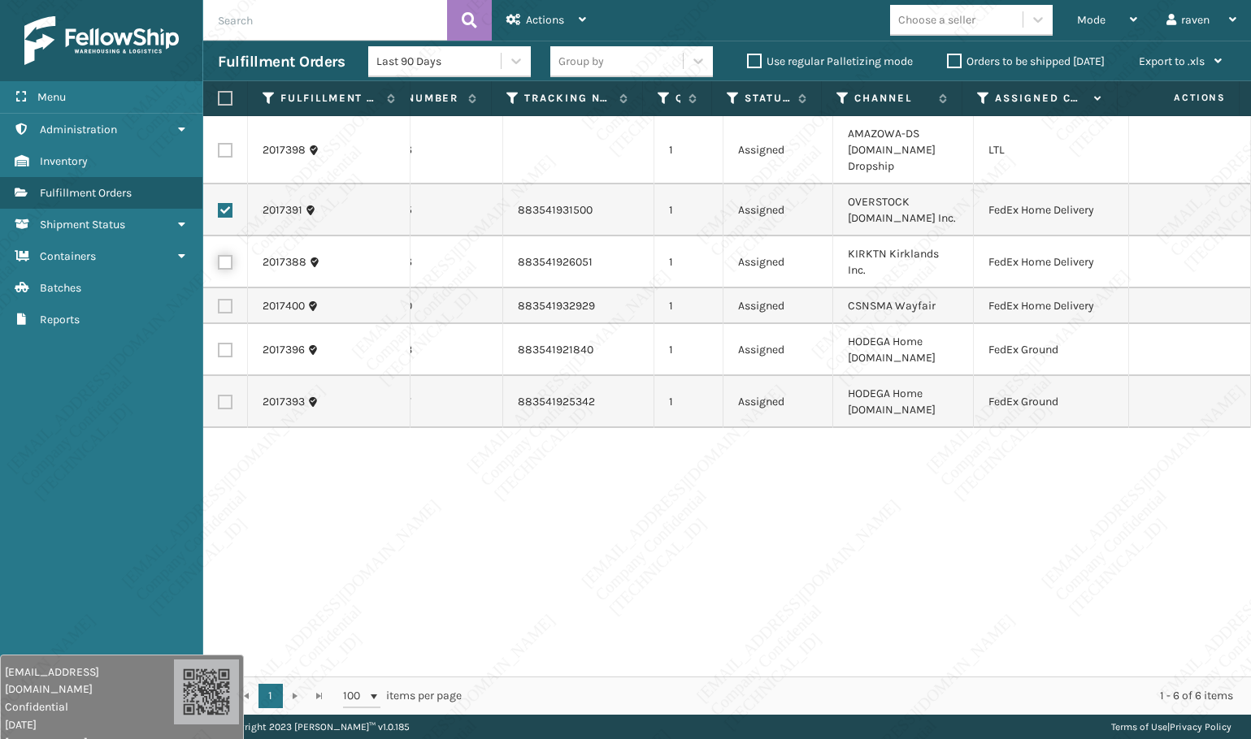
checkbox input "true"
click at [224, 302] on label at bounding box center [225, 306] width 15 height 15
click at [219, 302] on input "checkbox" at bounding box center [218, 304] width 1 height 11
checkbox input "true"
click at [553, 19] on span "Actions" at bounding box center [545, 20] width 38 height 14
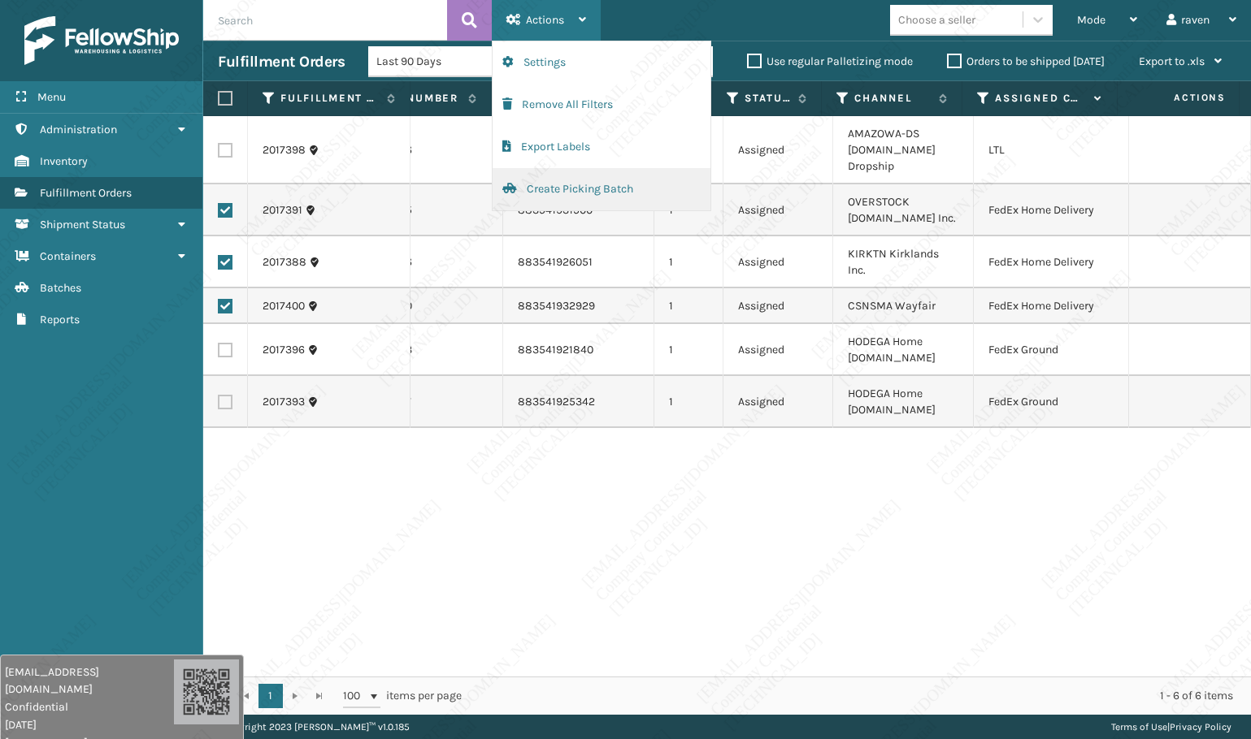
click at [566, 189] on button "Create Picking Batch" at bounding box center [601, 189] width 218 height 42
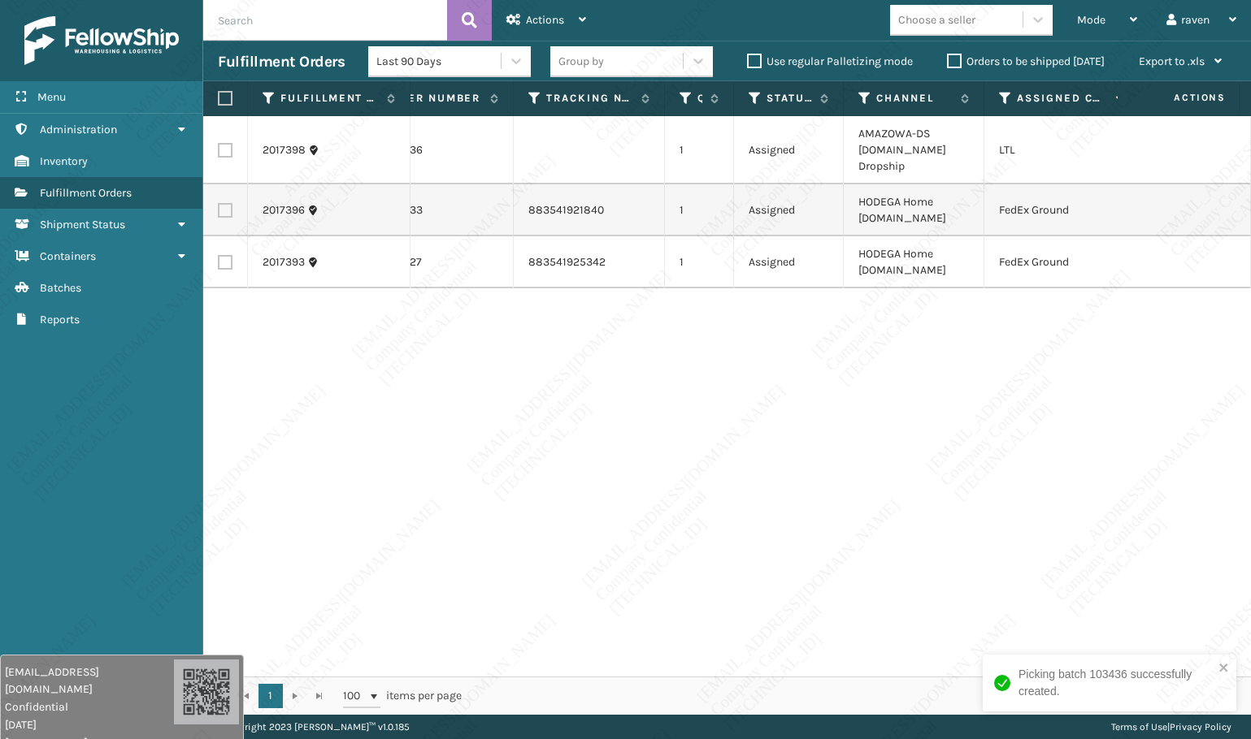
scroll to position [0, 92]
click at [221, 208] on label at bounding box center [225, 210] width 15 height 15
click at [219, 208] on input "checkbox" at bounding box center [218, 208] width 1 height 11
checkbox input "true"
click at [226, 272] on td at bounding box center [225, 262] width 45 height 52
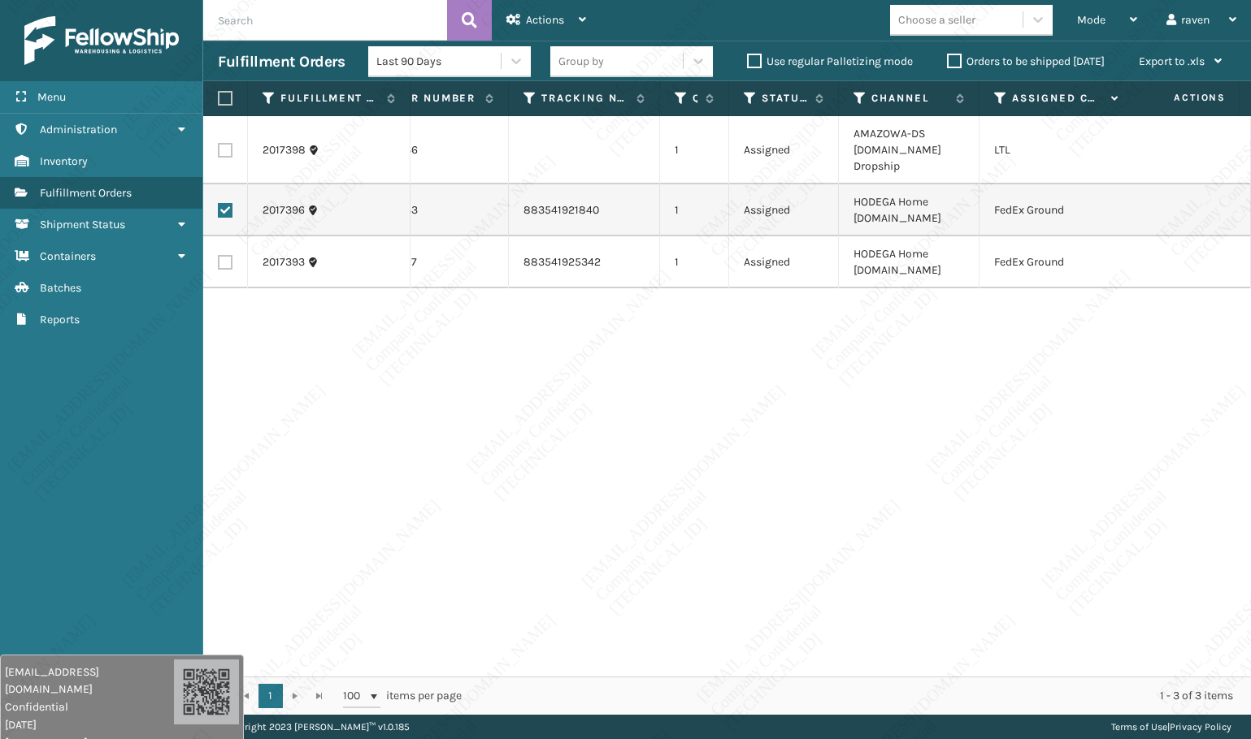
click at [223, 258] on label at bounding box center [225, 262] width 15 height 15
click at [219, 258] on input "checkbox" at bounding box center [218, 260] width 1 height 11
checkbox input "true"
click at [557, 11] on div "Actions" at bounding box center [546, 20] width 80 height 41
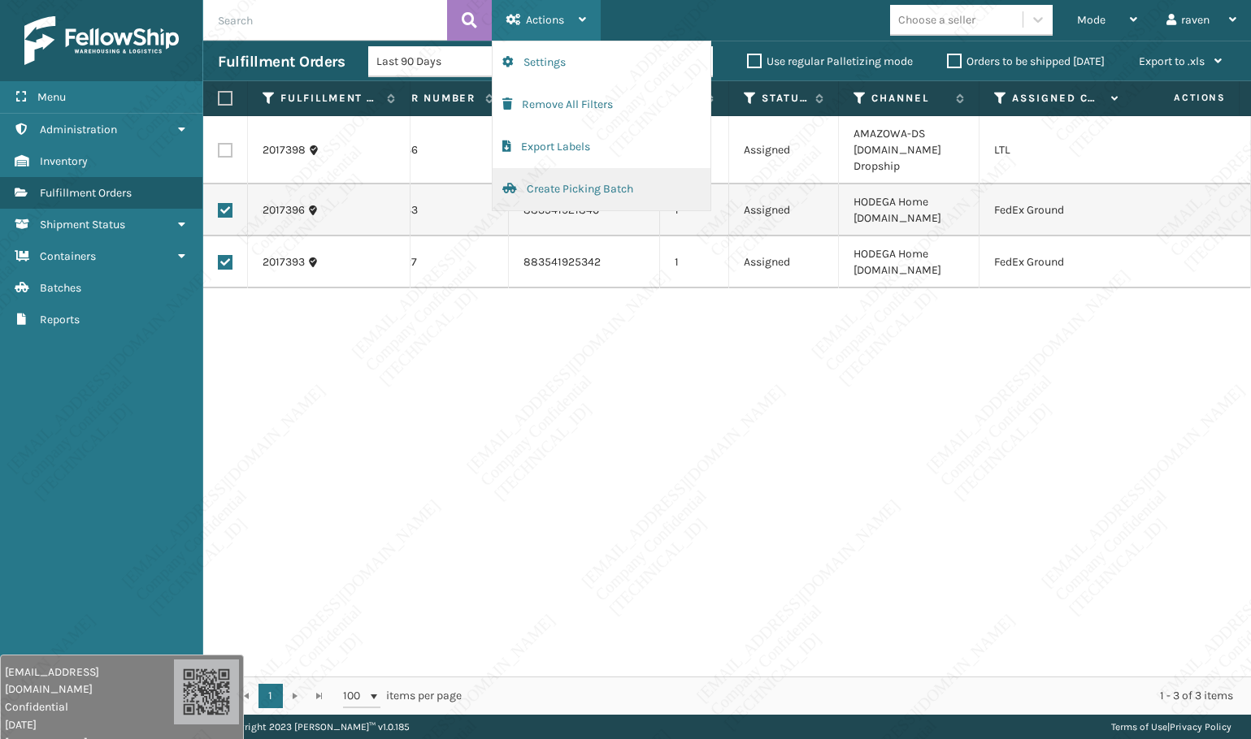
click at [566, 189] on button "Create Picking Batch" at bounding box center [601, 189] width 218 height 42
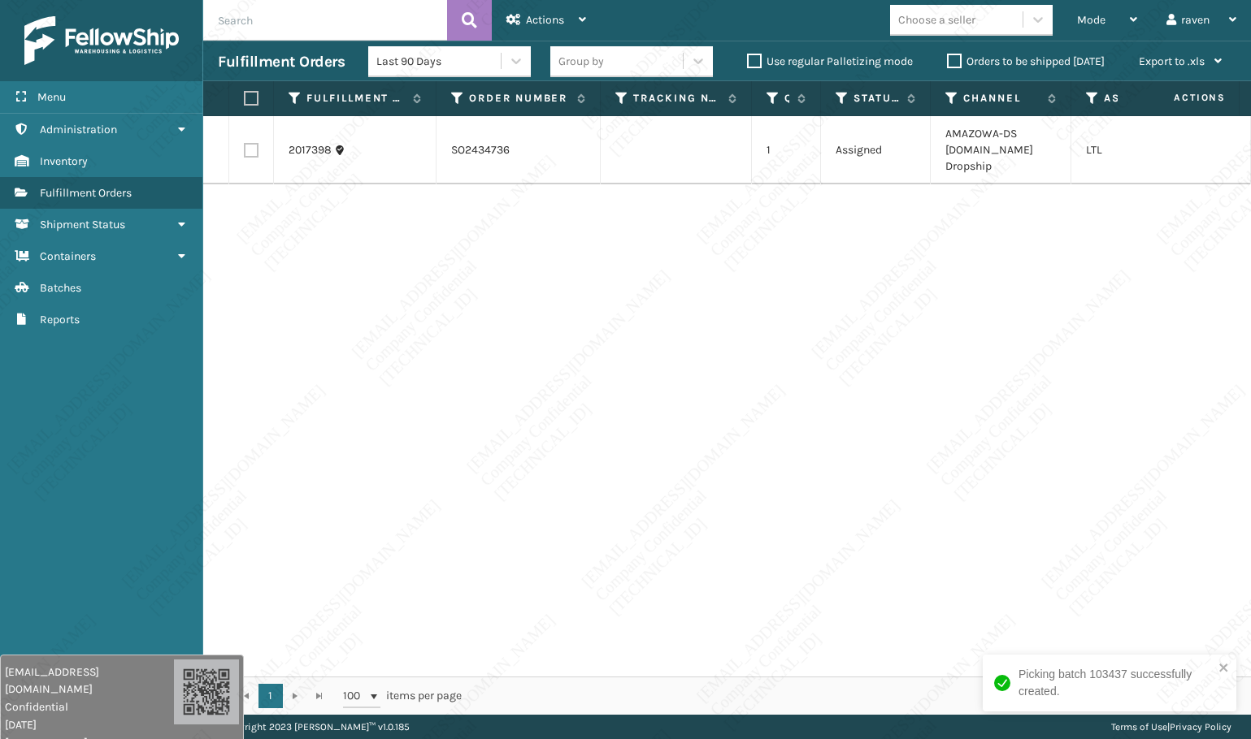
click at [923, 416] on div "2017398 SO2434736 1 Assigned AMAZOWA-DS Amazon.Com Dropship LTL" at bounding box center [726, 396] width 1047 height 561
click at [1222, 667] on icon "close" at bounding box center [1223, 668] width 8 height 8
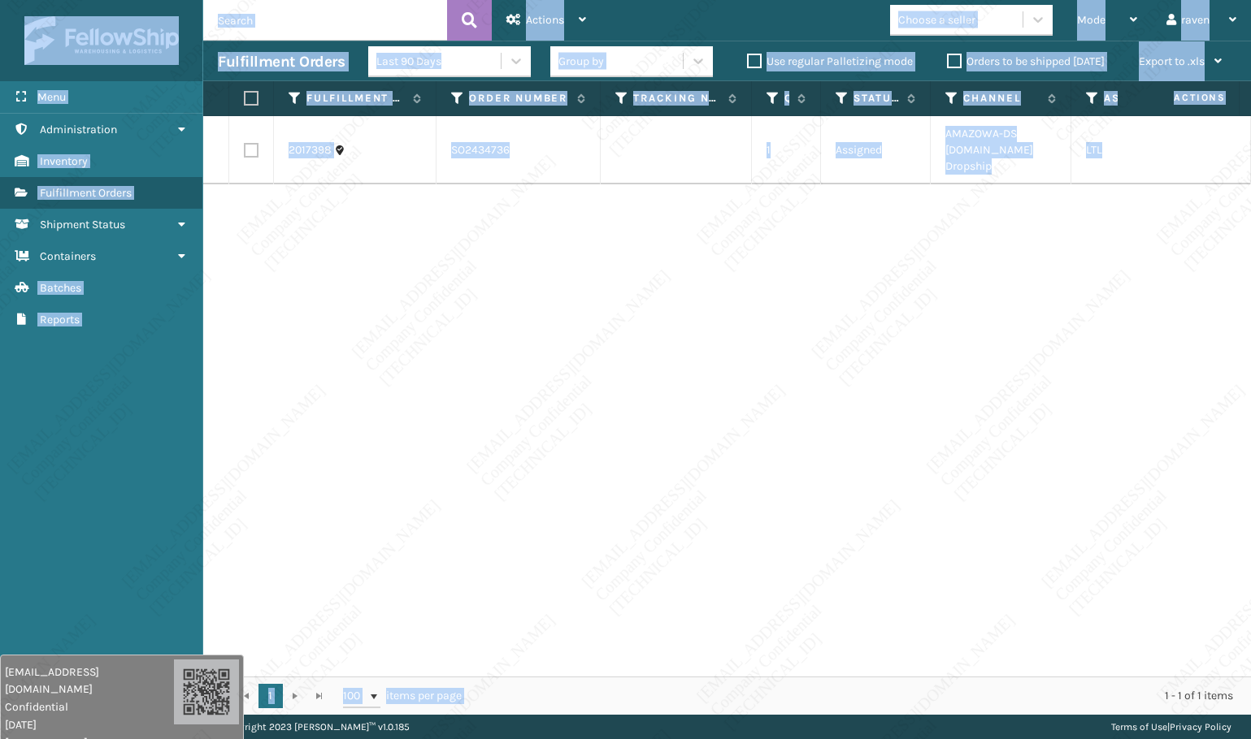
drag, startPoint x: 1033, startPoint y: 670, endPoint x: 1115, endPoint y: 679, distance: 82.5
click at [1115, 0] on div "Picking batch 103437 successfully created. Menu Administration Administration A…" at bounding box center [625, 0] width 1251 height 0
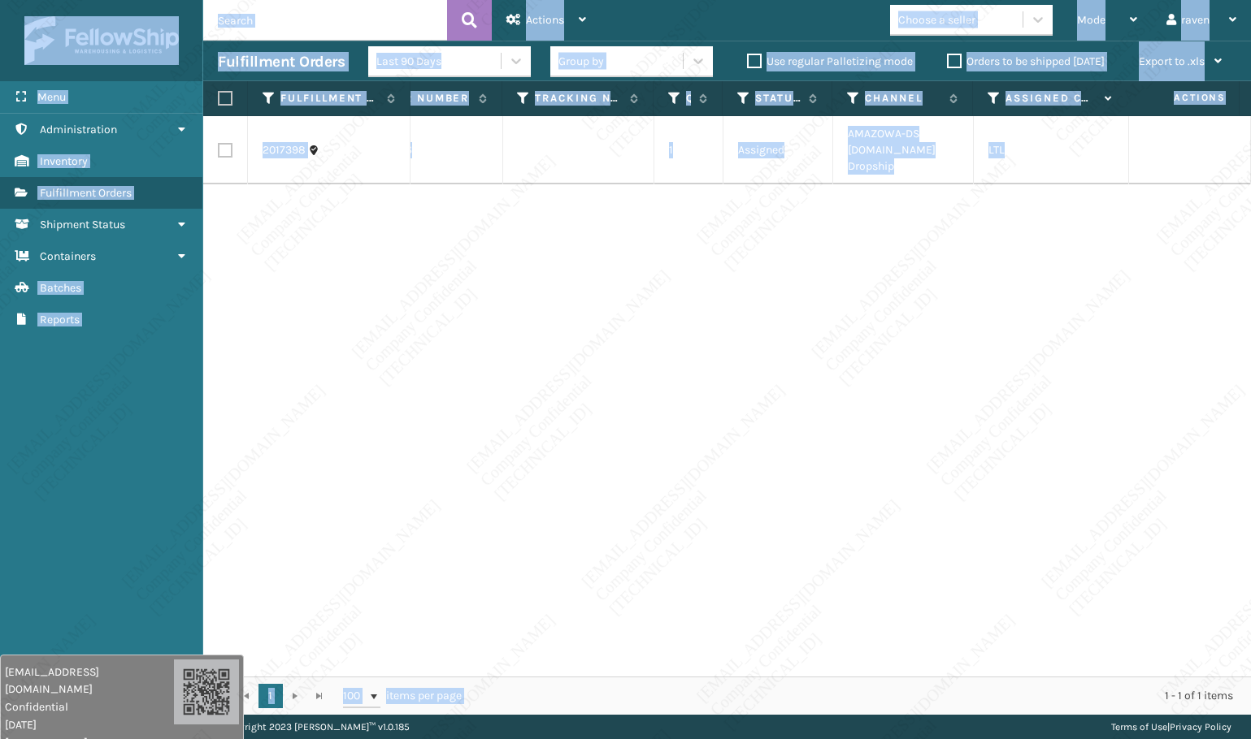
scroll to position [0, 78]
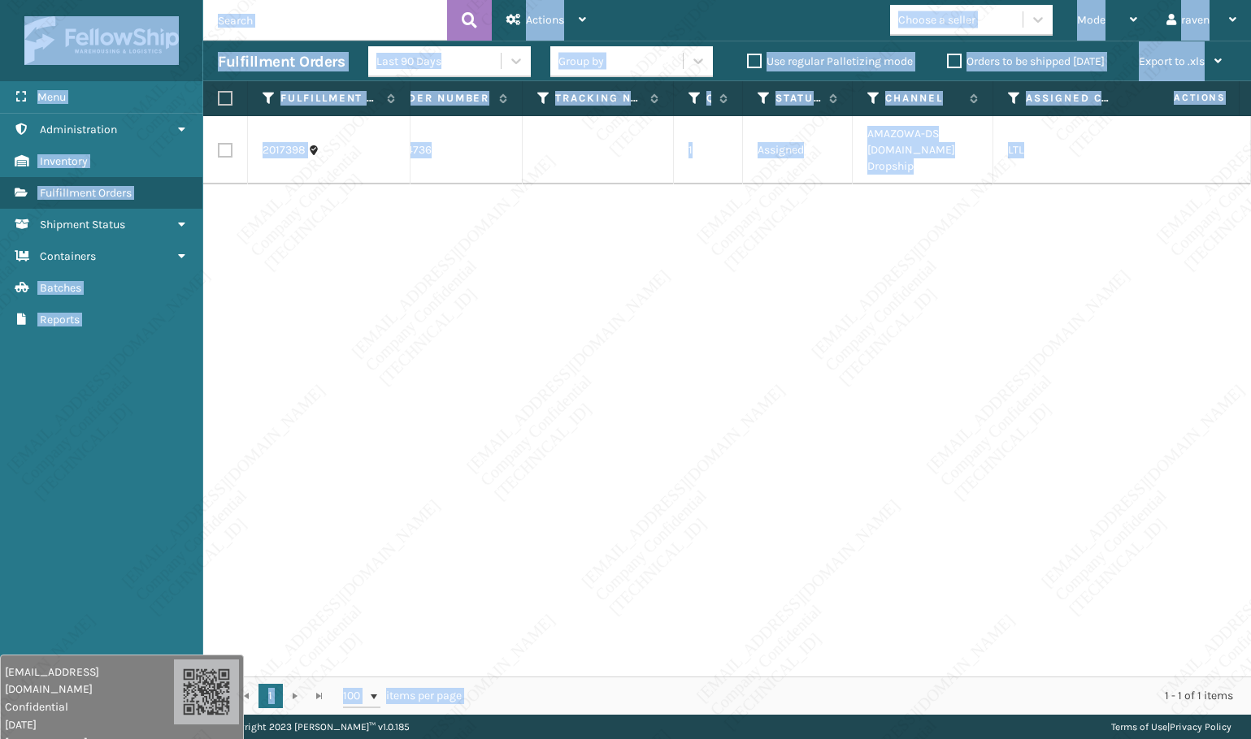
click at [976, 539] on div "2017398 SO2434736 1 Assigned AMAZOWA-DS Amazon.Com Dropship LTL" at bounding box center [726, 396] width 1047 height 561
click at [630, 177] on td at bounding box center [597, 150] width 151 height 68
click at [773, 284] on div "2017398 SO2434736 1 Assigned AMAZOWA-DS Amazon.Com Dropship LTL" at bounding box center [726, 396] width 1047 height 561
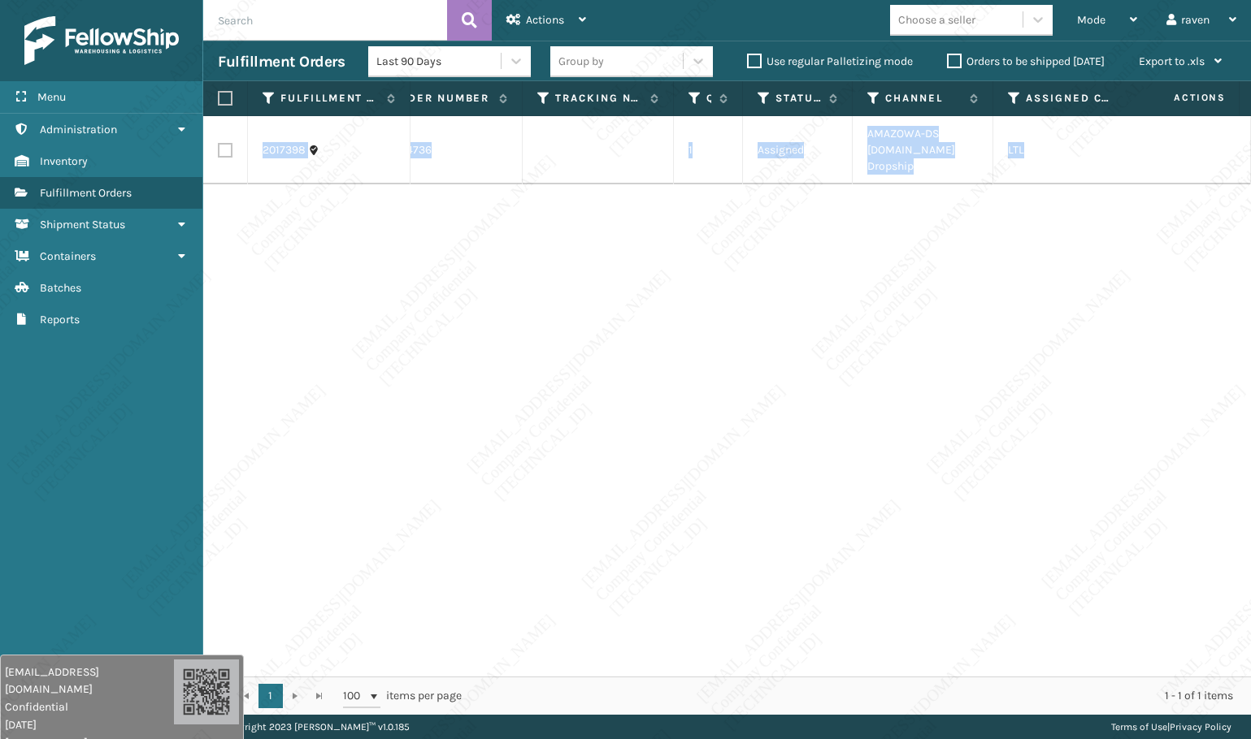
click at [773, 284] on div "2017398 SO2434736 1 Assigned AMAZOWA-DS Amazon.Com Dropship LTL" at bounding box center [726, 396] width 1047 height 561
drag, startPoint x: 732, startPoint y: 363, endPoint x: 832, endPoint y: 163, distance: 223.5
click at [734, 361] on div "2017398 SO2434736 1 Assigned AMAZOWA-DS Amazon.Com Dropship LTL" at bounding box center [726, 396] width 1047 height 561
click at [846, 150] on td "Assigned" at bounding box center [798, 150] width 110 height 68
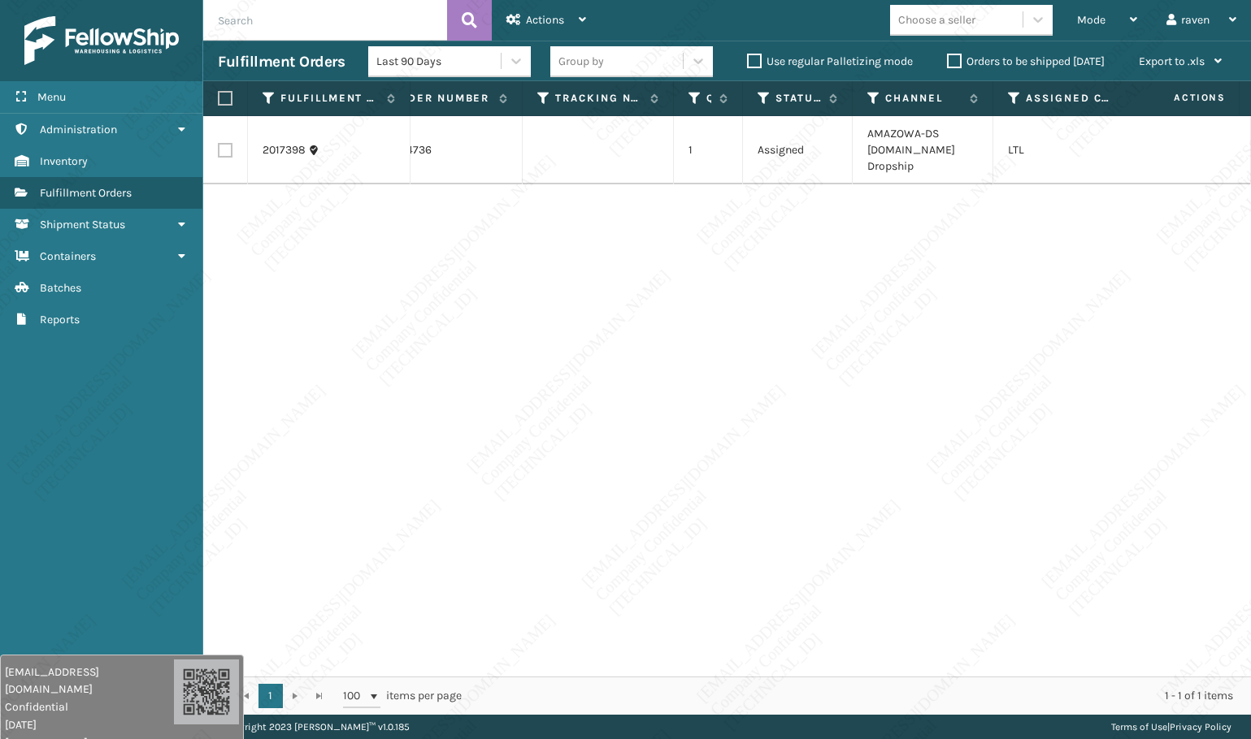
click at [901, 140] on td "AMAZOWA-DS [DOMAIN_NAME] Dropship" at bounding box center [922, 150] width 141 height 68
click at [1085, 23] on span "Mode" at bounding box center [1091, 20] width 28 height 14
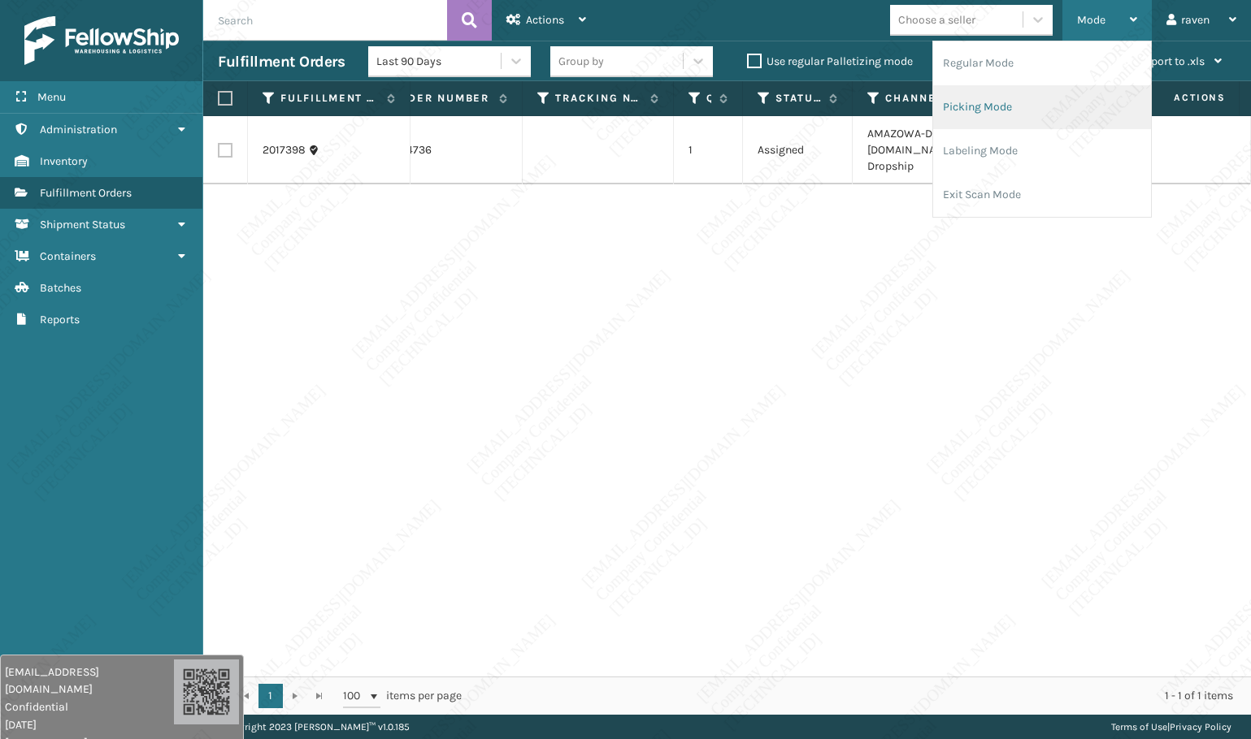
click at [1070, 98] on li "Picking Mode" at bounding box center [1042, 107] width 218 height 44
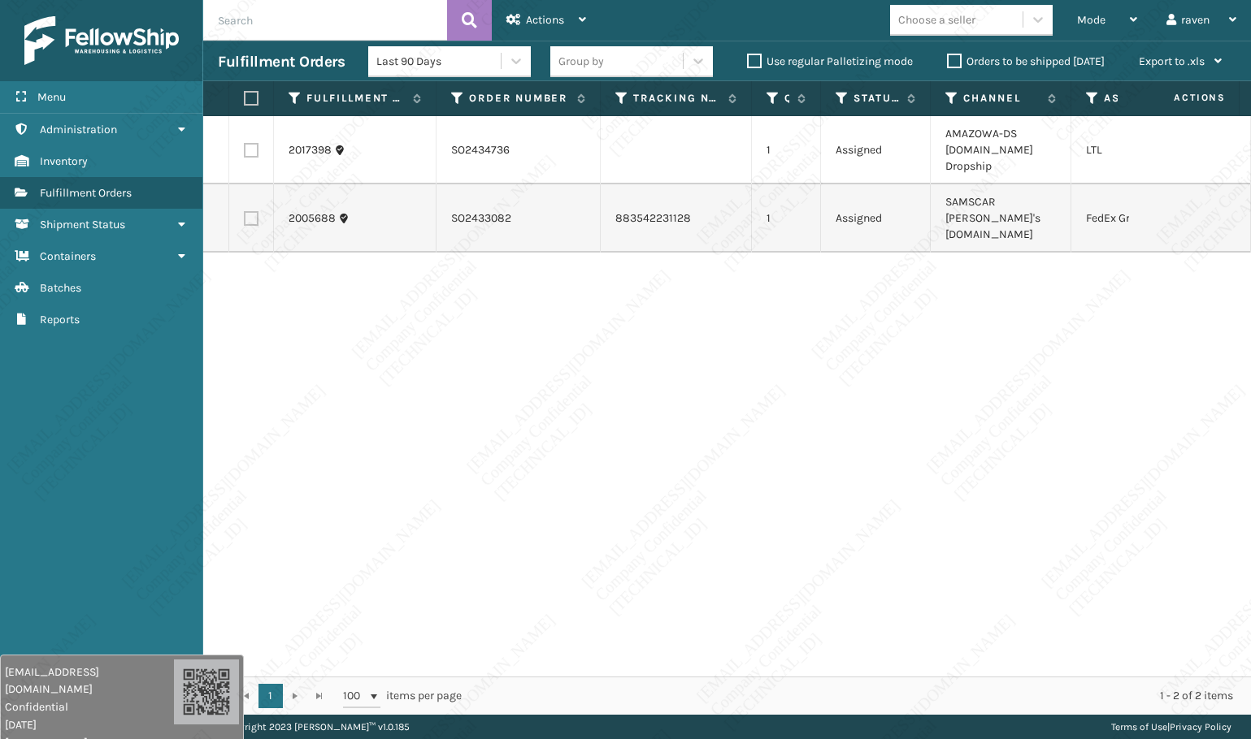
click at [725, 358] on div "2017398 SO2434736 1 Assigned AMAZOWA-DS Amazon.Com Dropship LTL 2005688 SO24330…" at bounding box center [726, 396] width 1047 height 561
drag, startPoint x: 970, startPoint y: 661, endPoint x: 1021, endPoint y: 657, distance: 50.5
click at [1022, 657] on div "2017398 SO2434736 1 Assigned AMAZOWA-DS Amazon.Com Dropship LTL 2005688 SO24330…" at bounding box center [726, 396] width 1047 height 561
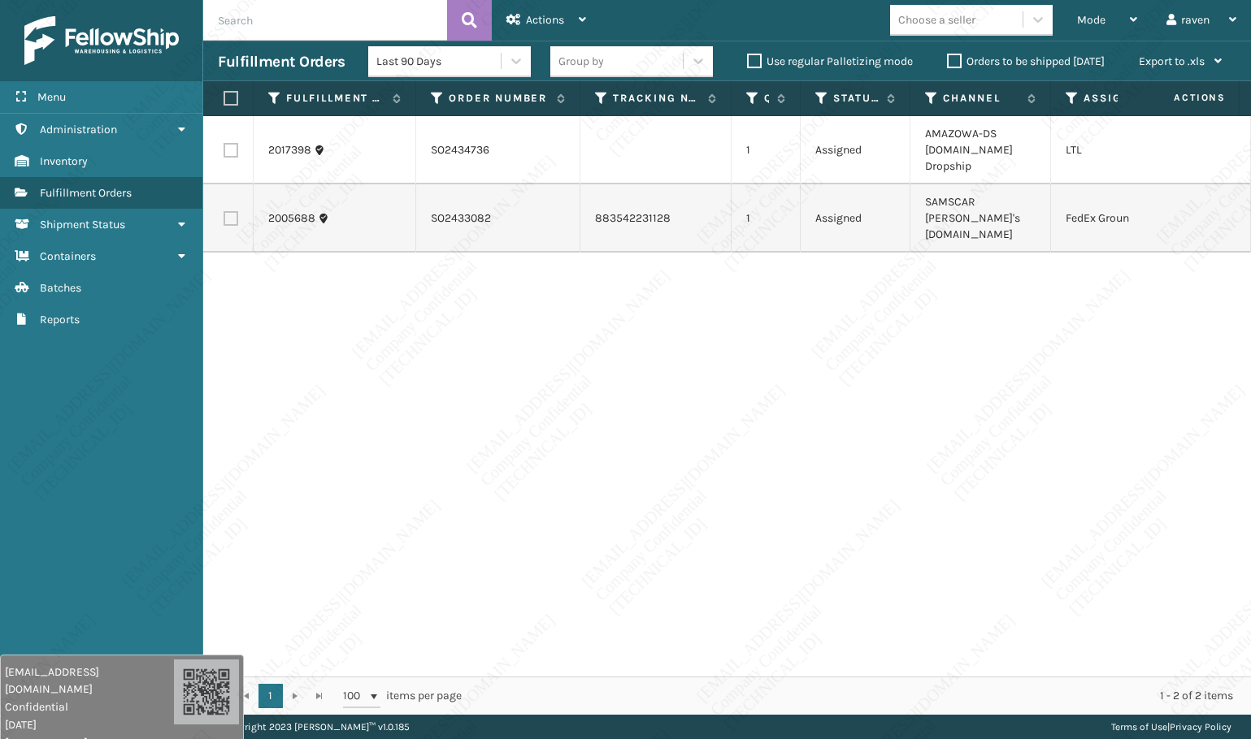
scroll to position [0, 72]
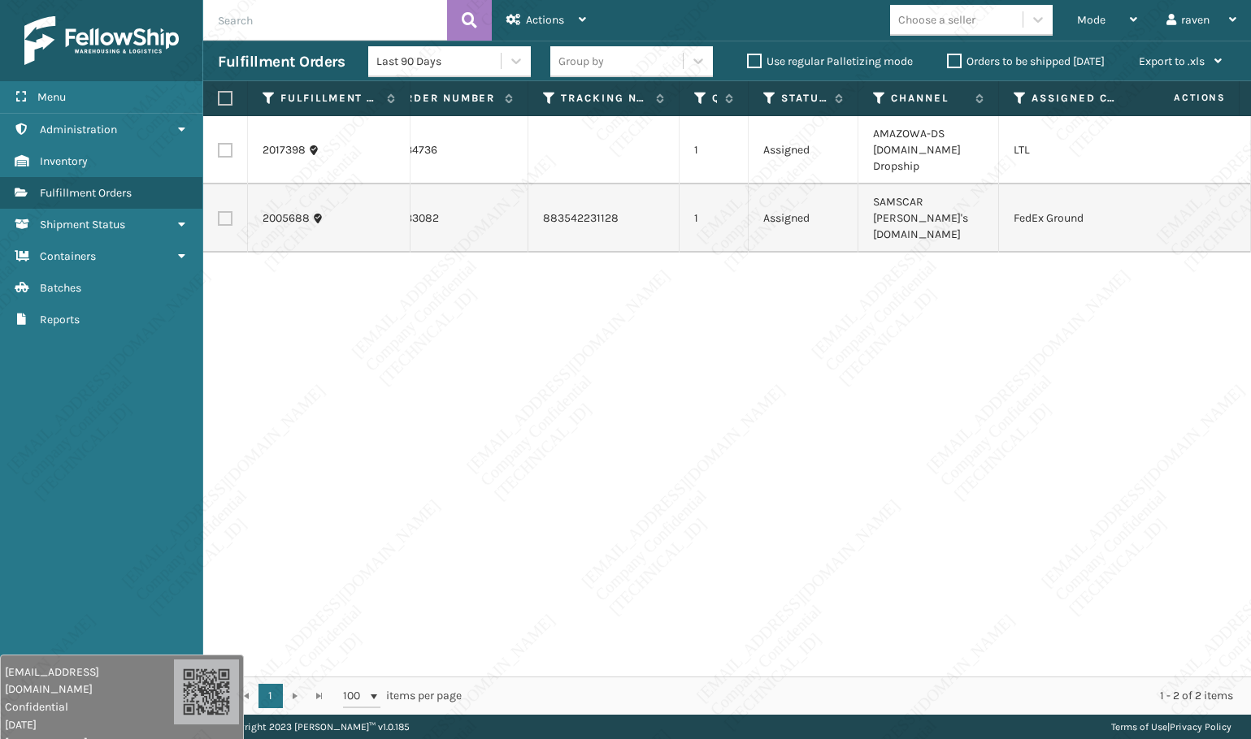
click at [226, 214] on label at bounding box center [225, 218] width 15 height 15
click at [219, 214] on input "checkbox" at bounding box center [218, 216] width 1 height 11
checkbox input "true"
click at [553, 12] on div "Actions" at bounding box center [546, 20] width 80 height 41
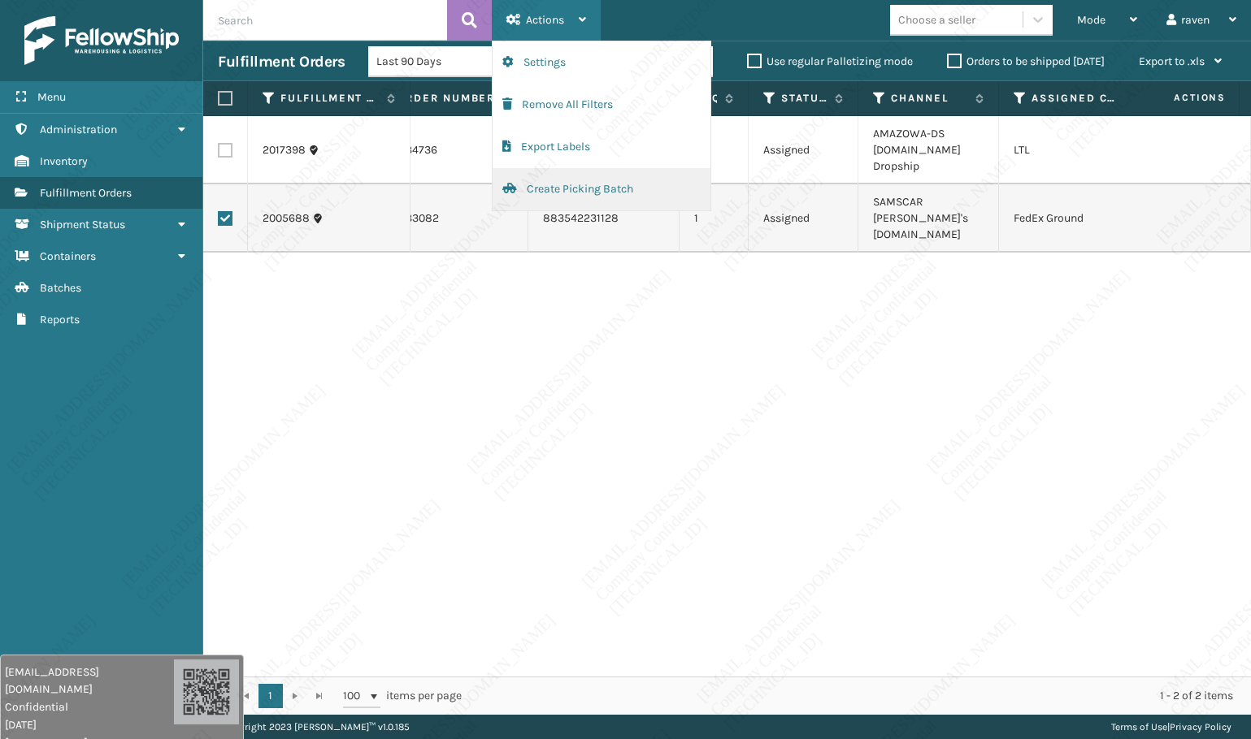
click at [564, 189] on button "Create Picking Batch" at bounding box center [601, 189] width 218 height 42
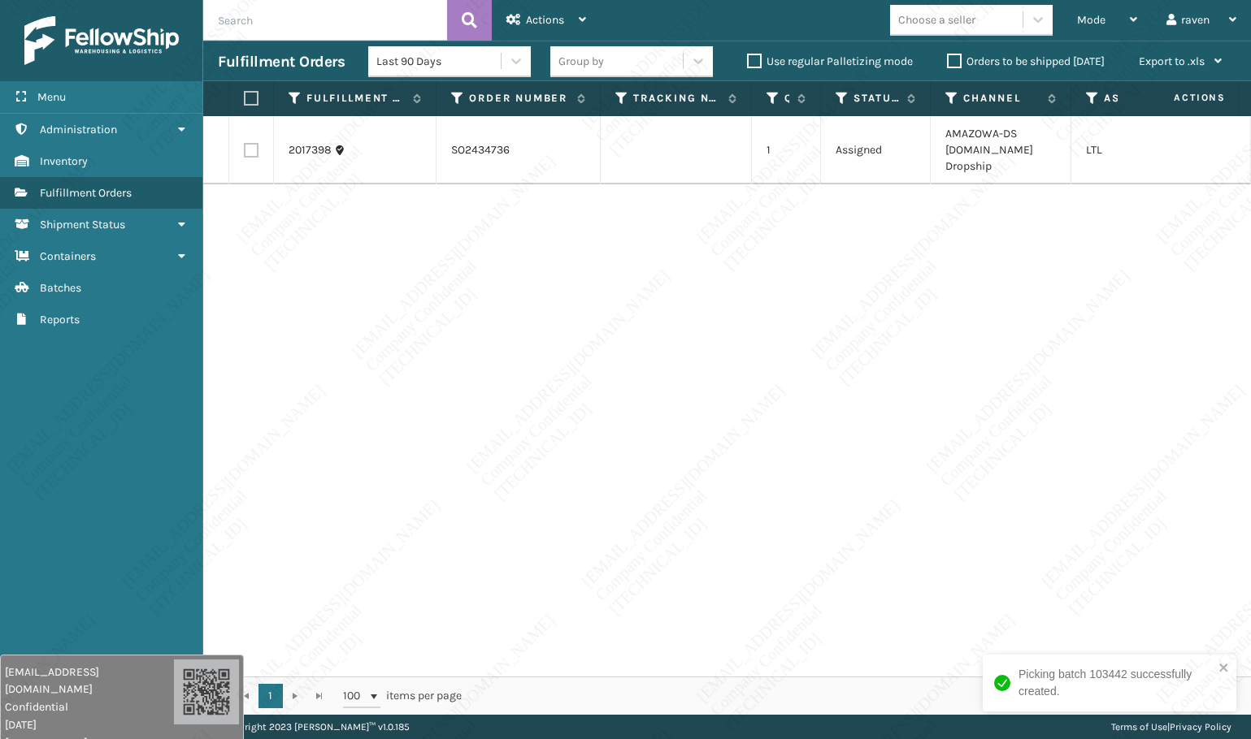
click at [787, 390] on div "2017398 SO2434736 1 Assigned AMAZOWA-DS Amazon.Com Dropship LTL" at bounding box center [726, 396] width 1047 height 561
click at [384, 522] on div "2017398 SO2434736 1 Assigned AMAZOWA-DS Amazon.Com Dropship LTL" at bounding box center [726, 396] width 1047 height 561
click at [398, 501] on div "2017398 SO2434736 1 Assigned AMAZOWA-DS Amazon.Com Dropship LTL" at bounding box center [726, 396] width 1047 height 561
click at [666, 518] on div "2017398 SO2434736 1 Assigned AMAZOWA-DS Amazon.Com Dropship LTL" at bounding box center [726, 396] width 1047 height 561
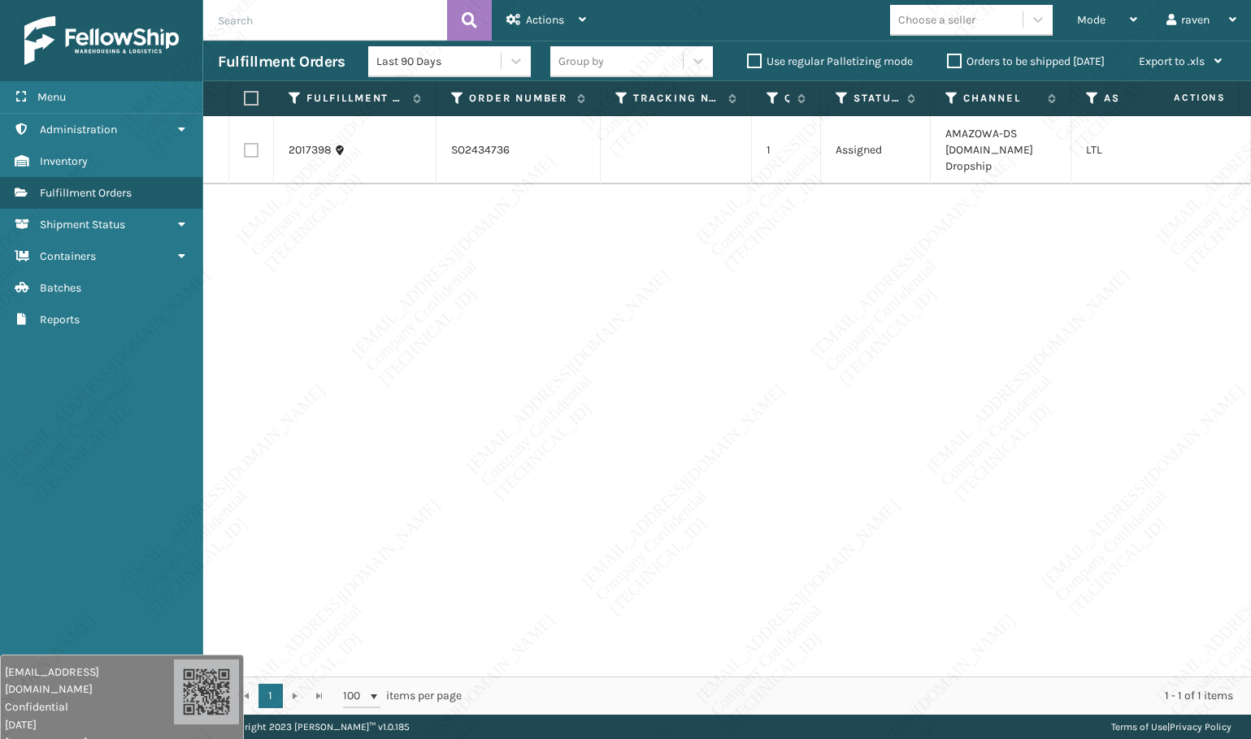
click at [666, 535] on div "2017398 SO2434736 1 Assigned AMAZOWA-DS Amazon.Com Dropship LTL" at bounding box center [726, 396] width 1047 height 561
click at [663, 530] on div "2017398 SO2434736 1 Assigned AMAZOWA-DS Amazon.Com Dropship LTL" at bounding box center [726, 396] width 1047 height 561
click at [663, 534] on div "2017398 SO2434736 1 Assigned AMAZOWA-DS Amazon.Com Dropship LTL" at bounding box center [726, 396] width 1047 height 561
click at [635, 557] on div "2017398 SO2434736 1 Assigned AMAZOWA-DS Amazon.Com Dropship LTL" at bounding box center [726, 396] width 1047 height 561
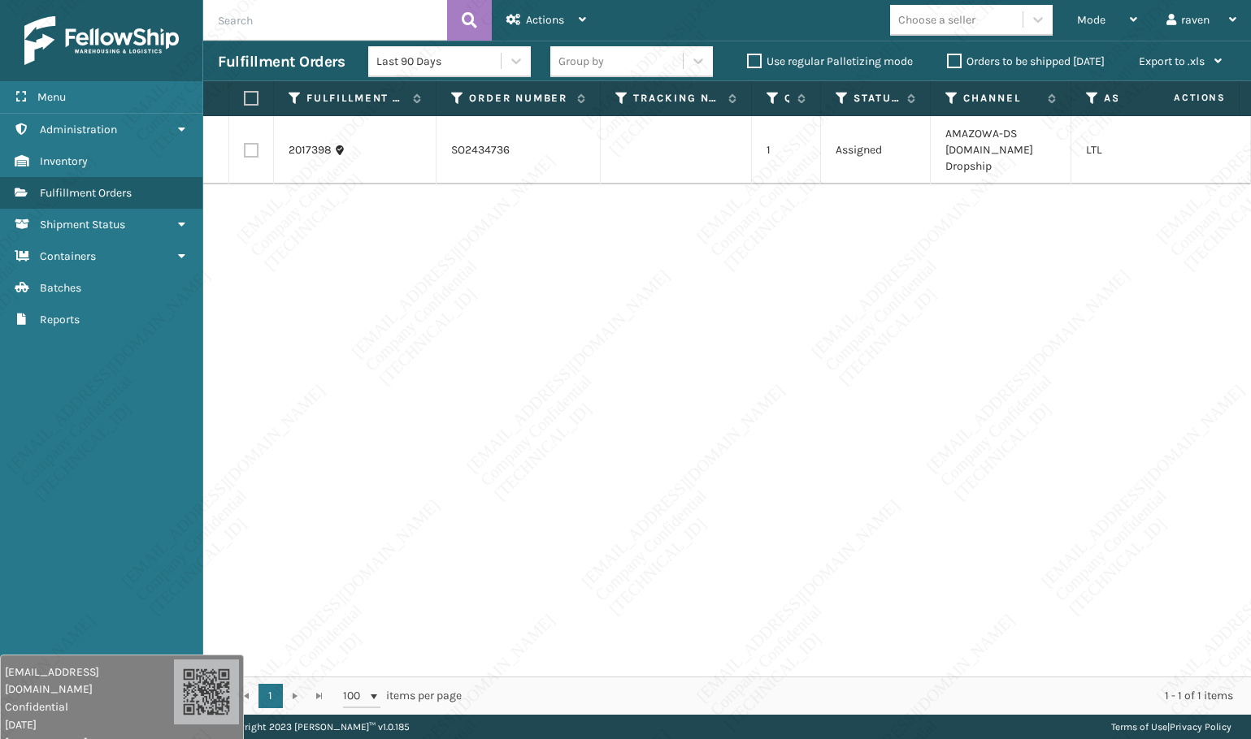
click at [635, 554] on div "2017398 SO2434736 1 Assigned AMAZOWA-DS Amazon.Com Dropship LTL" at bounding box center [726, 396] width 1047 height 561
click at [635, 555] on div "2017398 SO2434736 1 Assigned AMAZOWA-DS Amazon.Com Dropship LTL" at bounding box center [726, 396] width 1047 height 561
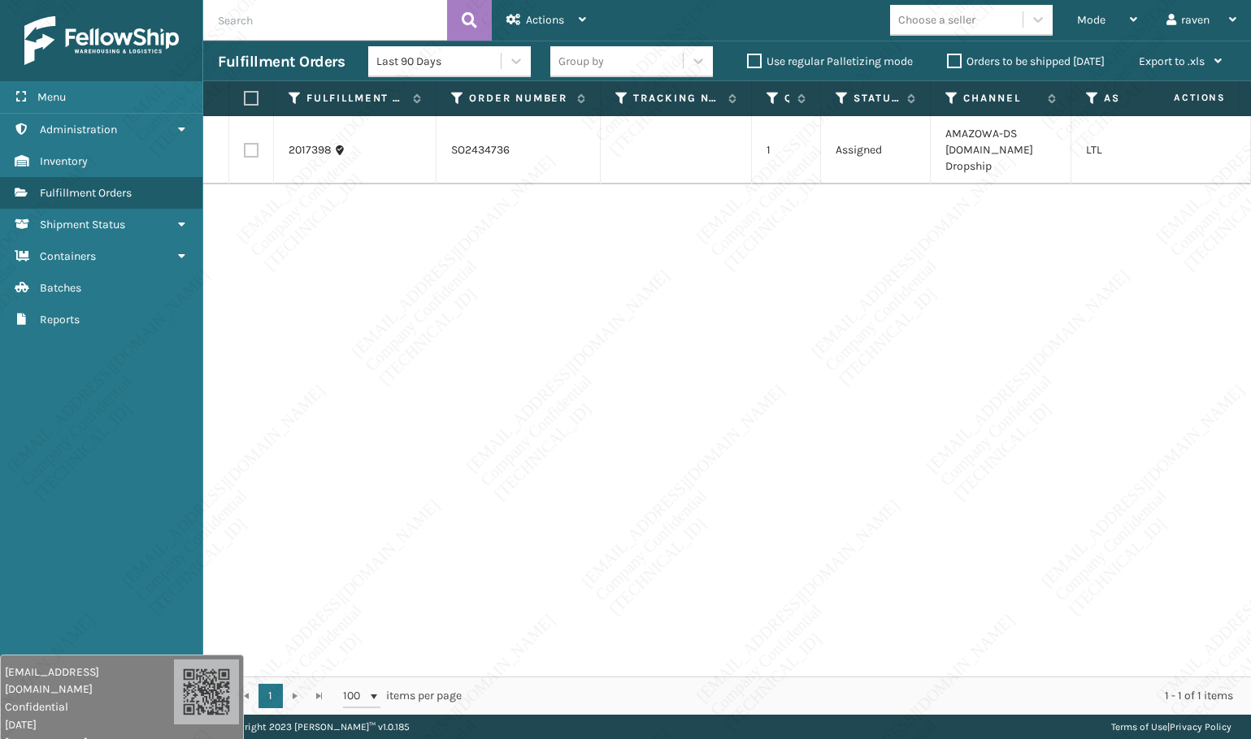
click at [635, 558] on div "2017398 SO2434736 1 Assigned AMAZOWA-DS Amazon.Com Dropship LTL" at bounding box center [726, 396] width 1047 height 561
click at [634, 558] on div "2017398 SO2434736 1 Assigned AMAZOWA-DS Amazon.Com Dropship LTL" at bounding box center [726, 396] width 1047 height 561
click at [634, 559] on div "2017398 SO2434736 1 Assigned AMAZOWA-DS Amazon.Com Dropship LTL" at bounding box center [726, 396] width 1047 height 561
drag, startPoint x: 634, startPoint y: 559, endPoint x: 635, endPoint y: 568, distance: 9.0
click at [635, 568] on div "2017398 SO2434736 1 Assigned AMAZOWA-DS Amazon.Com Dropship LTL" at bounding box center [726, 396] width 1047 height 561
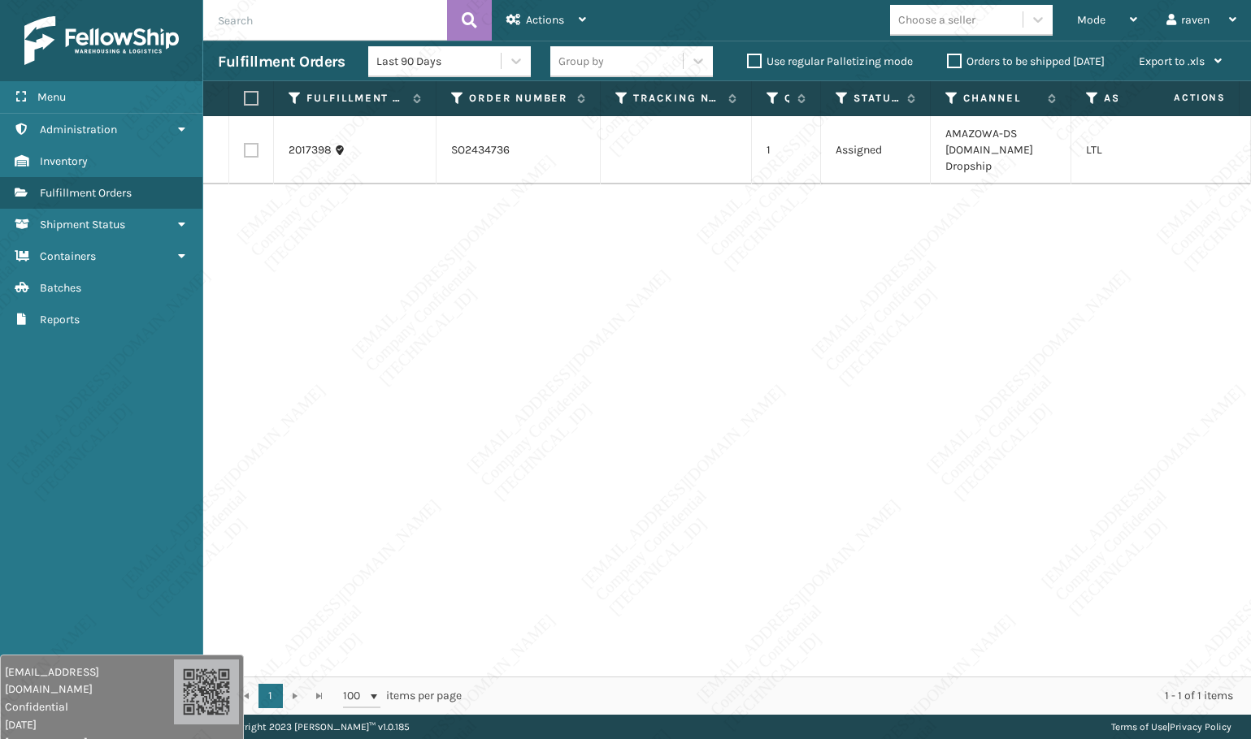
click at [634, 565] on div "2017398 SO2434736 1 Assigned AMAZOWA-DS Amazon.Com Dropship LTL" at bounding box center [726, 396] width 1047 height 561
click at [634, 568] on div "2017398 SO2434736 1 Assigned AMAZOWA-DS Amazon.Com Dropship LTL" at bounding box center [726, 396] width 1047 height 561
click at [630, 574] on div "2017398 SO2434736 1 Assigned AMAZOWA-DS Amazon.Com Dropship LTL" at bounding box center [726, 396] width 1047 height 561
click at [627, 577] on div "2017398 SO2434736 1 Assigned AMAZOWA-DS Amazon.Com Dropship LTL" at bounding box center [726, 396] width 1047 height 561
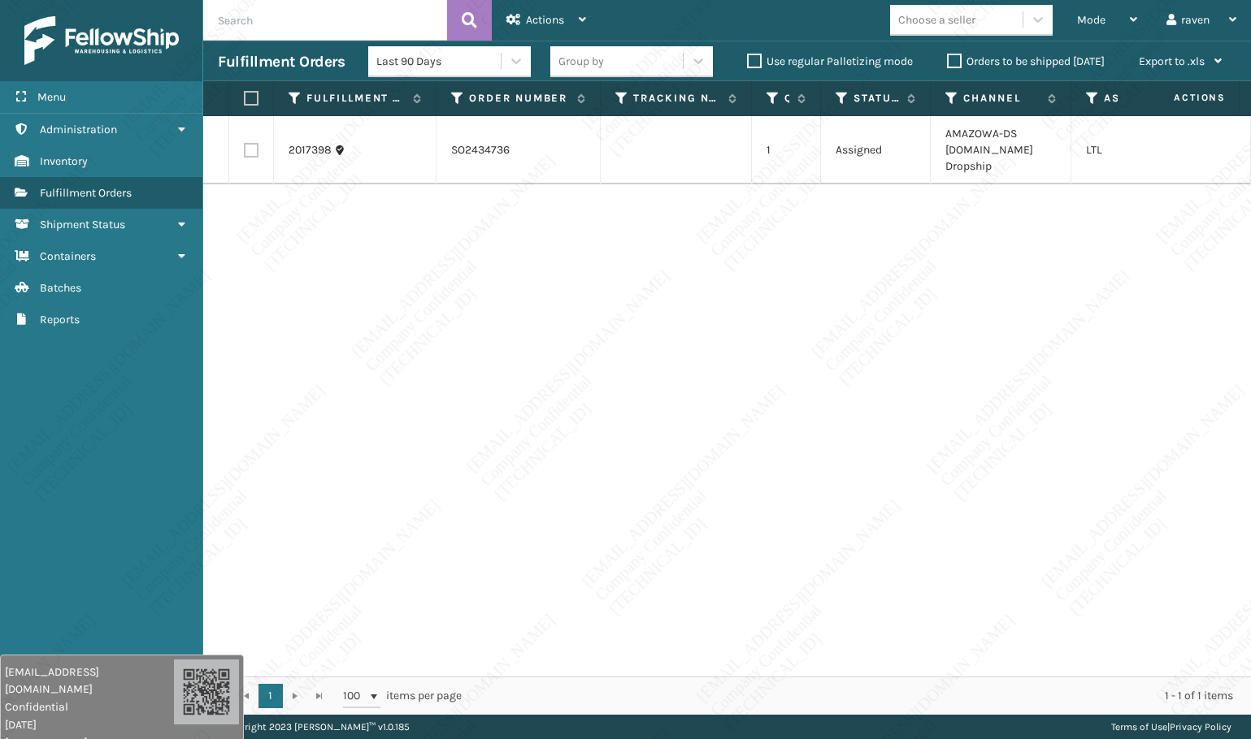
click at [627, 577] on div "2017398 SO2434736 1 Assigned AMAZOWA-DS Amazon.Com Dropship LTL" at bounding box center [726, 396] width 1047 height 561
click at [627, 578] on div "2017398 SO2434736 1 Assigned AMAZOWA-DS Amazon.Com Dropship LTL" at bounding box center [726, 396] width 1047 height 561
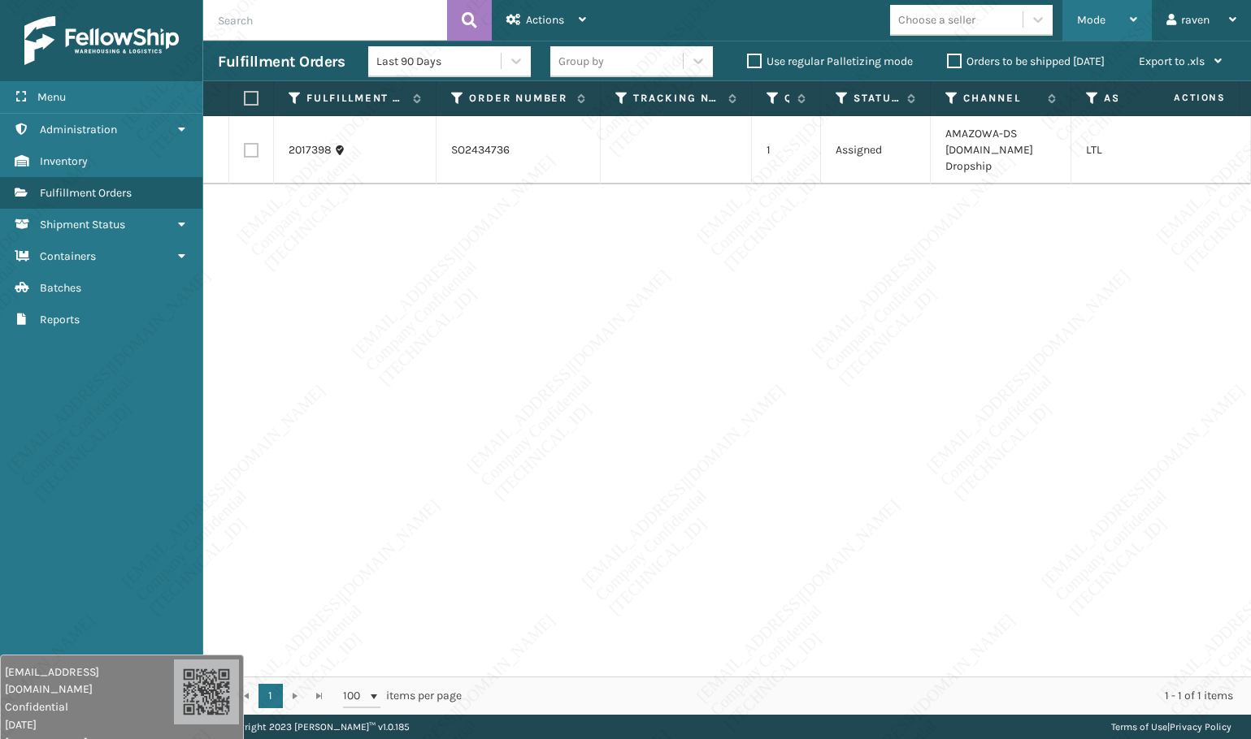
click at [1099, 16] on span "Mode" at bounding box center [1091, 20] width 28 height 14
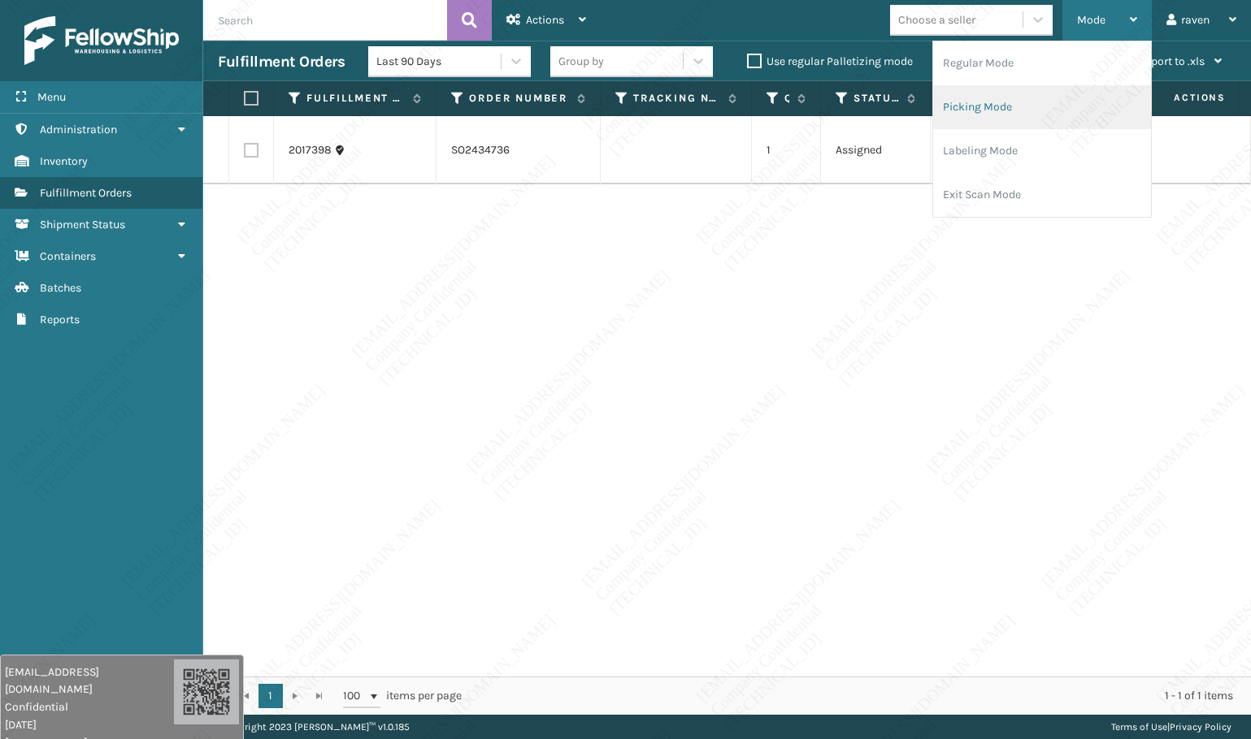
click at [1045, 102] on li "Picking Mode" at bounding box center [1042, 107] width 218 height 44
